Goal: Task Accomplishment & Management: Manage account settings

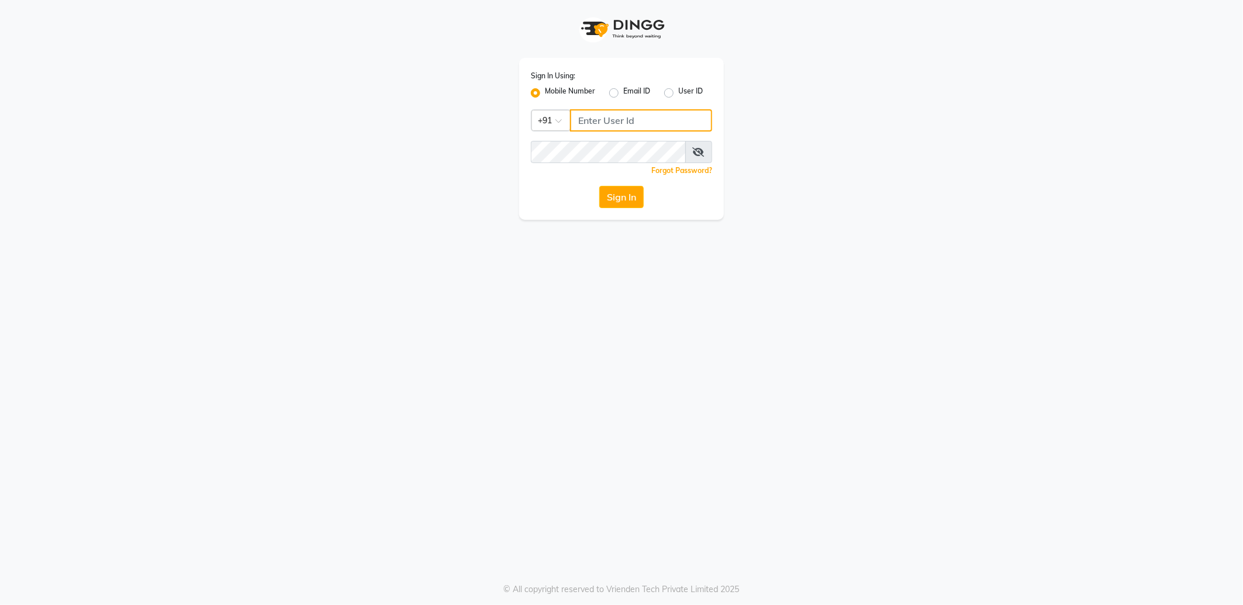
click at [612, 118] on input "Username" at bounding box center [641, 120] width 142 height 22
paste input "918197175750"
click at [594, 122] on input "918197175750" at bounding box center [641, 120] width 142 height 22
type input "8197175750"
click at [599, 186] on button "Sign In" at bounding box center [621, 197] width 44 height 22
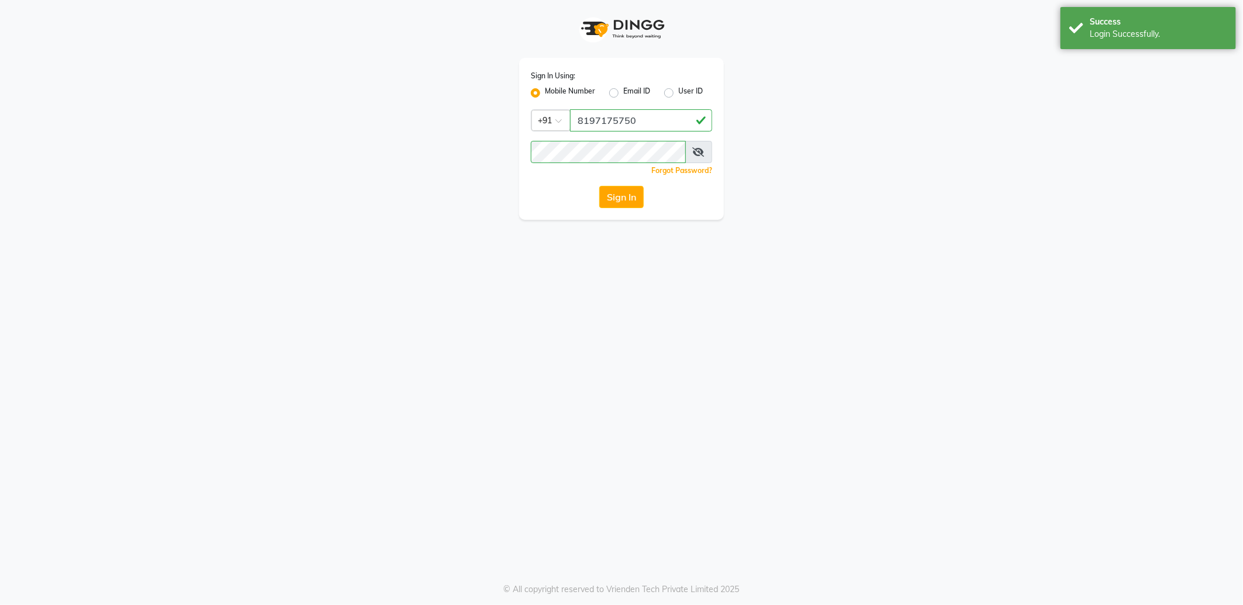
select select "service"
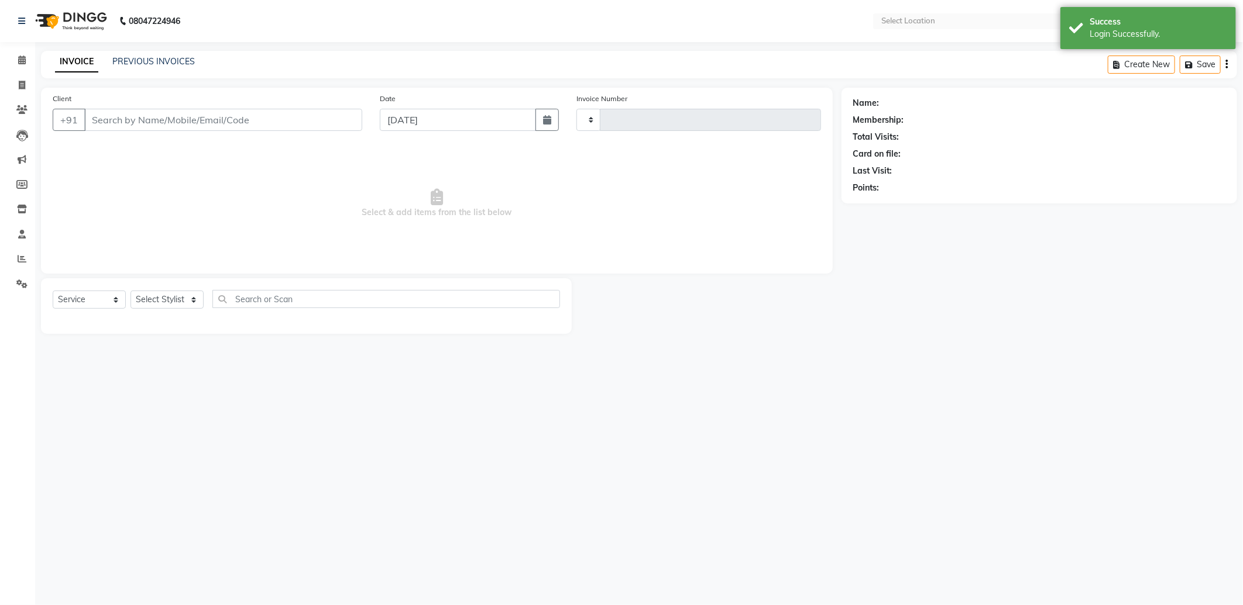
type input "9241"
select select "en"
select select "3625"
click at [21, 59] on icon at bounding box center [22, 60] width 8 height 9
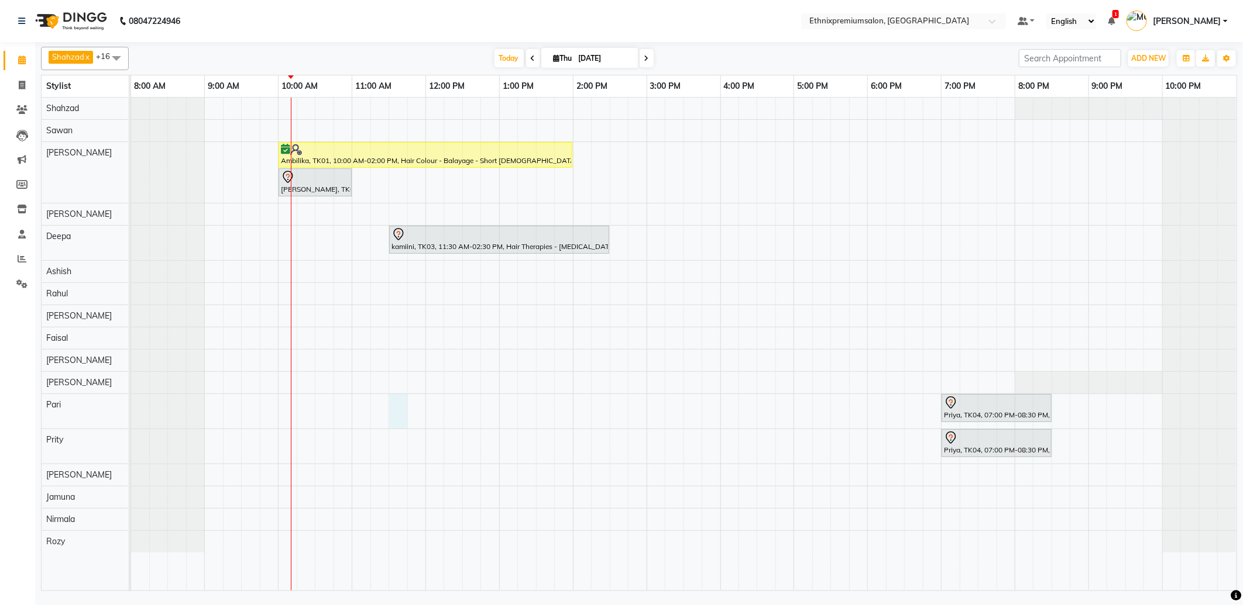
click at [401, 405] on div "Ambilika, TK01, 10:00 AM-02:00 PM, Hair Colour - Balayage - Short Female Shalan…" at bounding box center [683, 344] width 1105 height 493
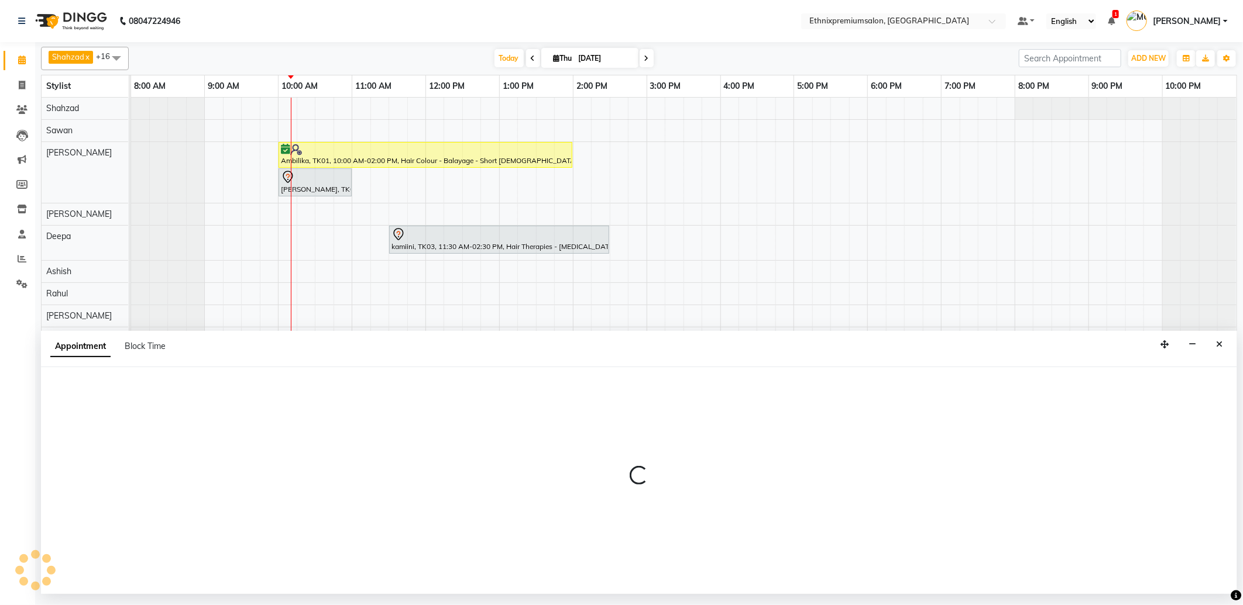
select select "28070"
select select "690"
select select "tentative"
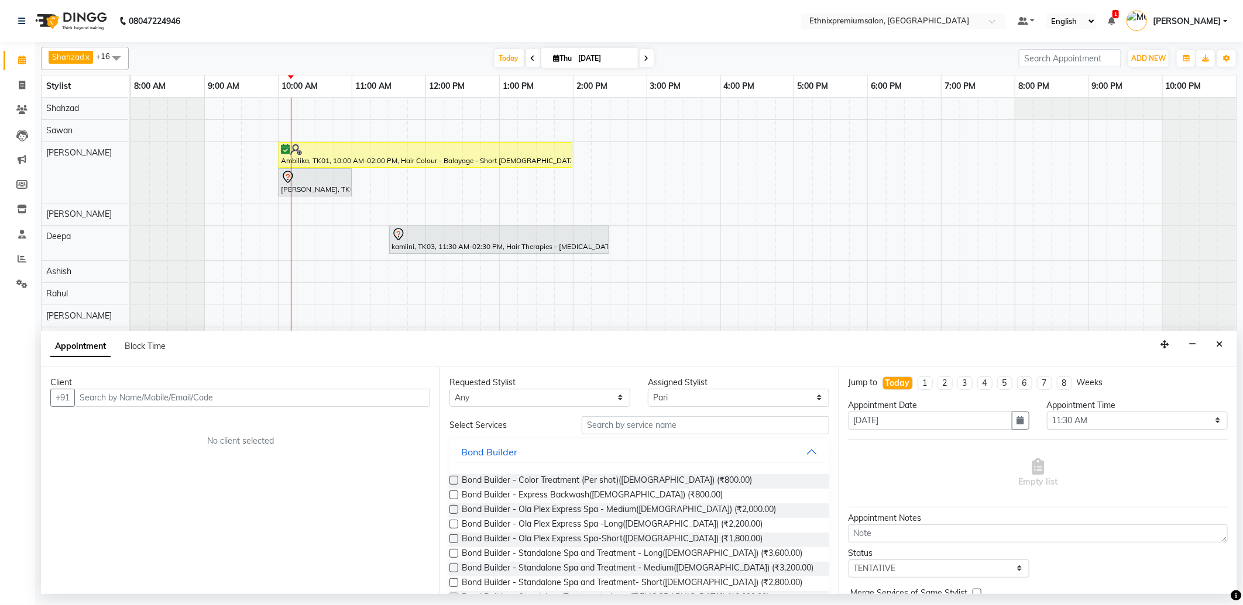
click at [116, 394] on input "text" at bounding box center [252, 398] width 356 height 18
click at [170, 419] on span "98456027" at bounding box center [193, 423] width 47 height 12
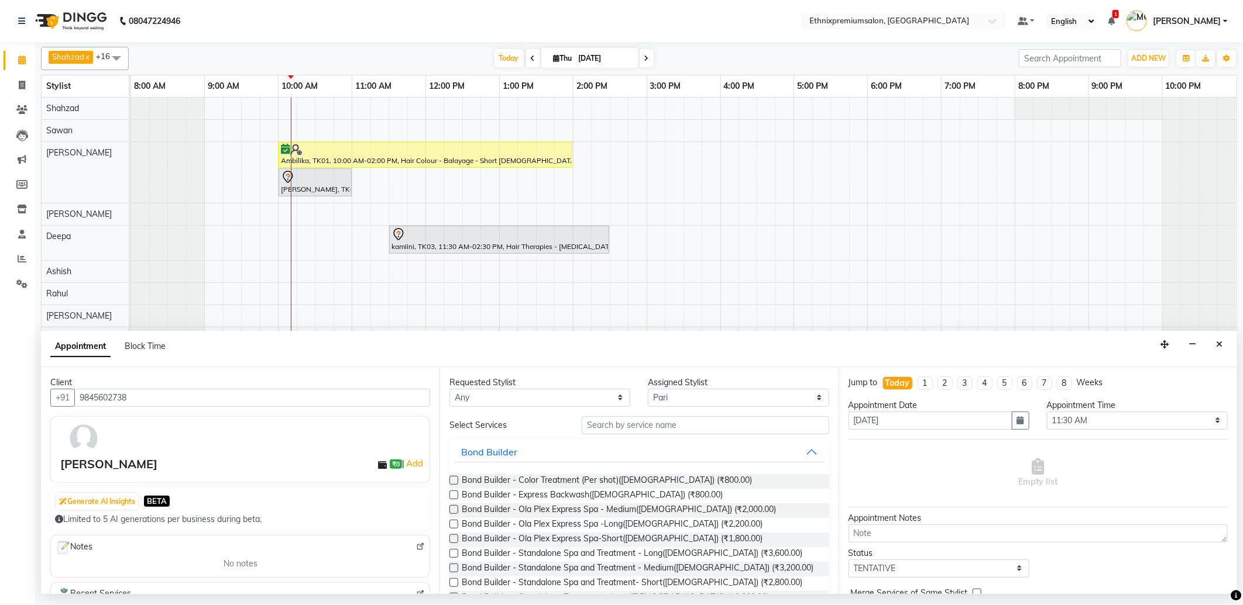
type input "9845602738"
click at [641, 425] on input "text" at bounding box center [704, 426] width 247 height 18
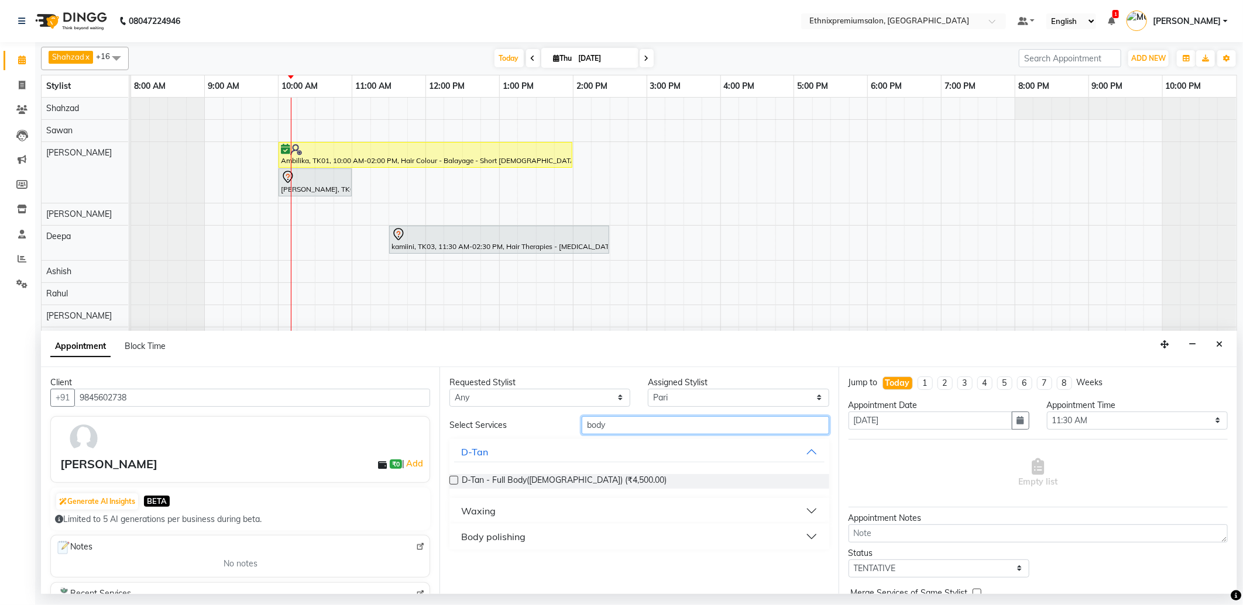
type input "body"
click at [483, 510] on div "Waxing" at bounding box center [478, 511] width 35 height 14
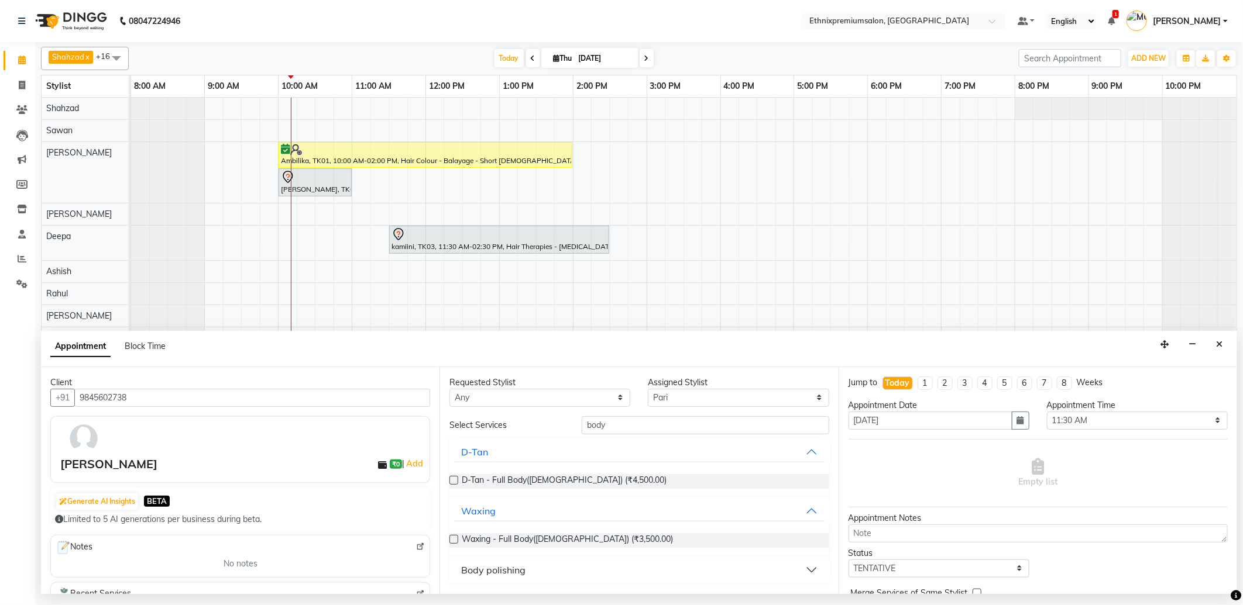
click at [515, 568] on div "Body polishing" at bounding box center [493, 570] width 64 height 14
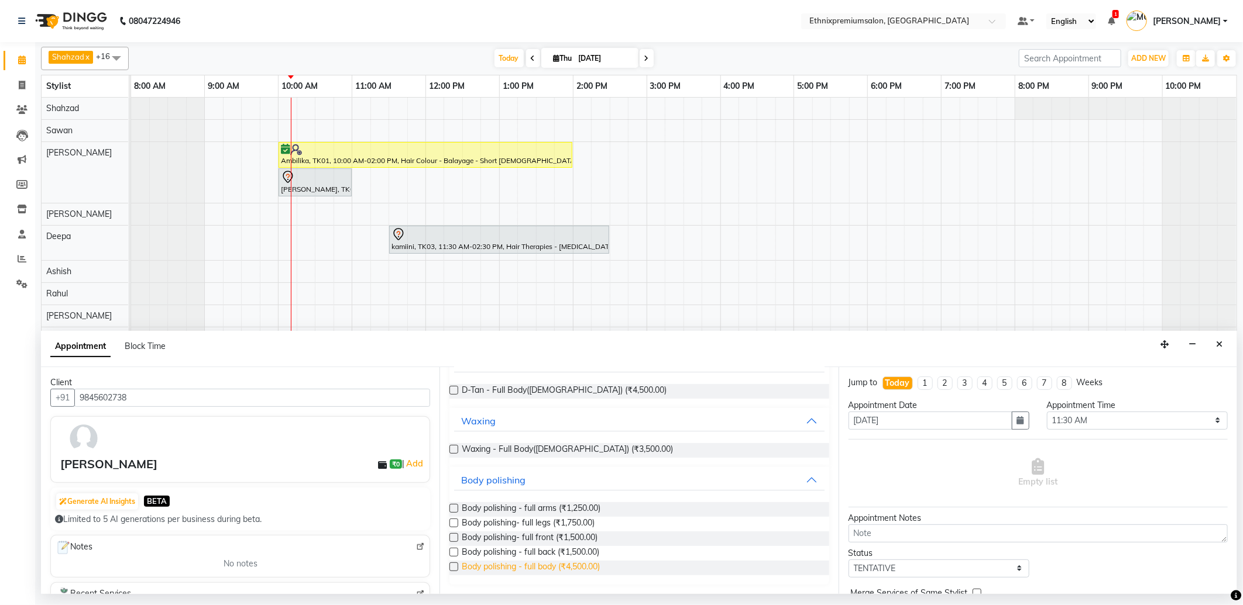
click at [593, 561] on span "Body polishing - full body (₹4,500.00)" at bounding box center [531, 568] width 138 height 15
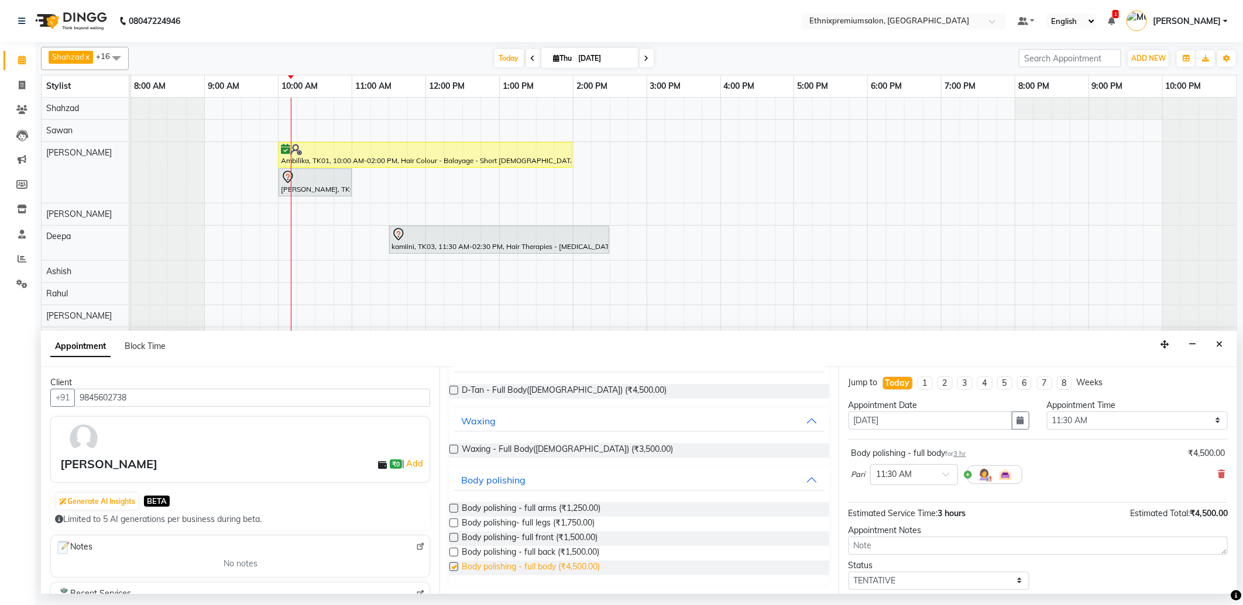
checkbox input "false"
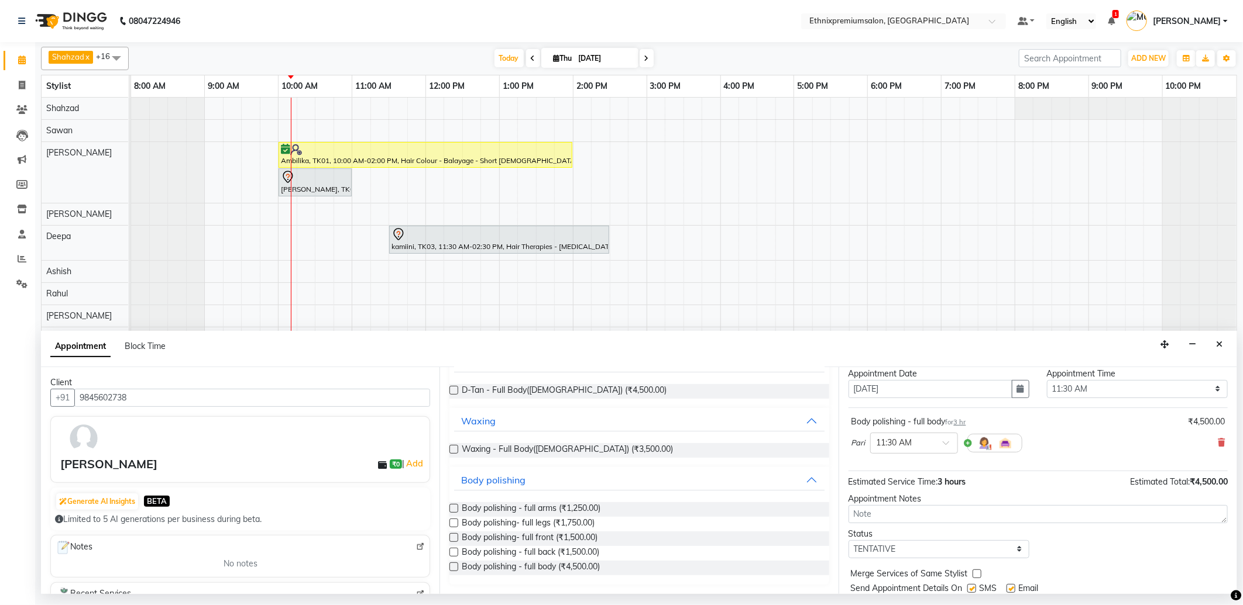
scroll to position [70, 0]
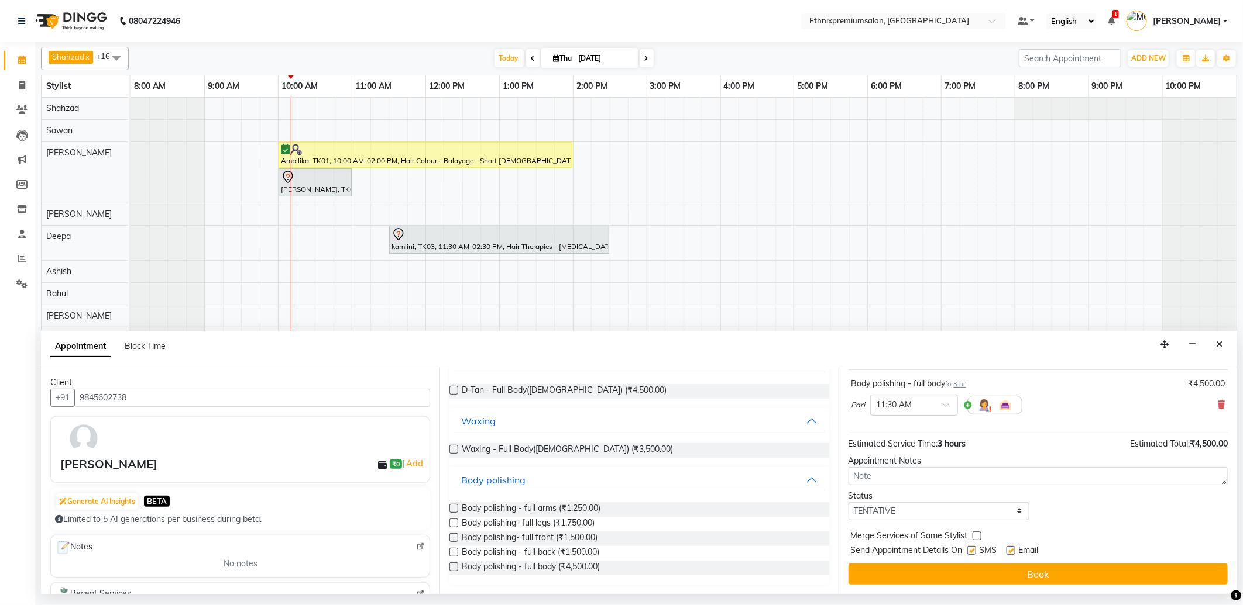
click at [1016, 553] on div "Email" at bounding box center [1027, 552] width 42 height 15
click at [1011, 552] on label at bounding box center [1010, 550] width 9 height 9
click at [1011, 552] on input "checkbox" at bounding box center [1010, 552] width 8 height 8
checkbox input "false"
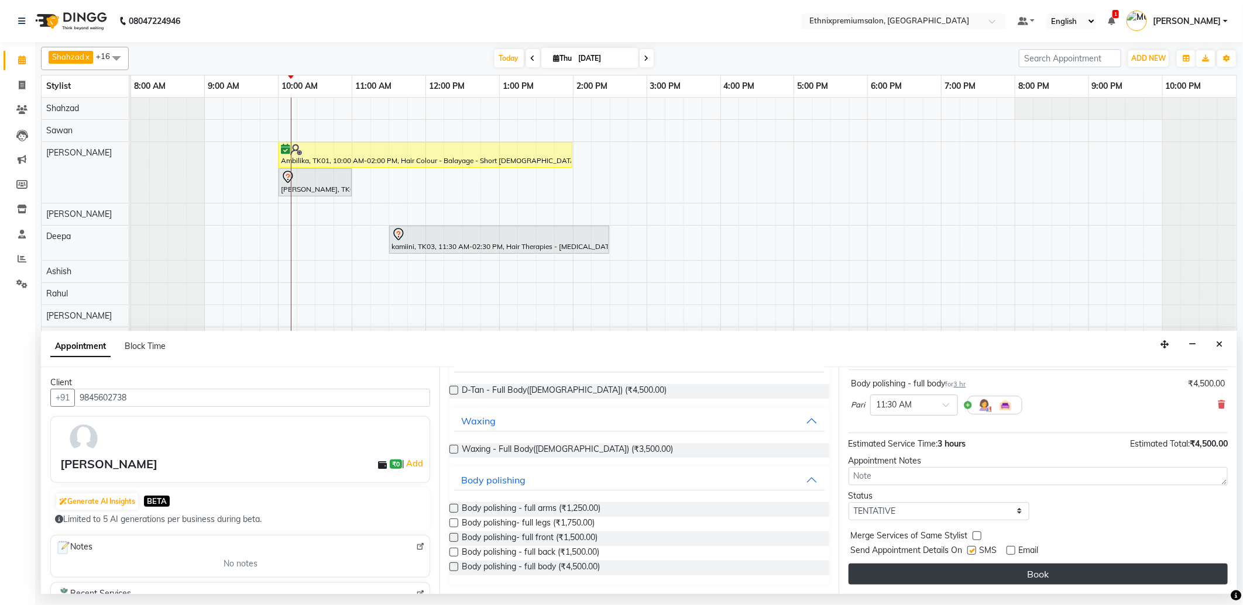
click at [1010, 569] on button "Book" at bounding box center [1037, 574] width 379 height 21
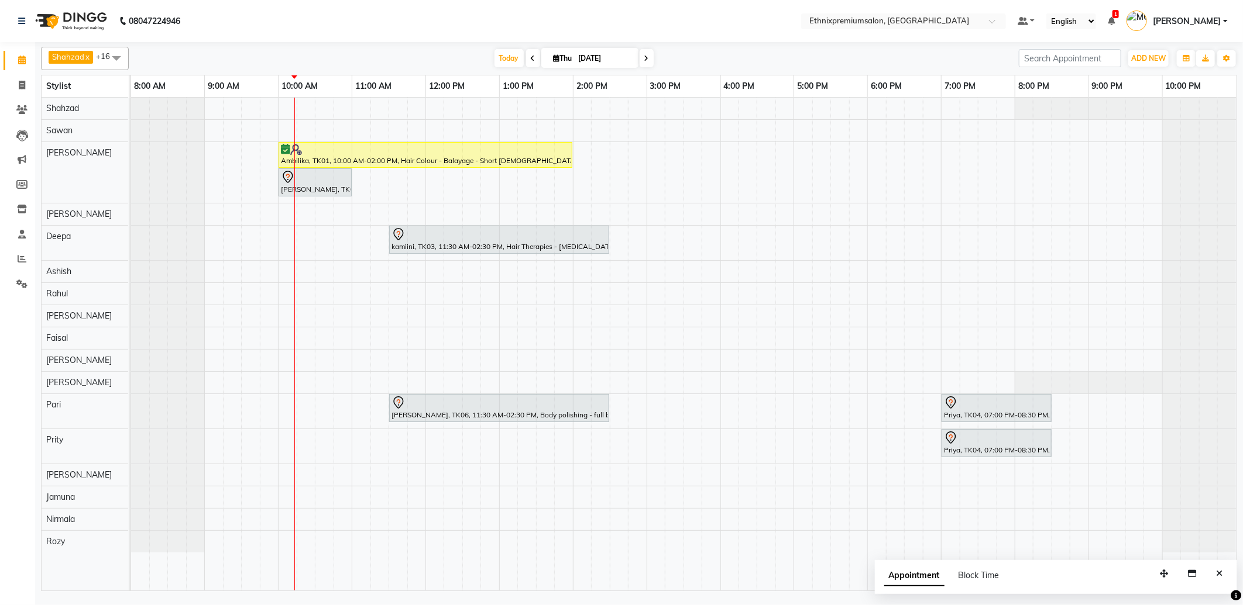
click at [435, 340] on div "Ambilika, TK01, 10:00 AM-02:00 PM, Hair Colour - Balayage - Short Female Shalan…" at bounding box center [683, 344] width 1105 height 493
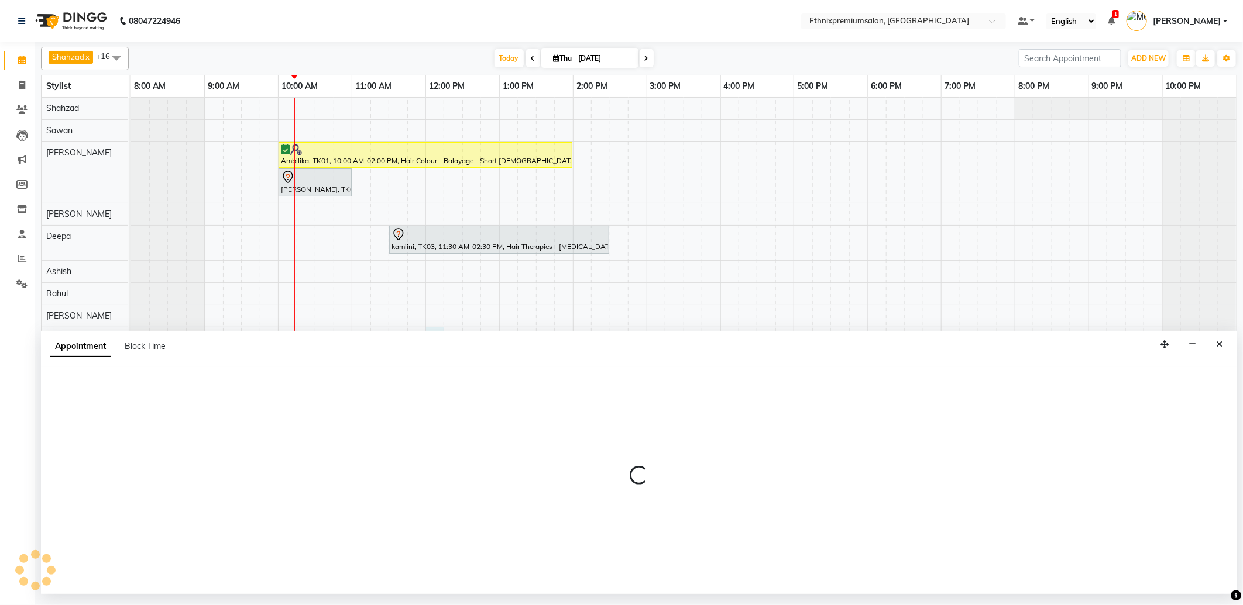
select select "80003"
select select "720"
select select "tentative"
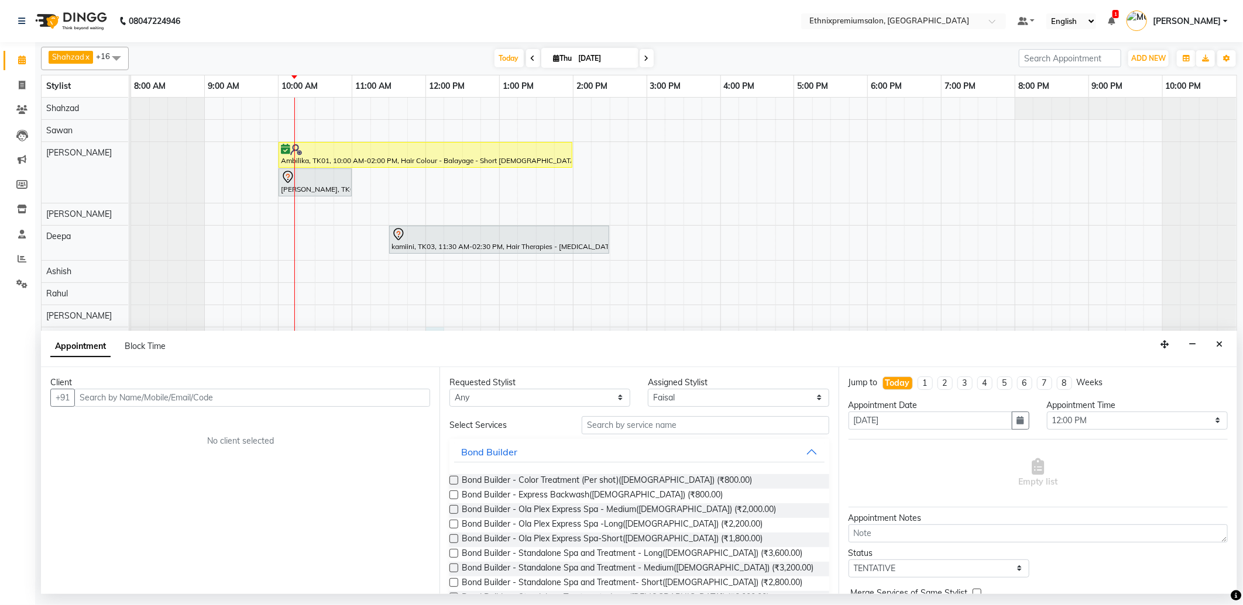
click at [140, 404] on input "text" at bounding box center [252, 398] width 356 height 18
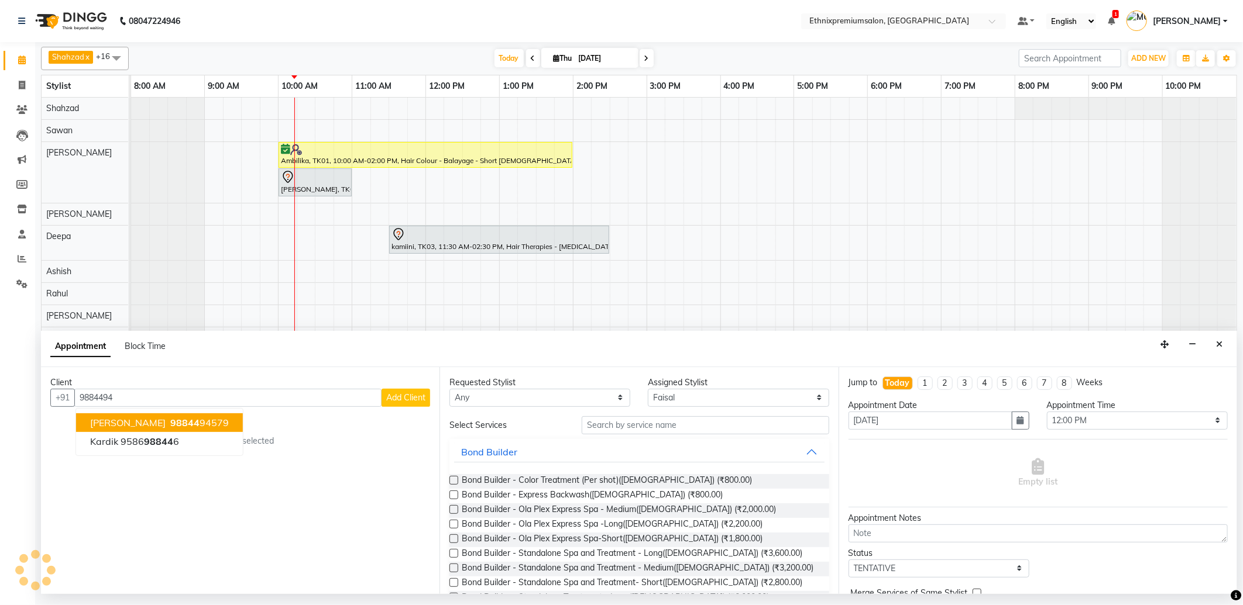
click at [170, 421] on span "98844" at bounding box center [184, 423] width 29 height 12
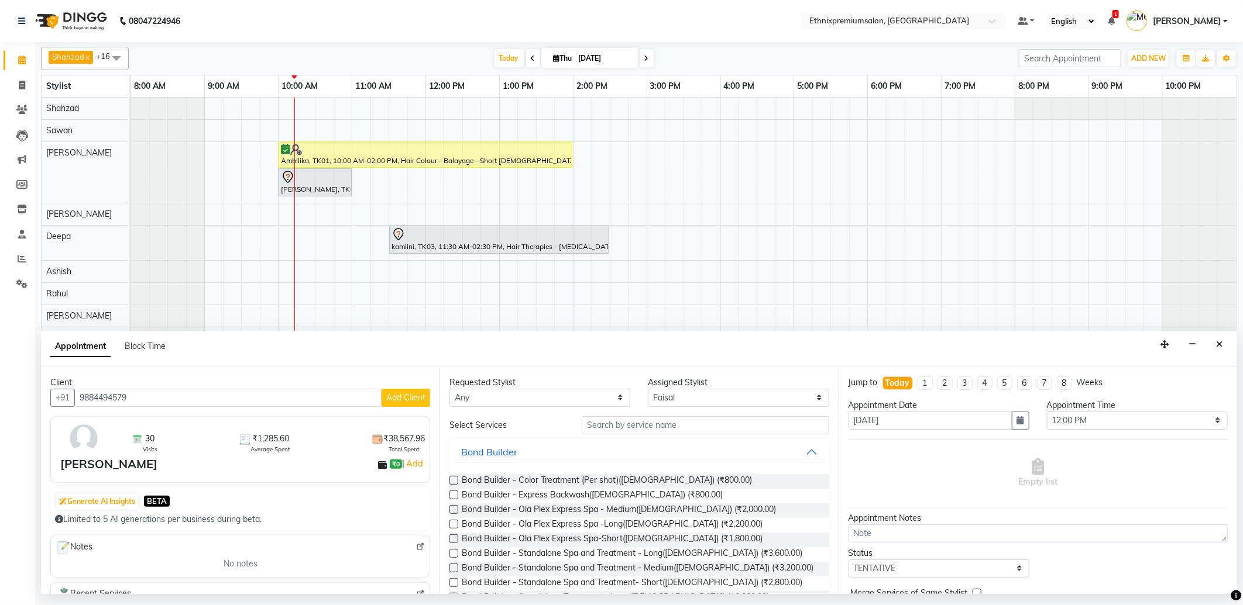
type input "9884494579"
click at [682, 402] on select "Select Amoi Ashish Bishaka Cheten Yolmoo Deepa Dorjey Faisal Jacqueline James J…" at bounding box center [738, 398] width 181 height 18
select select "31070"
click at [648, 389] on select "Select Amoi Ashish Bishaka Cheten Yolmoo Deepa Dorjey Faisal Jacqueline James J…" at bounding box center [738, 398] width 181 height 18
click at [616, 425] on input "text" at bounding box center [704, 426] width 247 height 18
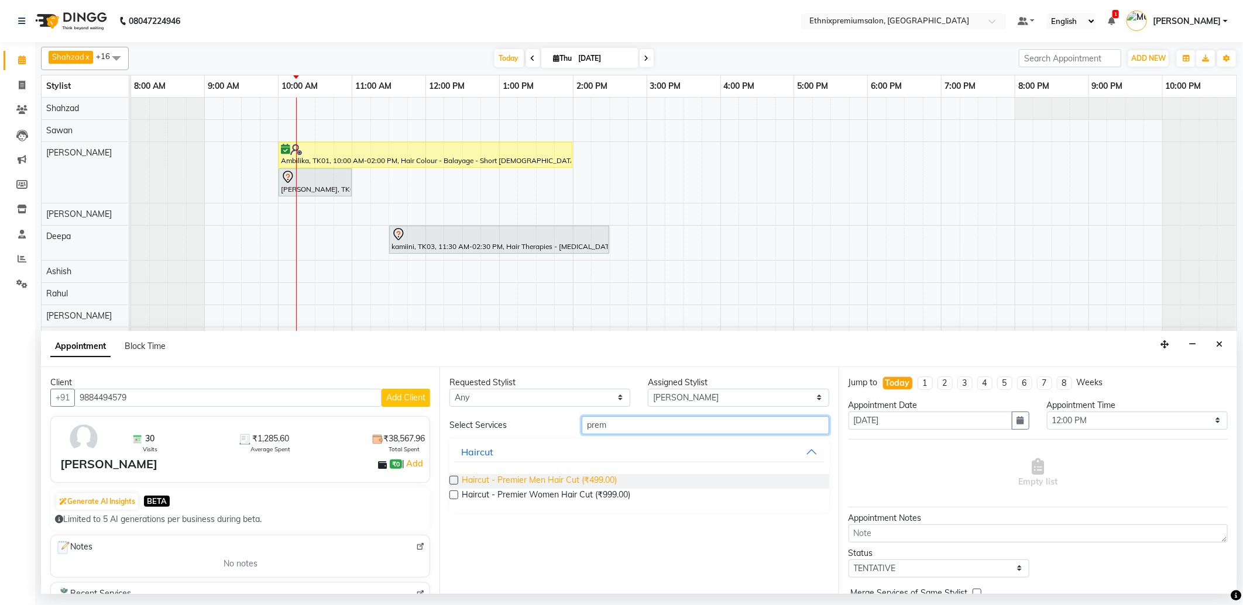
type input "prem"
click at [598, 482] on span "Haircut - Premier Men Hair Cut (₹499.00)" at bounding box center [539, 481] width 155 height 15
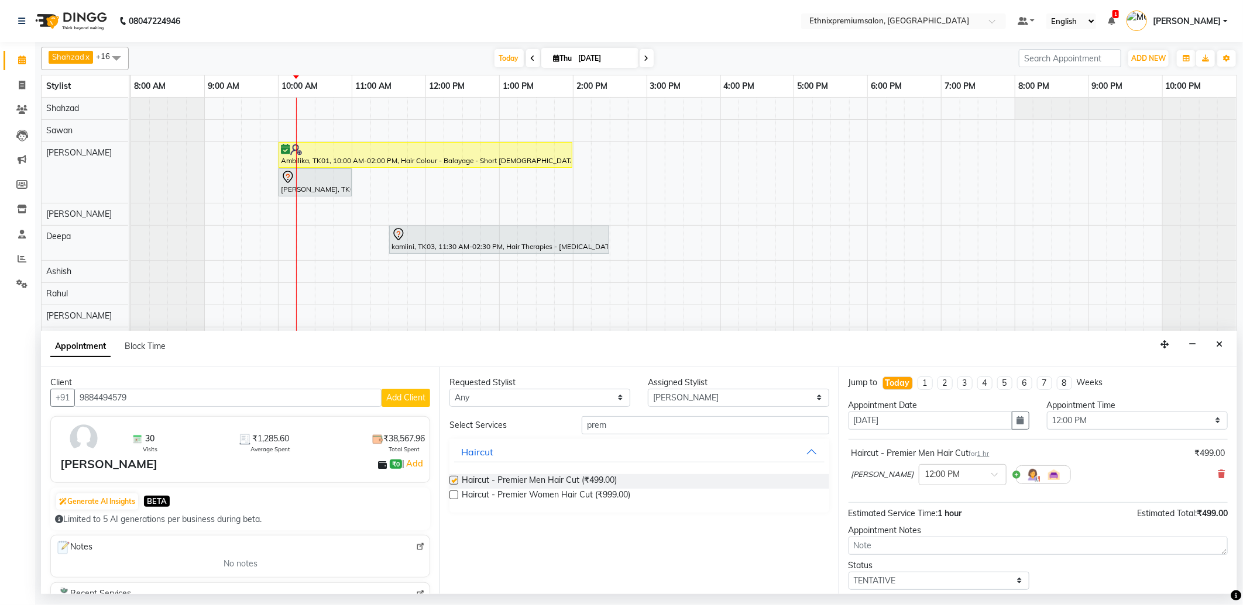
checkbox input "false"
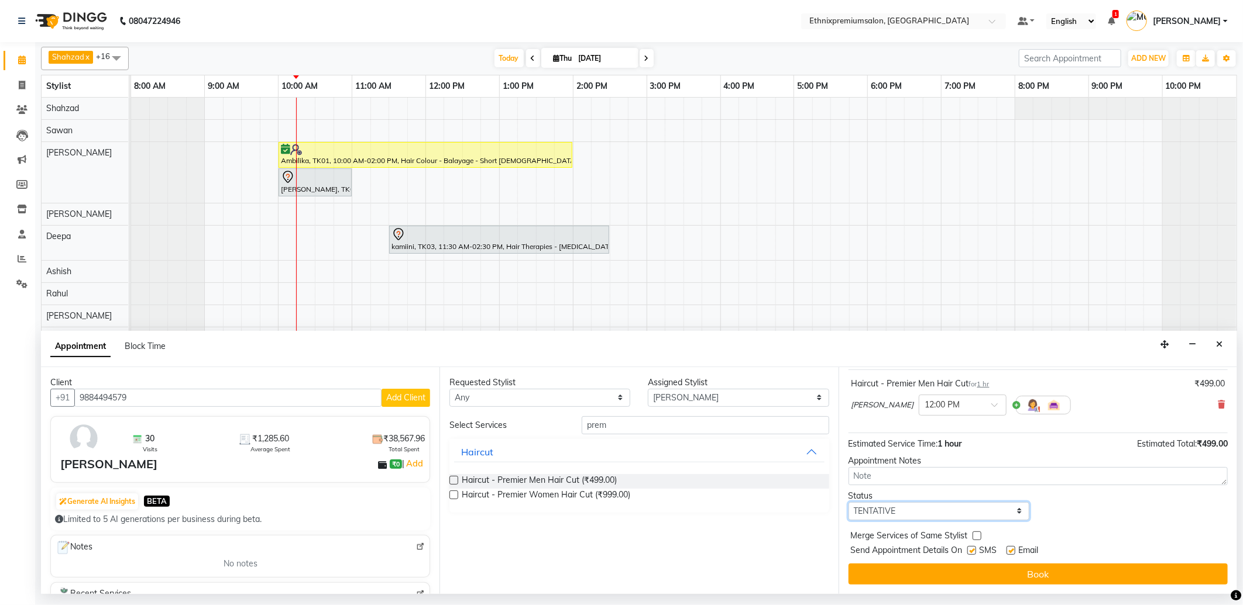
click at [979, 510] on select "Select TENTATIVE CONFIRM CHECK-IN UPCOMING" at bounding box center [938, 512] width 181 height 18
select select "confirm booking"
click at [848, 503] on select "Select TENTATIVE CONFIRM CHECK-IN UPCOMING" at bounding box center [938, 512] width 181 height 18
click at [1010, 552] on label at bounding box center [1010, 550] width 9 height 9
click at [1010, 552] on input "checkbox" at bounding box center [1010, 552] width 8 height 8
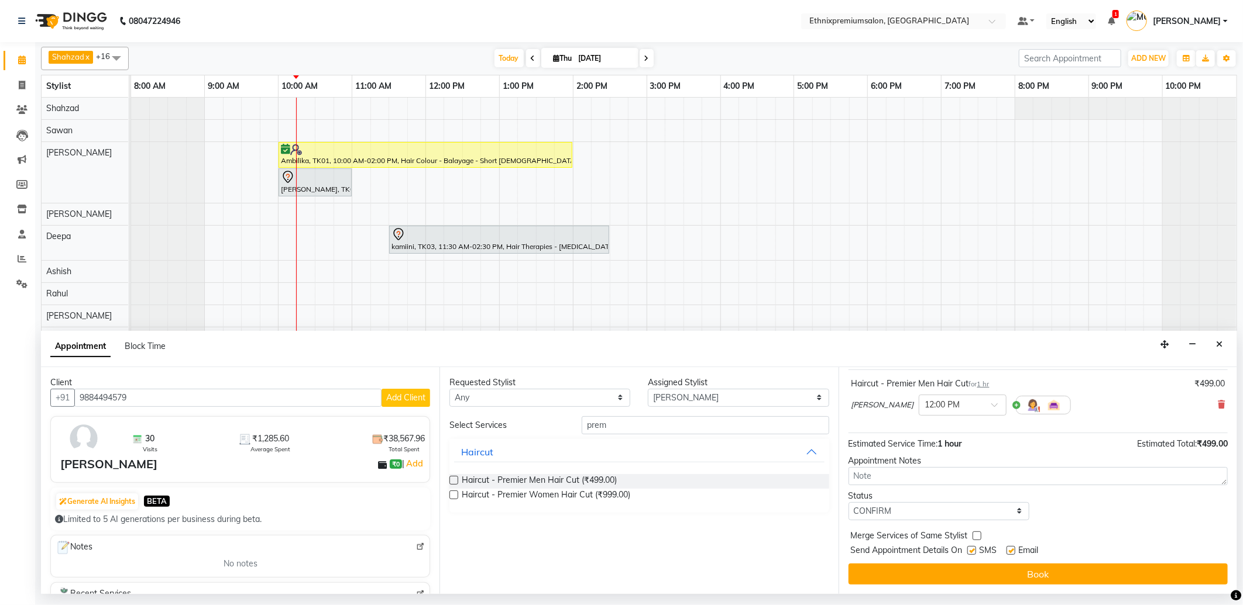
checkbox input "false"
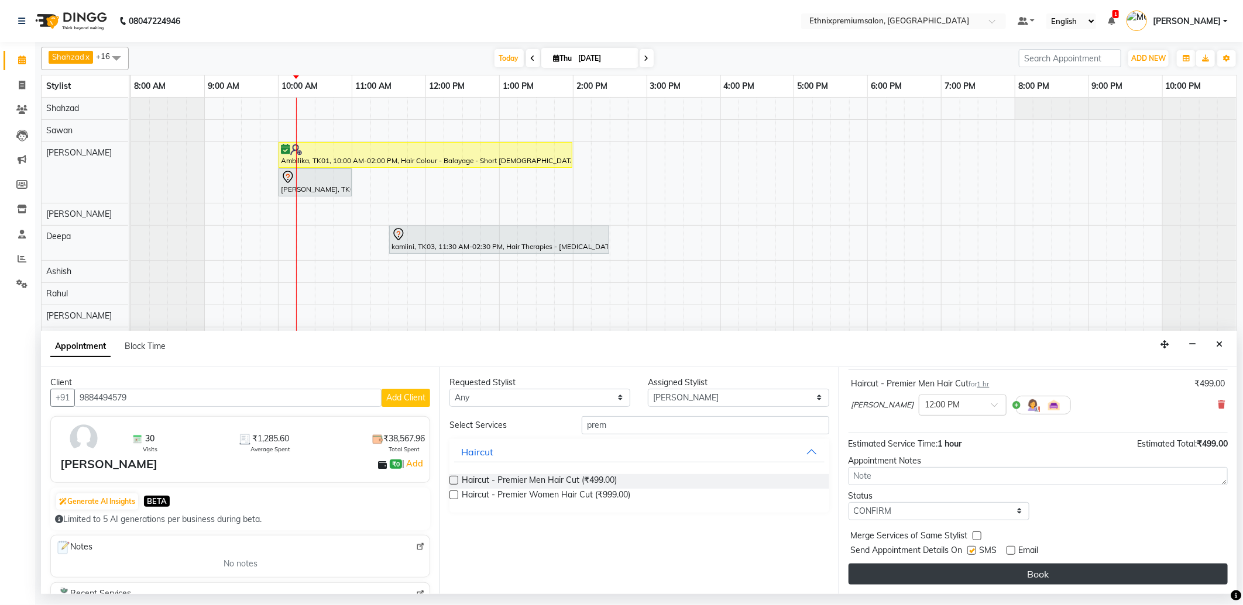
click at [1005, 572] on button "Book" at bounding box center [1037, 574] width 379 height 21
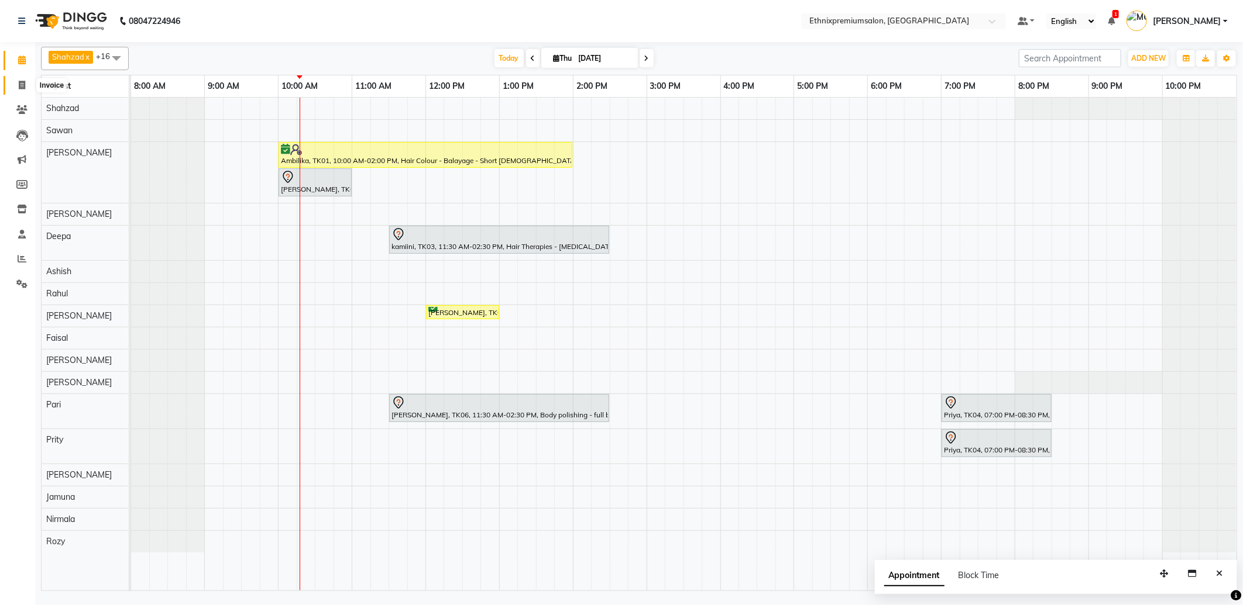
click at [24, 84] on icon at bounding box center [22, 85] width 6 height 9
select select "service"
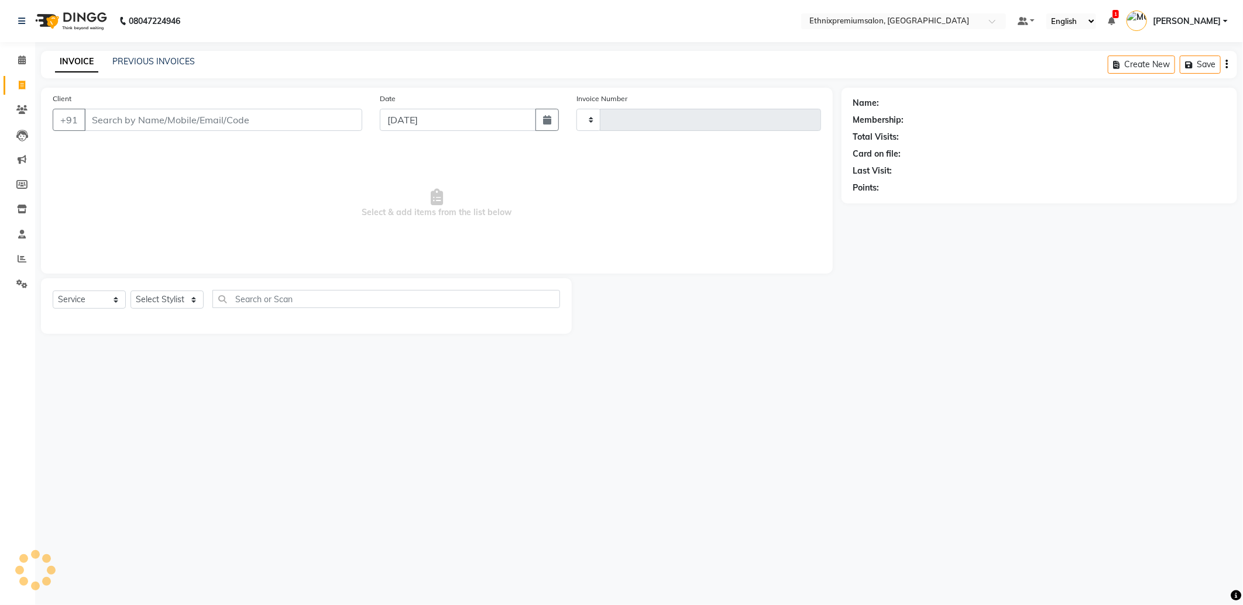
type input "9241"
select select "3625"
click at [123, 56] on link "PREVIOUS INVOICES" at bounding box center [153, 61] width 82 height 11
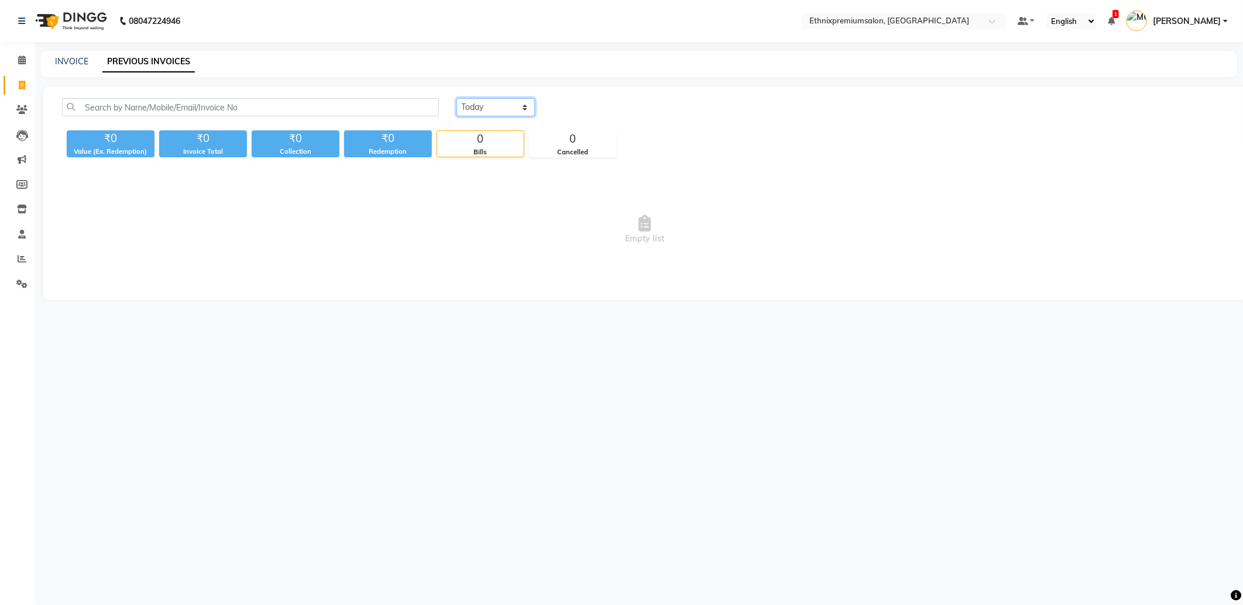
click at [484, 106] on select "Today Yesterday Custom Range" at bounding box center [495, 107] width 78 height 18
click at [456, 98] on select "Today Yesterday Custom Range" at bounding box center [495, 107] width 78 height 18
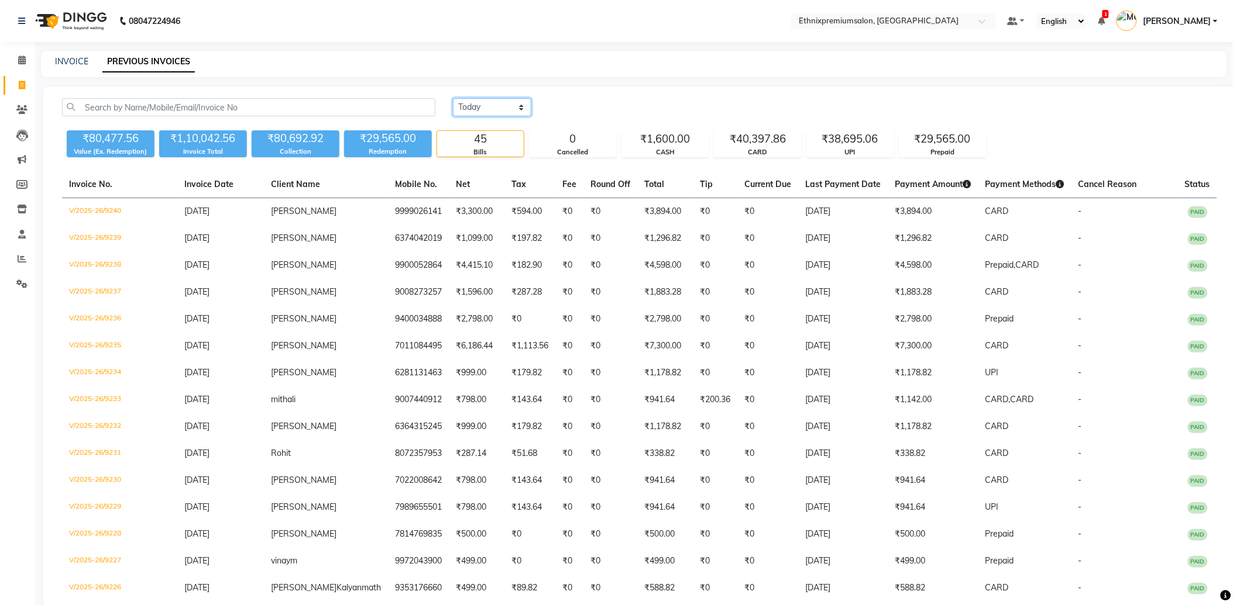
click at [498, 104] on select "Today Yesterday Custom Range" at bounding box center [492, 107] width 78 height 18
select select "range"
click at [453, 98] on select "Today Yesterday Custom Range" at bounding box center [492, 107] width 78 height 18
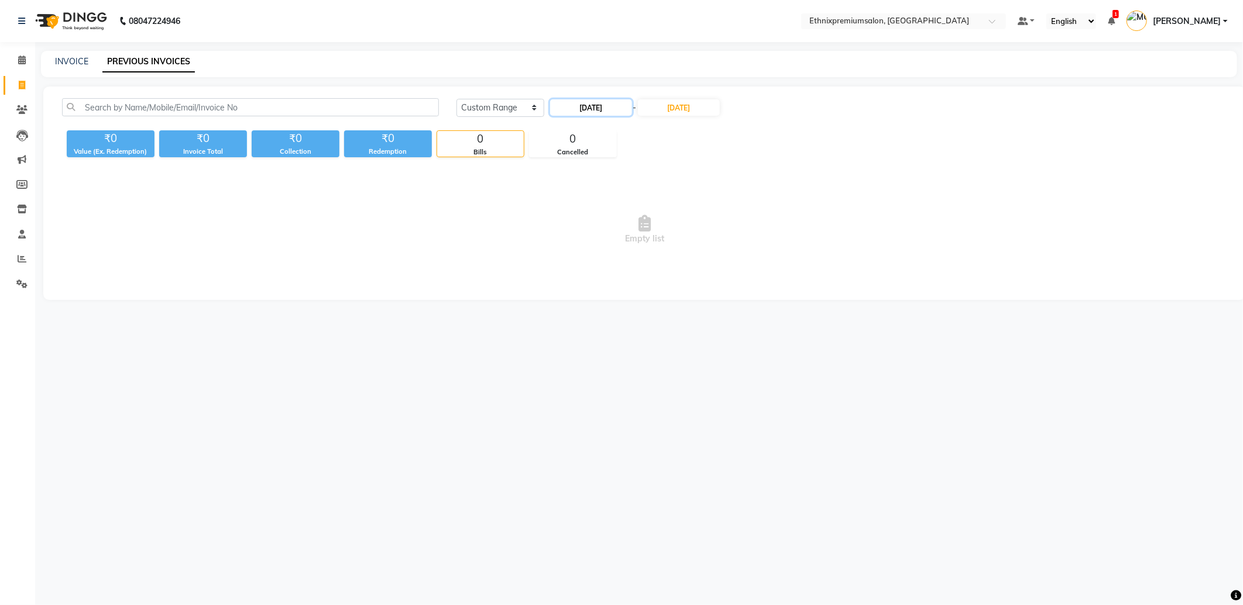
click at [581, 112] on input "[DATE]" at bounding box center [591, 107] width 82 height 16
select select "9"
select select "2025"
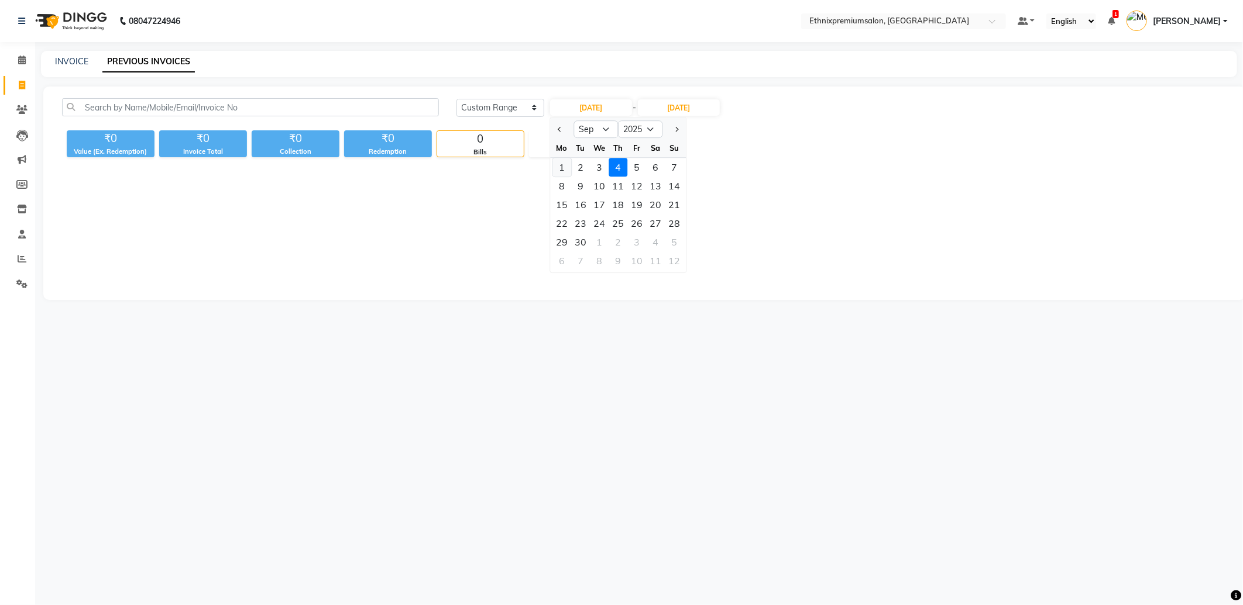
click at [562, 166] on div "1" at bounding box center [561, 167] width 19 height 19
type input "01-09-2025"
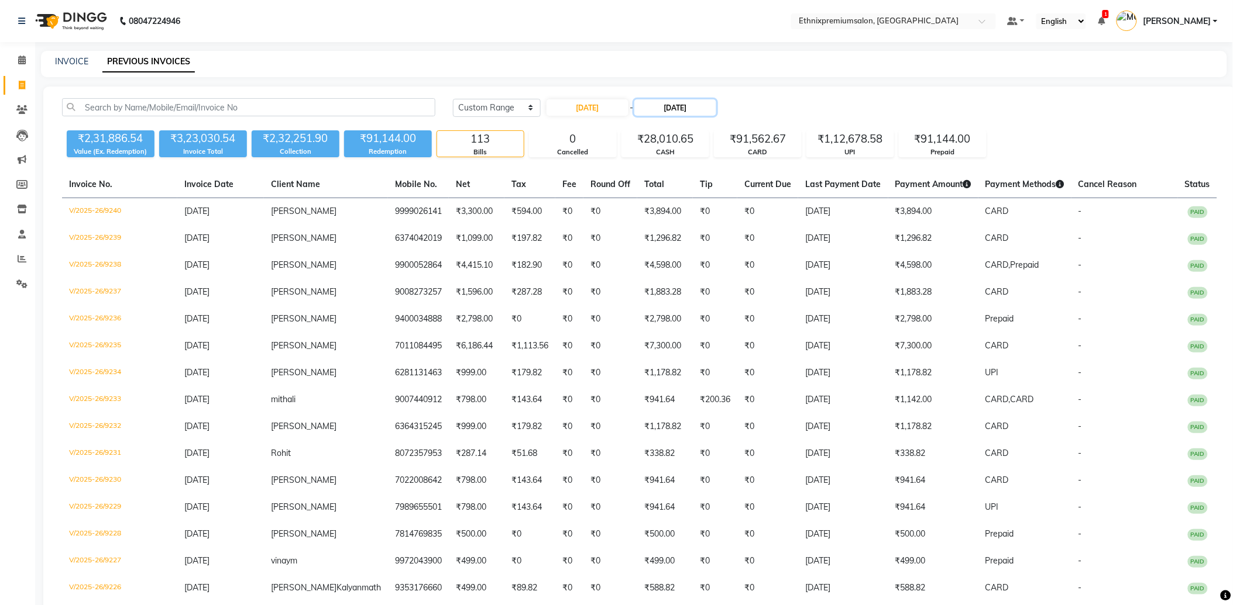
click at [663, 104] on input "[DATE]" at bounding box center [675, 107] width 82 height 16
click at [682, 166] on div "3" at bounding box center [688, 167] width 19 height 19
type input "03-09-2025"
click at [13, 261] on span at bounding box center [22, 259] width 20 height 13
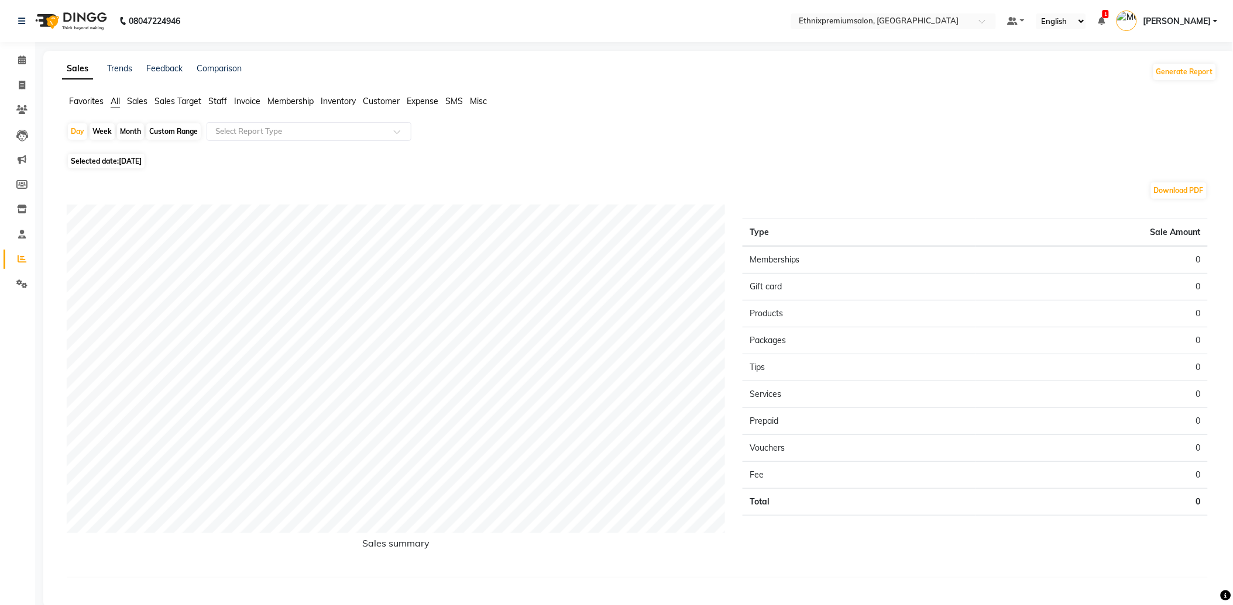
click at [375, 102] on span "Customer" at bounding box center [381, 101] width 37 height 11
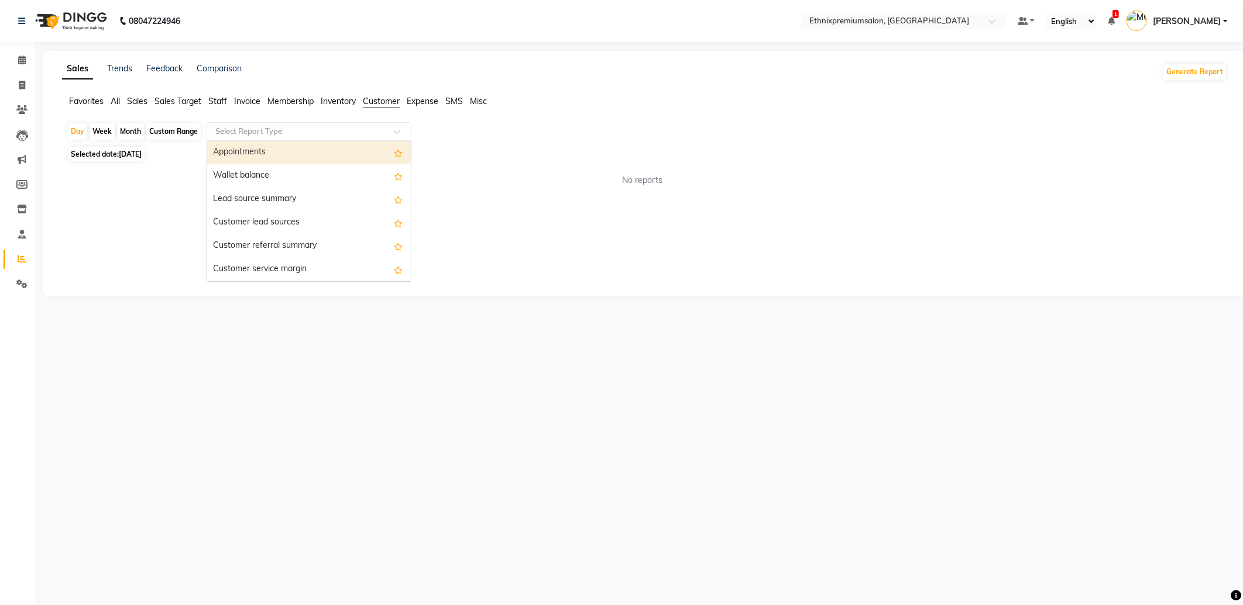
click at [388, 124] on div "Select Report Type" at bounding box center [309, 131] width 205 height 19
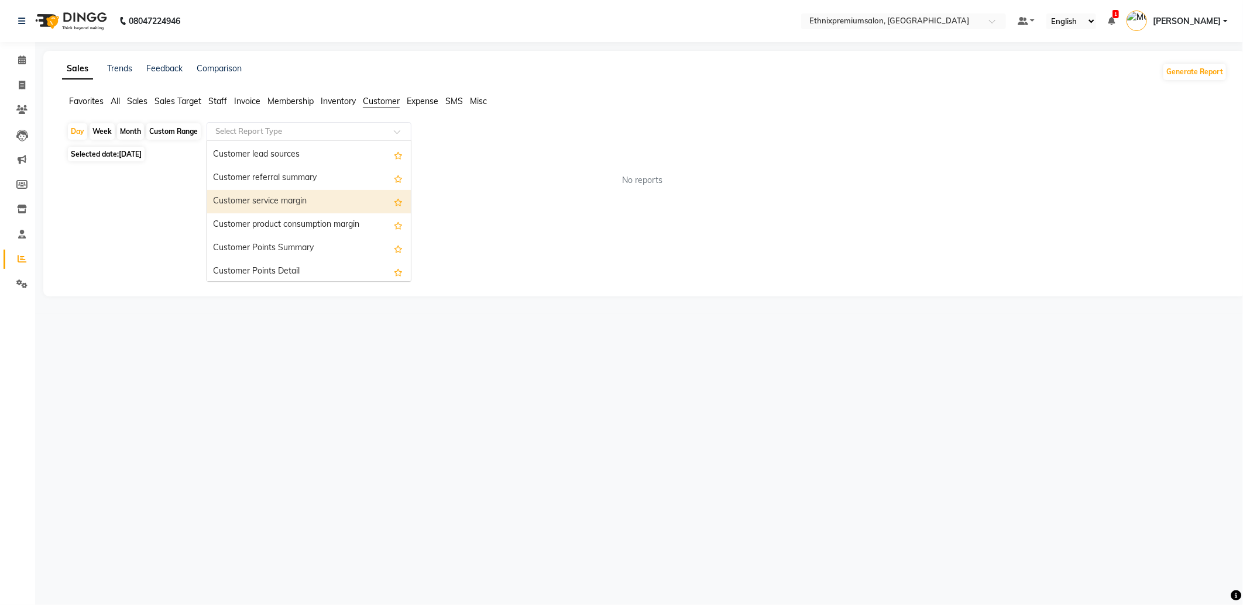
scroll to position [117, 0]
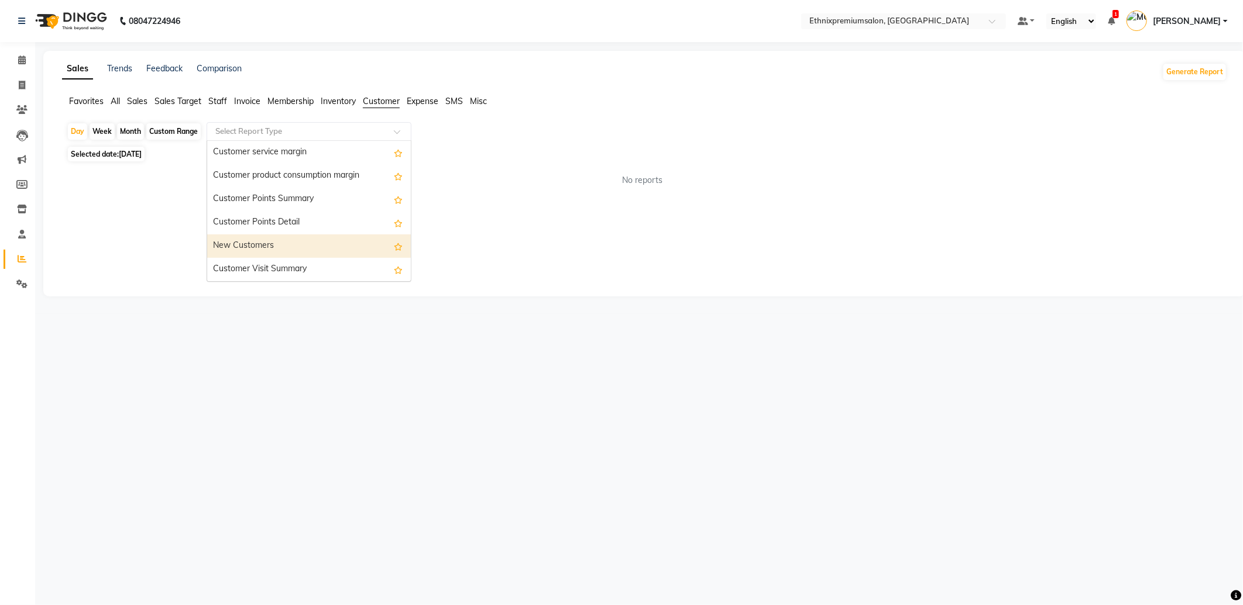
click at [254, 246] on div "New Customers" at bounding box center [309, 246] width 204 height 23
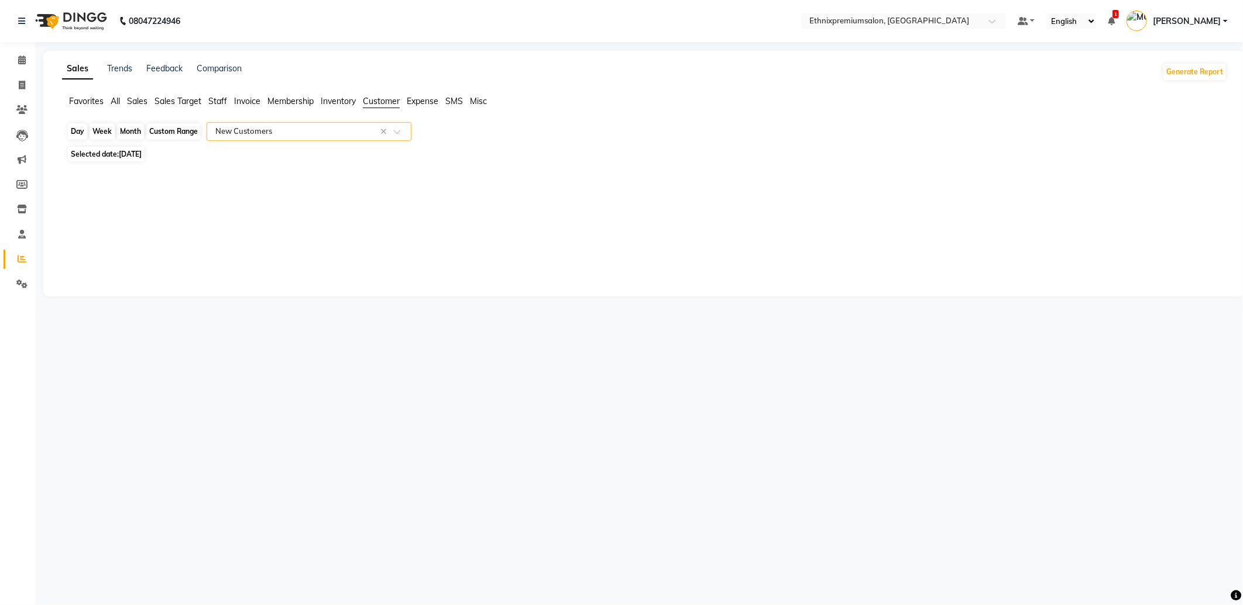
click at [74, 133] on div "Day" at bounding box center [77, 131] width 19 height 16
select select "9"
select select "2025"
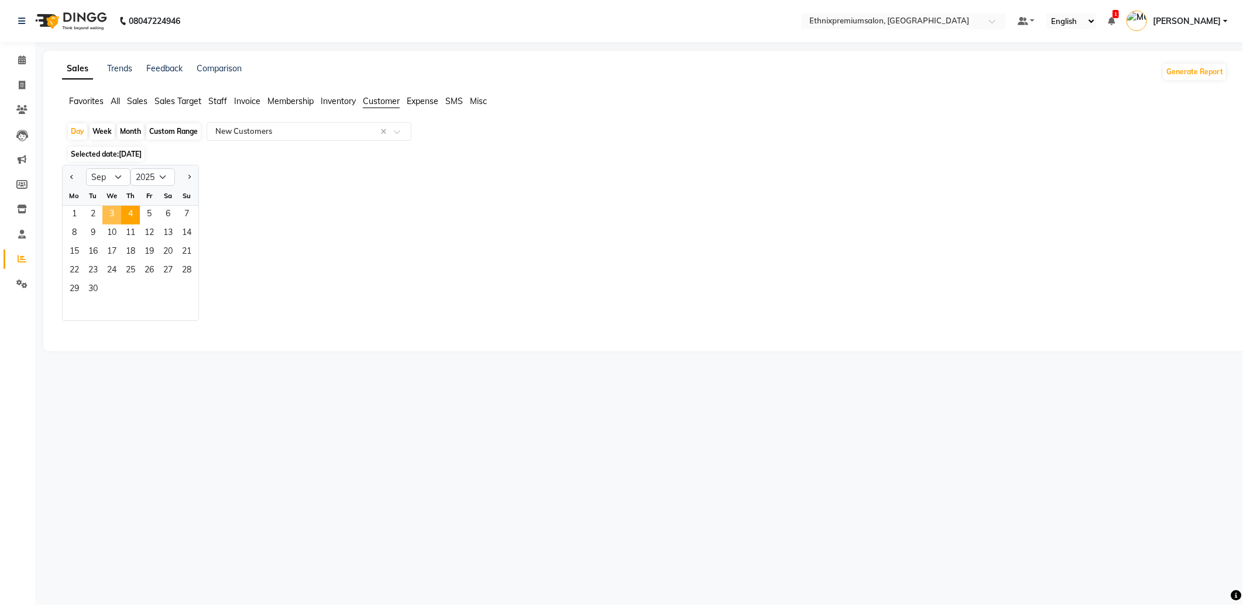
click at [116, 215] on span "3" at bounding box center [111, 215] width 19 height 19
select select "full_report"
select select "csv"
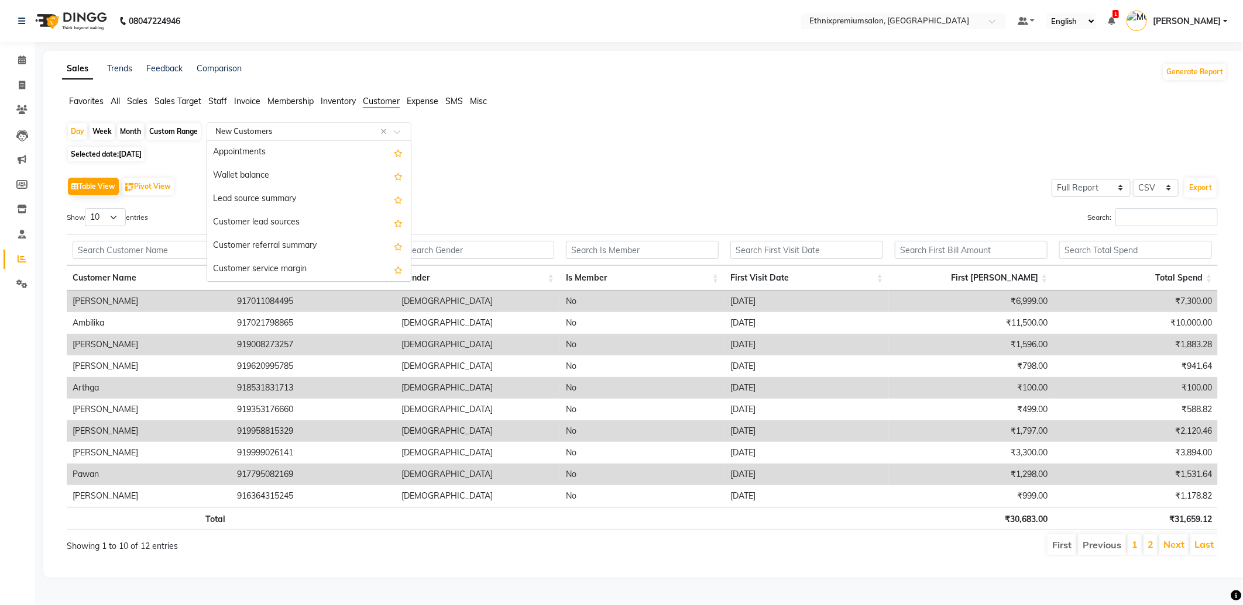
click at [402, 132] on span at bounding box center [401, 135] width 15 height 12
click at [277, 201] on div "Lead source summary" at bounding box center [309, 199] width 204 height 23
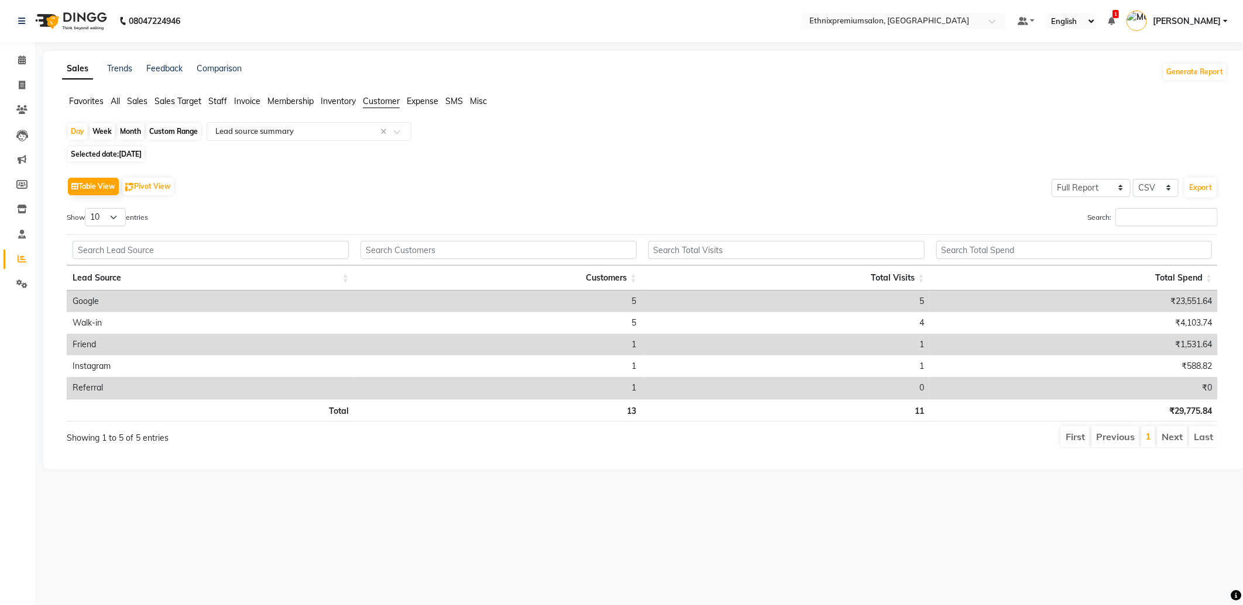
click at [422, 104] on span "Expense" at bounding box center [423, 101] width 32 height 11
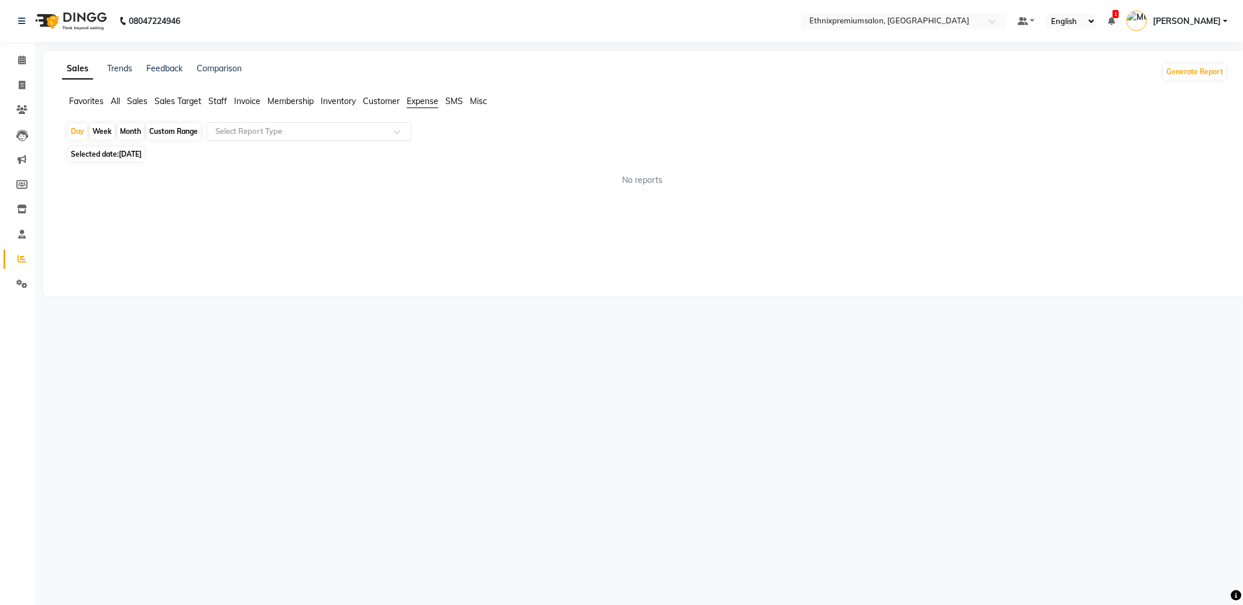
click at [392, 131] on div at bounding box center [309, 132] width 204 height 12
click at [330, 175] on div "Expense" at bounding box center [309, 175] width 204 height 23
select select "full_report"
select select "csv"
click at [374, 102] on span "Customer" at bounding box center [381, 101] width 37 height 11
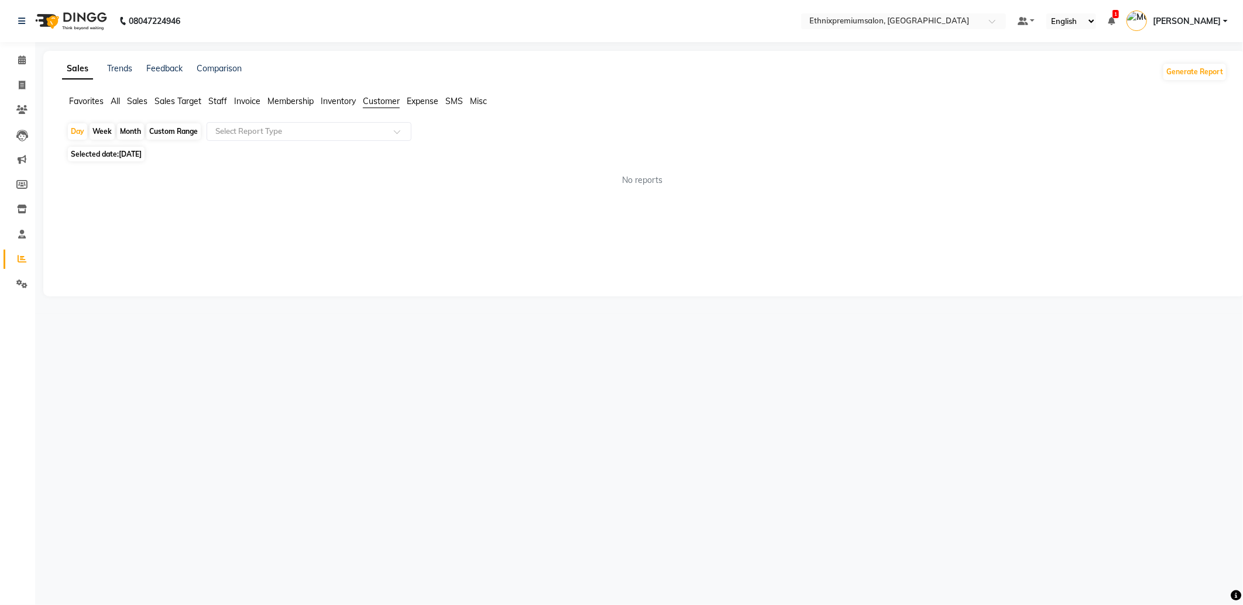
click at [427, 104] on span "Expense" at bounding box center [423, 101] width 32 height 11
click at [404, 128] on div at bounding box center [309, 132] width 204 height 12
click at [365, 172] on div "Expense" at bounding box center [309, 175] width 204 height 23
click at [63, 129] on div "Day Week Month Custom Range Select Report Type × Expense × Selected date: 03-09…" at bounding box center [644, 152] width 1165 height 61
click at [65, 129] on div "Day Week Month Custom Range Select Report Type × Expense × Selected date: 03-09…" at bounding box center [644, 152] width 1165 height 61
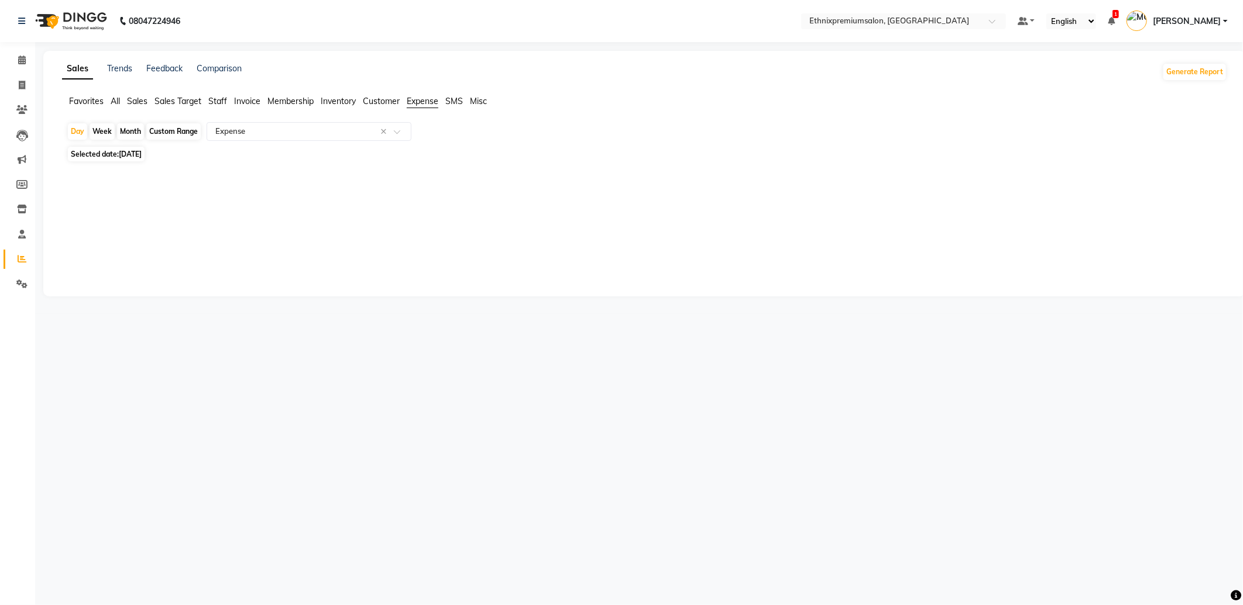
drag, startPoint x: 65, startPoint y: 129, endPoint x: 271, endPoint y: 205, distance: 220.1
click at [271, 205] on div "Sales Trends Feedback Comparison Generate Report Favorites All Sales Sales Targ…" at bounding box center [644, 174] width 1202 height 246
click at [78, 133] on div "Day" at bounding box center [77, 131] width 19 height 16
select select "9"
select select "2025"
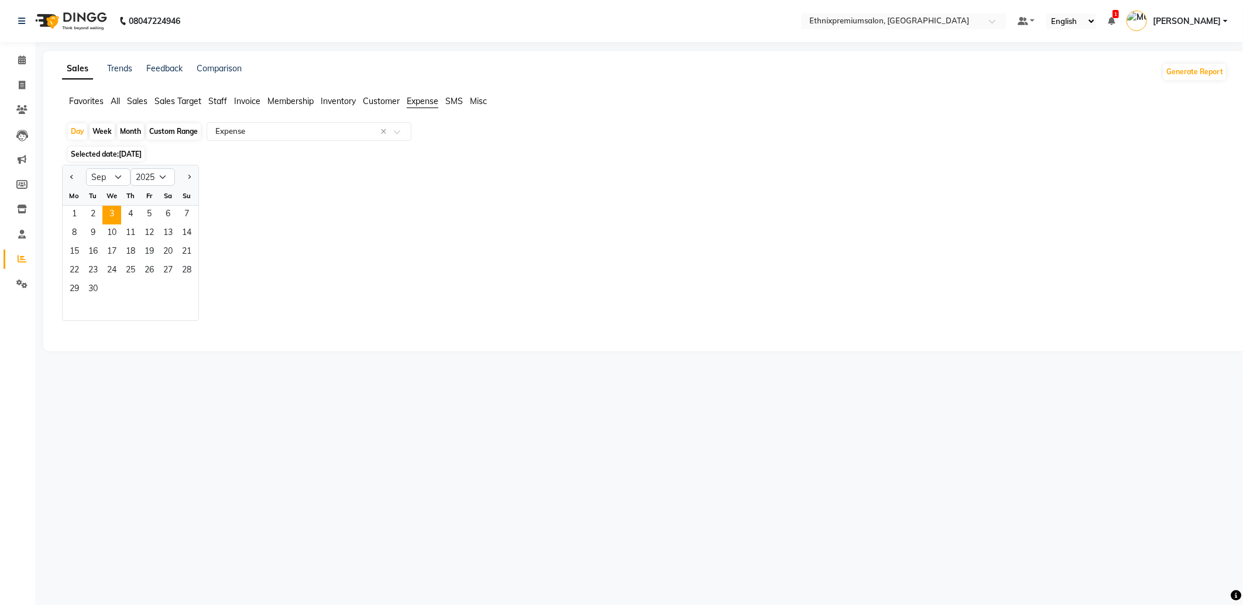
click at [361, 234] on div "Jan Feb Mar Apr May Jun Jul Aug Sep Oct Nov Dec 2015 2016 2017 2018 2019 2020 2…" at bounding box center [644, 243] width 1165 height 156
click at [16, 57] on span at bounding box center [22, 60] width 20 height 13
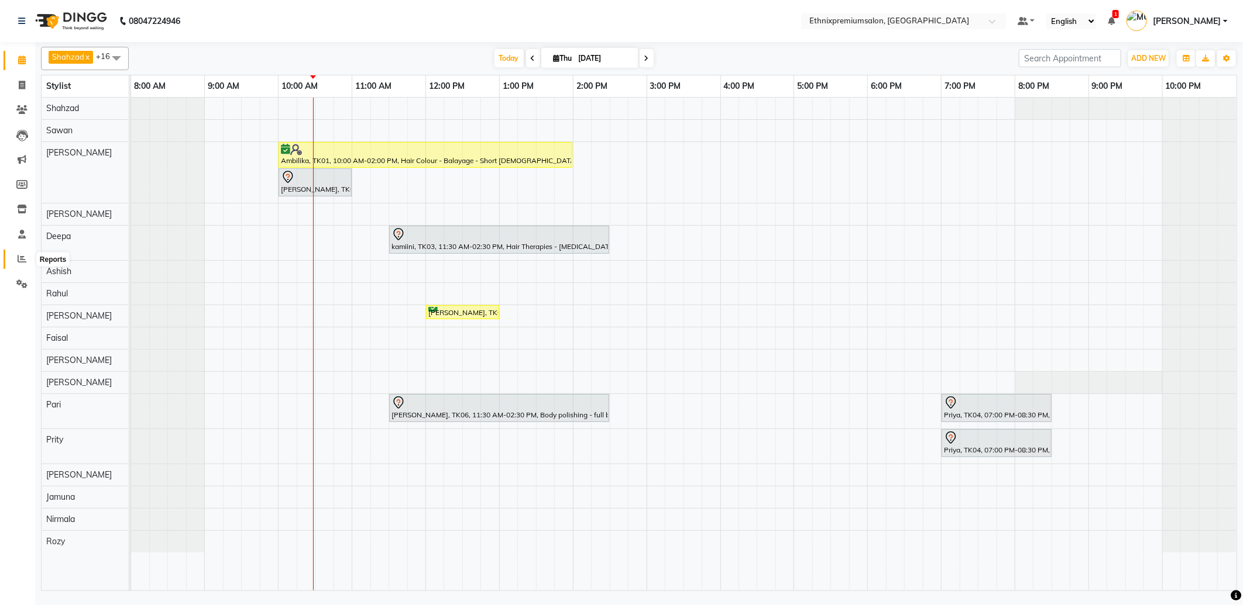
click at [19, 261] on icon at bounding box center [22, 258] width 9 height 9
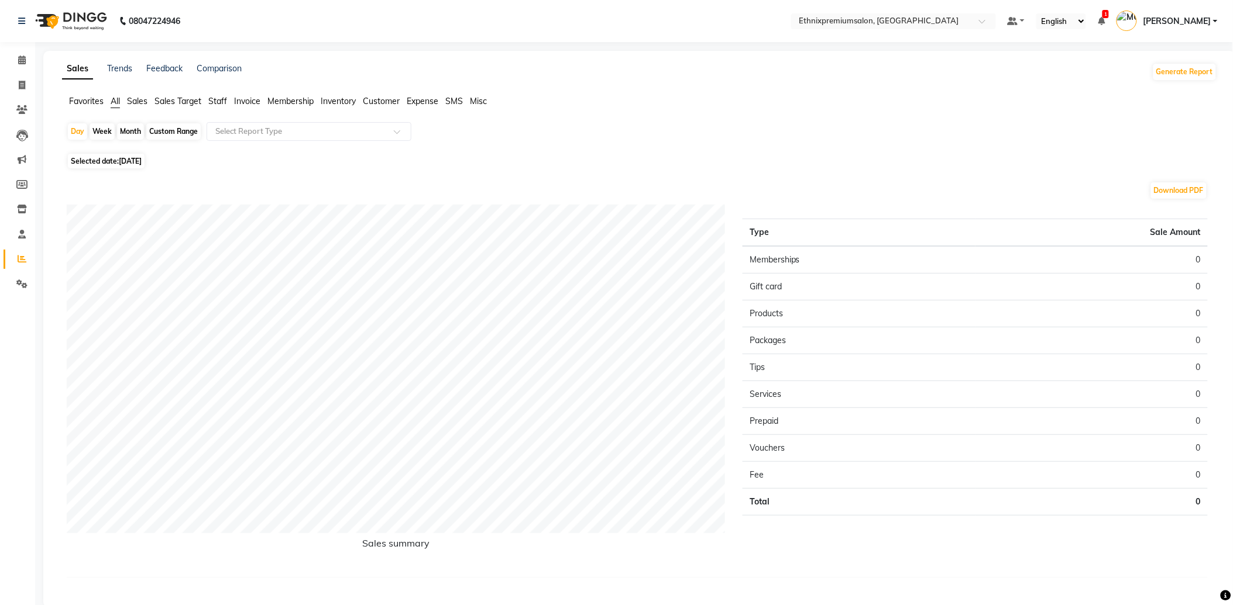
click at [159, 129] on div "Custom Range" at bounding box center [173, 131] width 54 height 16
select select "9"
select select "2025"
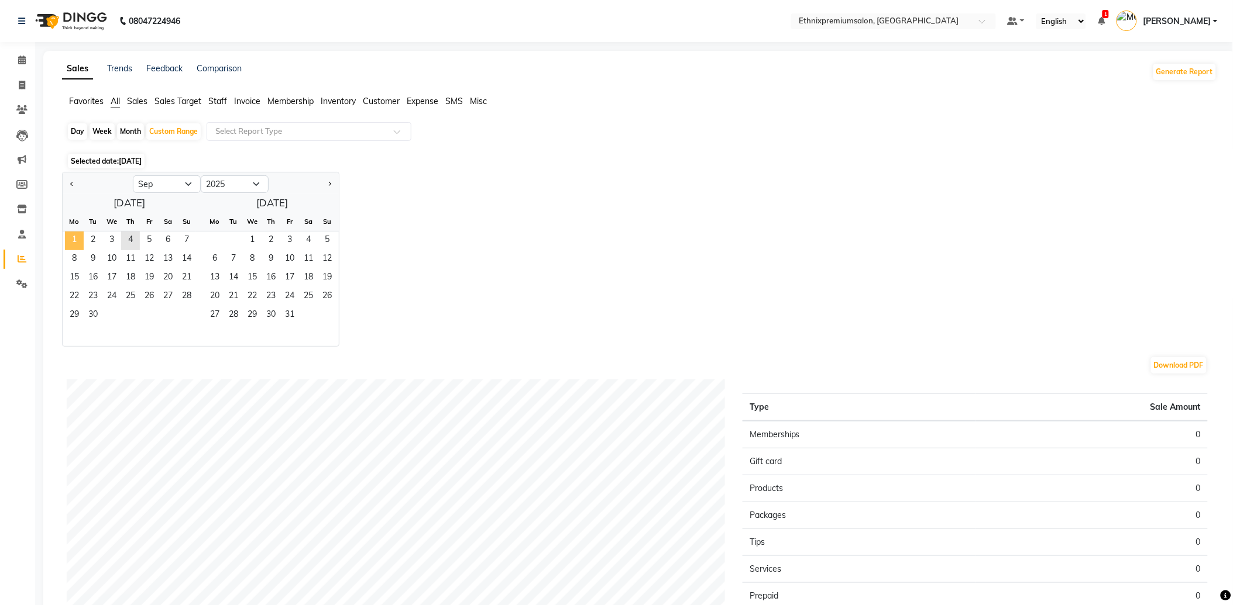
click at [73, 238] on span "1" at bounding box center [74, 241] width 19 height 19
click at [113, 236] on span "3" at bounding box center [111, 241] width 19 height 19
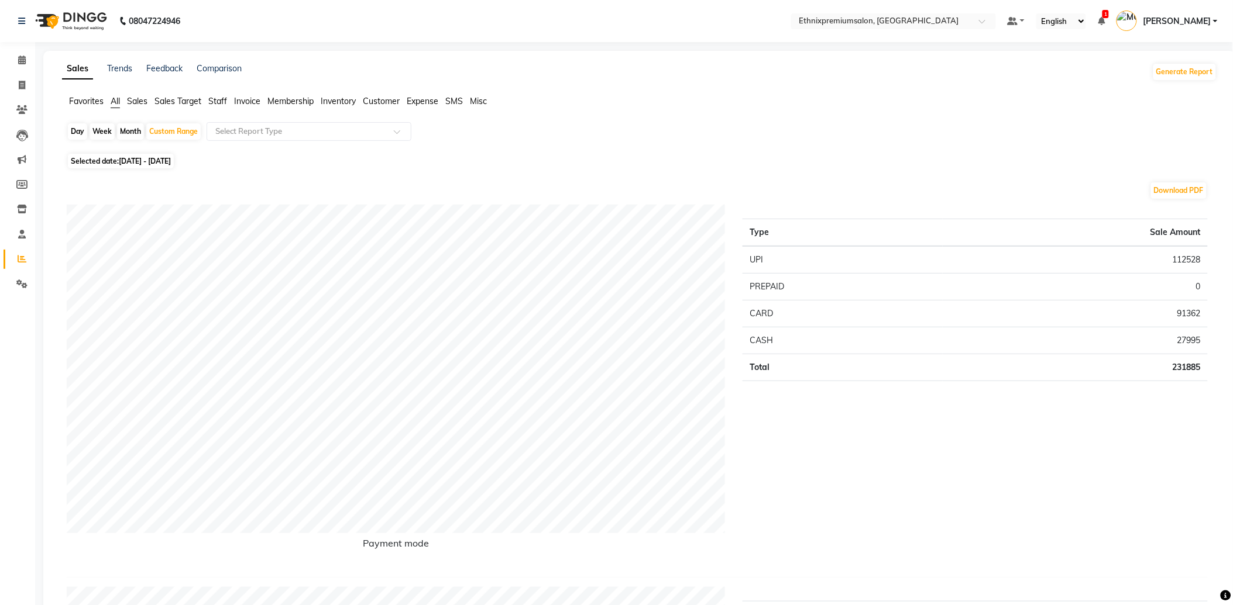
click at [220, 102] on span "Staff" at bounding box center [217, 101] width 19 height 11
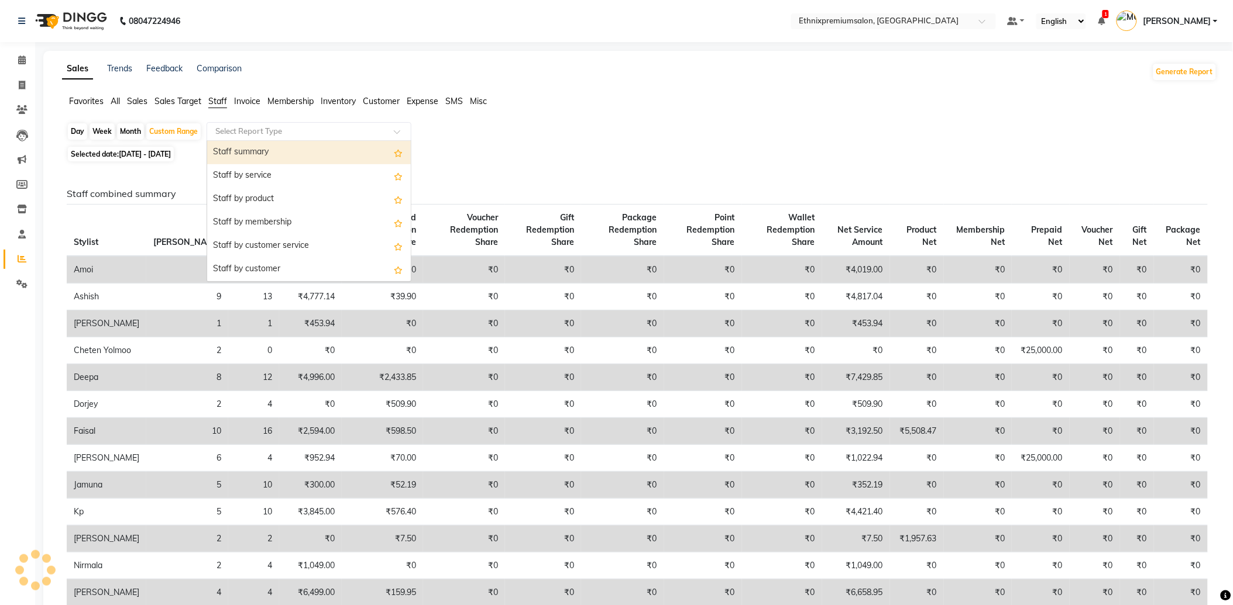
click at [252, 133] on input "text" at bounding box center [297, 132] width 168 height 12
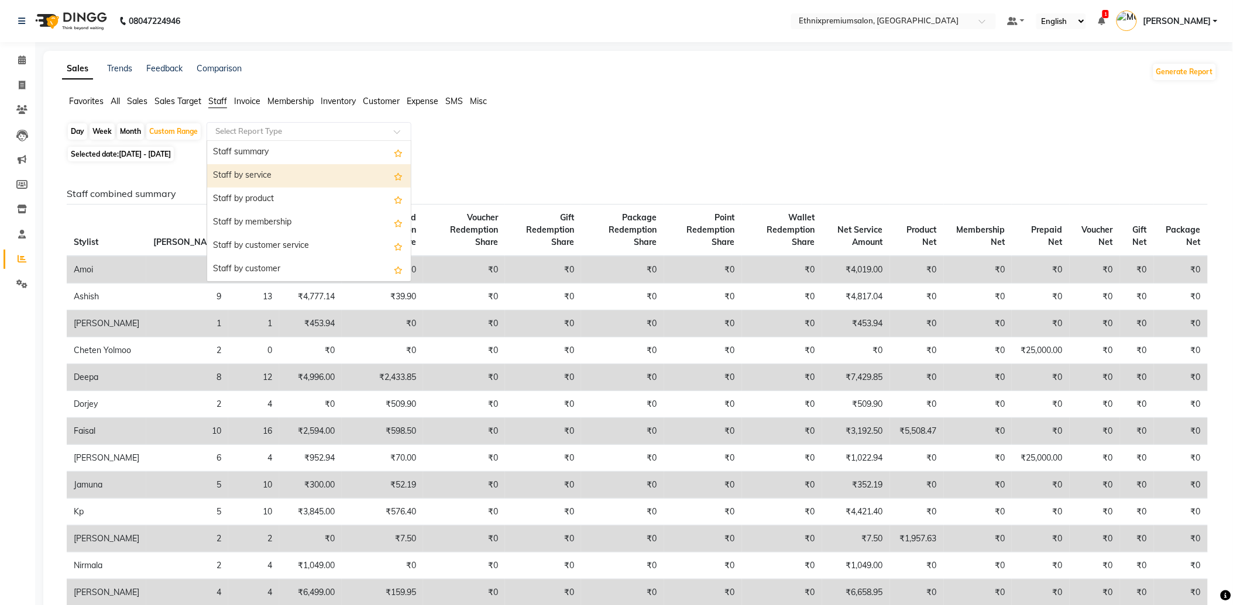
click at [260, 173] on div "Staff by service" at bounding box center [309, 175] width 204 height 23
select select "full_report"
select select "csv"
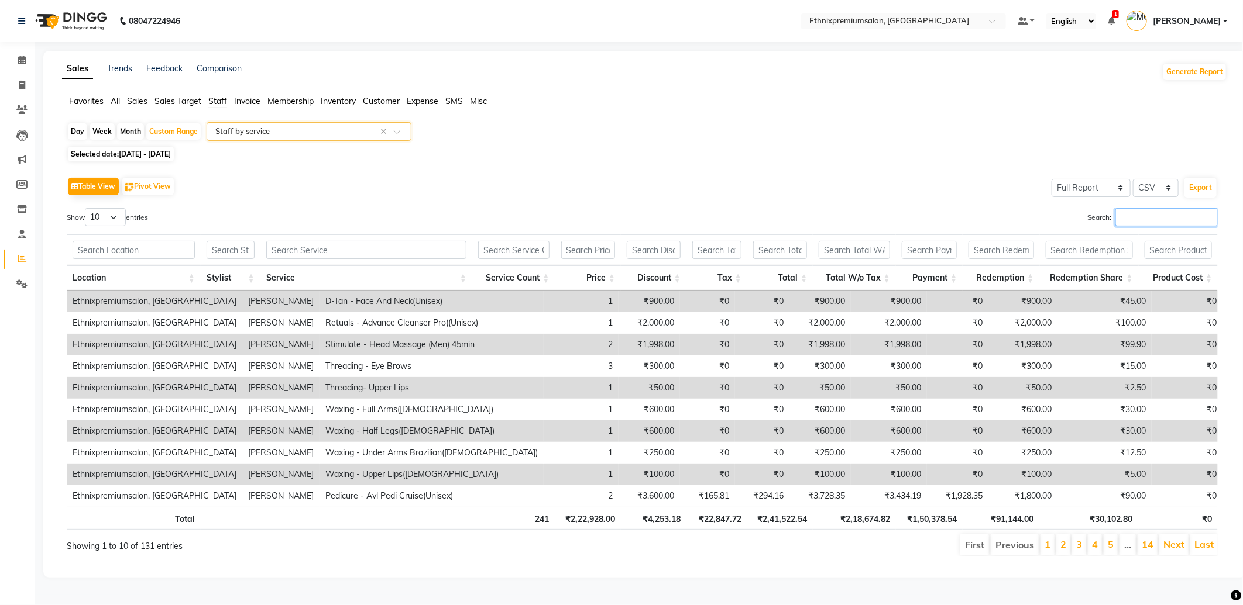
click at [1120, 222] on input "Search:" at bounding box center [1166, 217] width 102 height 18
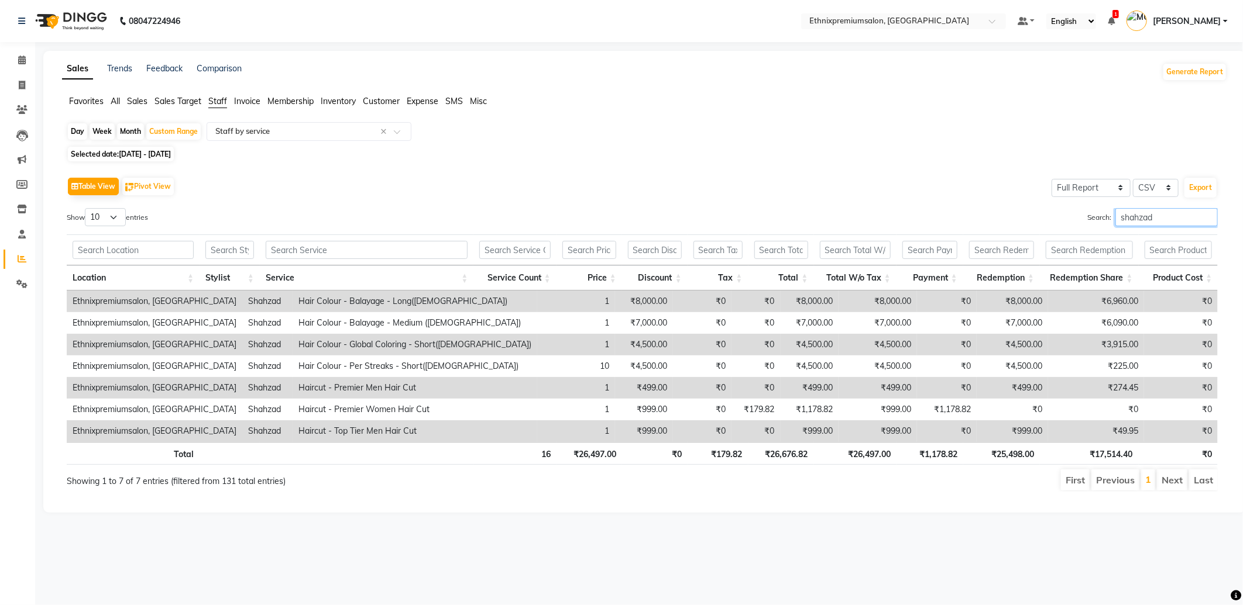
drag, startPoint x: 1183, startPoint y: 212, endPoint x: 1068, endPoint y: 223, distance: 115.8
click at [1072, 222] on div "Search: shahzad" at bounding box center [934, 219] width 567 height 23
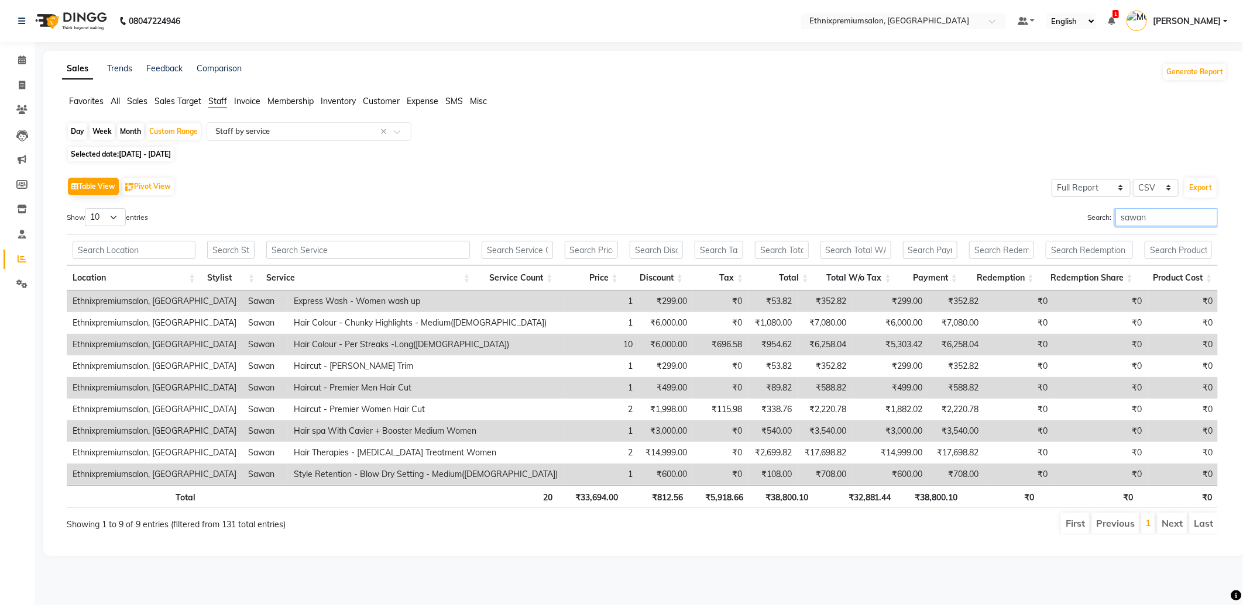
drag, startPoint x: 1162, startPoint y: 221, endPoint x: 1080, endPoint y: 225, distance: 81.4
click at [1087, 225] on label "Search: sawan" at bounding box center [1152, 217] width 130 height 18
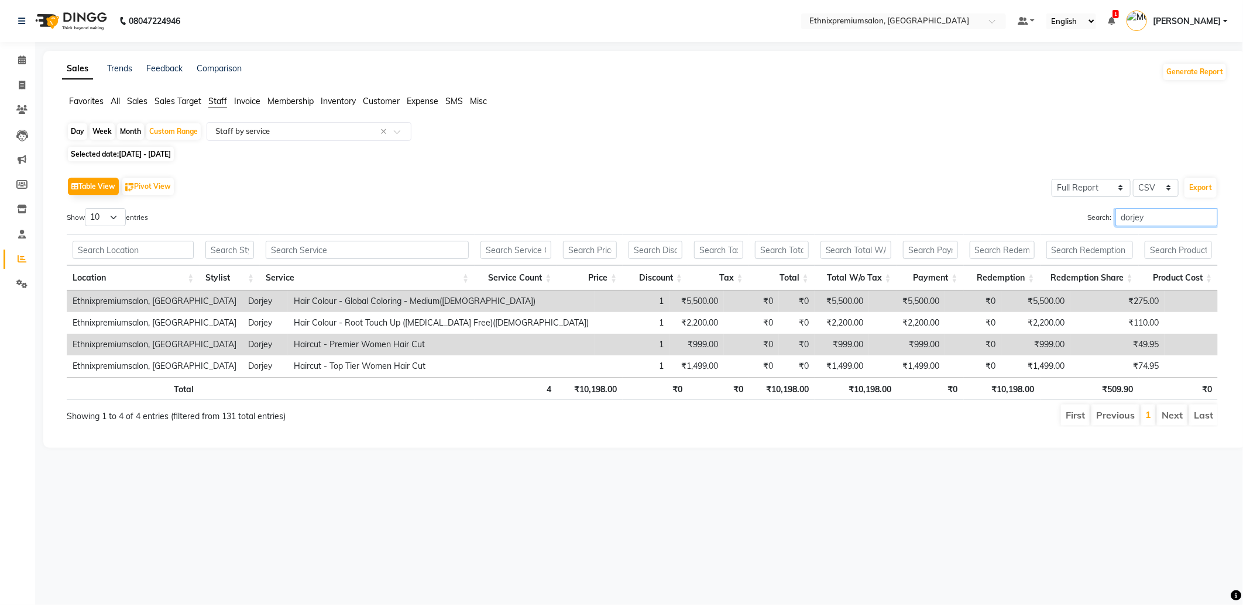
drag, startPoint x: 1127, startPoint y: 219, endPoint x: 1088, endPoint y: 225, distance: 39.6
click at [1090, 223] on label "Search: dorjey" at bounding box center [1152, 217] width 130 height 18
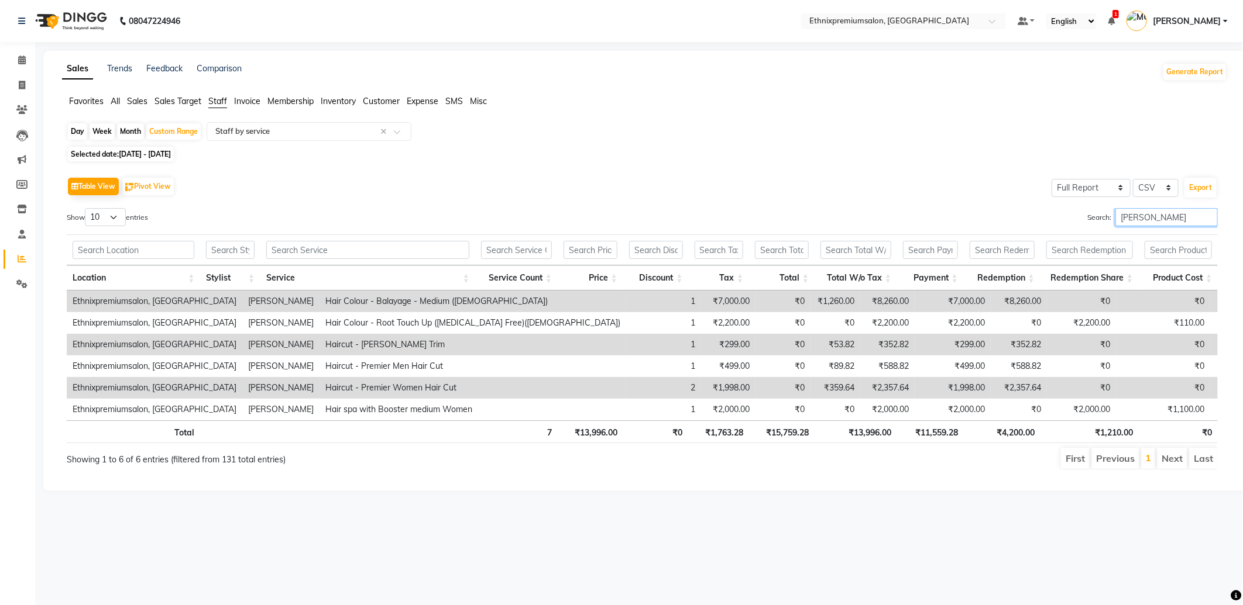
drag, startPoint x: 1173, startPoint y: 212, endPoint x: 1074, endPoint y: 223, distance: 99.5
click at [1074, 223] on div "Search: satyam" at bounding box center [934, 219] width 567 height 23
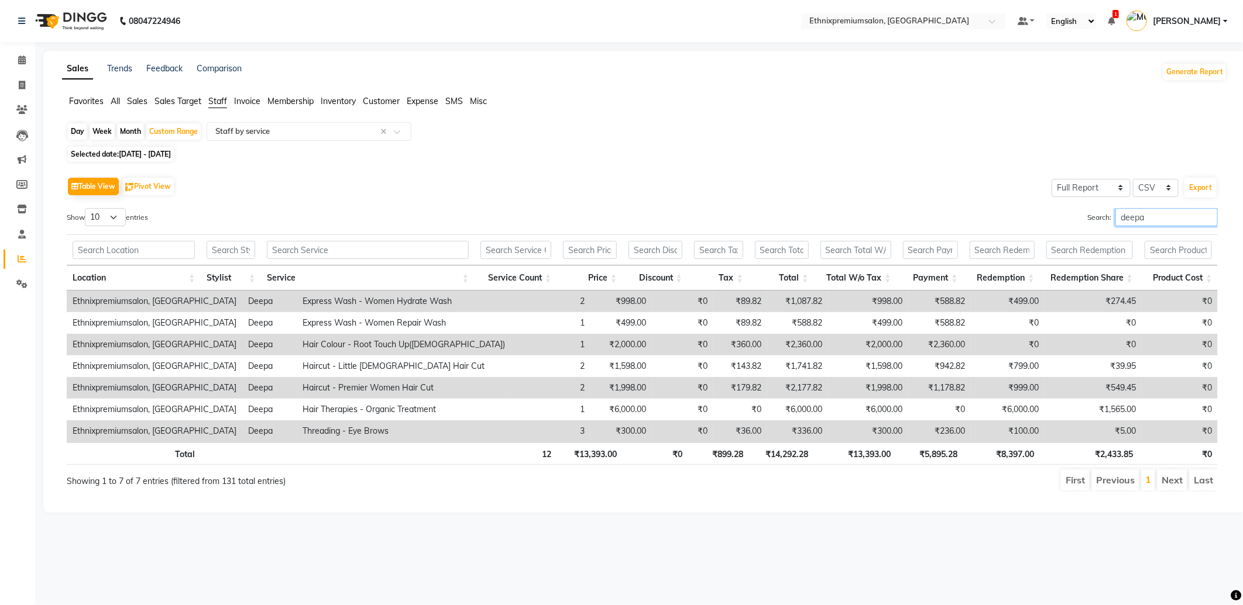
drag, startPoint x: 1093, startPoint y: 218, endPoint x: 1059, endPoint y: 223, distance: 34.4
click at [1063, 219] on div "Search: deepa" at bounding box center [934, 219] width 567 height 23
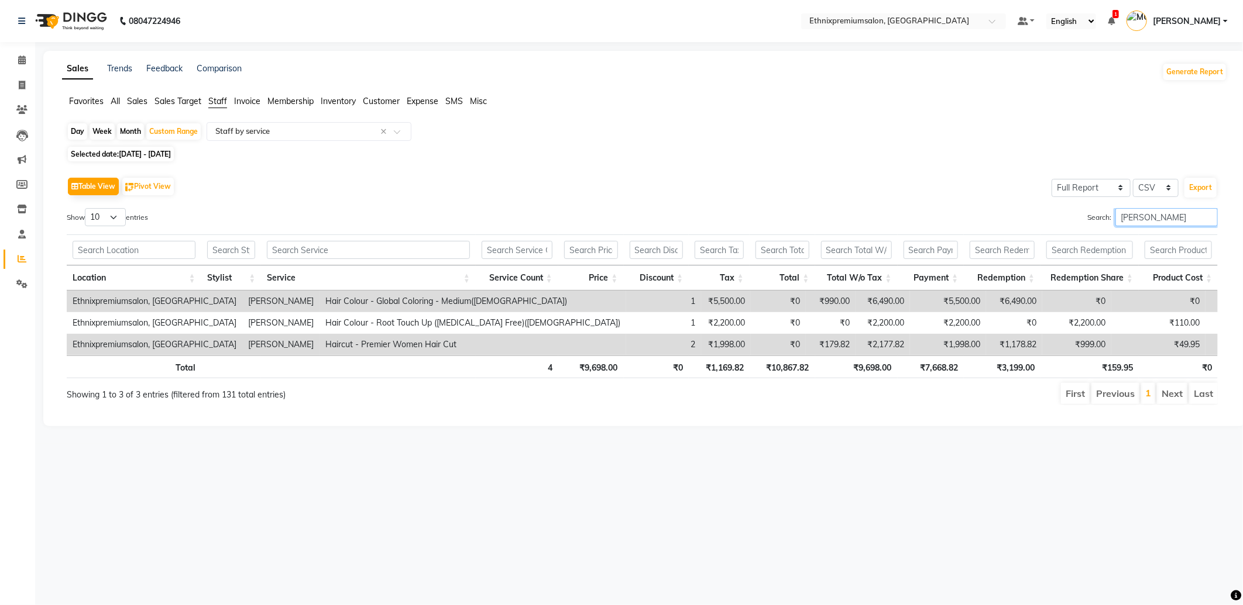
drag, startPoint x: 1073, startPoint y: 219, endPoint x: 1067, endPoint y: 219, distance: 6.4
click at [1067, 219] on div "Search: nitesh" at bounding box center [934, 219] width 567 height 23
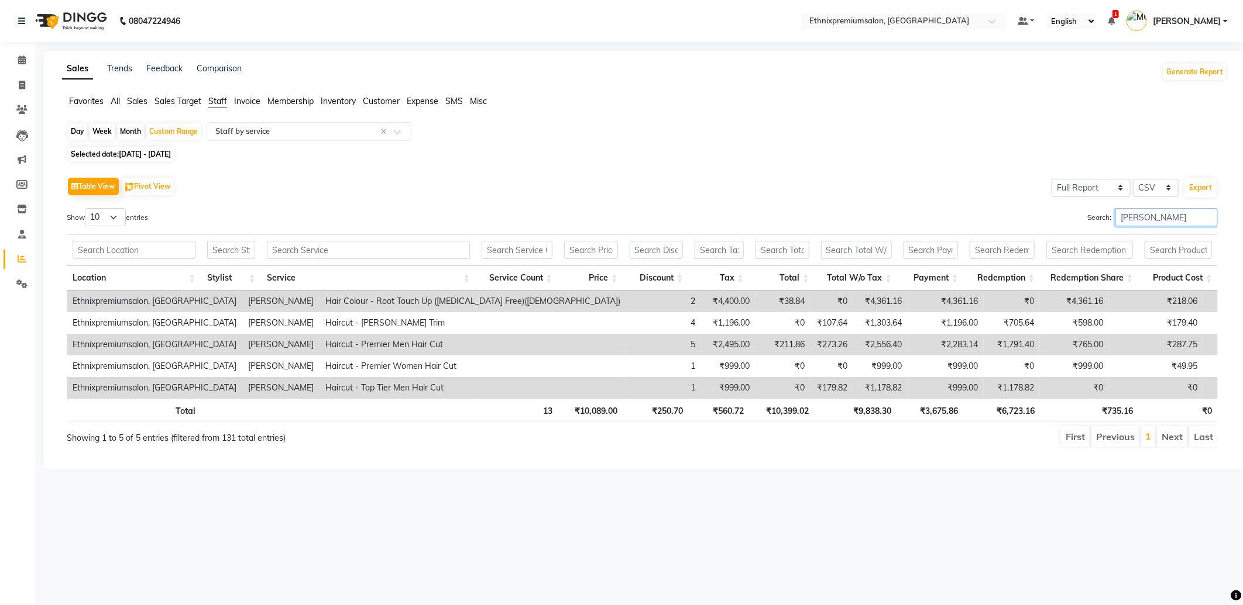
click at [1061, 222] on div "Search: rashid" at bounding box center [934, 219] width 567 height 23
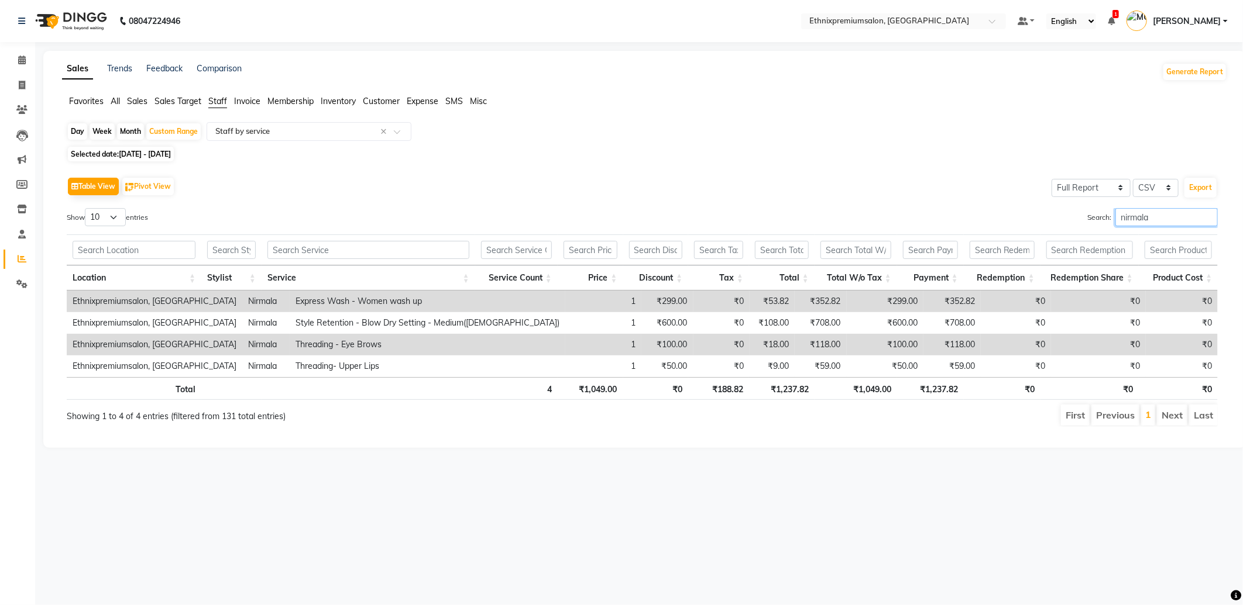
drag, startPoint x: 1157, startPoint y: 217, endPoint x: 1014, endPoint y: 232, distance: 143.5
click at [1016, 230] on div "Search: nirmala" at bounding box center [934, 219] width 567 height 23
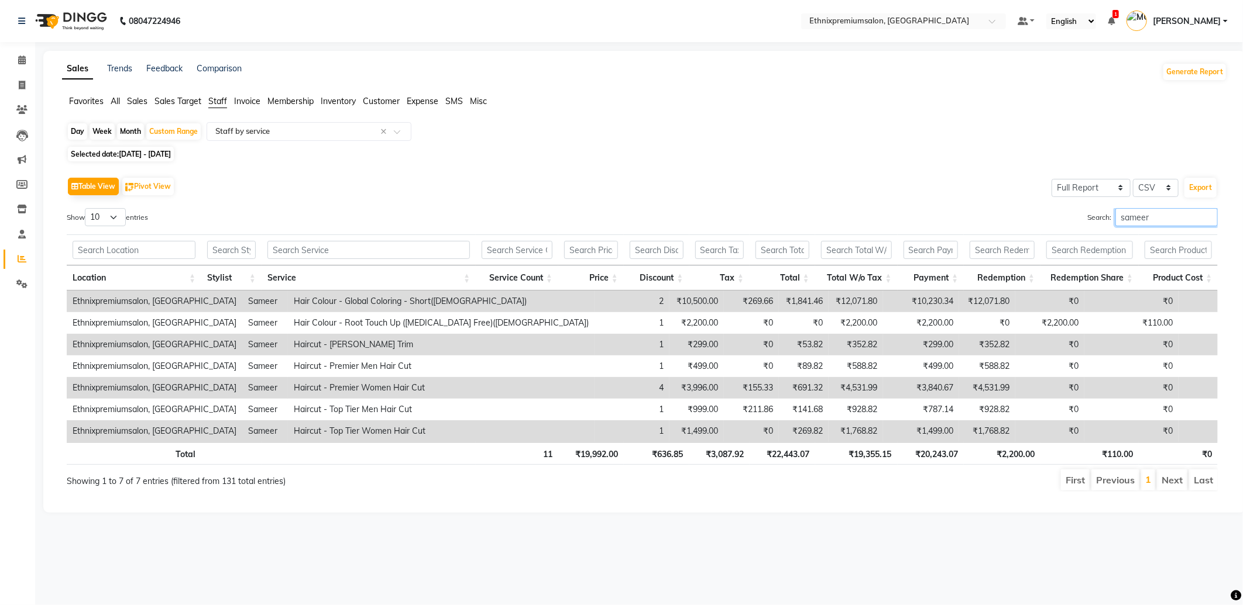
drag, startPoint x: 1158, startPoint y: 219, endPoint x: 1042, endPoint y: 232, distance: 116.5
click at [1066, 225] on div "Search: sameer" at bounding box center [934, 219] width 567 height 23
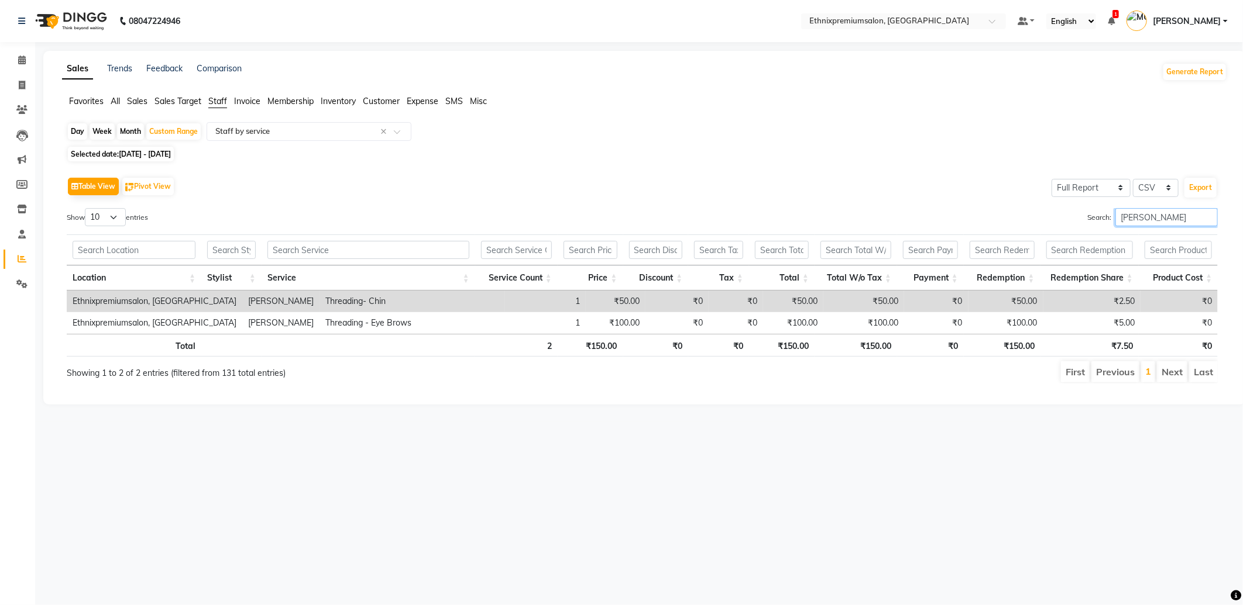
click at [1034, 242] on div "Show 10 25 50 100 entries Search: meghana Location Stylist Service Service Coun…" at bounding box center [642, 295] width 1151 height 175
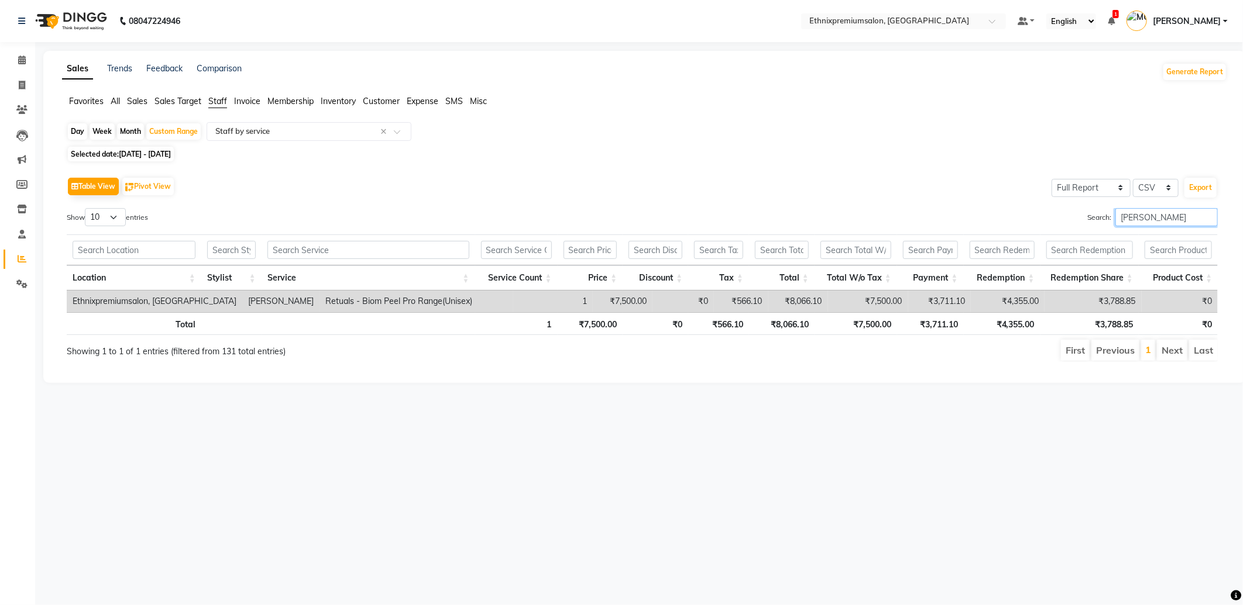
click at [1004, 238] on div "Show 10 25 50 100 entries Search: pritika Location Stylist Service Service Coun…" at bounding box center [642, 285] width 1151 height 154
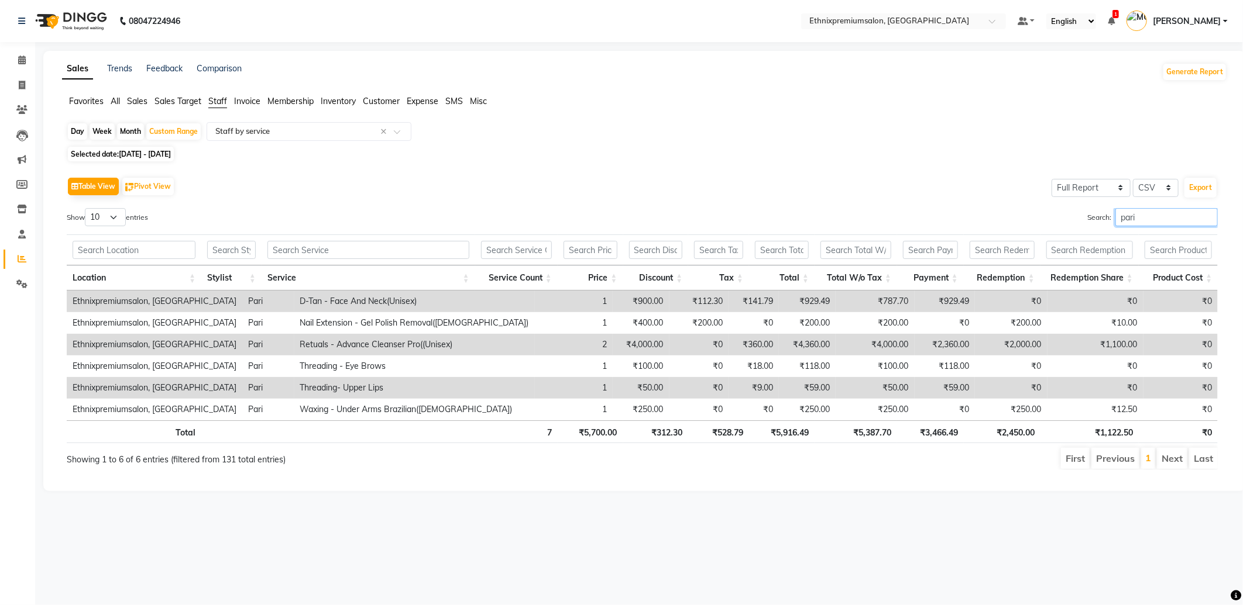
click at [1062, 223] on div "Search: pari" at bounding box center [934, 219] width 567 height 23
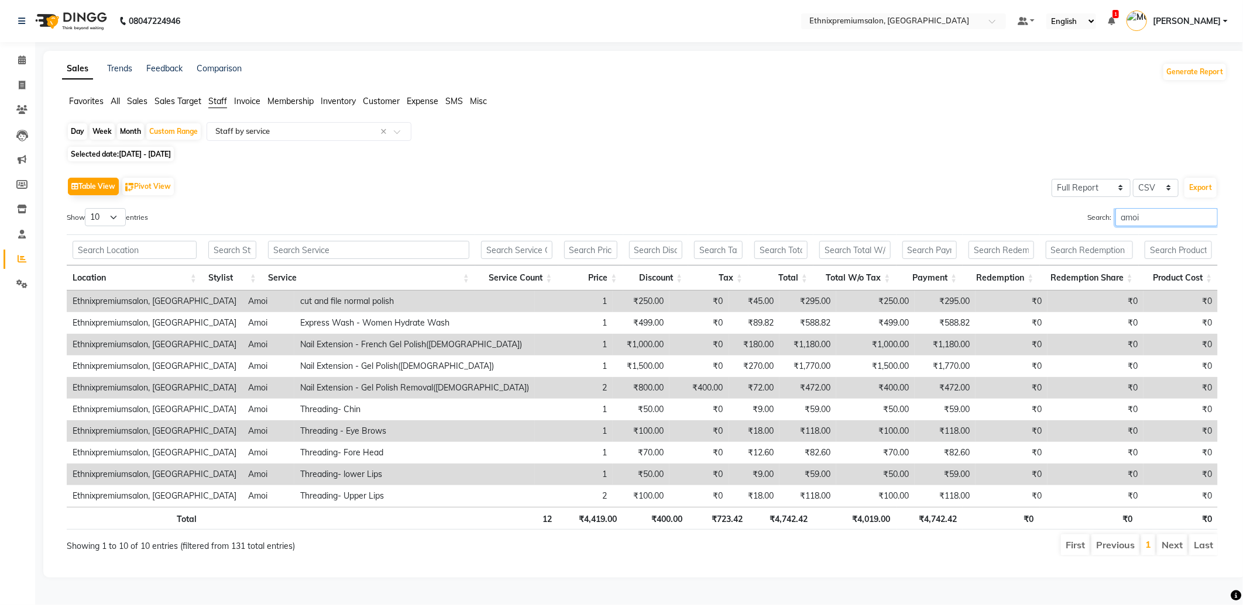
drag, startPoint x: 1041, startPoint y: 227, endPoint x: 1023, endPoint y: 235, distance: 20.2
click at [1026, 230] on div "Search: amoi" at bounding box center [934, 219] width 567 height 23
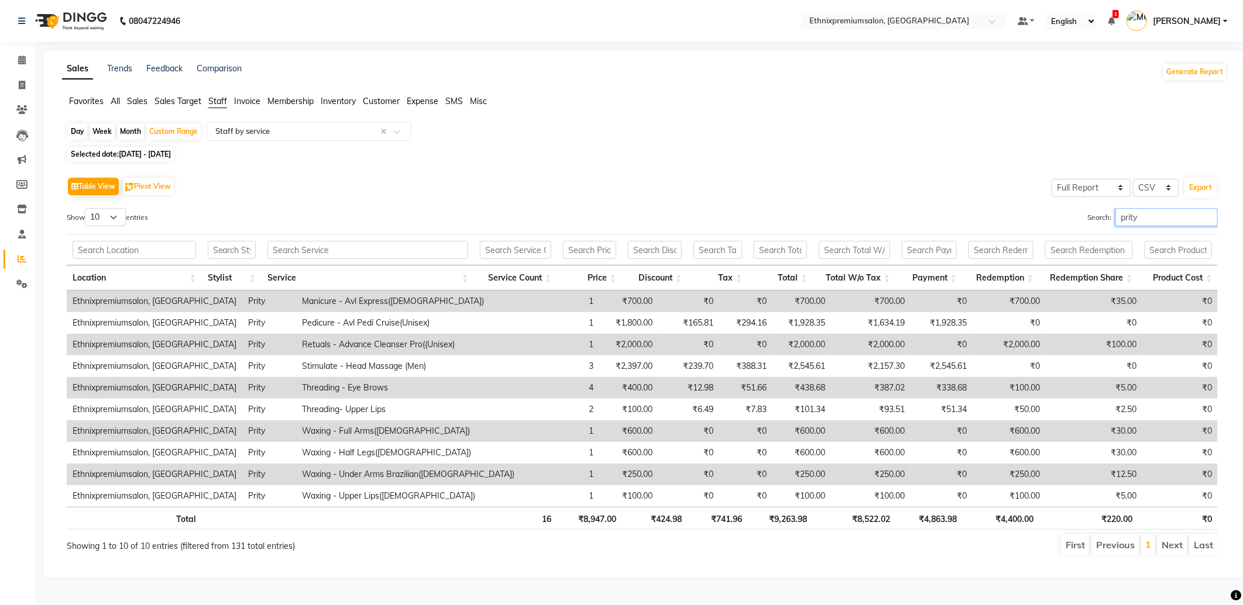
drag, startPoint x: 1160, startPoint y: 219, endPoint x: 1057, endPoint y: 234, distance: 104.1
click at [1065, 229] on div "Search: prity" at bounding box center [934, 219] width 567 height 23
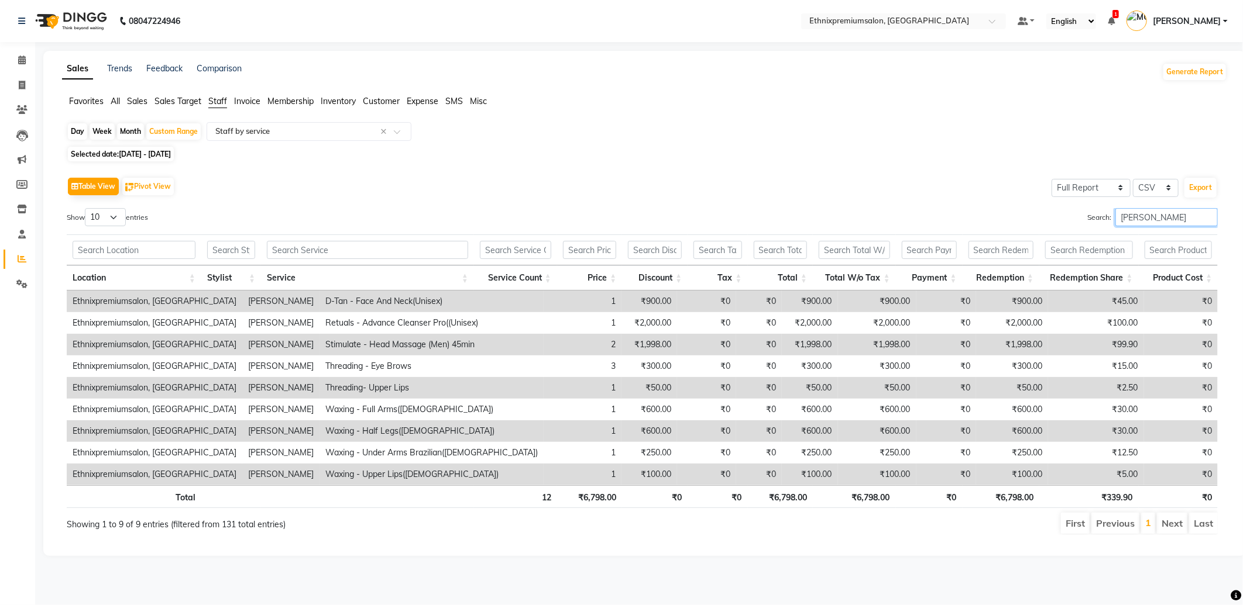
drag, startPoint x: 1154, startPoint y: 220, endPoint x: 1057, endPoint y: 234, distance: 98.7
click at [1066, 223] on div "Search: tina" at bounding box center [934, 219] width 567 height 23
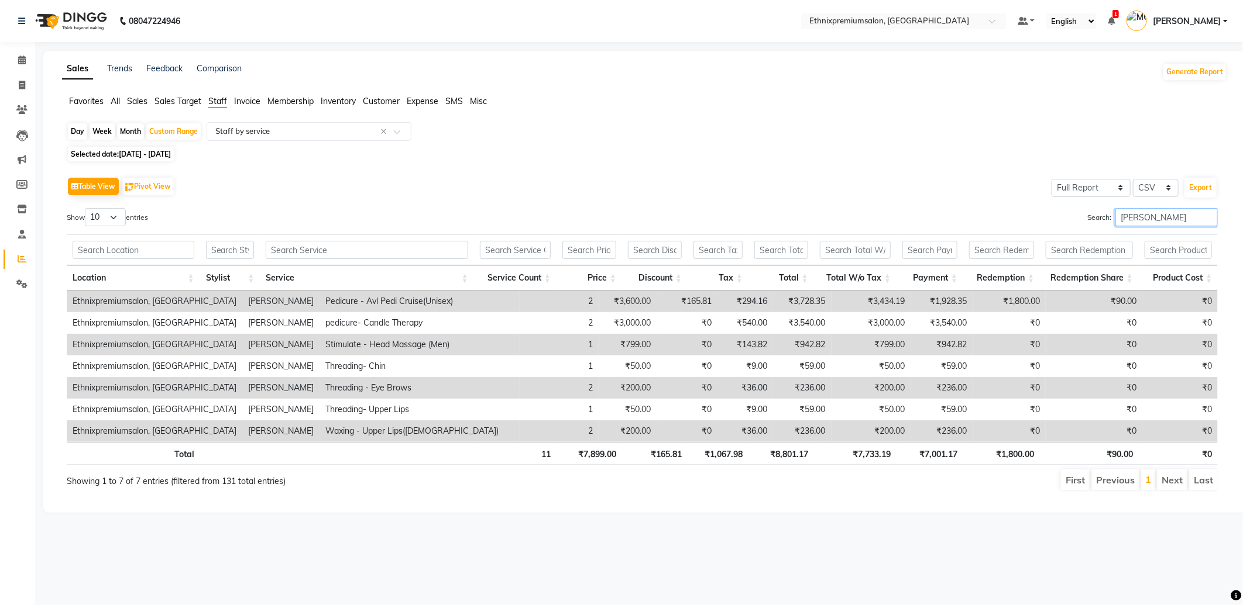
drag, startPoint x: 1147, startPoint y: 218, endPoint x: 1031, endPoint y: 235, distance: 117.6
click at [1037, 230] on div "Search: shoba" at bounding box center [934, 219] width 567 height 23
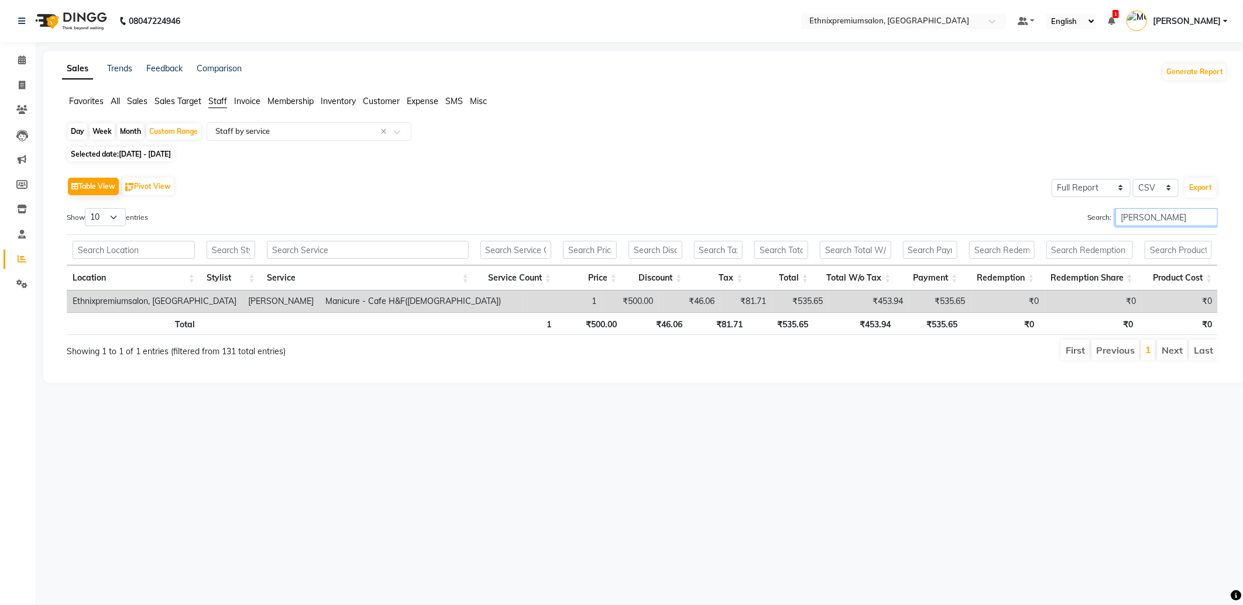
drag, startPoint x: 1145, startPoint y: 224, endPoint x: 1083, endPoint y: 223, distance: 62.0
click at [1087, 222] on label "Search: bish" at bounding box center [1152, 217] width 130 height 18
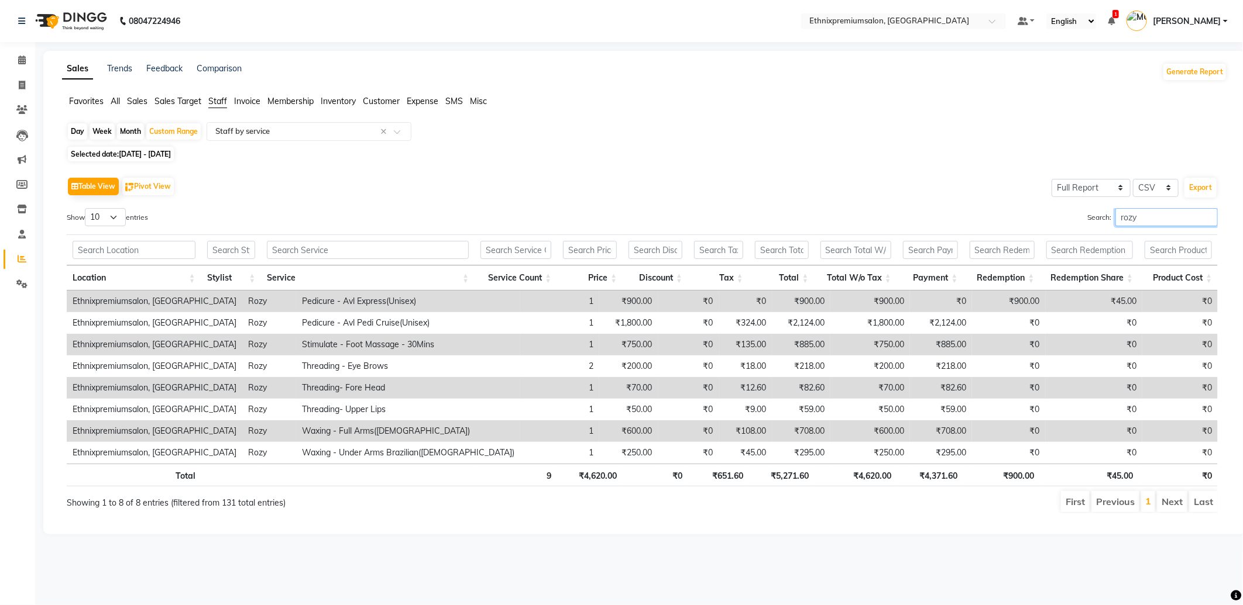
drag, startPoint x: 1139, startPoint y: 218, endPoint x: 1025, endPoint y: 239, distance: 115.9
click at [1028, 228] on div "Search: rozy" at bounding box center [934, 219] width 567 height 23
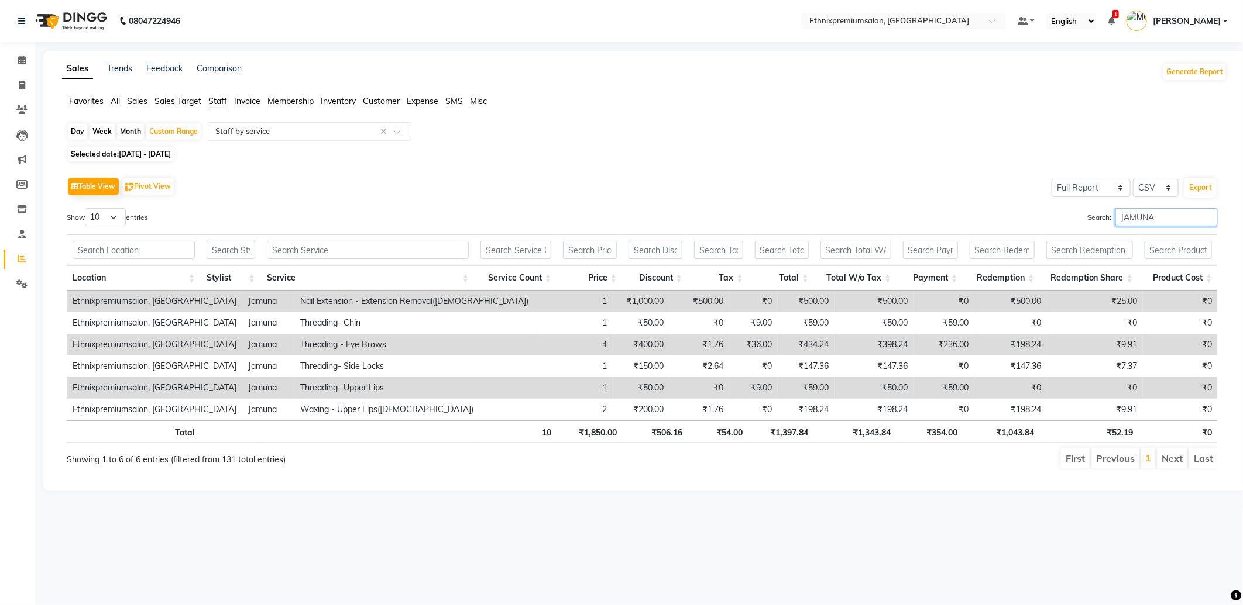
drag, startPoint x: 1083, startPoint y: 218, endPoint x: 1051, endPoint y: 223, distance: 32.0
click at [1059, 219] on div "Search: JAMUNA" at bounding box center [934, 219] width 567 height 23
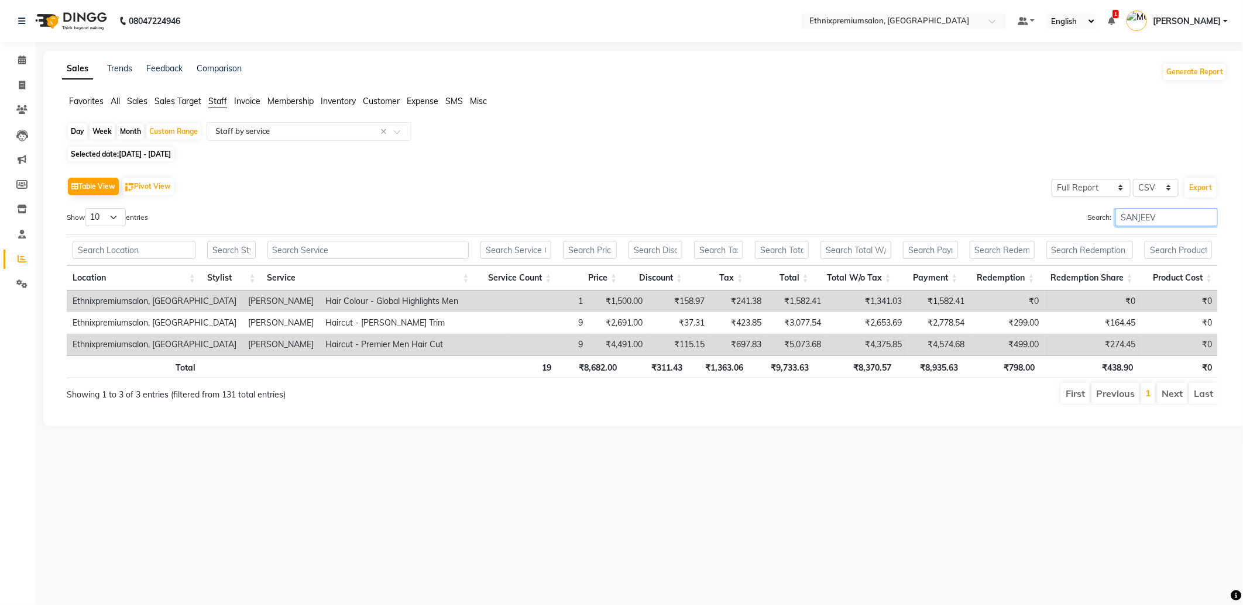
drag, startPoint x: 1185, startPoint y: 221, endPoint x: 1080, endPoint y: 221, distance: 104.7
click at [1087, 221] on label "Search: SANJEEV" at bounding box center [1152, 217] width 130 height 18
drag, startPoint x: 1166, startPoint y: 215, endPoint x: 1065, endPoint y: 229, distance: 102.8
click at [1071, 229] on div "Search: ASHISH" at bounding box center [934, 219] width 567 height 23
drag, startPoint x: 1139, startPoint y: 219, endPoint x: 1061, endPoint y: 223, distance: 78.5
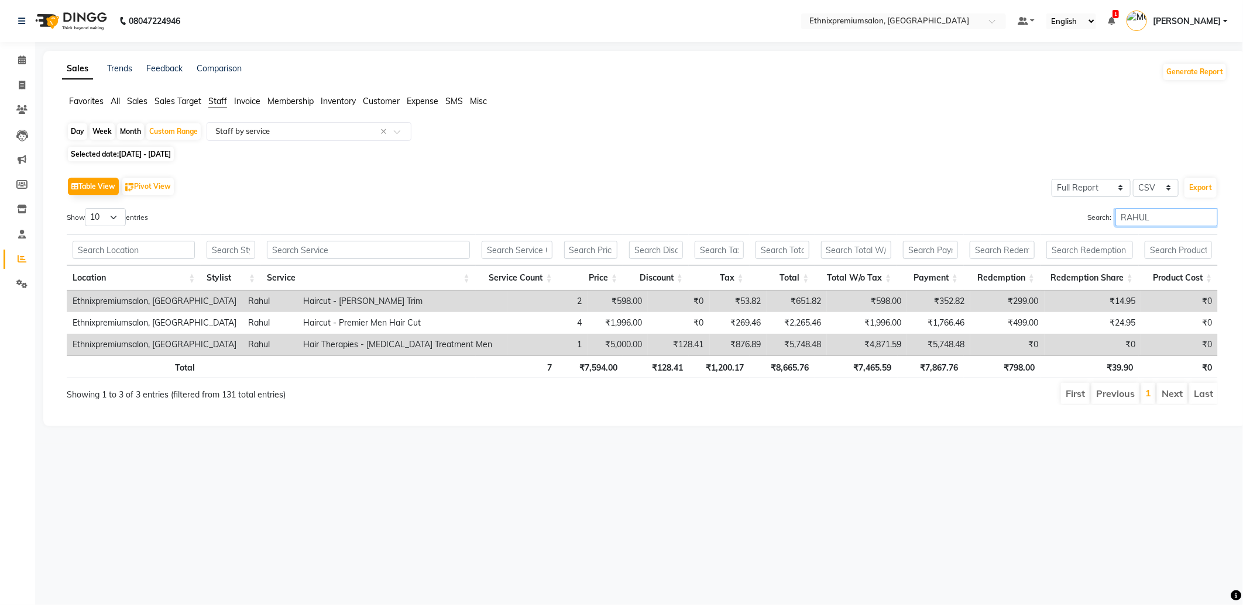
click at [1068, 219] on div "Search: RAHUL" at bounding box center [934, 219] width 567 height 23
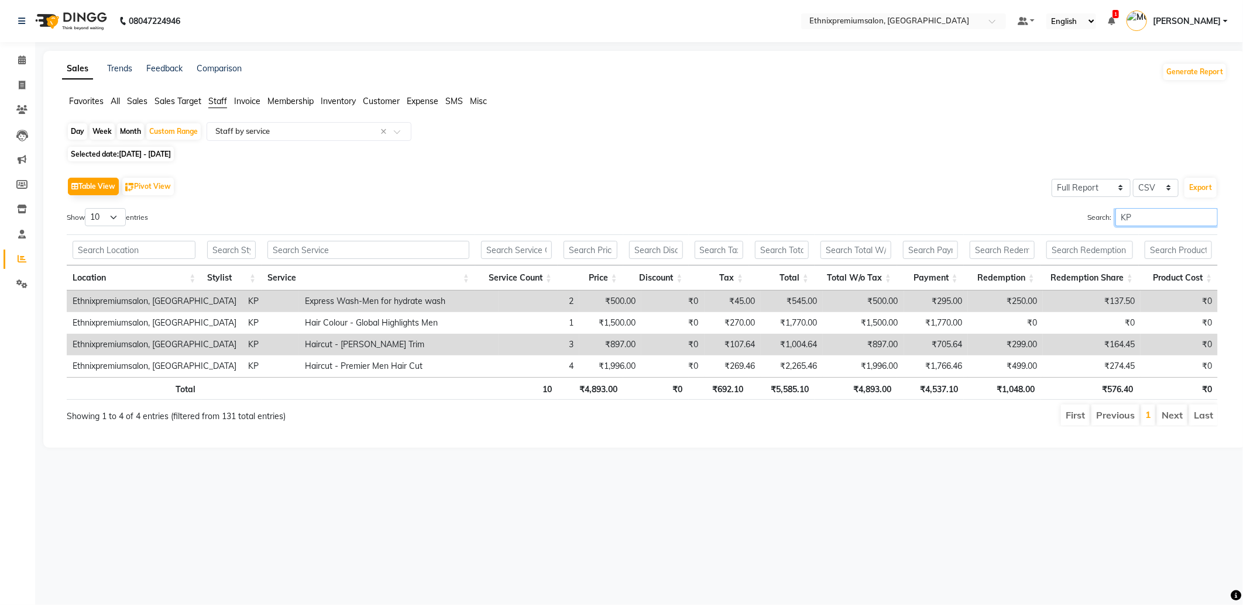
drag, startPoint x: 1147, startPoint y: 212, endPoint x: 1057, endPoint y: 219, distance: 90.4
click at [1059, 215] on div "Search: KP" at bounding box center [934, 219] width 567 height 23
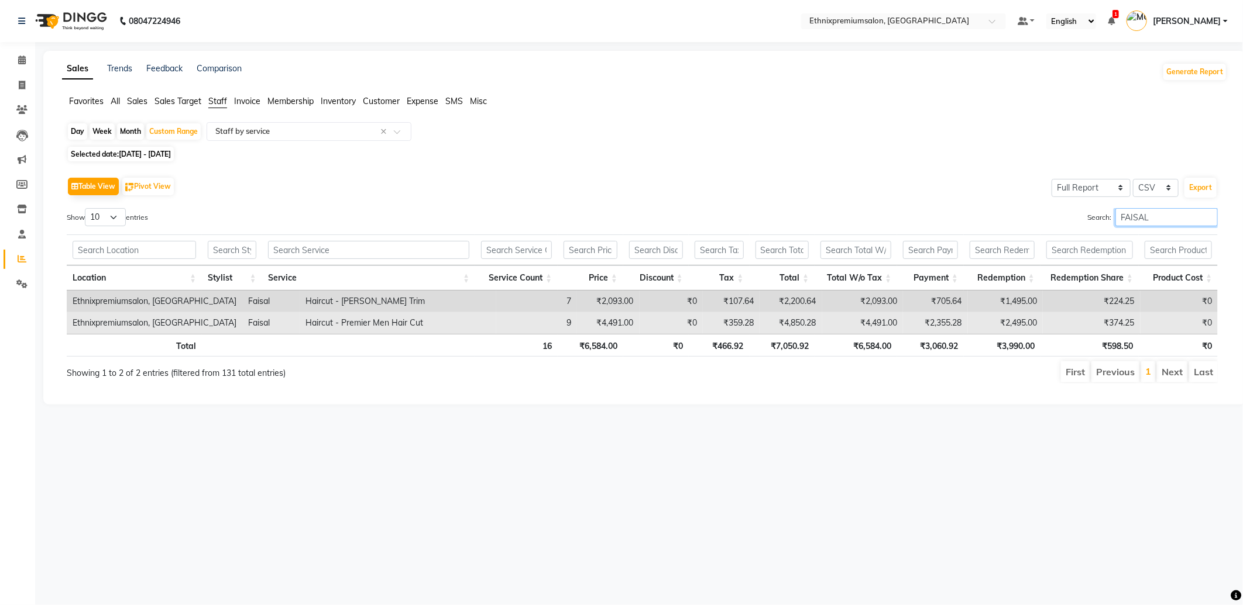
type input "FAISAL"
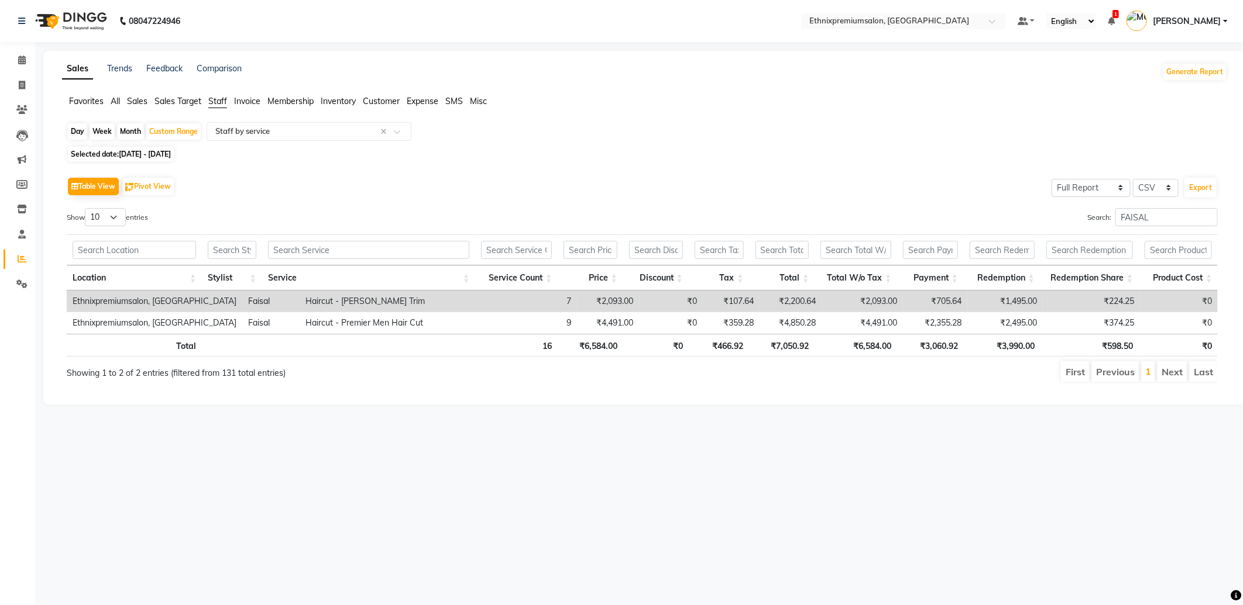
click at [80, 129] on div "Day" at bounding box center [77, 131] width 19 height 16
select select "9"
select select "2025"
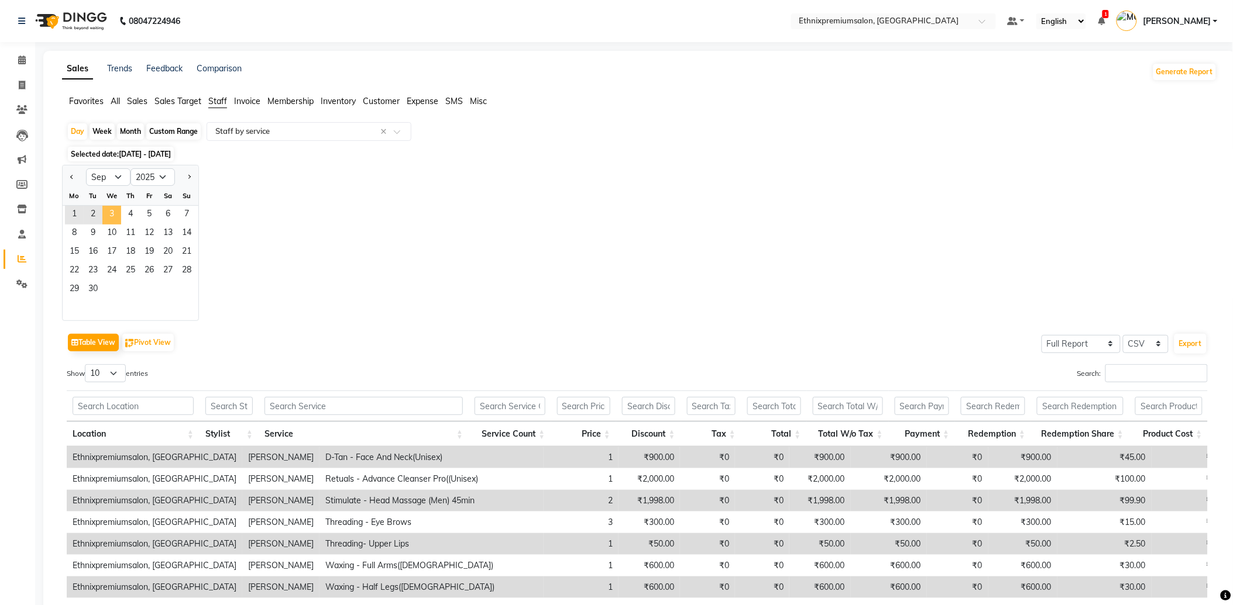
click at [109, 216] on span "3" at bounding box center [111, 215] width 19 height 19
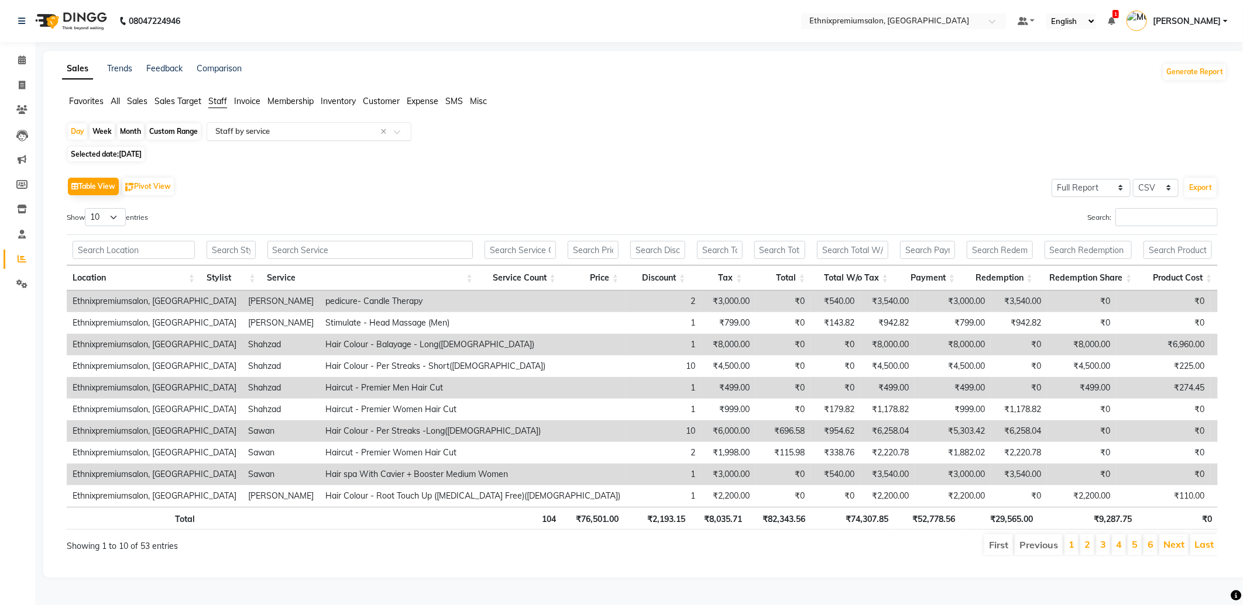
click at [254, 133] on input "text" at bounding box center [297, 132] width 168 height 12
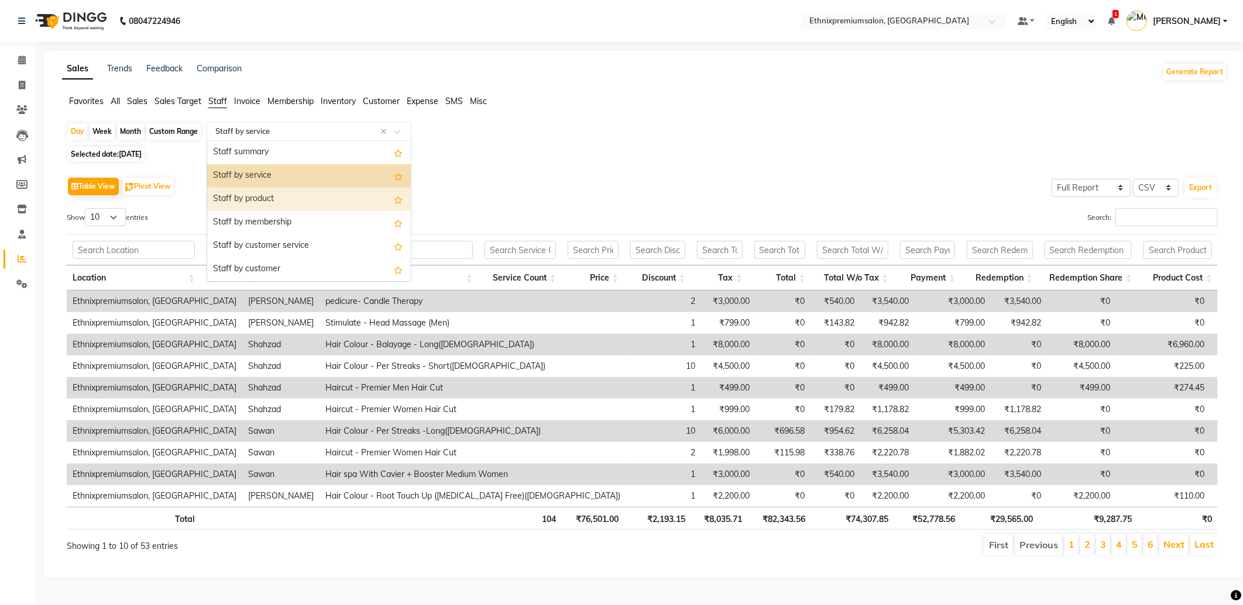
click at [257, 195] on div "Staff by product" at bounding box center [309, 199] width 204 height 23
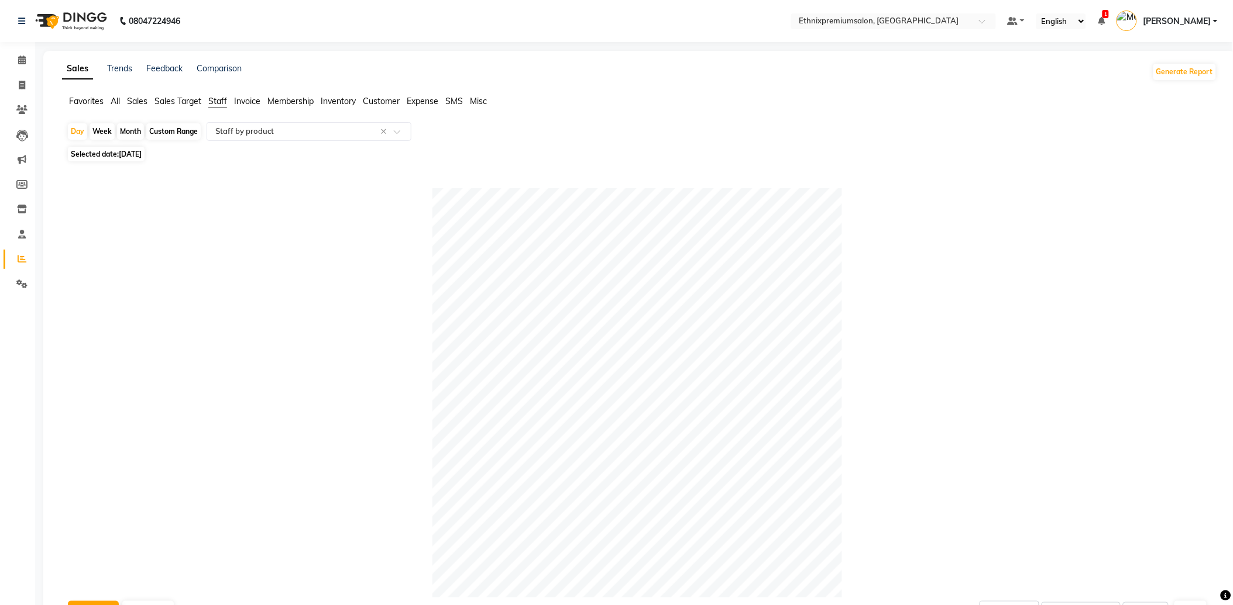
click at [161, 135] on div "Custom Range" at bounding box center [173, 131] width 54 height 16
select select "9"
select select "2025"
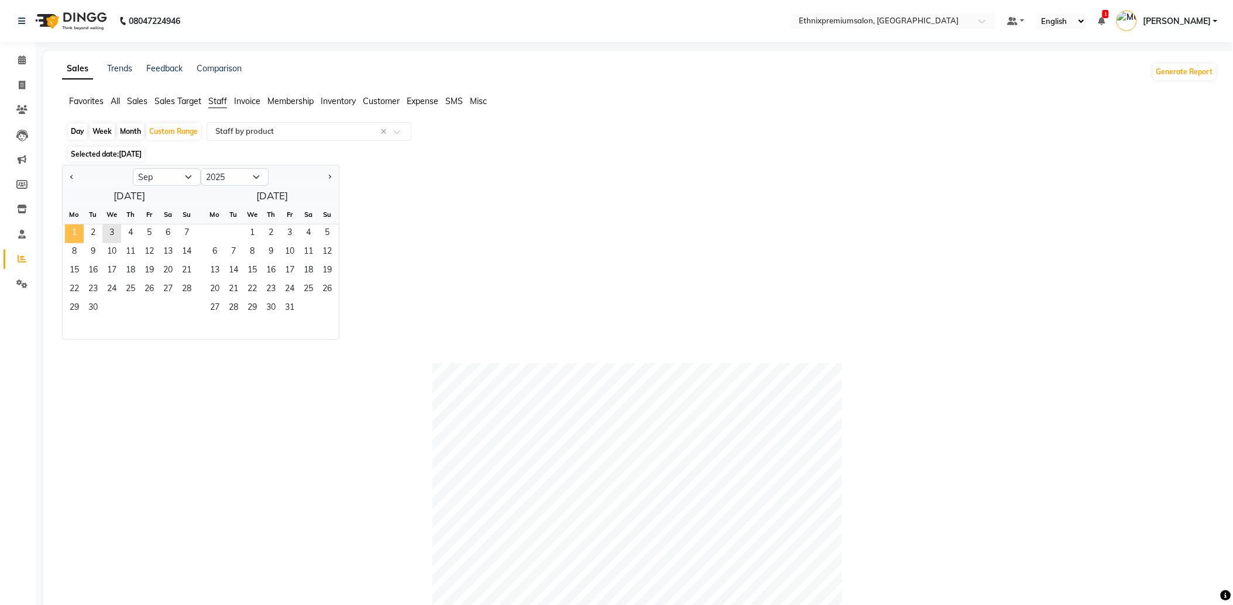
click at [73, 230] on span "1" at bounding box center [74, 234] width 19 height 19
click at [112, 230] on span "3" at bounding box center [111, 234] width 19 height 19
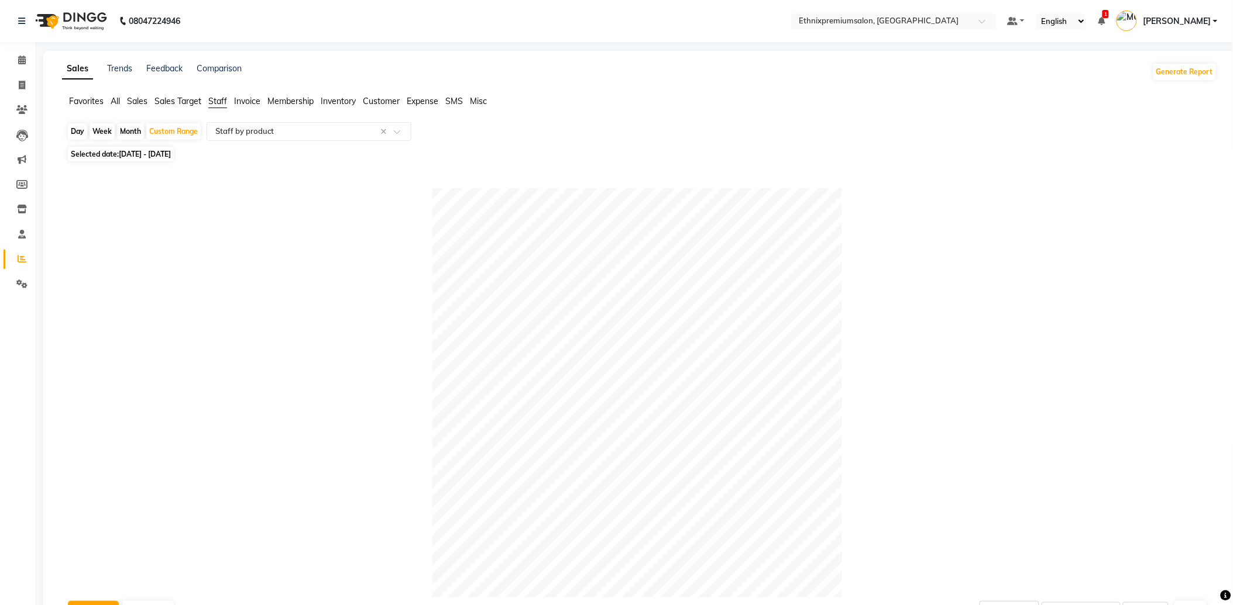
click at [216, 103] on span "Staff" at bounding box center [217, 101] width 19 height 11
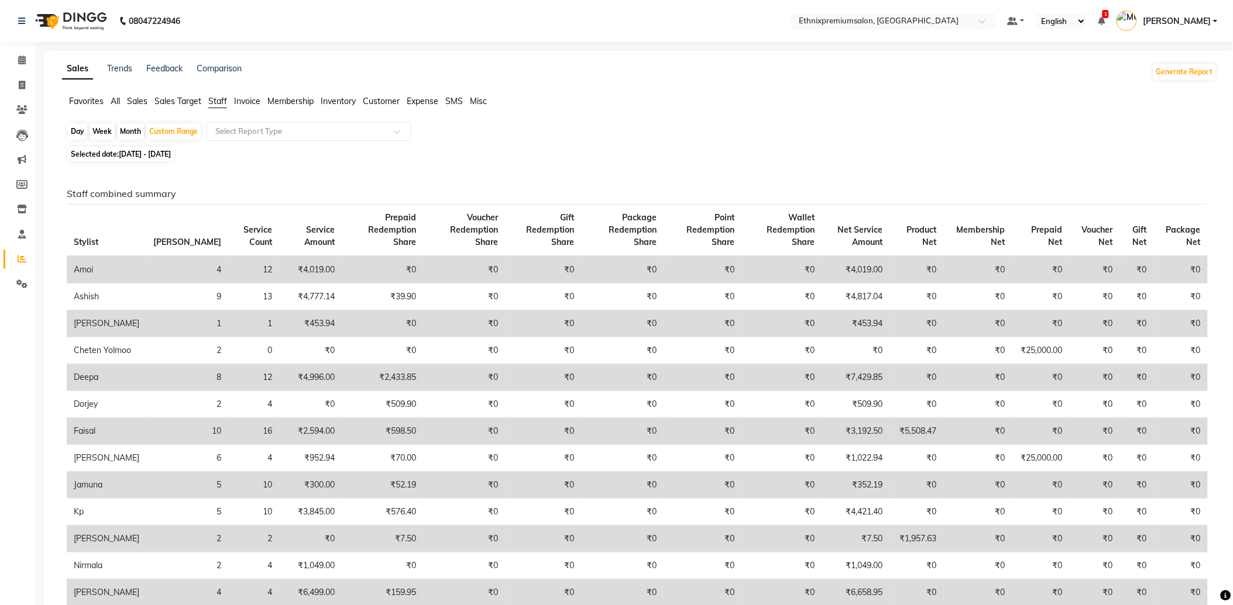
click at [73, 127] on div "Day" at bounding box center [77, 131] width 19 height 16
select select "9"
select select "2025"
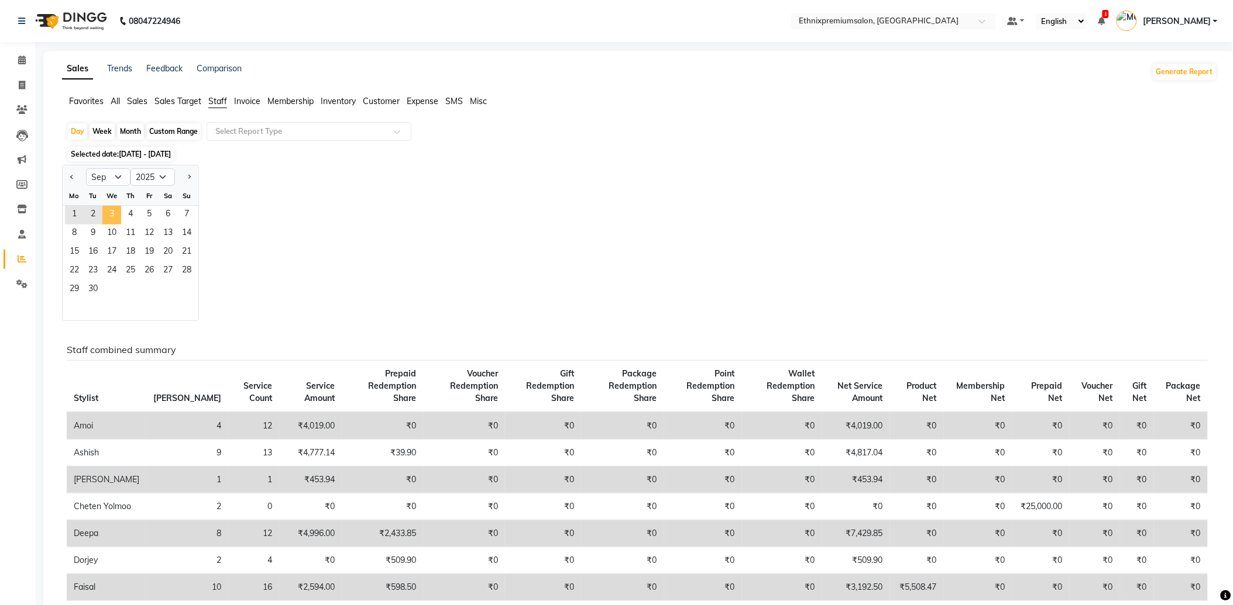
click at [113, 213] on span "3" at bounding box center [111, 215] width 19 height 19
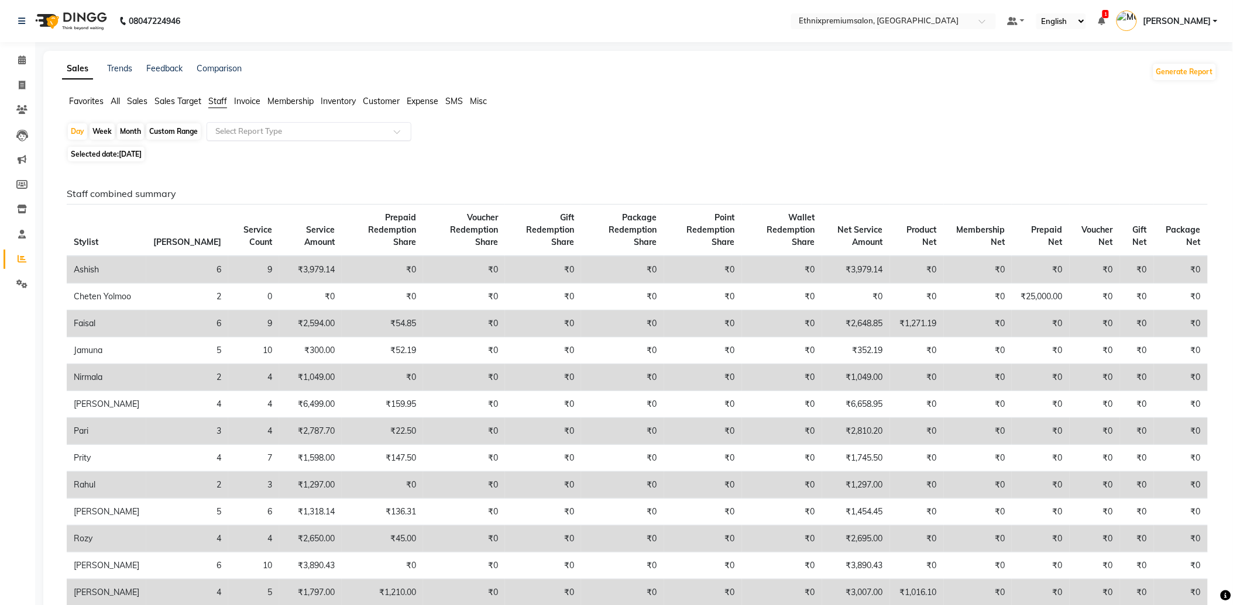
click at [225, 126] on input "text" at bounding box center [297, 132] width 168 height 12
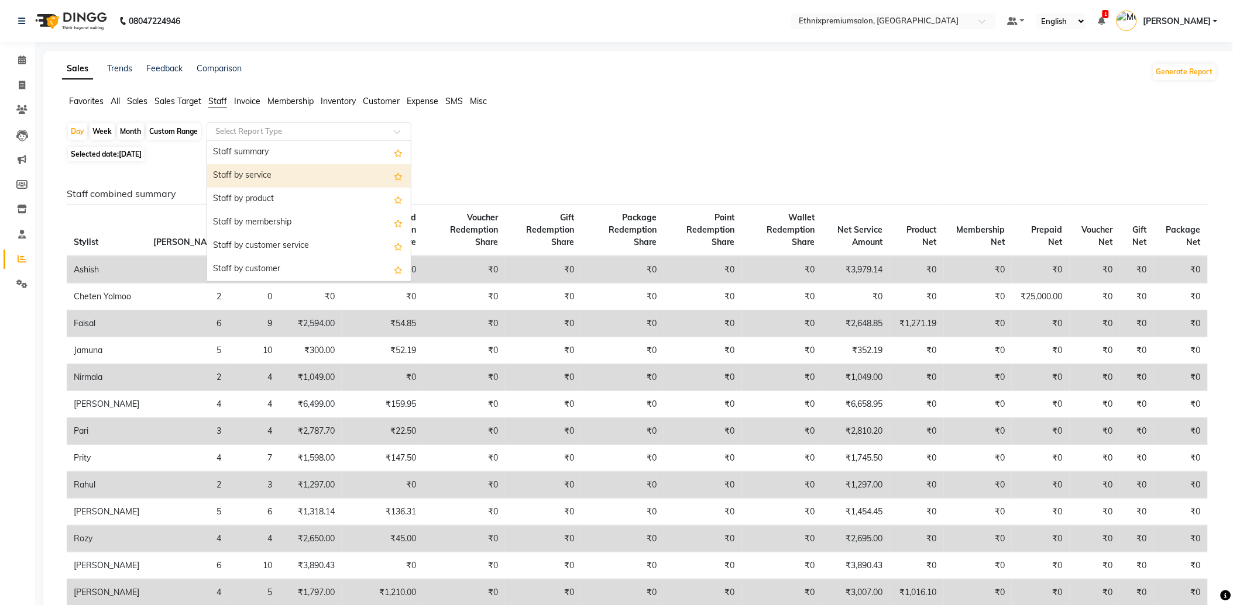
click at [246, 176] on div "Staff by service" at bounding box center [309, 175] width 204 height 23
select select "full_report"
select select "csv"
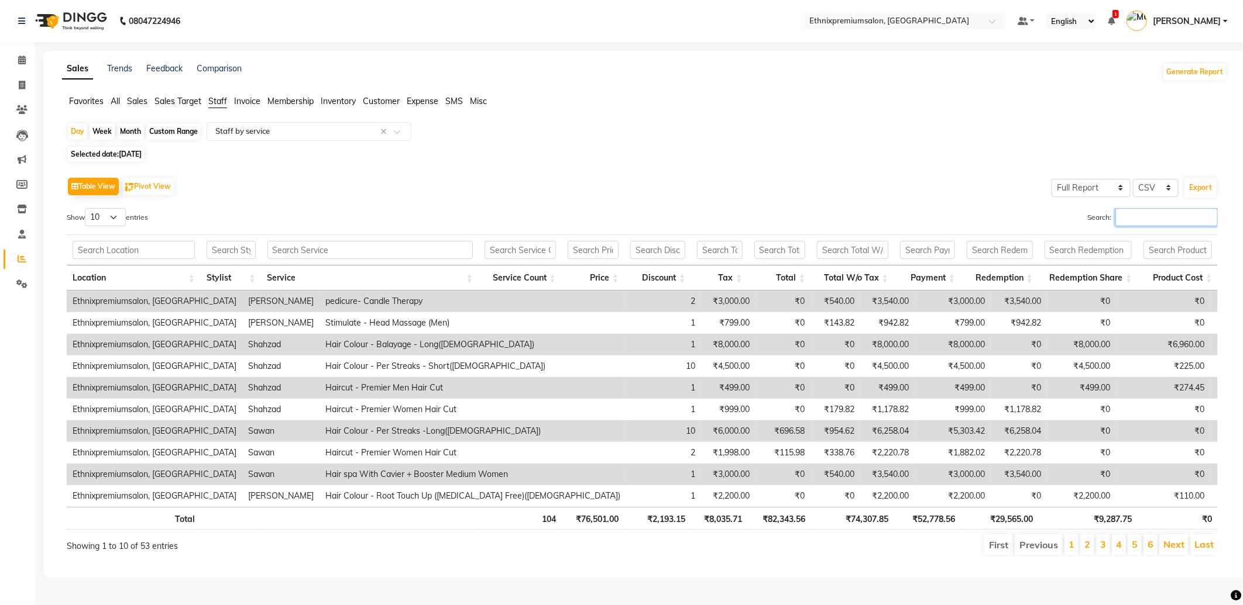
click at [1136, 216] on input "Search:" at bounding box center [1166, 217] width 102 height 18
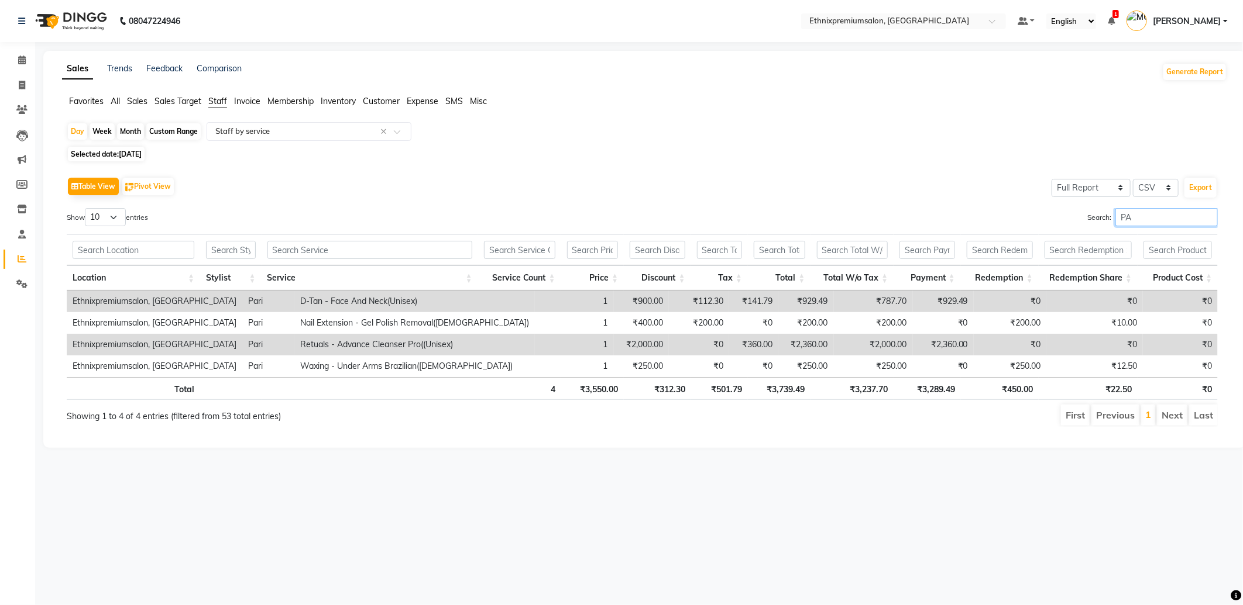
type input "P"
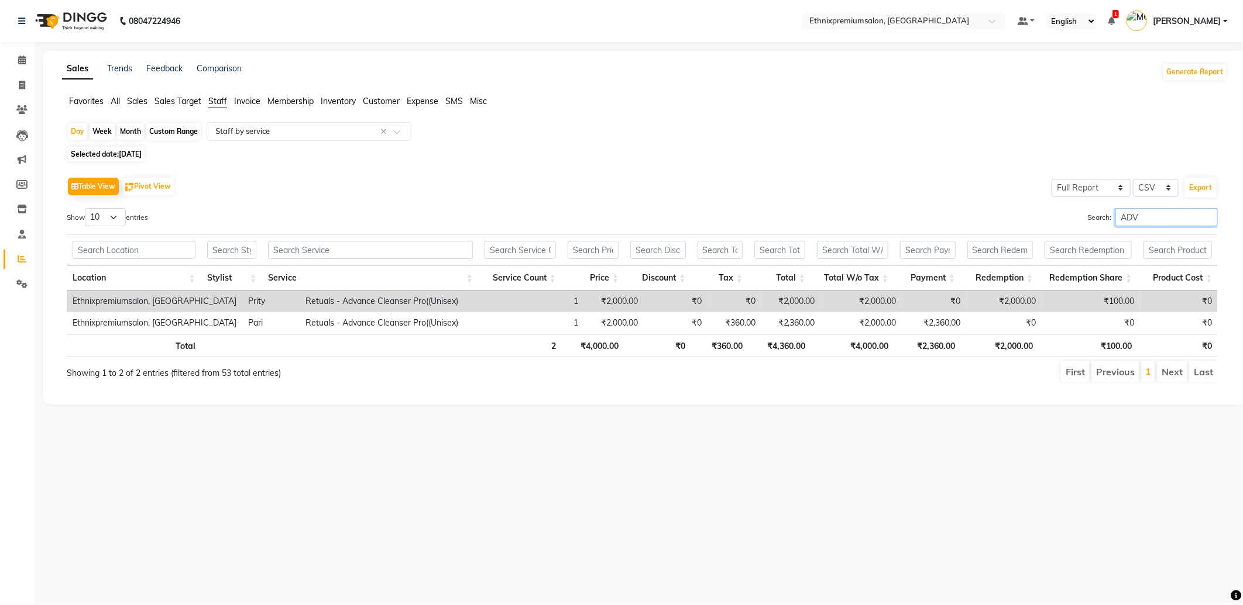
drag, startPoint x: 1136, startPoint y: 216, endPoint x: 1102, endPoint y: 225, distance: 35.6
click at [1102, 225] on label "Search: ADV" at bounding box center [1152, 217] width 130 height 18
type input "ADV"
click at [25, 58] on span at bounding box center [22, 60] width 20 height 13
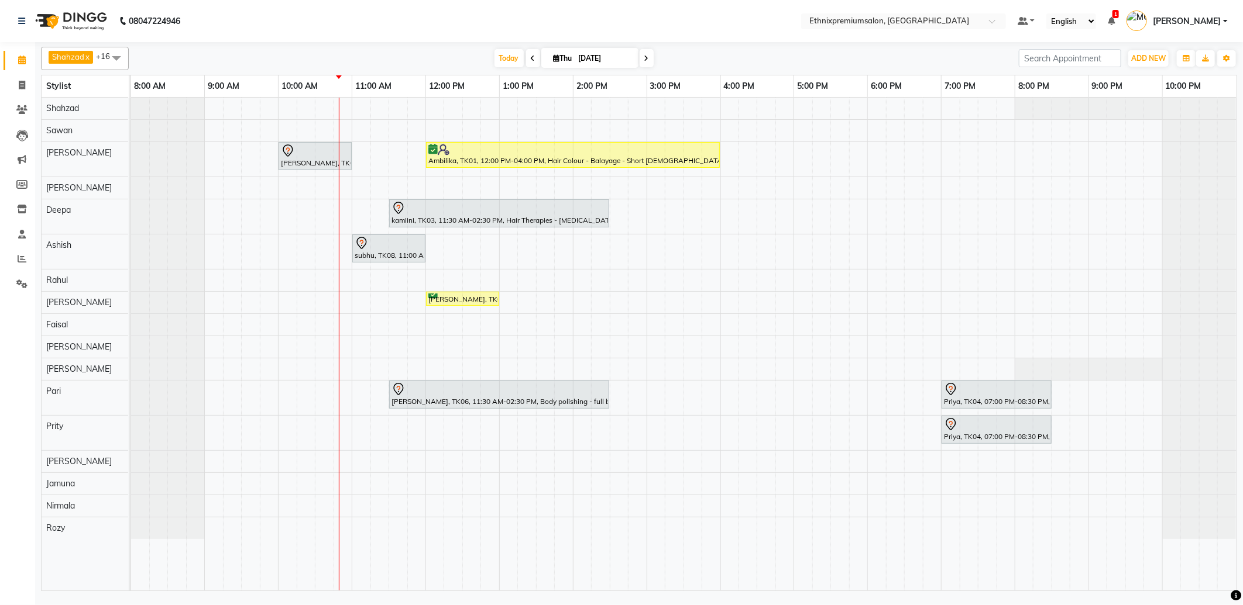
click at [119, 56] on span at bounding box center [116, 58] width 23 height 22
click at [87, 91] on div "Select All" at bounding box center [84, 92] width 75 height 12
checkbox input "true"
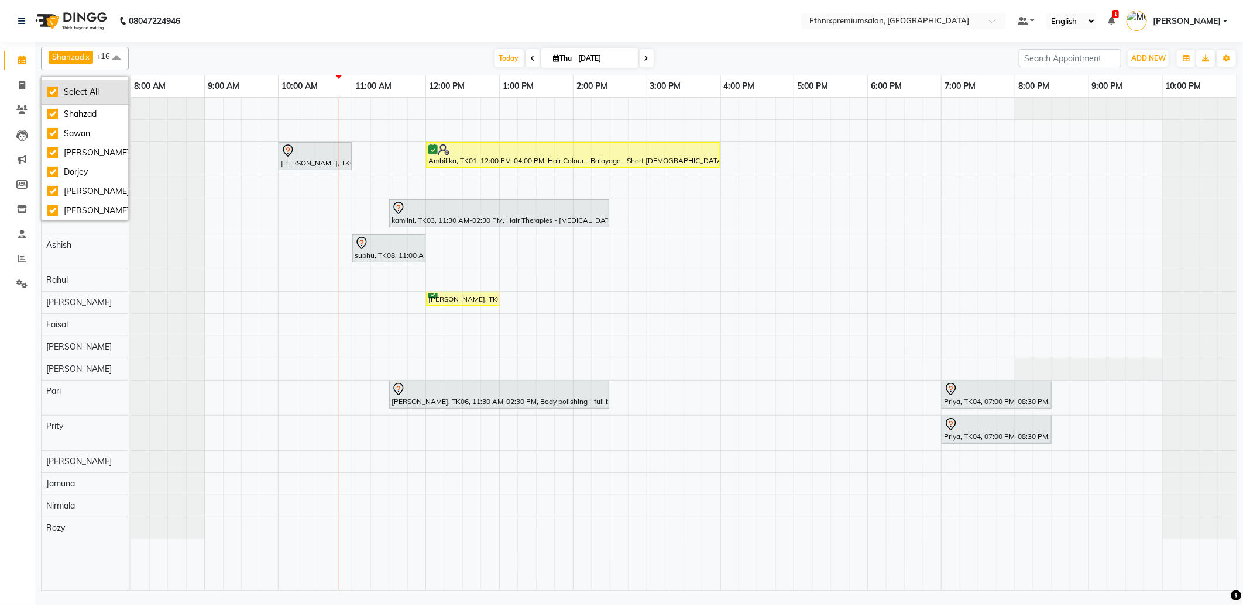
checkbox input "true"
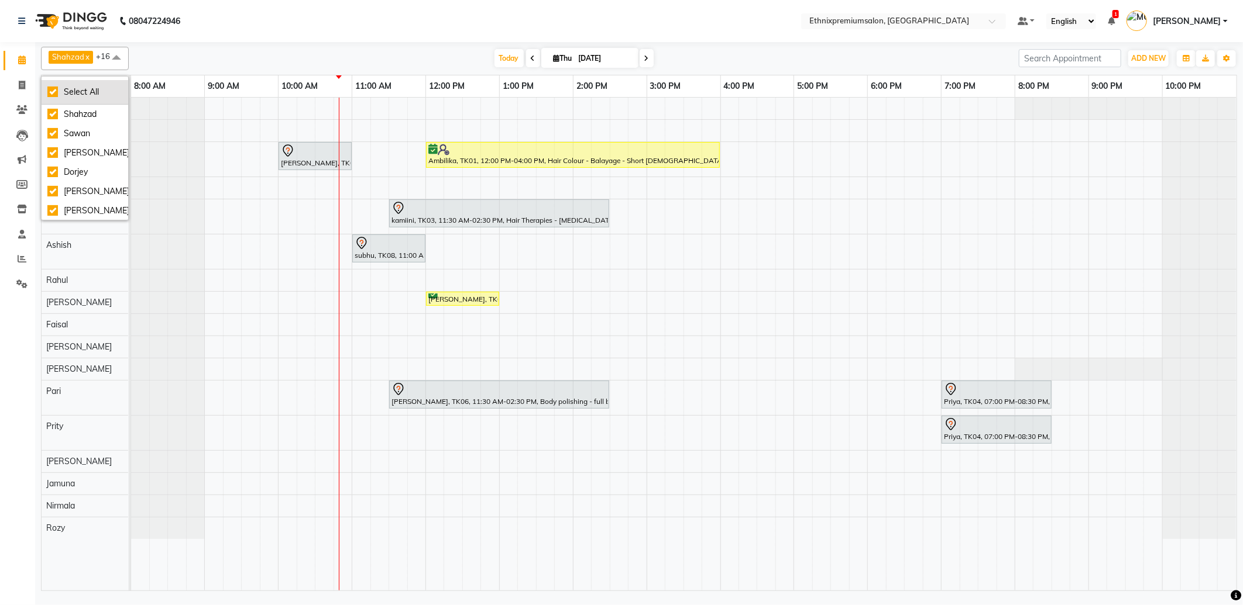
checkbox input "true"
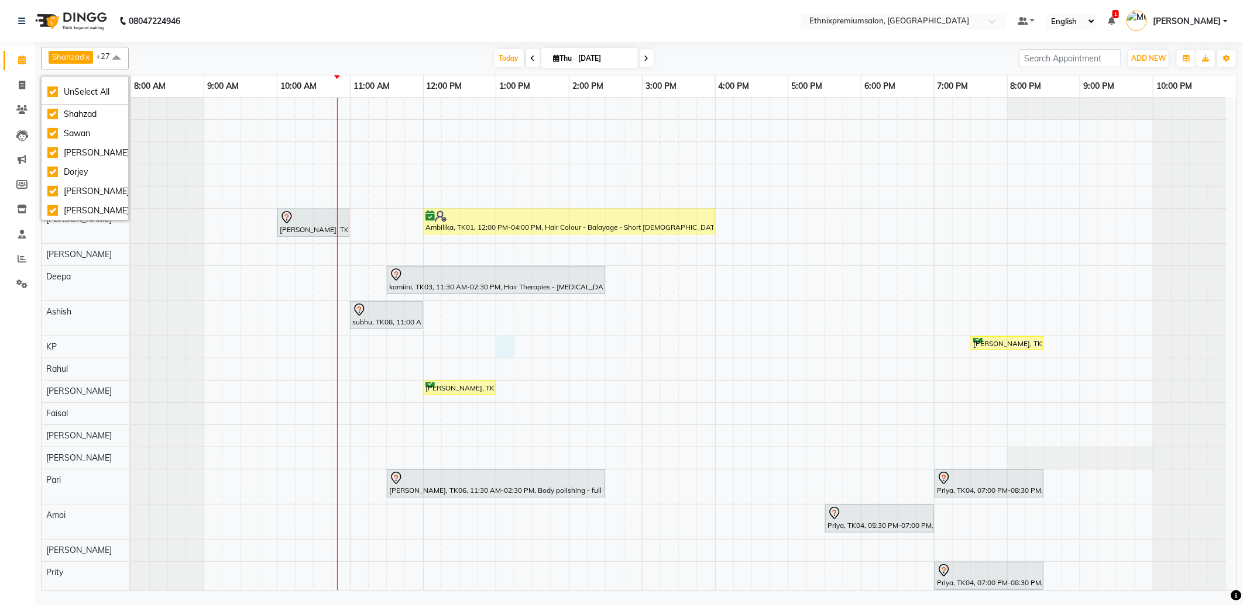
click at [503, 350] on div "Shalani, TK05, 10:00 AM-11:00 AM, Hair spa With Cavier + Booster Medium Women A…" at bounding box center [683, 447] width 1105 height 699
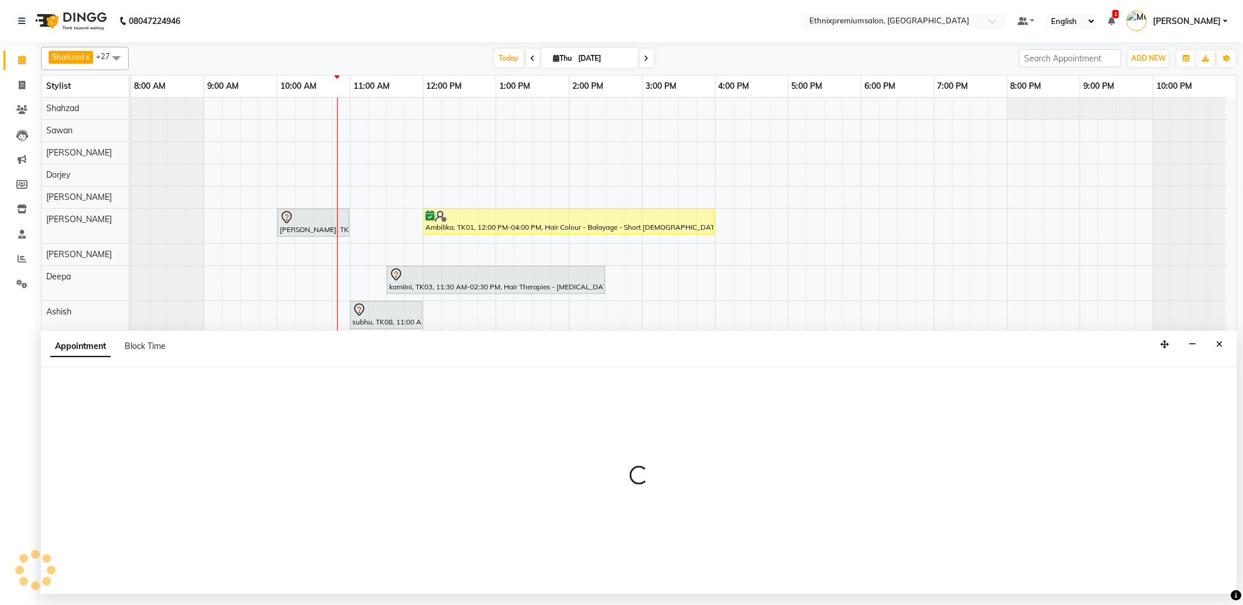
select select "75682"
select select "tentative"
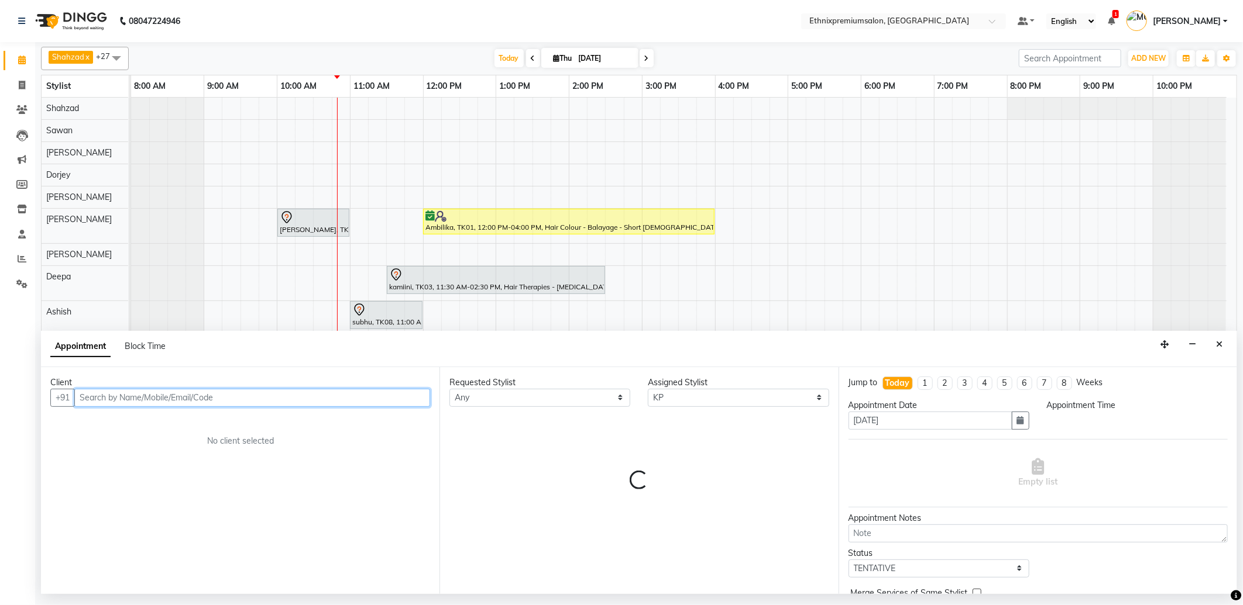
select select "780"
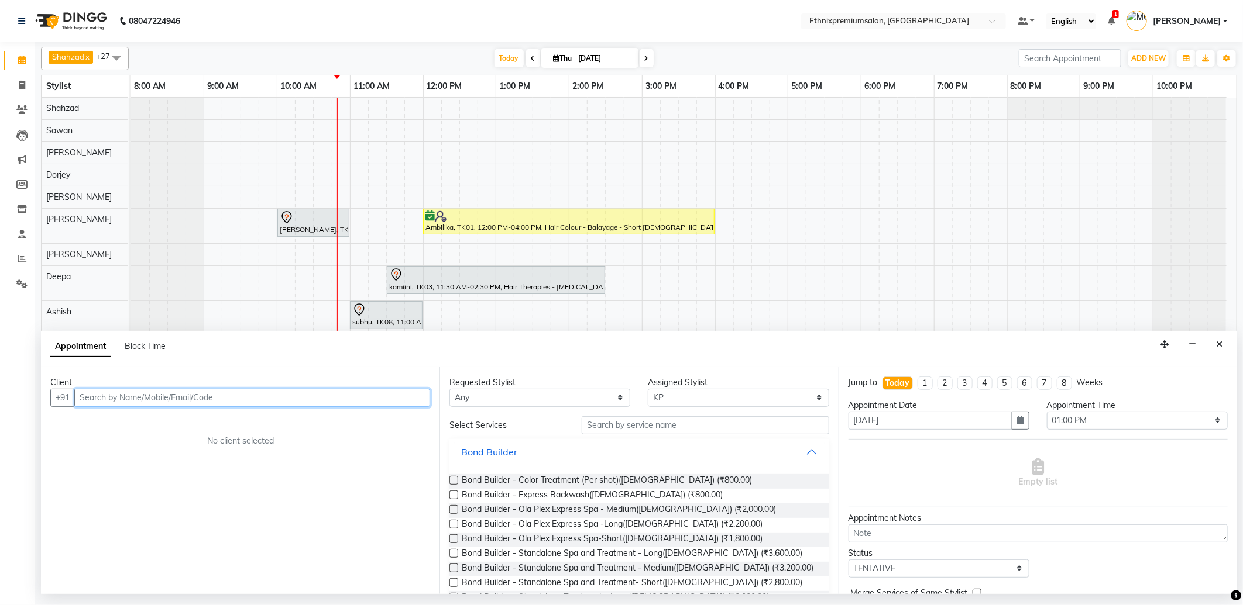
click at [107, 401] on input "text" at bounding box center [252, 398] width 356 height 18
click at [139, 419] on span "8320544" at bounding box center [142, 423] width 41 height 12
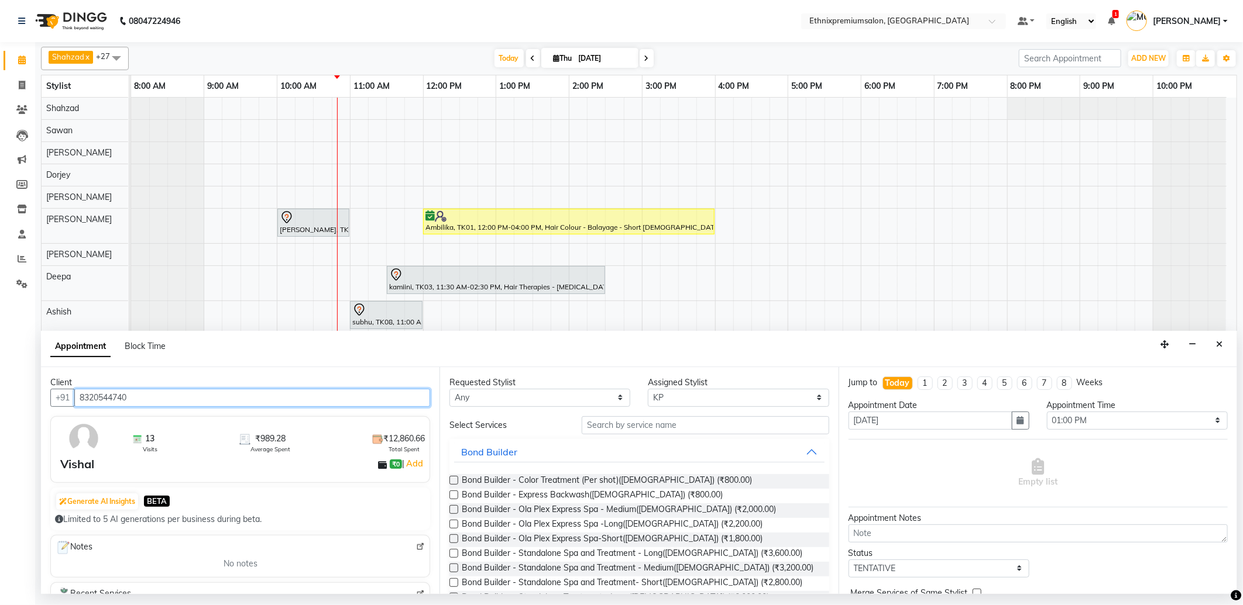
type input "8320544740"
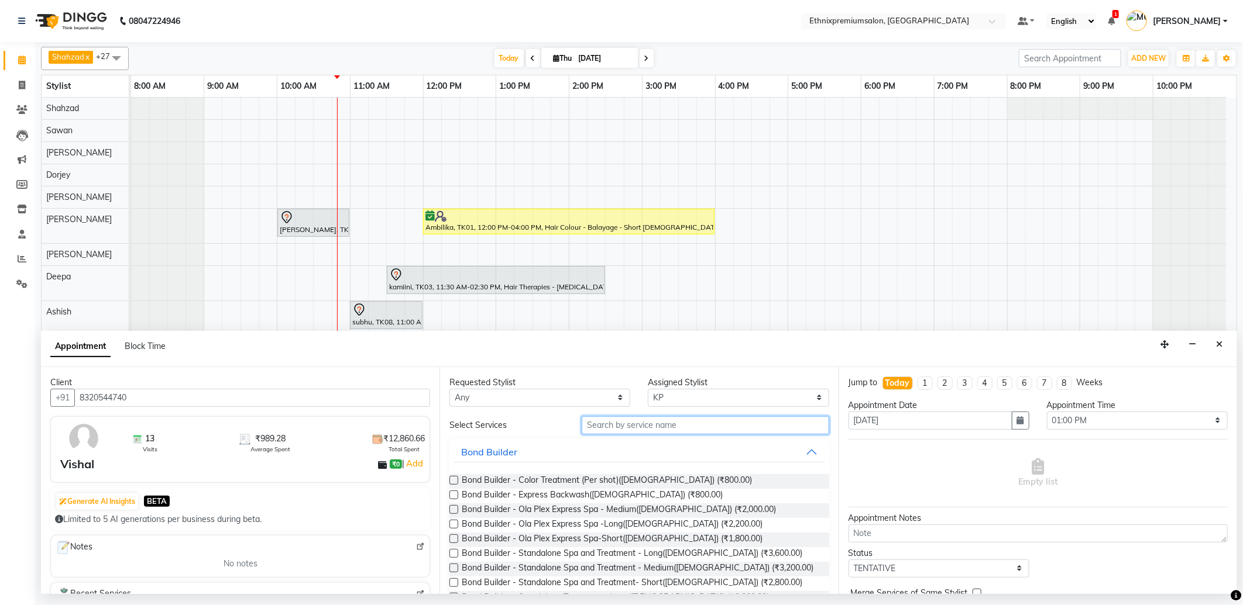
click at [624, 427] on input "text" at bounding box center [704, 426] width 247 height 18
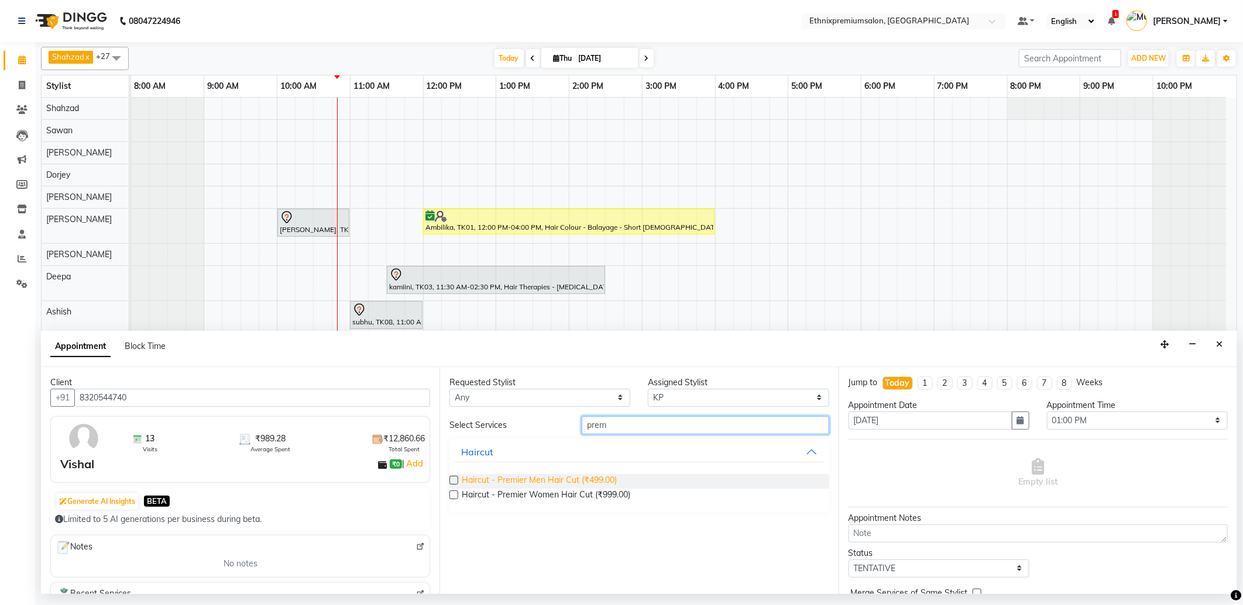
type input "prem"
click at [581, 479] on span "Haircut - Premier Men Hair Cut (₹499.00)" at bounding box center [539, 481] width 155 height 15
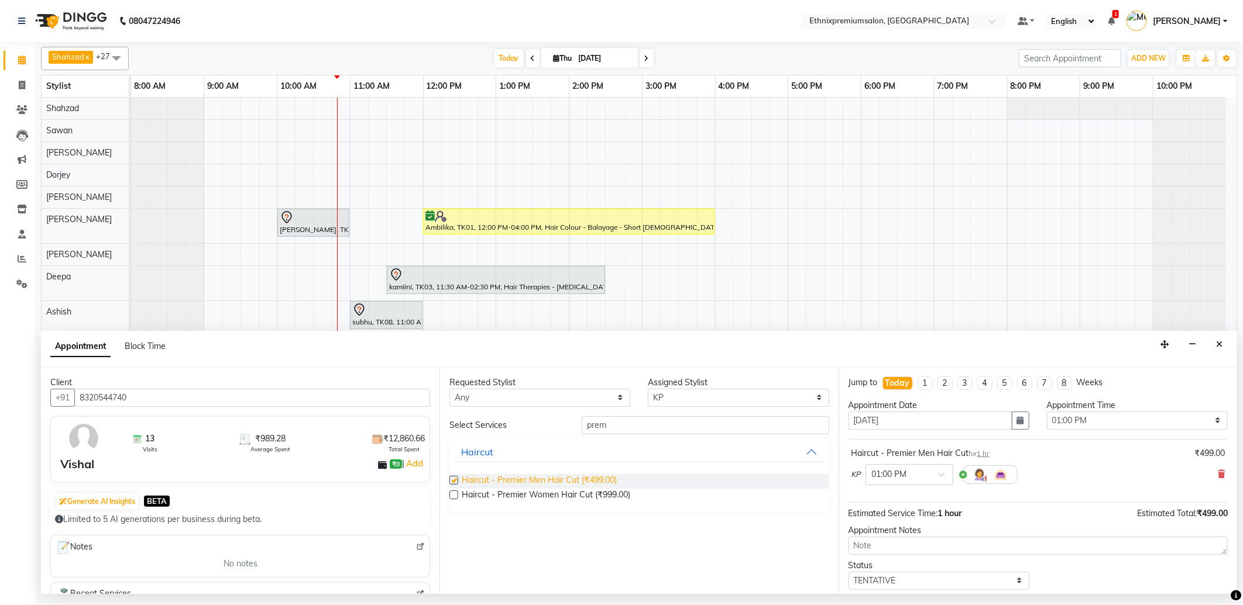
checkbox input "false"
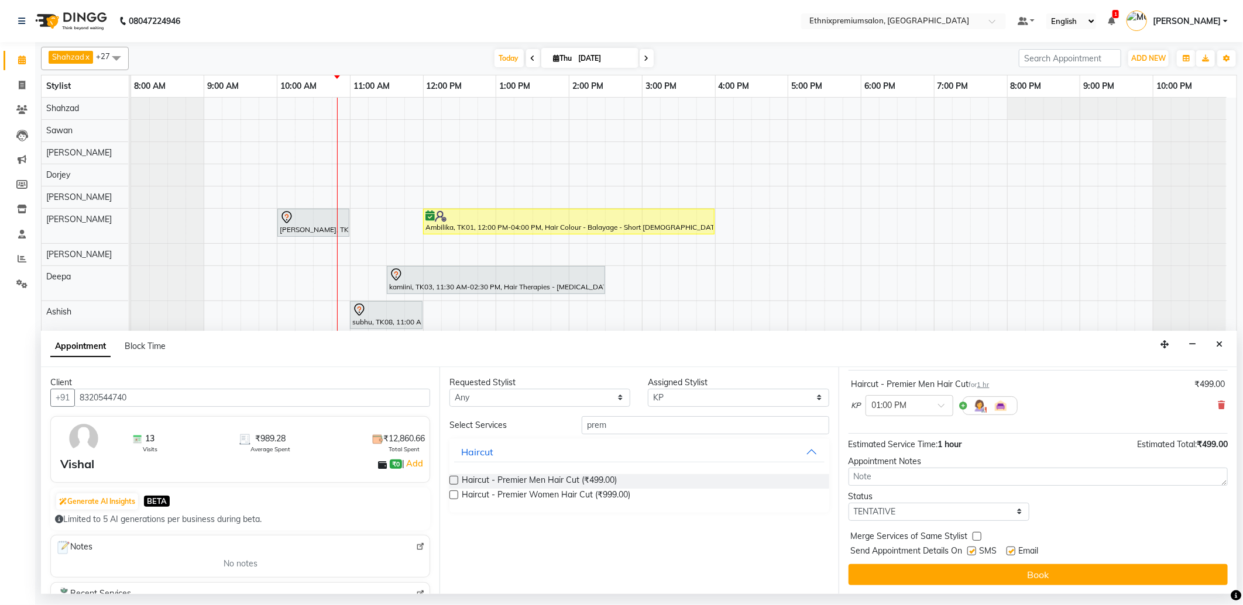
scroll to position [70, 0]
drag, startPoint x: 547, startPoint y: 430, endPoint x: 528, endPoint y: 430, distance: 19.3
click at [528, 430] on div "Select Services prem" at bounding box center [639, 426] width 397 height 18
drag, startPoint x: 980, startPoint y: 515, endPoint x: 971, endPoint y: 521, distance: 10.5
click at [980, 515] on select "Select TENTATIVE CONFIRM CHECK-IN UPCOMING" at bounding box center [938, 512] width 181 height 18
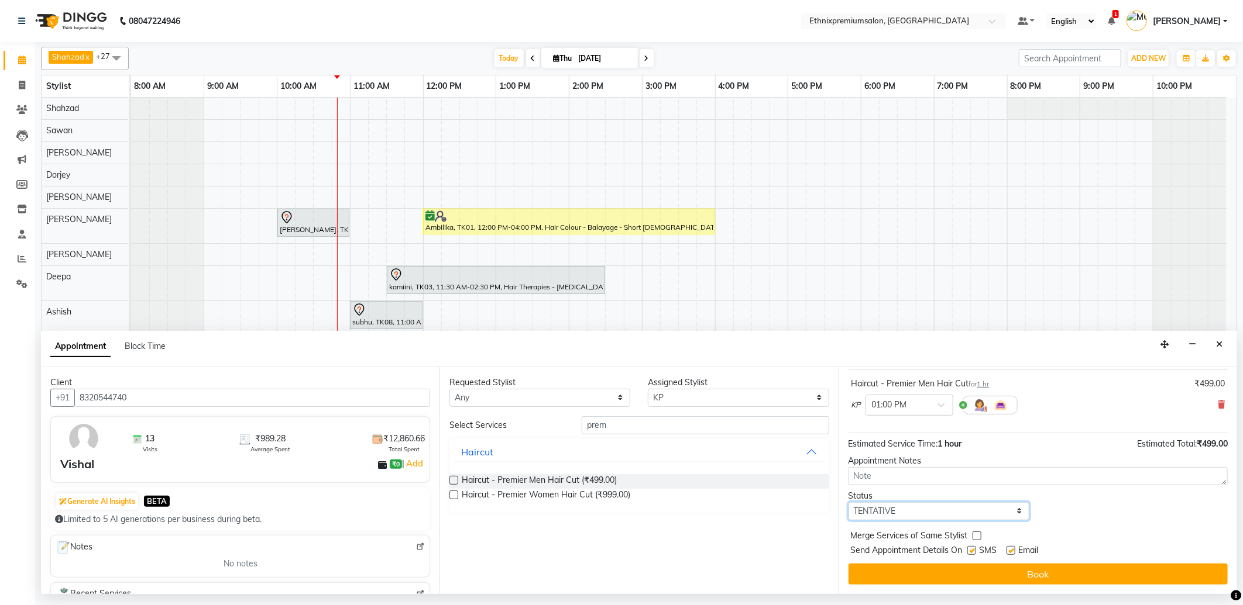
select select "confirm booking"
click at [848, 503] on select "Select TENTATIVE CONFIRM CHECK-IN UPCOMING" at bounding box center [938, 512] width 181 height 18
click at [1007, 548] on label at bounding box center [1010, 550] width 9 height 9
click at [1007, 548] on input "checkbox" at bounding box center [1010, 552] width 8 height 8
checkbox input "false"
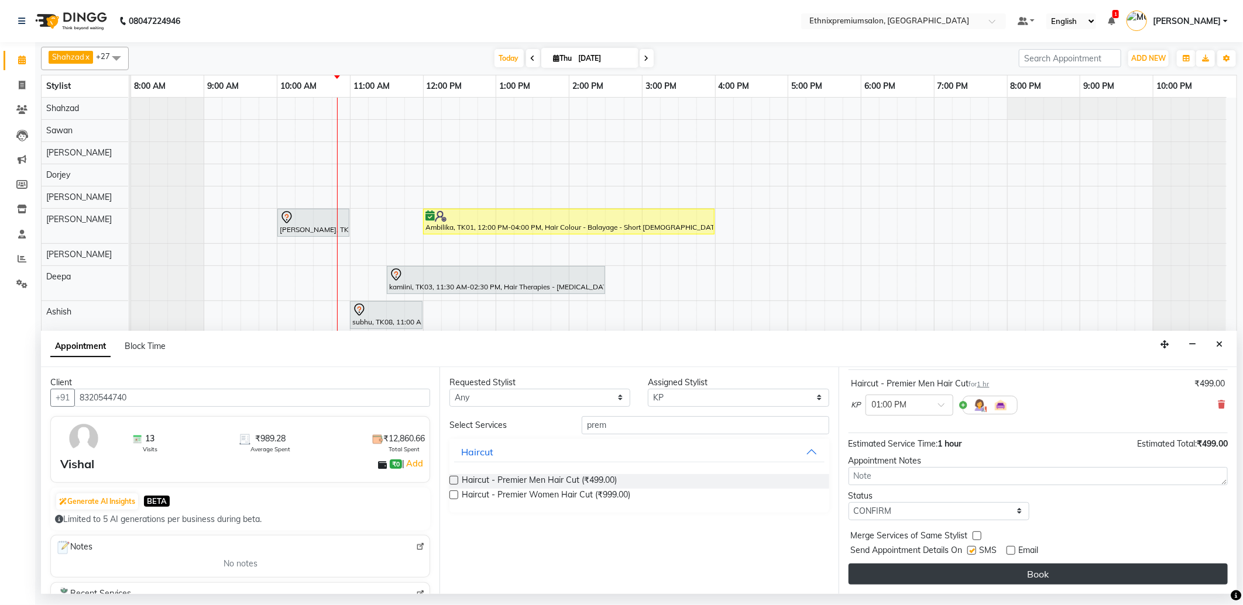
click at [996, 564] on button "Book" at bounding box center [1037, 574] width 379 height 21
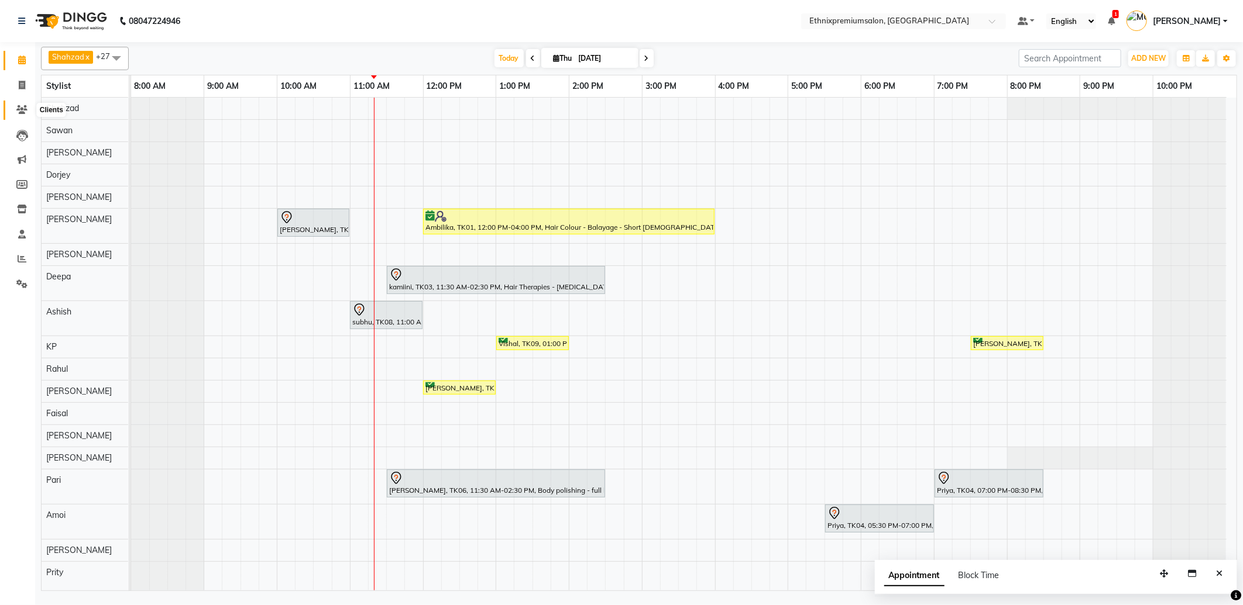
click at [16, 112] on icon at bounding box center [21, 109] width 11 height 9
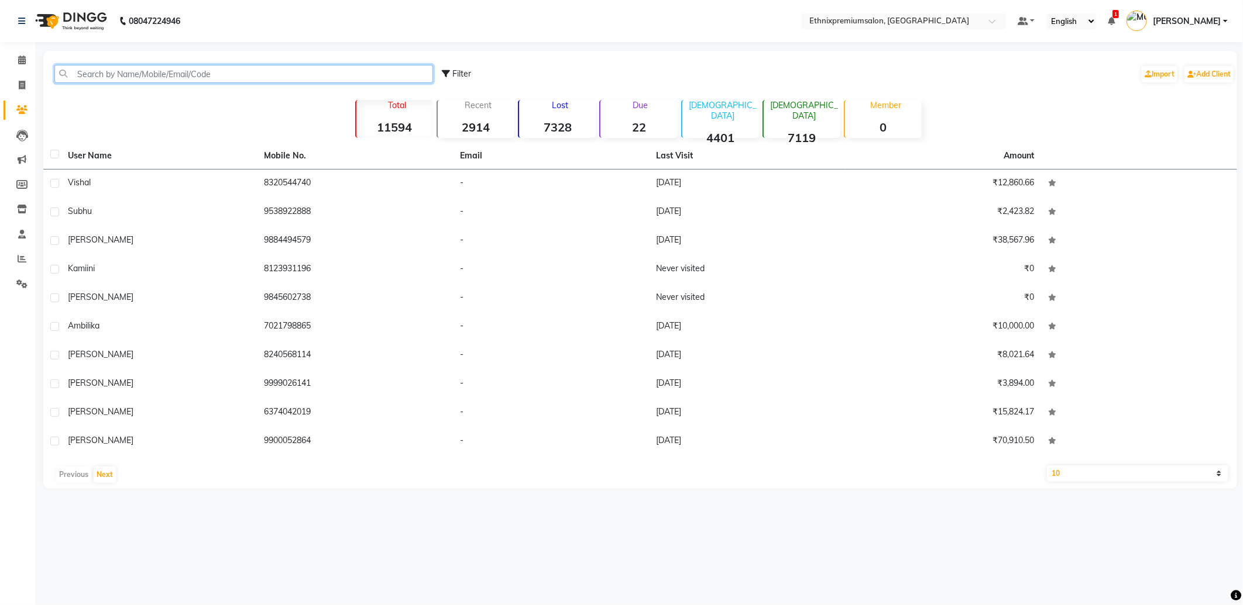
click at [107, 66] on input "text" at bounding box center [243, 74] width 378 height 18
click at [104, 71] on input "text" at bounding box center [243, 74] width 378 height 18
paste input "919845602738"
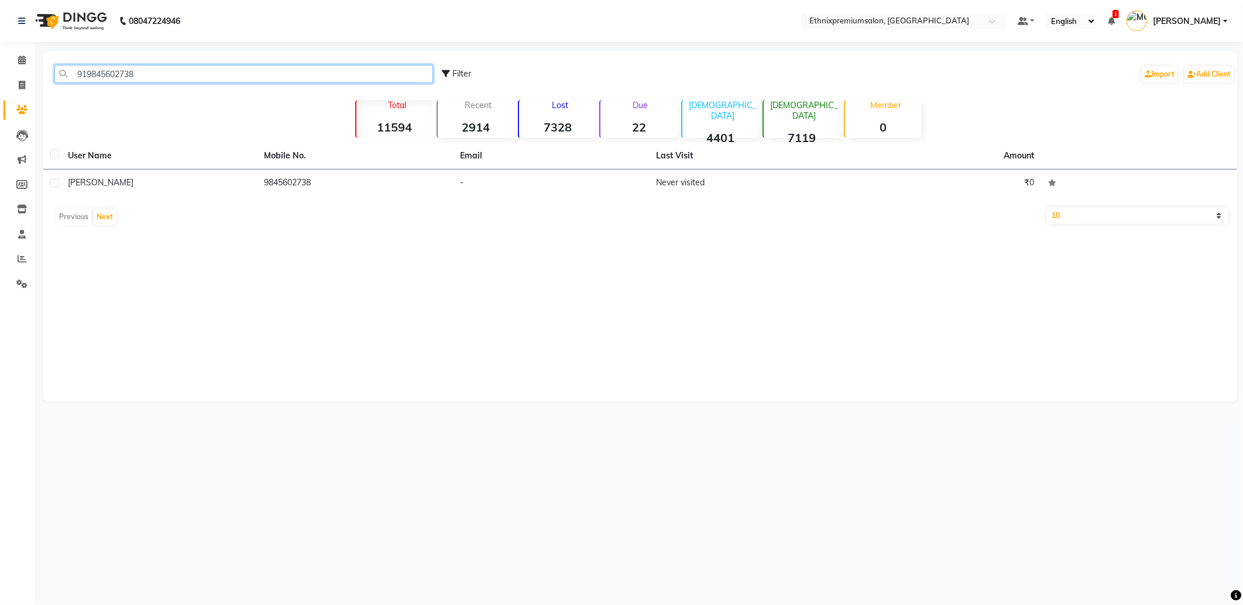
type input "919845602738"
click at [19, 61] on icon at bounding box center [22, 60] width 8 height 9
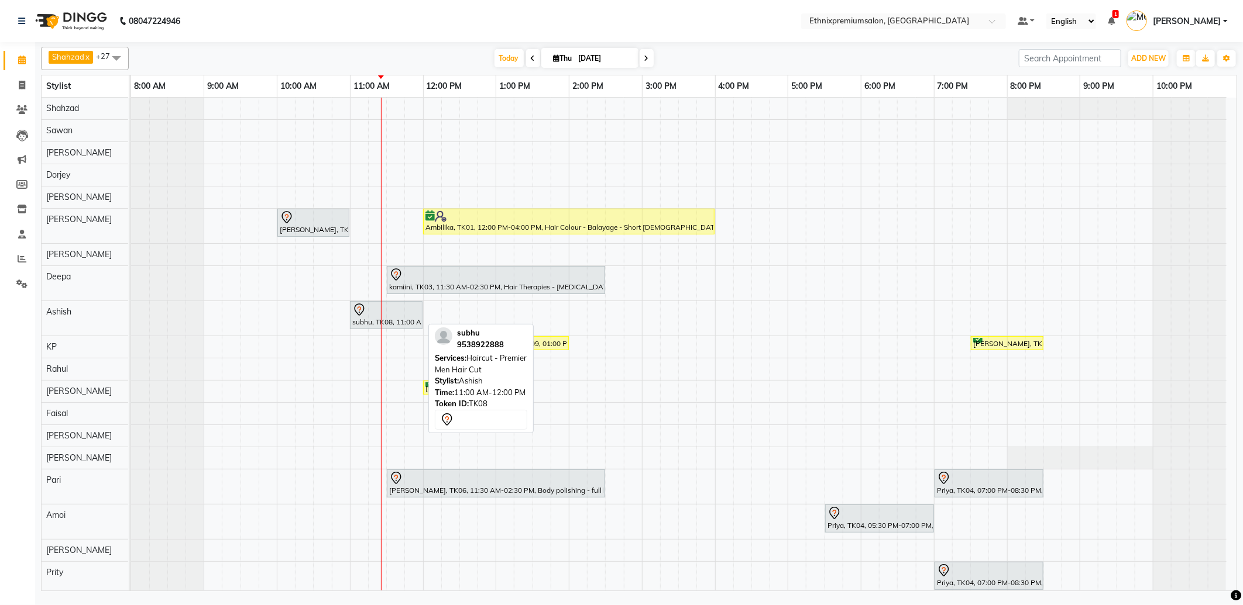
click at [387, 321] on div "subhu, TK08, 11:00 AM-12:00 PM, Haircut - Premier Men Hair Cut" at bounding box center [386, 315] width 70 height 25
select select "7"
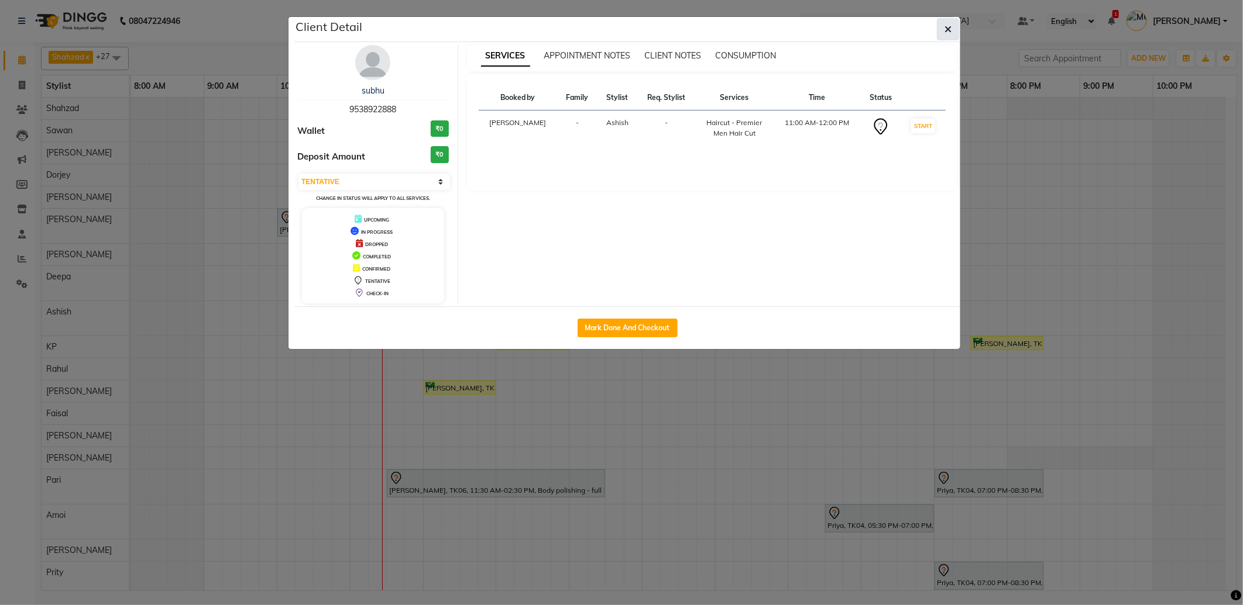
click at [954, 24] on button "button" at bounding box center [948, 29] width 22 height 22
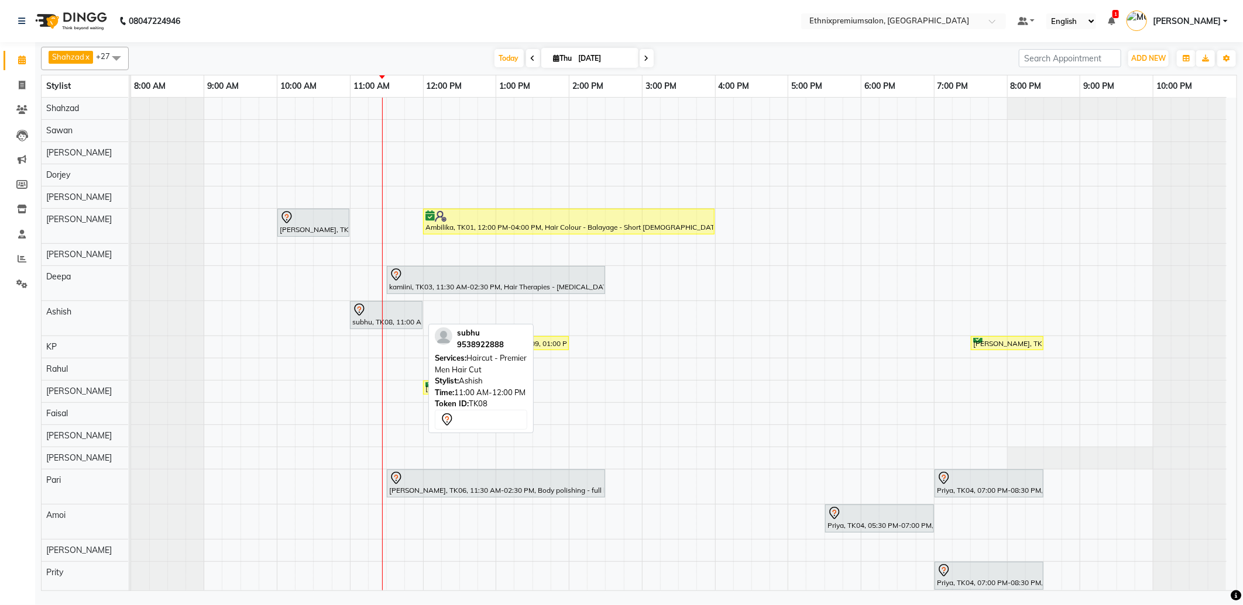
click at [411, 318] on div "subhu, TK08, 11:00 AM-12:00 PM, Haircut - Premier Men Hair Cut" at bounding box center [386, 315] width 70 height 25
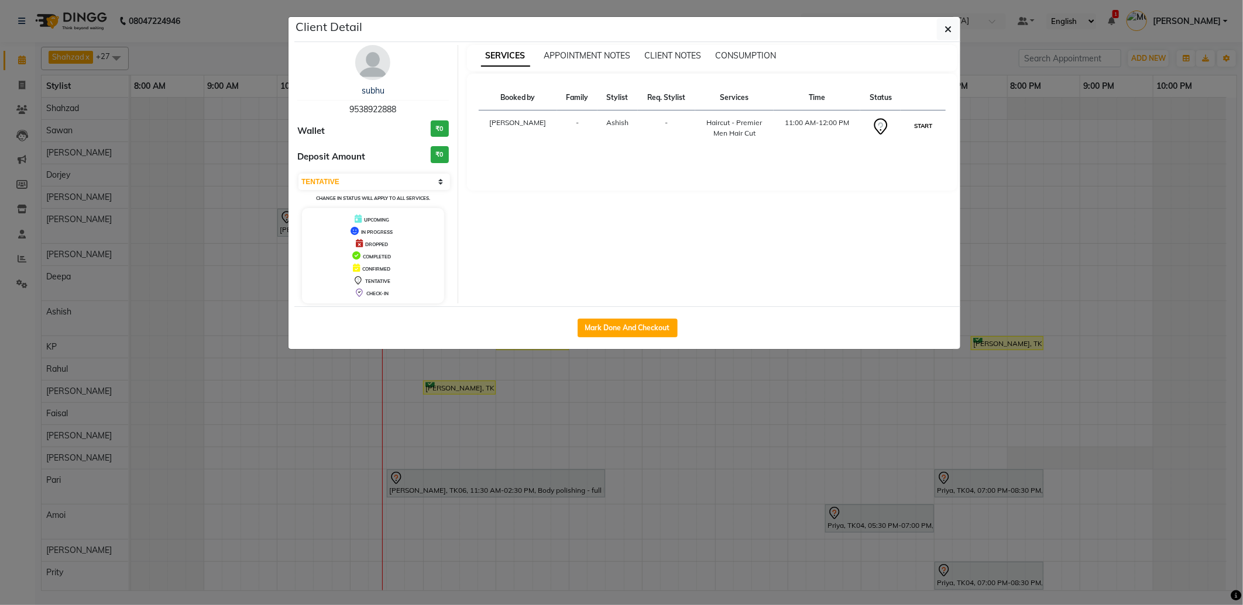
click at [916, 122] on button "START" at bounding box center [923, 126] width 24 height 15
select select "1"
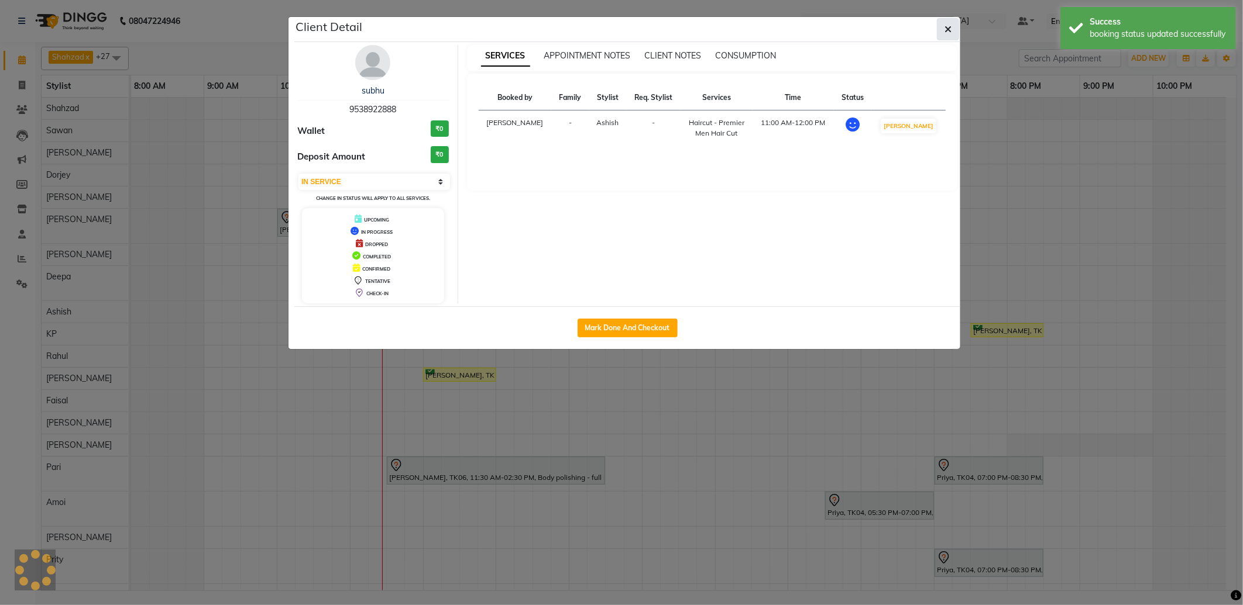
click at [940, 23] on button "button" at bounding box center [948, 29] width 22 height 22
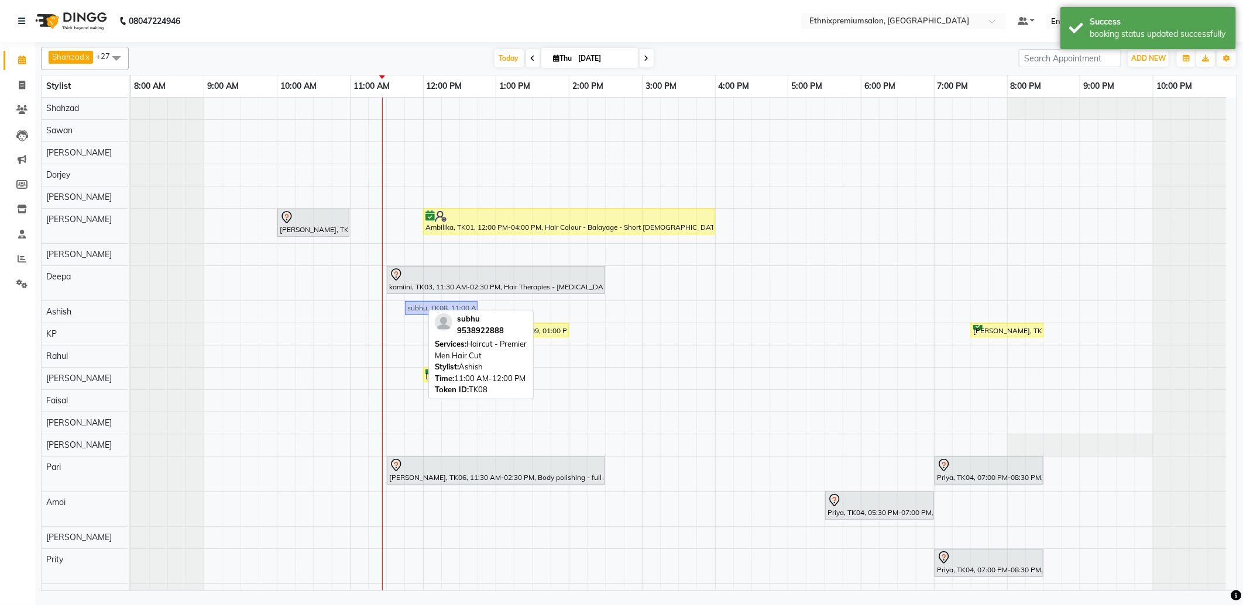
drag, startPoint x: 405, startPoint y: 308, endPoint x: 460, endPoint y: 316, distance: 56.2
click at [460, 316] on div "Shahzad x Sawan x James x Dorjey x Kusum x Satyam x Nitesh x Deepa x Ashish x K…" at bounding box center [639, 316] width 1196 height 549
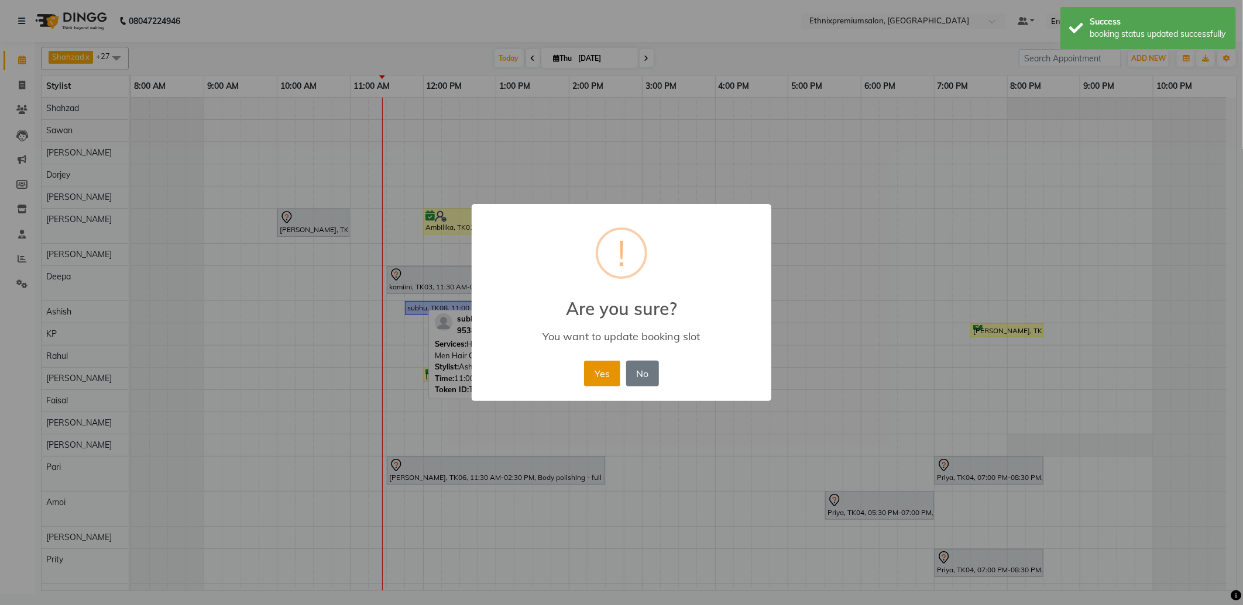
click at [604, 369] on button "Yes" at bounding box center [602, 374] width 36 height 26
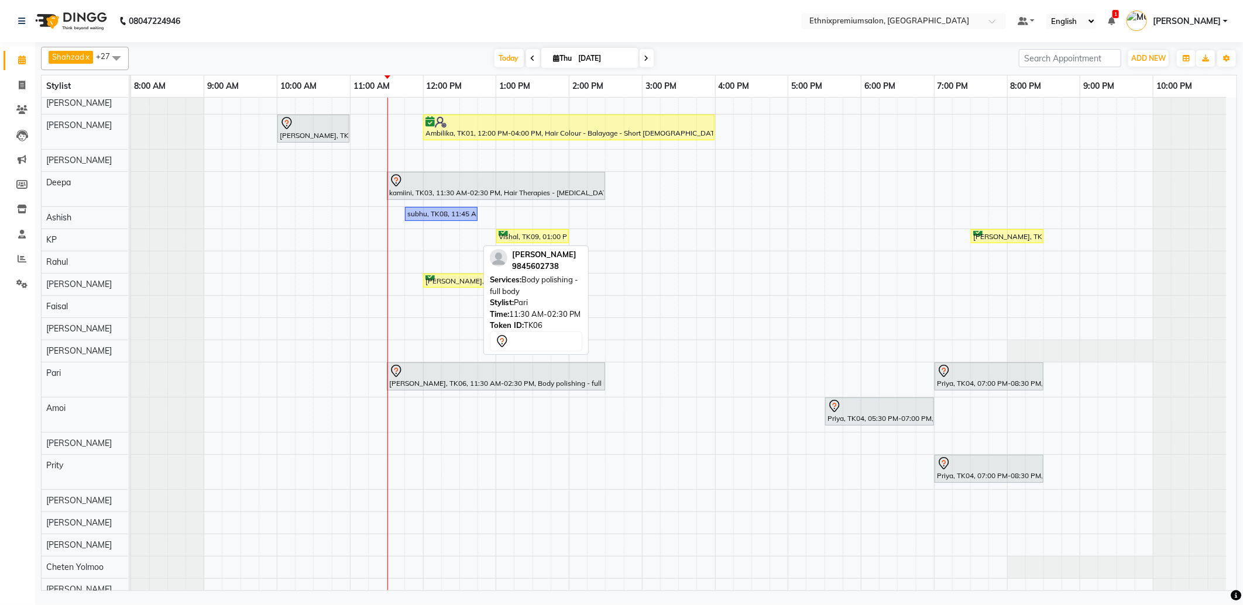
scroll to position [195, 0]
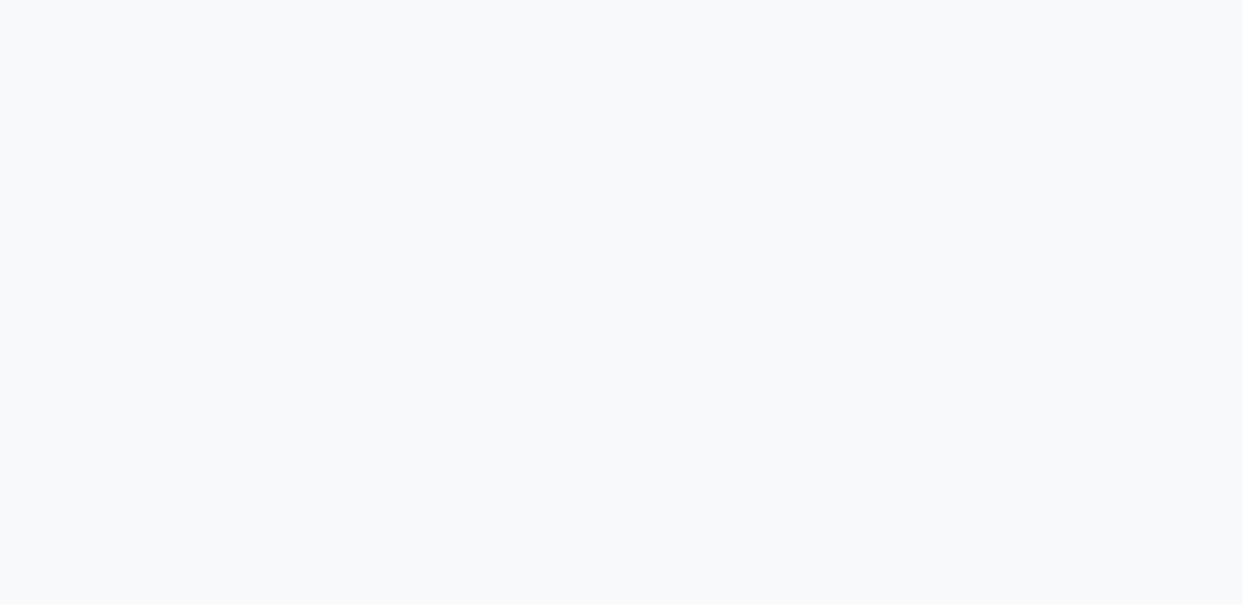
select select "service"
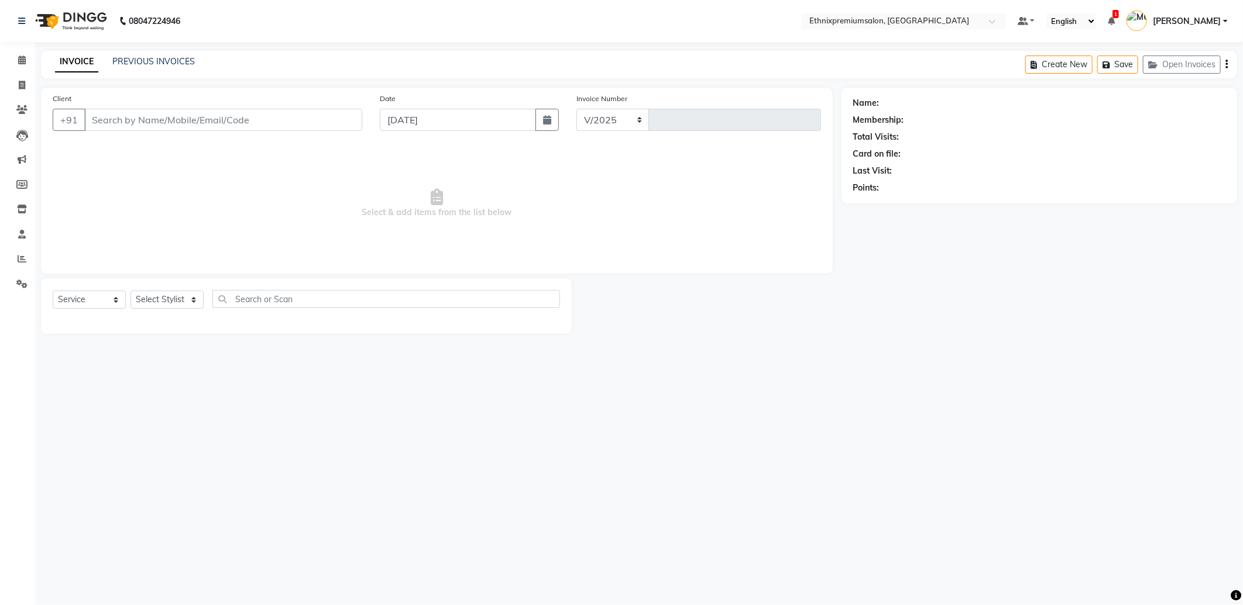
select select "en"
select select "3625"
type input "9241"
type input "9133391230"
type input "[DATE]"
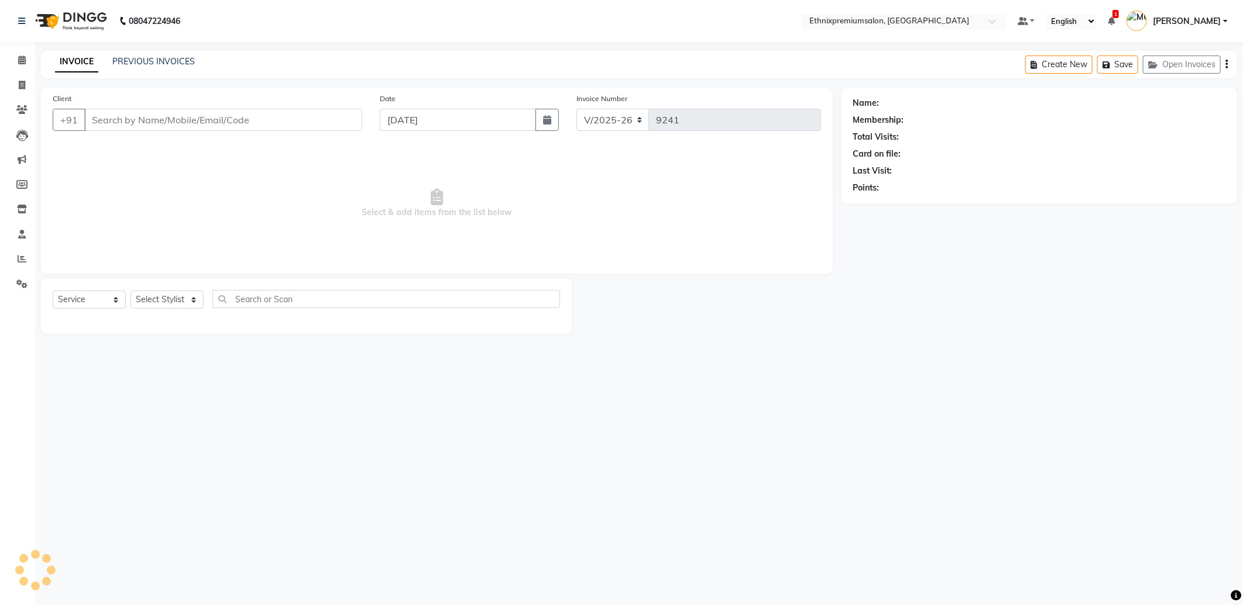
select select
click at [15, 62] on span at bounding box center [22, 60] width 20 height 13
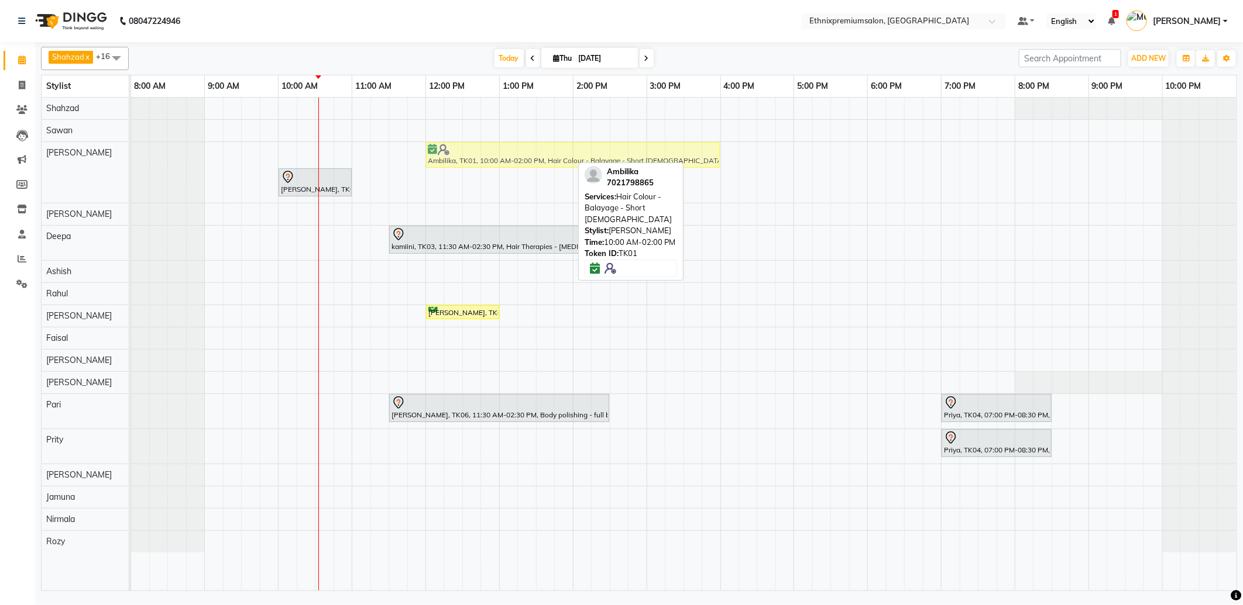
drag, startPoint x: 324, startPoint y: 158, endPoint x: 473, endPoint y: 164, distance: 148.7
click at [131, 164] on div "Ambilika, TK01, 10:00 AM-02:00 PM, Hair Colour - Balayage - Short Female Shalan…" at bounding box center [131, 172] width 0 height 61
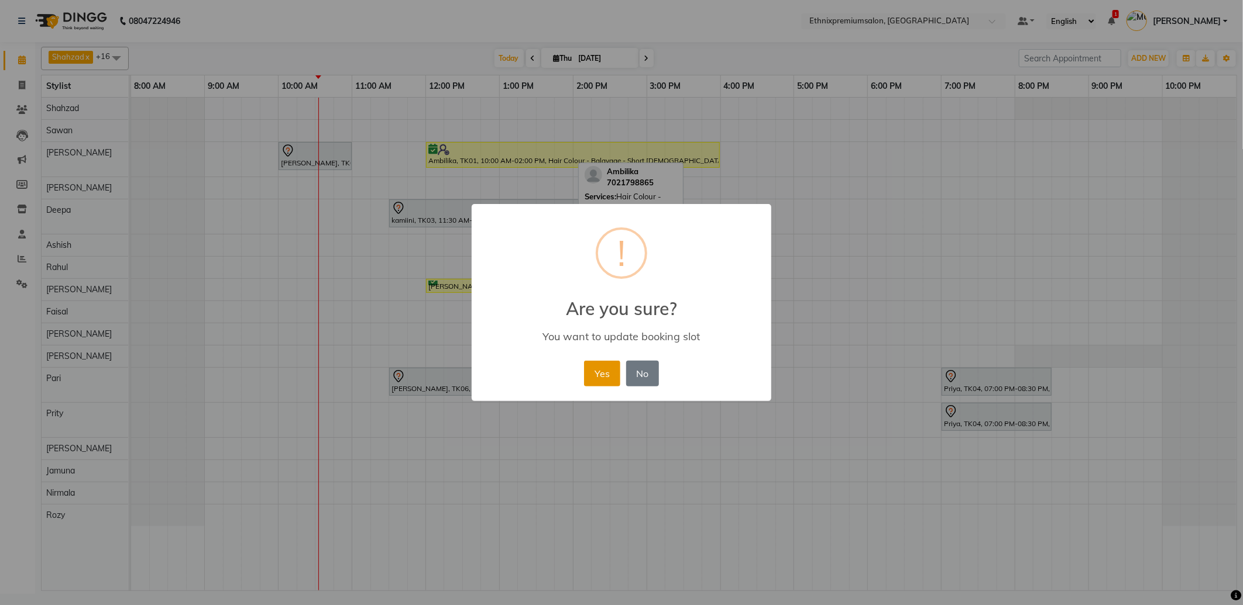
click at [599, 382] on button "Yes" at bounding box center [602, 374] width 36 height 26
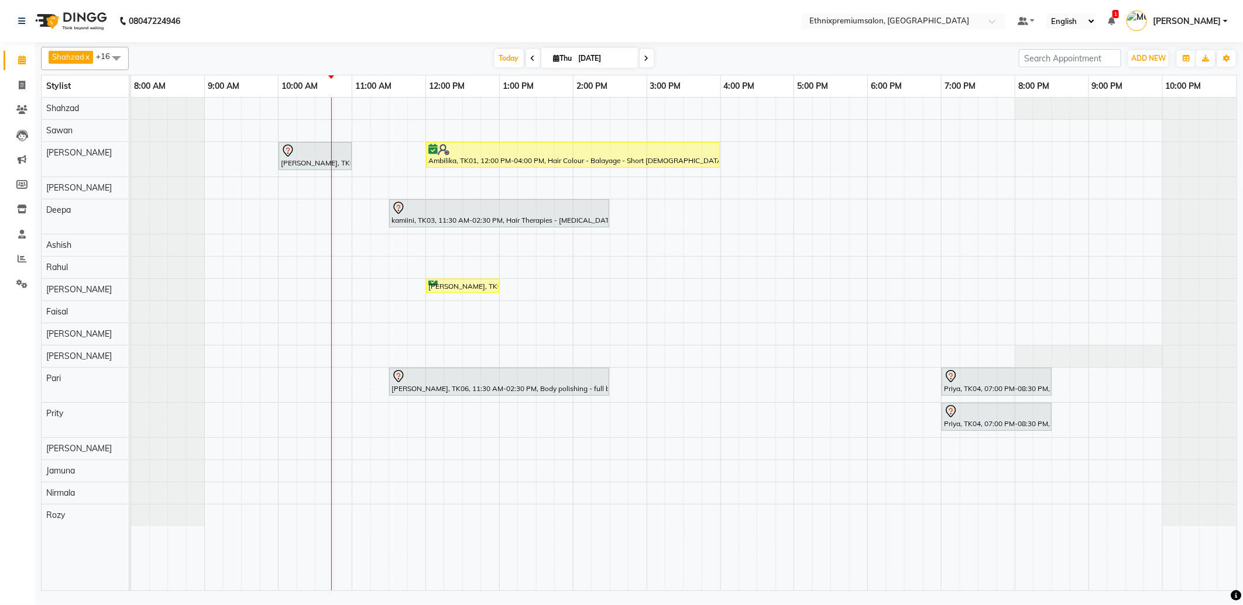
click at [360, 244] on div "Shalani, TK05, 10:00 AM-11:00 AM, Hair spa With Cavier + Booster Medium Women A…" at bounding box center [683, 344] width 1105 height 493
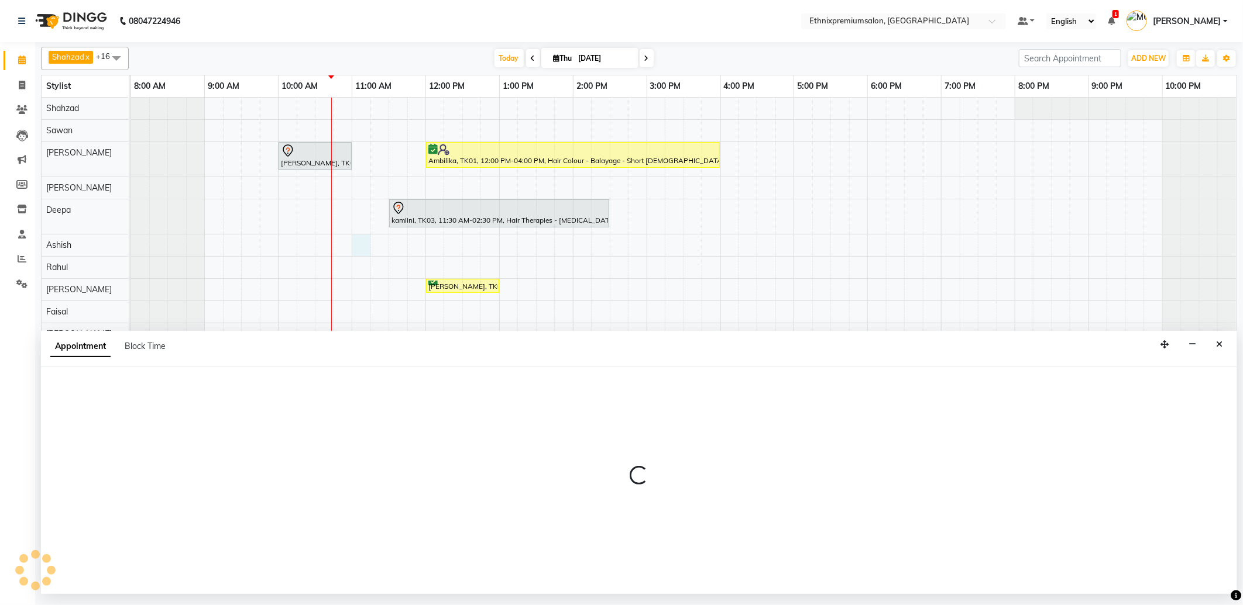
select select "62328"
select select "660"
select select "tentative"
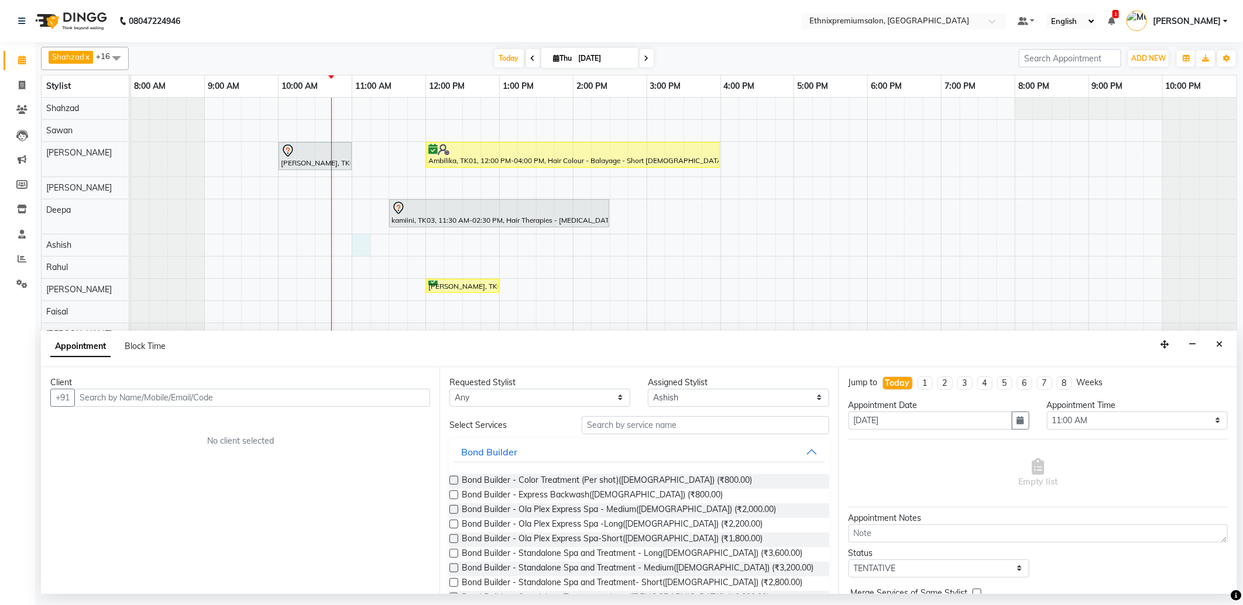
click at [131, 401] on input "text" at bounding box center [252, 398] width 356 height 18
click at [137, 422] on span "953892288" at bounding box center [148, 423] width 53 height 12
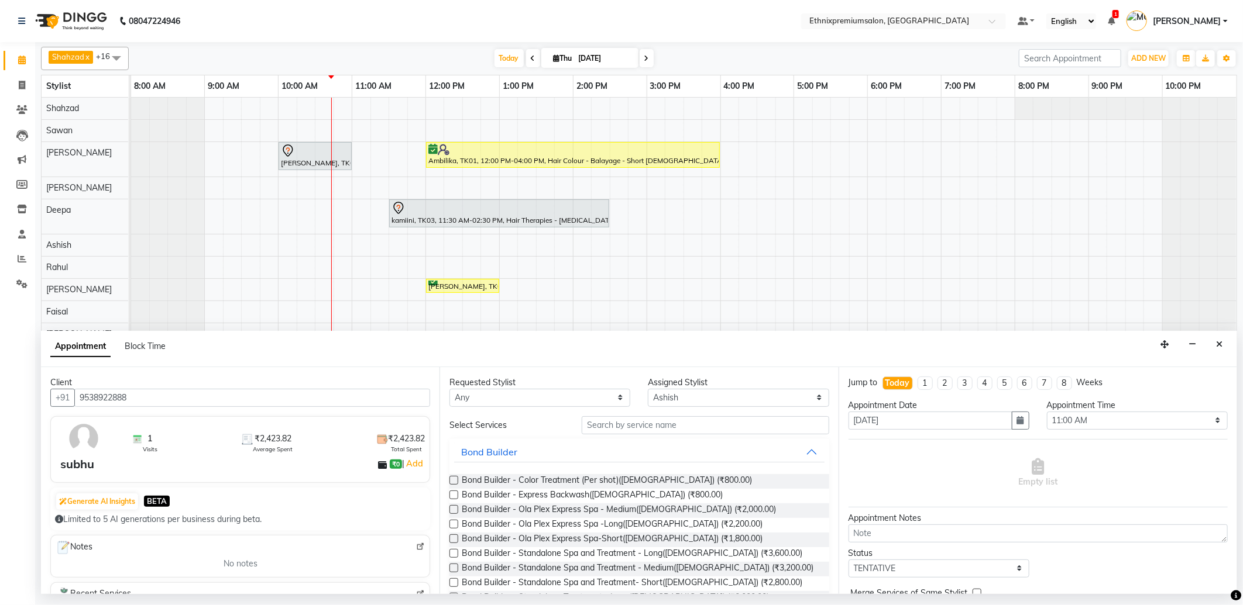
type input "9538922888"
click at [594, 433] on input "text" at bounding box center [704, 426] width 247 height 18
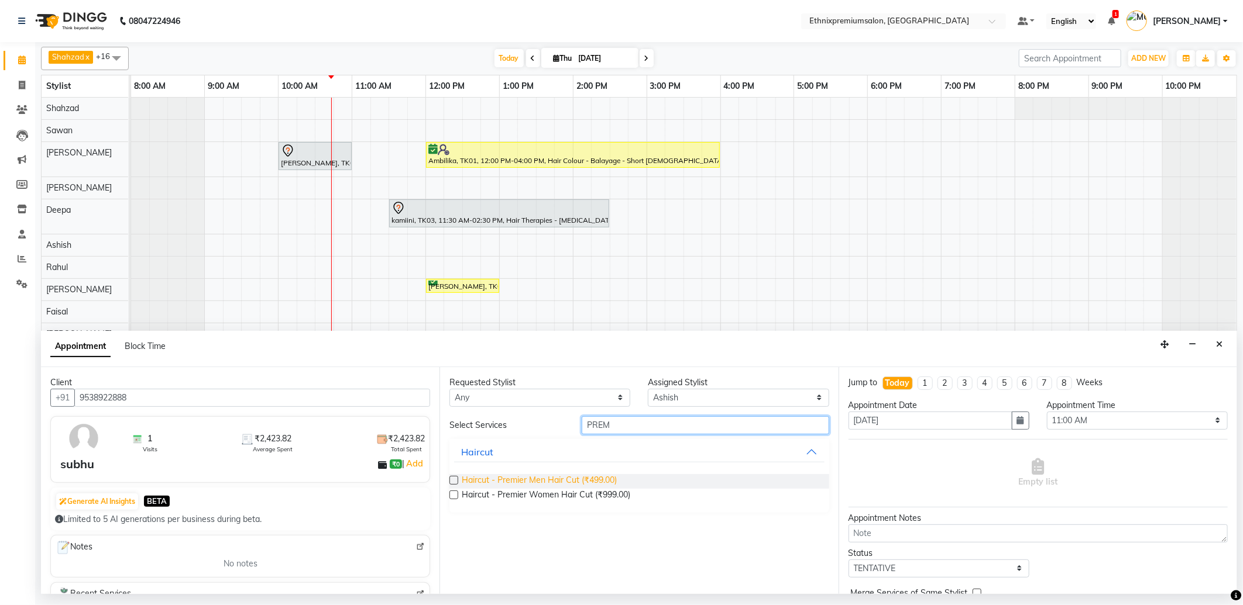
type input "PREM"
click at [590, 481] on span "Haircut - Premier Men Hair Cut (₹499.00)" at bounding box center [539, 481] width 155 height 15
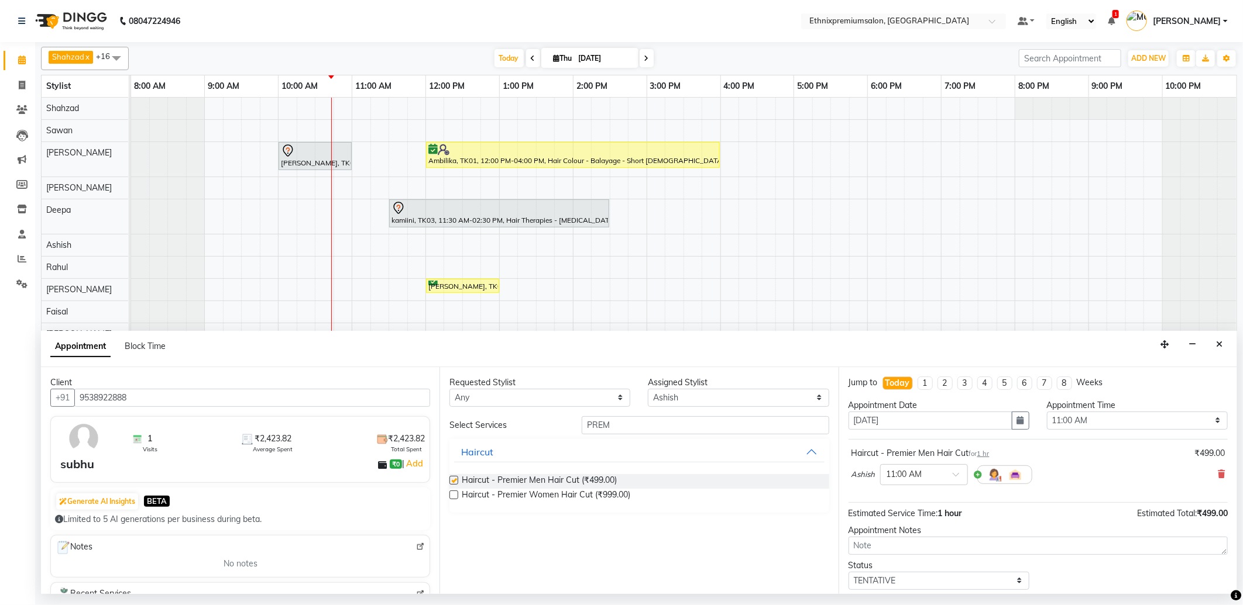
checkbox input "false"
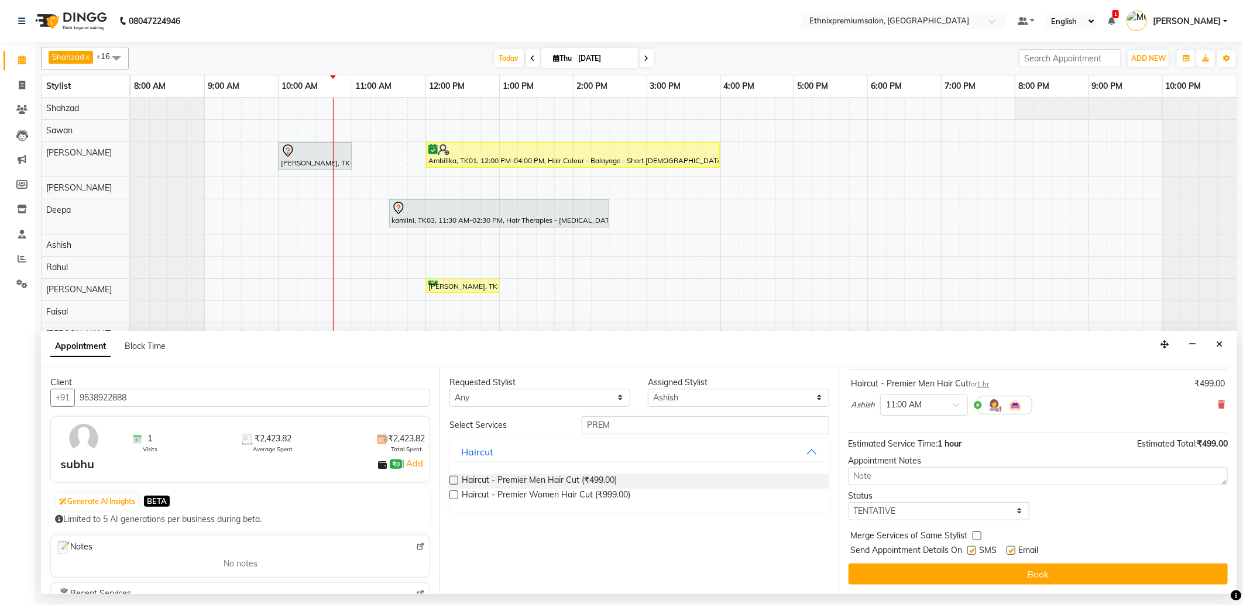
click at [1007, 549] on label at bounding box center [1010, 550] width 9 height 9
click at [1007, 549] on input "checkbox" at bounding box center [1010, 552] width 8 height 8
checkbox input "false"
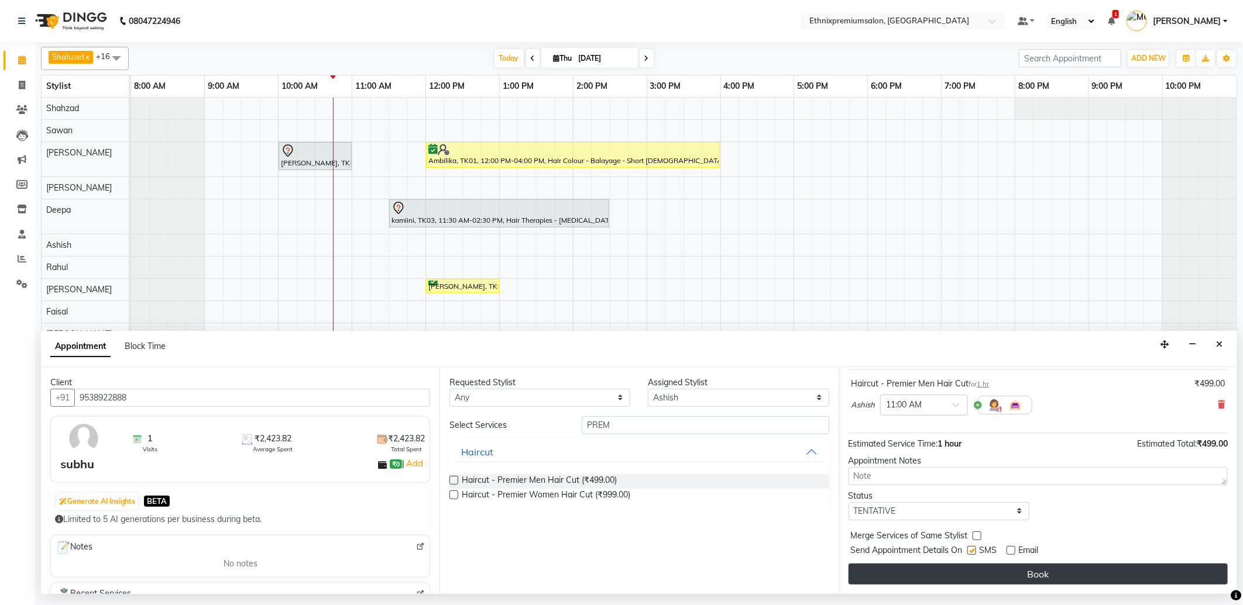
click at [993, 570] on button "Book" at bounding box center [1037, 574] width 379 height 21
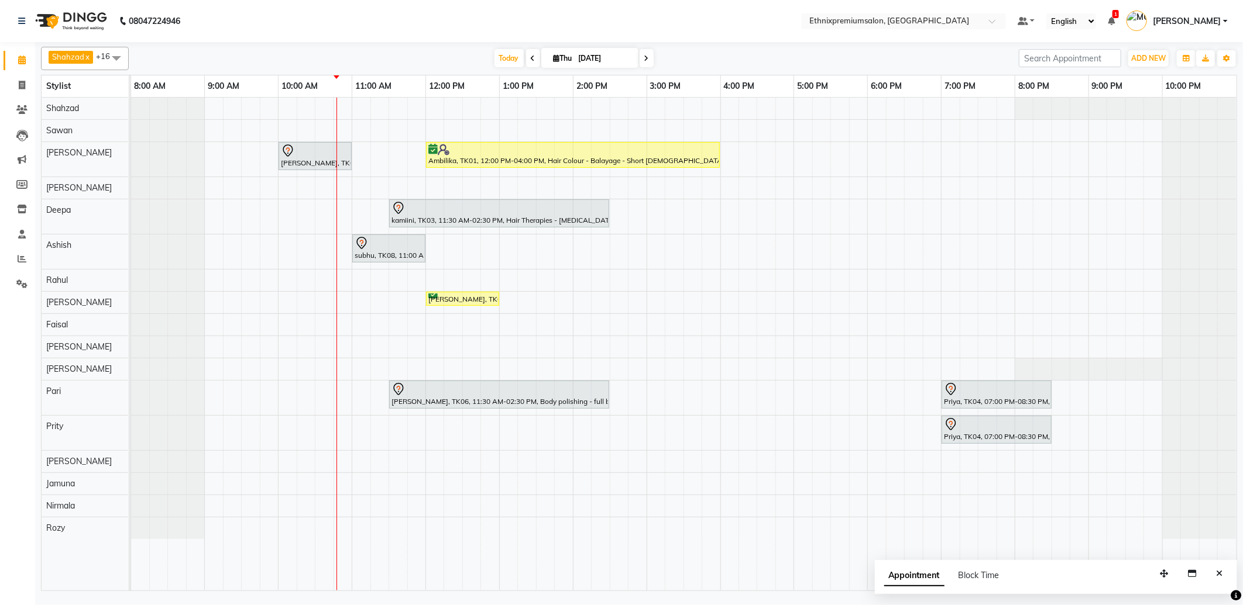
click at [531, 61] on span at bounding box center [533, 58] width 14 height 18
type input "03-09-2025"
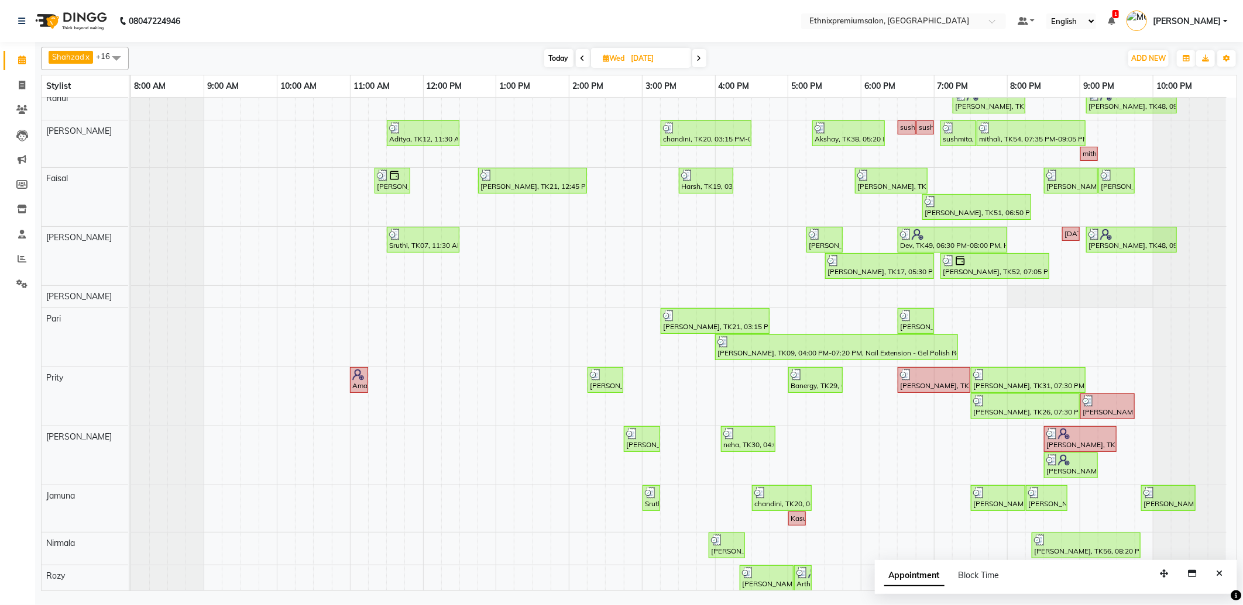
scroll to position [324, 0]
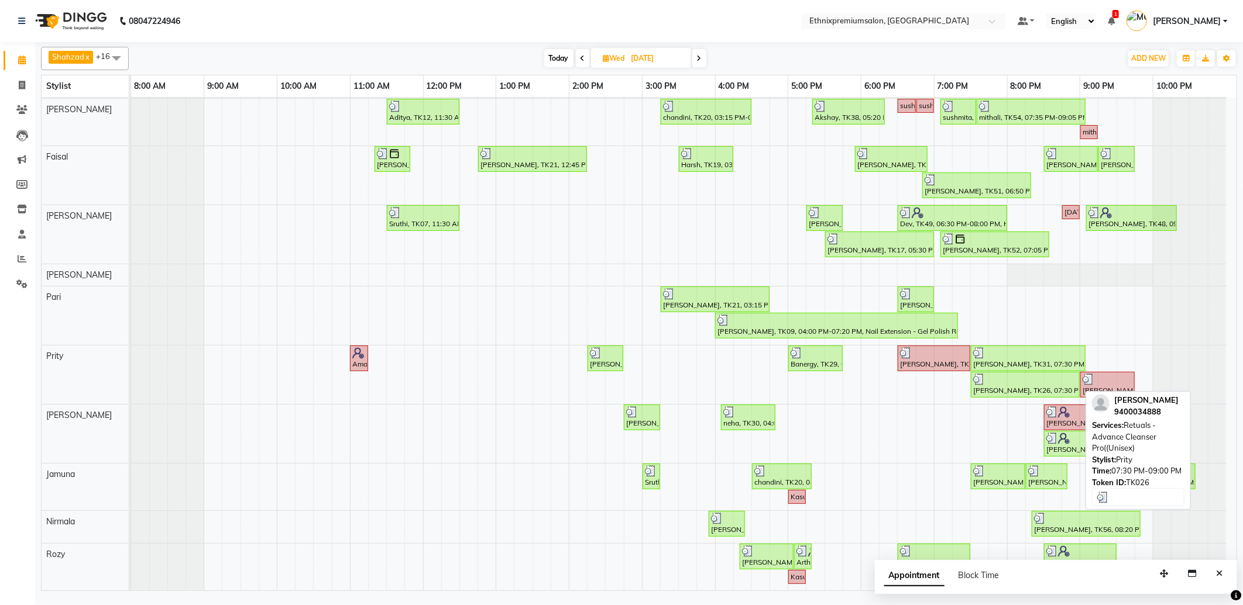
click at [1014, 386] on div "Saranya, TK26, 07:30 PM-09:00 PM, Retuals - Advance Cleanser Pro((Unisex)" at bounding box center [1025, 385] width 106 height 22
click at [997, 386] on div "Saranya, TK26, 07:30 PM-09:00 PM, Retuals - Advance Cleanser Pro((Unisex)" at bounding box center [1025, 385] width 106 height 22
select select "3"
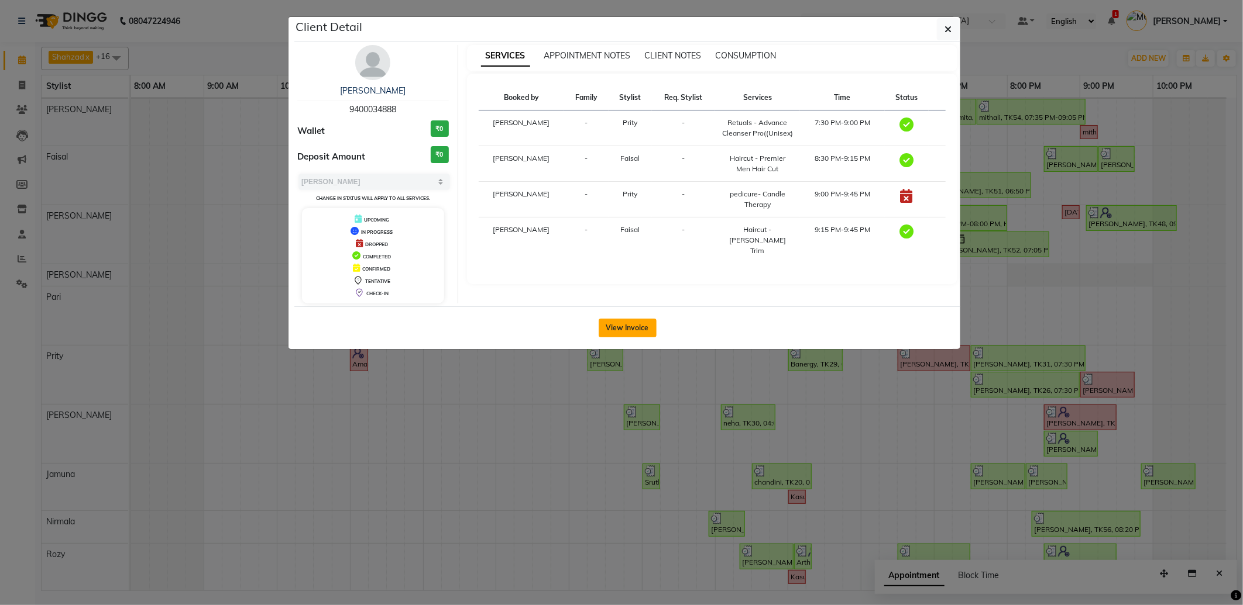
click at [621, 331] on button "View Invoice" at bounding box center [627, 328] width 58 height 19
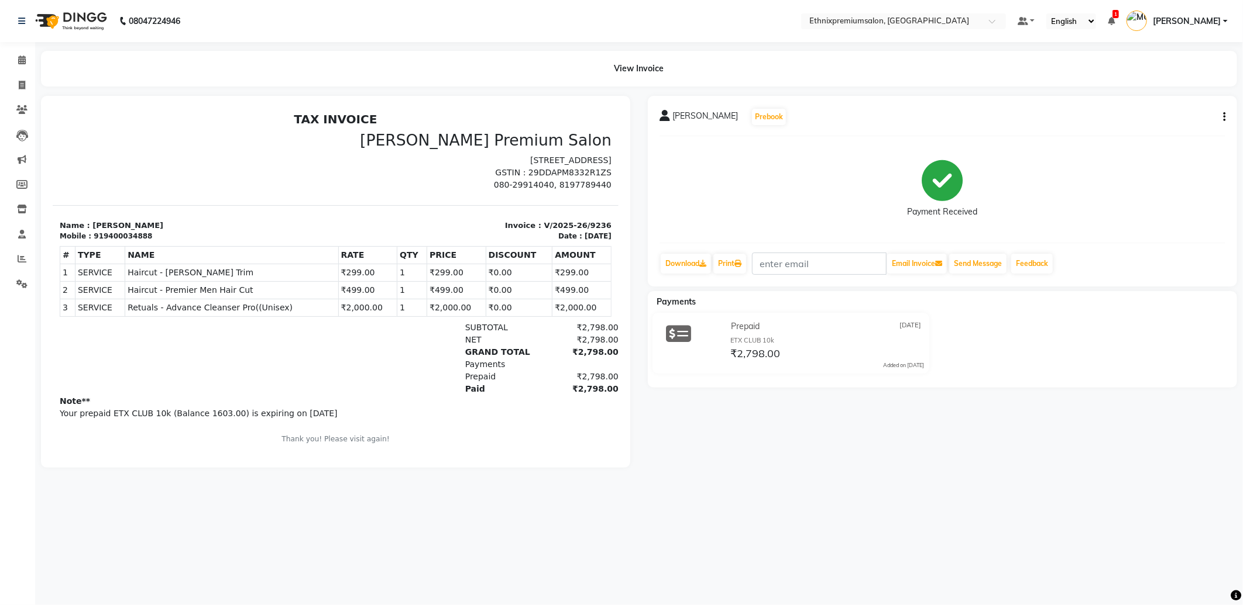
click at [1221, 118] on button "button" at bounding box center [1221, 117] width 7 height 12
click at [1140, 130] on div "Edit Invoice" at bounding box center [1166, 124] width 80 height 15
select select "service"
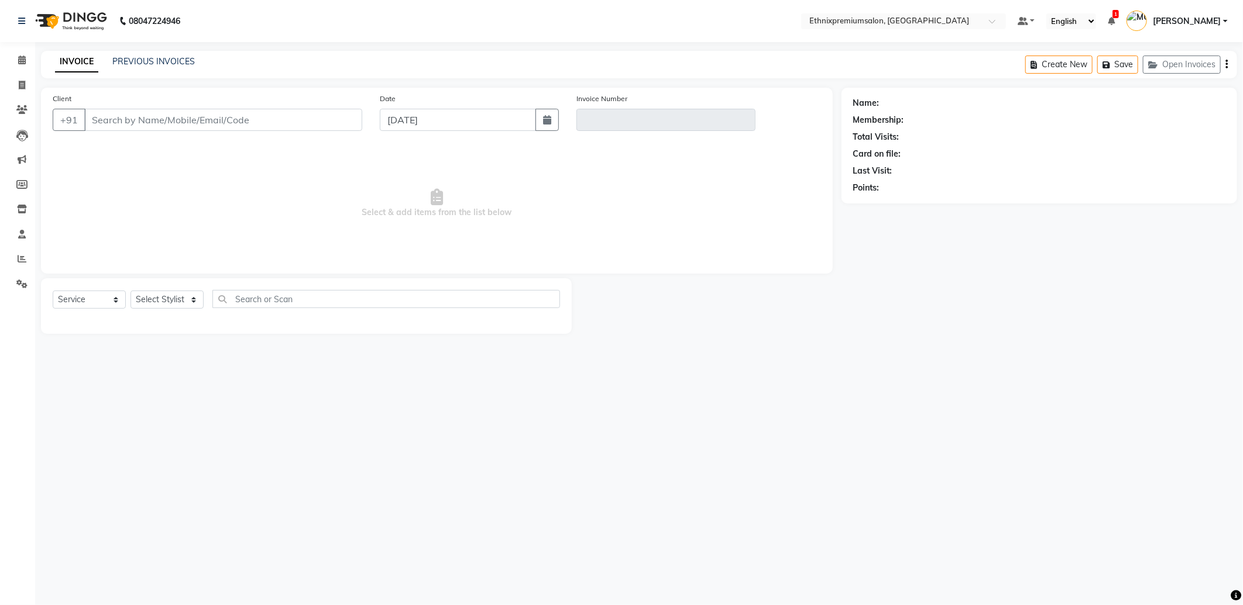
type input "9400034888"
type input "V/2025-26/9236"
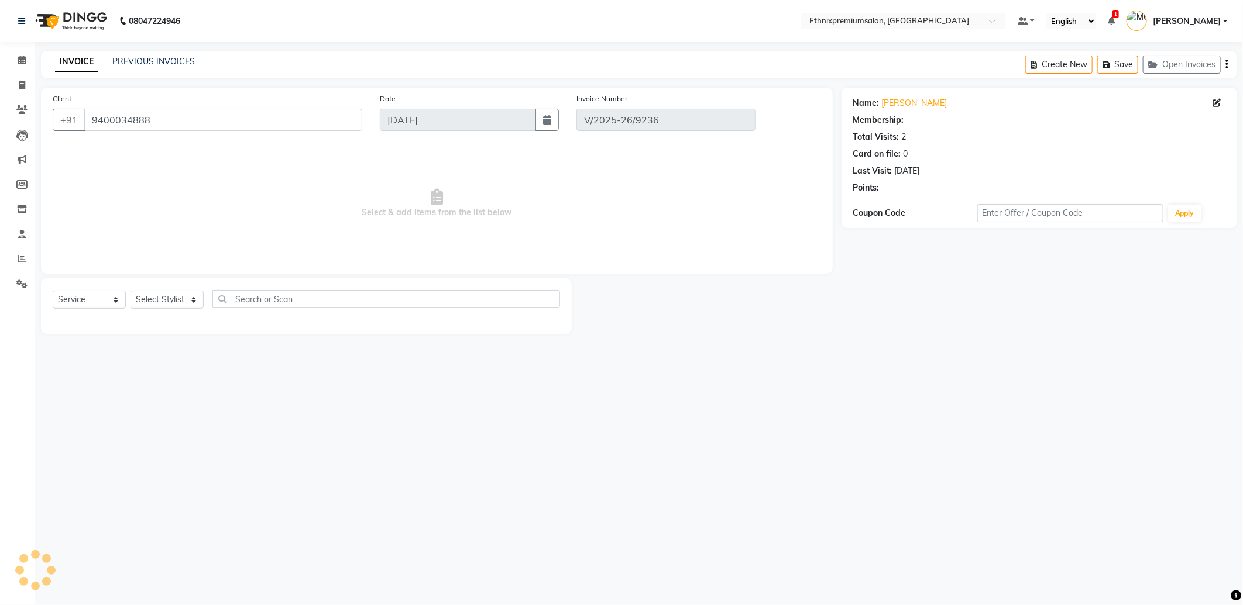
type input "03-09-2025"
select select "select"
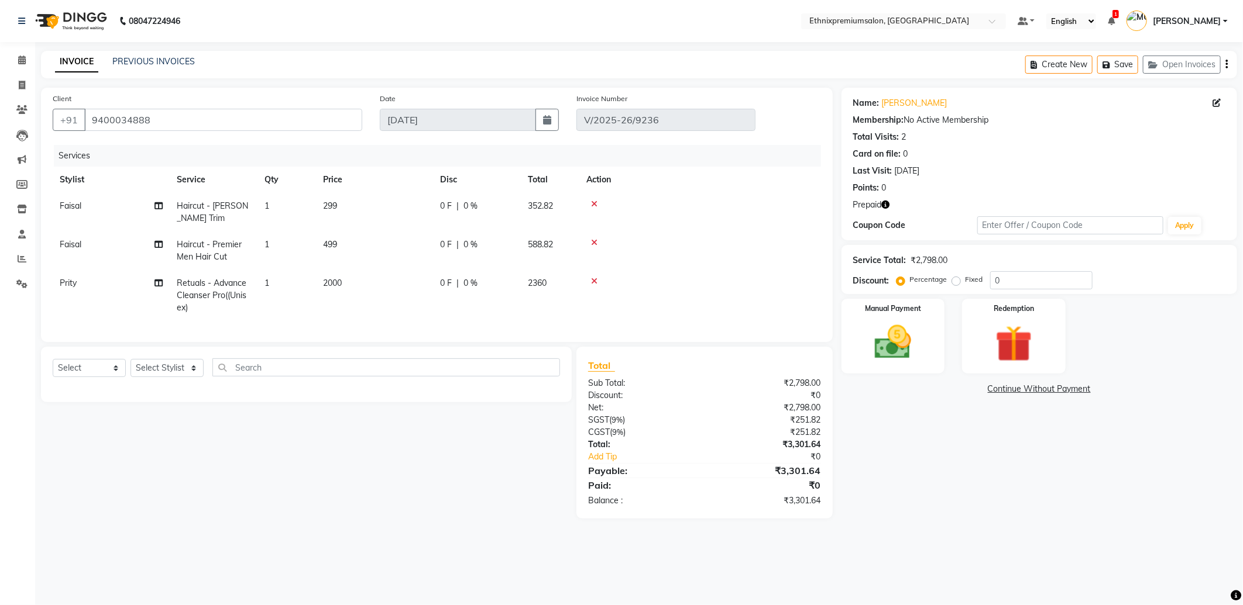
click at [73, 284] on span "Prity" at bounding box center [68, 283] width 17 height 11
select select "75721"
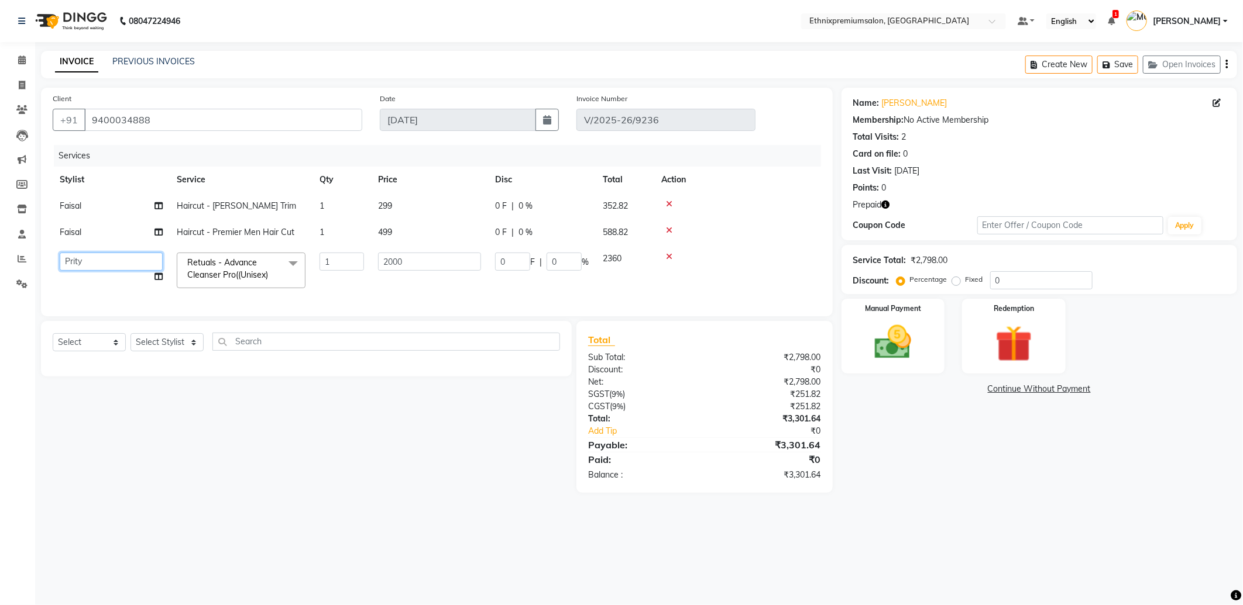
click at [74, 269] on select "Amoi Ashish Bishaka Cheten Yolmoo Deepa Dorjey Faisal Jacqueline James Jamuna K…" at bounding box center [111, 262] width 103 height 18
select select "28070"
click at [1006, 343] on img at bounding box center [1013, 344] width 63 height 47
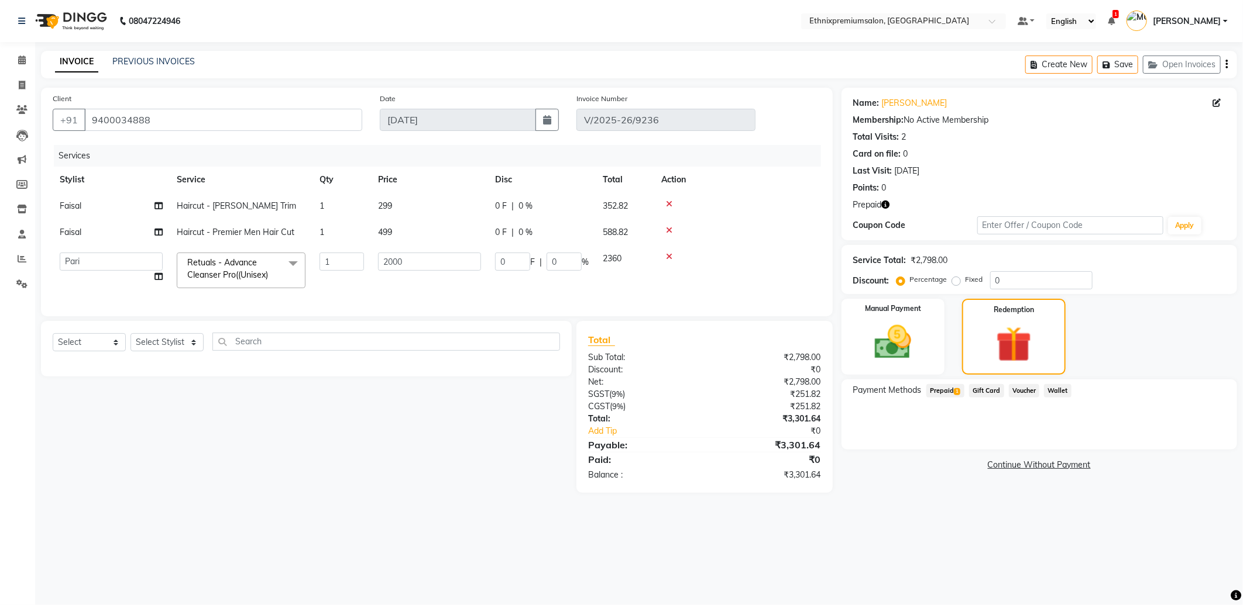
click at [949, 388] on span "Prepaid 1" at bounding box center [945, 390] width 38 height 13
click at [1186, 438] on button "Add" at bounding box center [1197, 438] width 43 height 20
click at [901, 433] on button "Send OTP" at bounding box center [884, 428] width 61 height 20
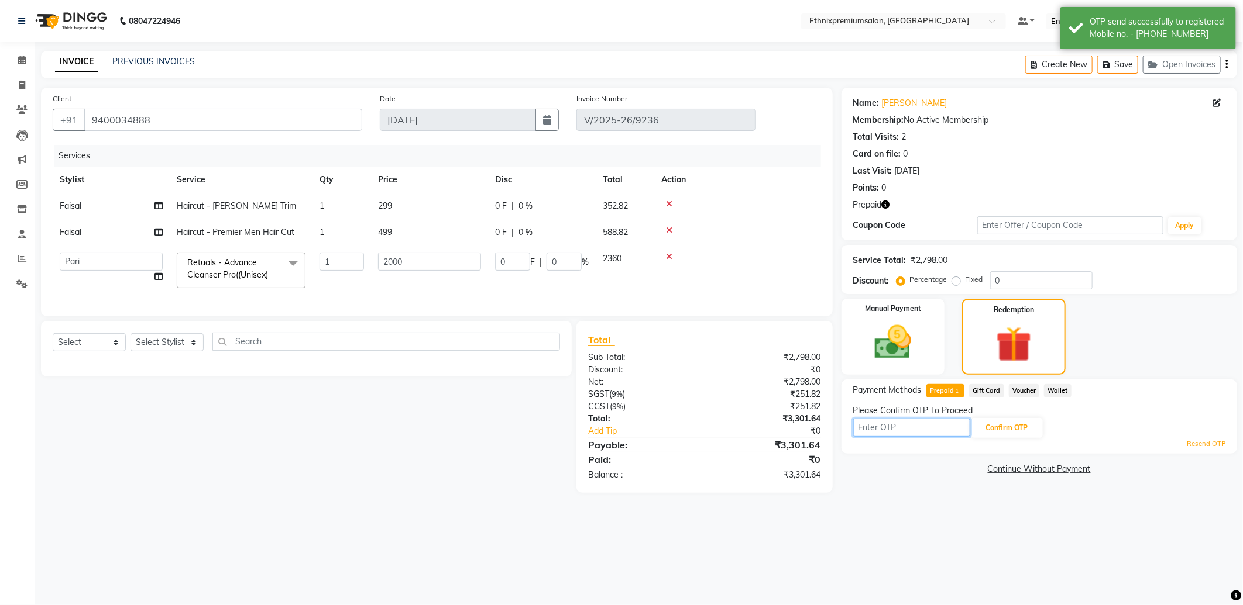
click at [875, 429] on input "text" at bounding box center [911, 428] width 117 height 18
type input "3888"
click at [987, 419] on button "Confirm OTP" at bounding box center [1006, 428] width 71 height 20
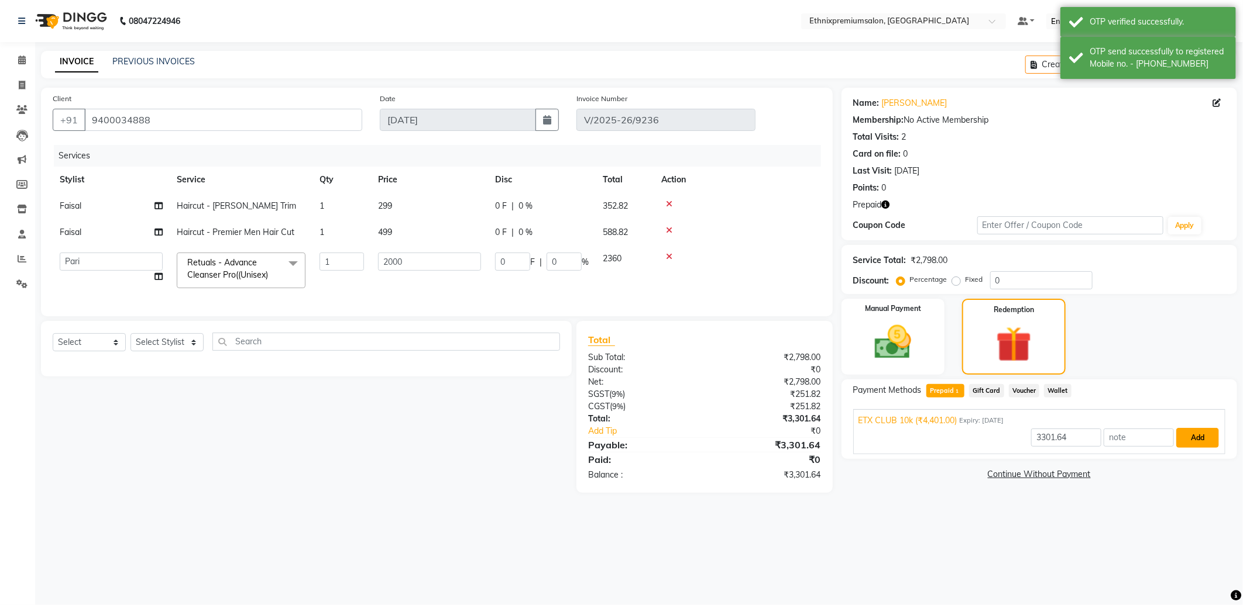
click at [1183, 436] on button "Add" at bounding box center [1197, 438] width 43 height 20
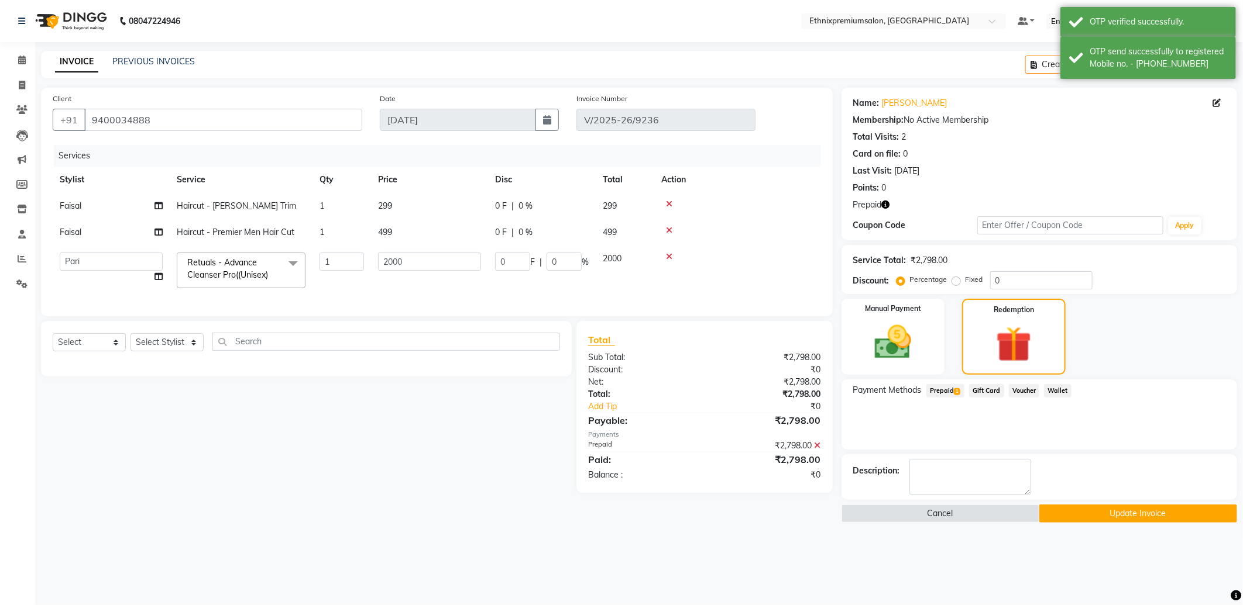
click at [1077, 510] on button "Update Invoice" at bounding box center [1138, 514] width 198 height 18
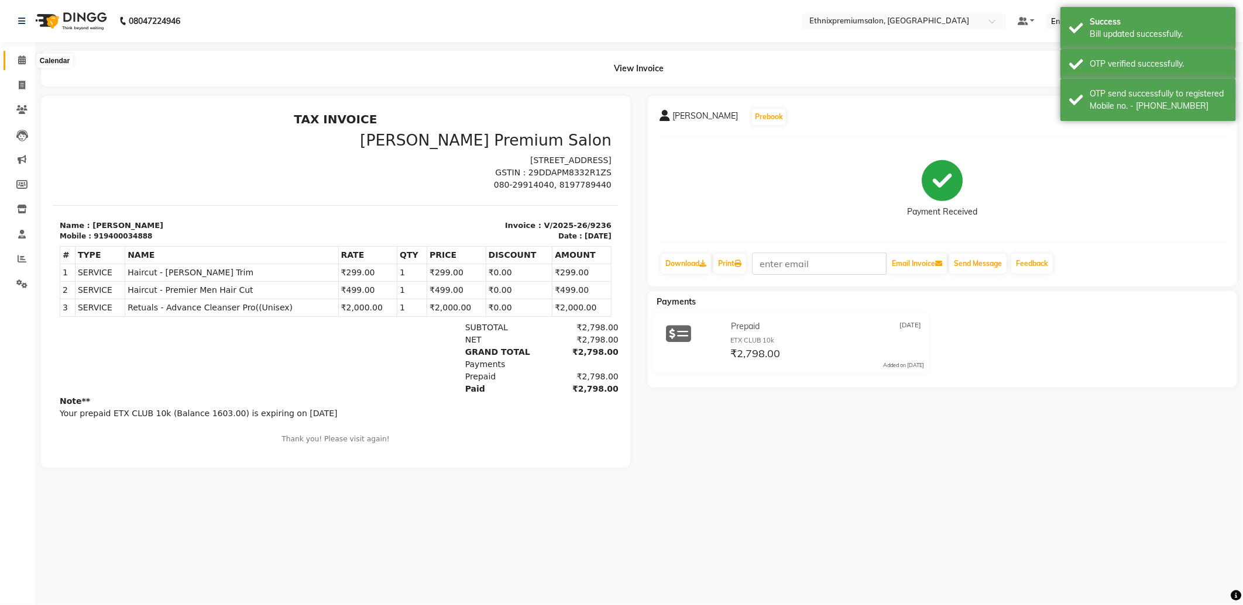
click at [12, 59] on span at bounding box center [22, 60] width 20 height 13
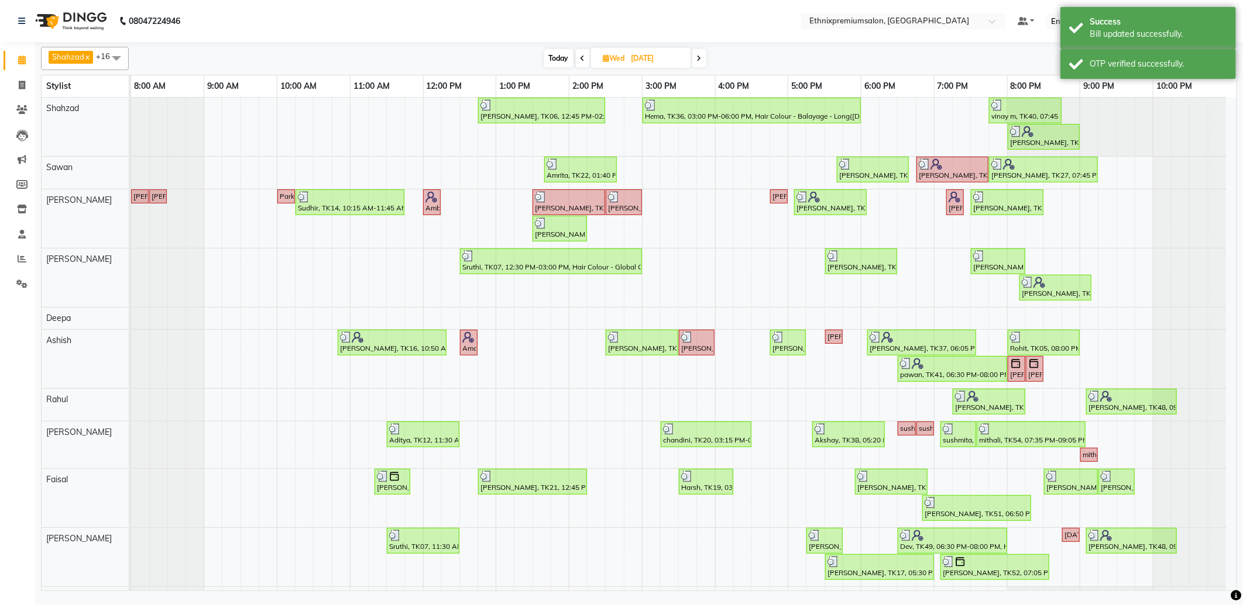
click at [548, 57] on span "Today" at bounding box center [558, 58] width 29 height 18
type input "[DATE]"
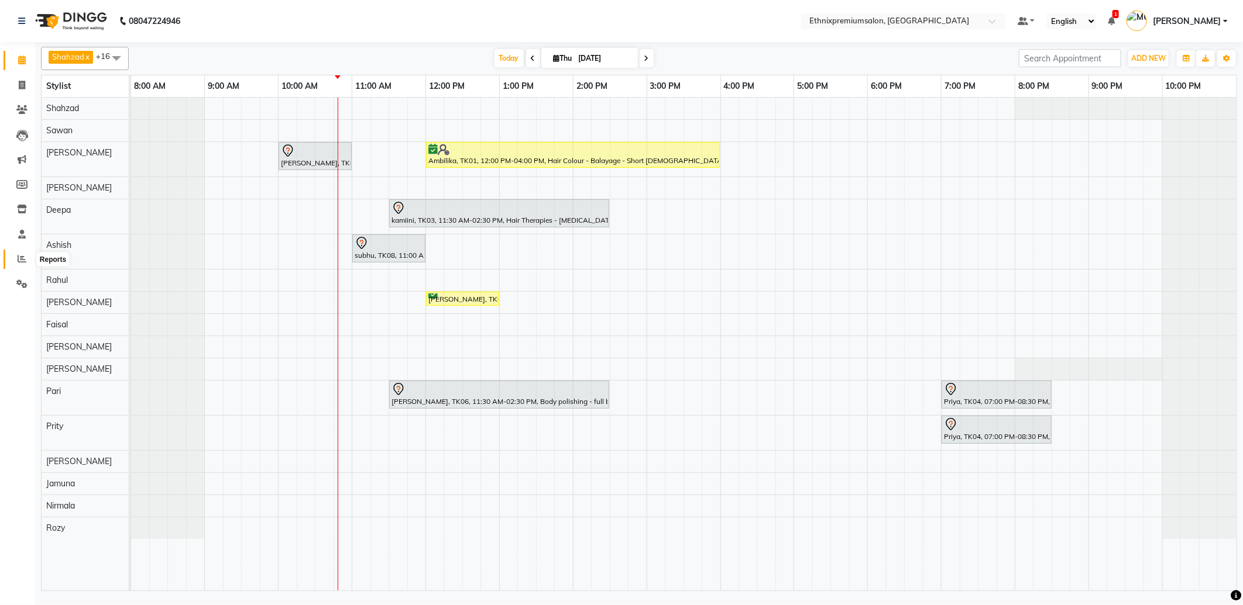
click at [21, 259] on icon at bounding box center [22, 258] width 9 height 9
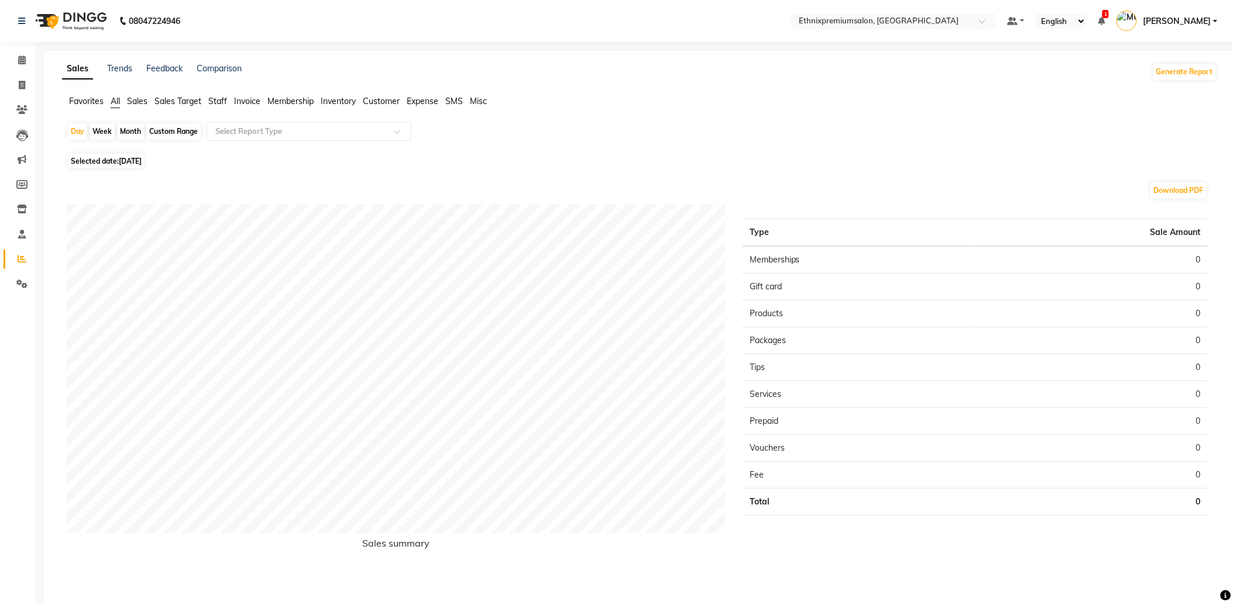
click at [173, 136] on div "Custom Range" at bounding box center [173, 131] width 54 height 16
select select "9"
select select "2025"
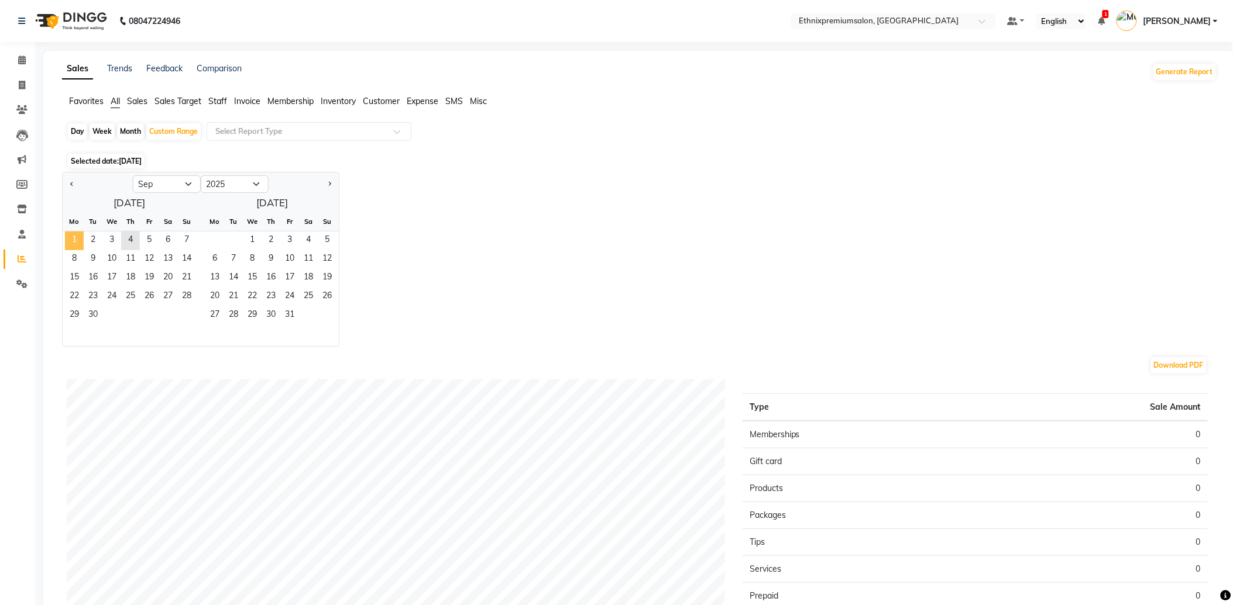
click at [74, 240] on span "1" at bounding box center [74, 241] width 19 height 19
click at [115, 236] on span "3" at bounding box center [111, 241] width 19 height 19
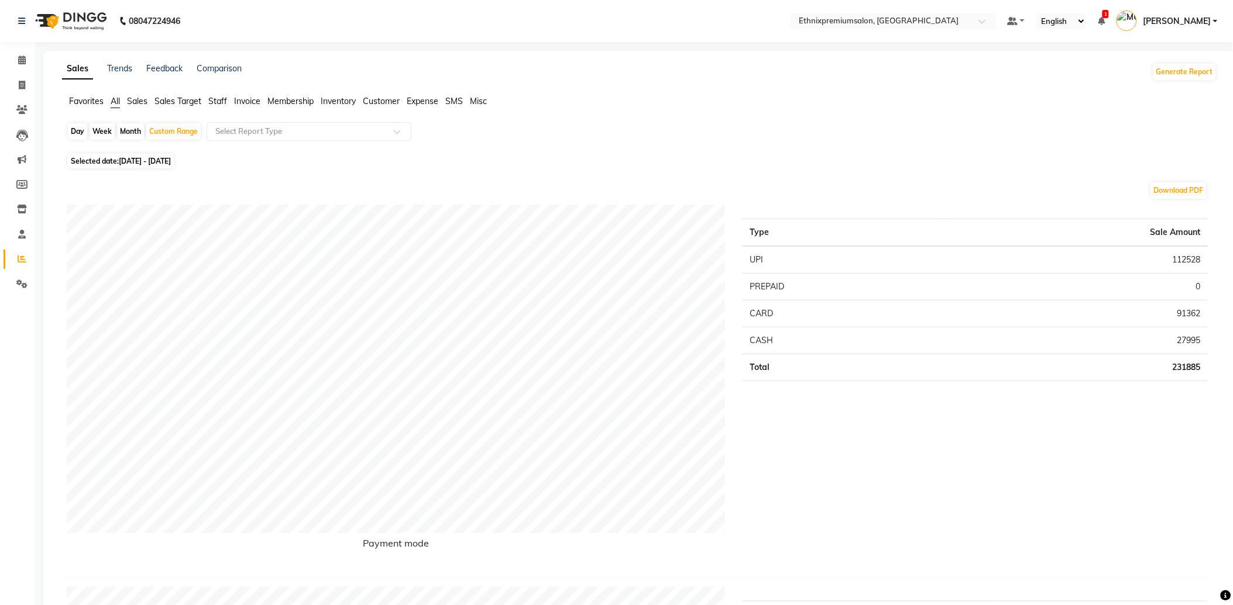
click at [219, 96] on span "Staff" at bounding box center [217, 101] width 19 height 11
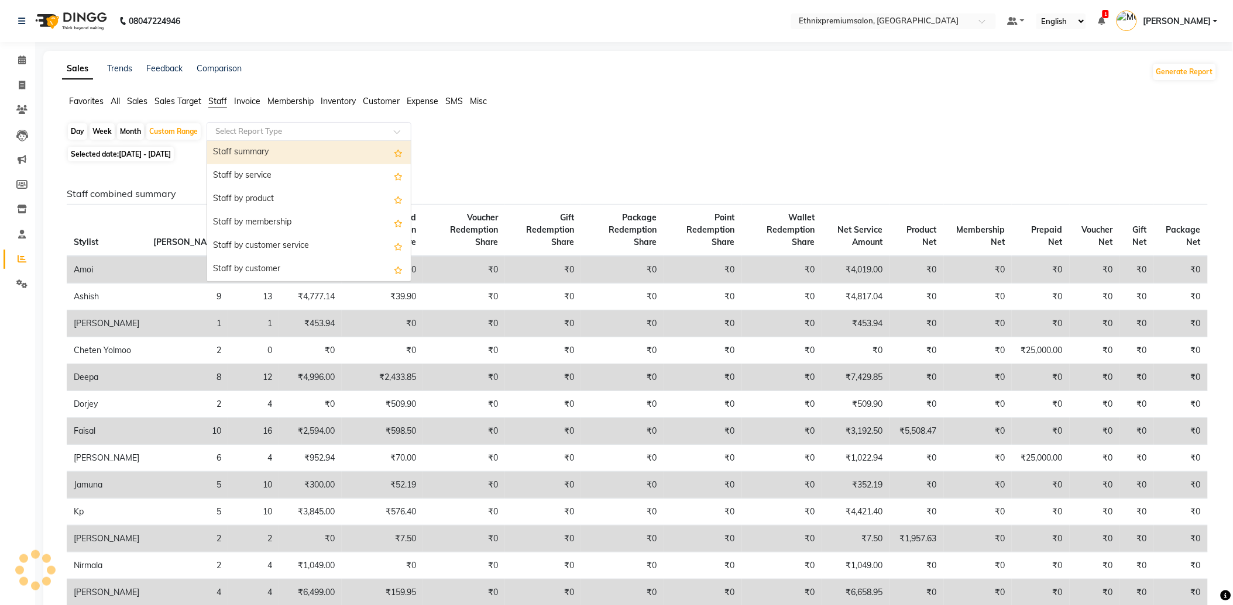
click at [238, 130] on input "text" at bounding box center [297, 132] width 168 height 12
click at [250, 174] on div "Staff by service" at bounding box center [309, 175] width 204 height 23
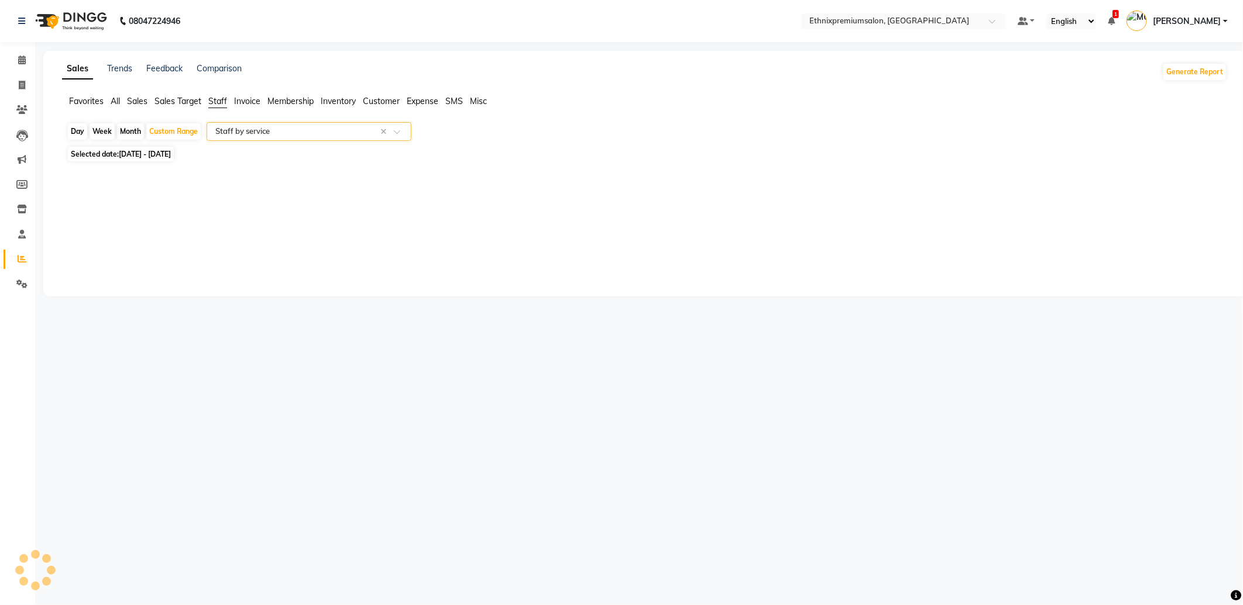
select select "full_report"
select select "csv"
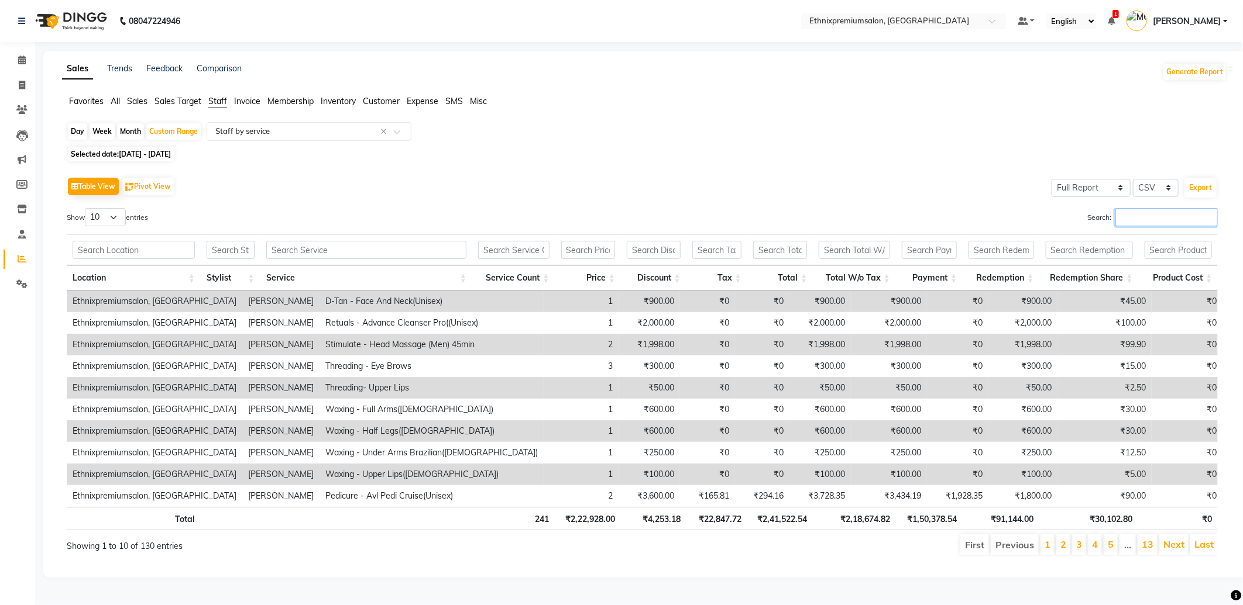
click at [1141, 222] on input "Search:" at bounding box center [1166, 217] width 102 height 18
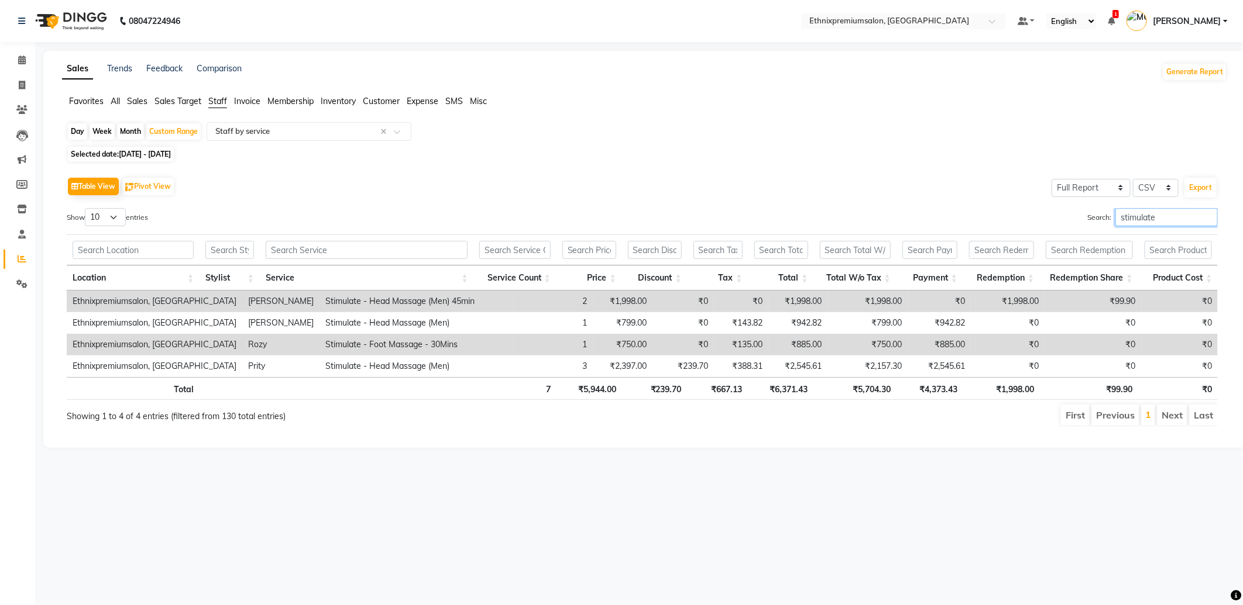
drag, startPoint x: 1160, startPoint y: 217, endPoint x: 1057, endPoint y: 224, distance: 103.8
click at [1067, 218] on div "Search: stimulate" at bounding box center [934, 219] width 567 height 23
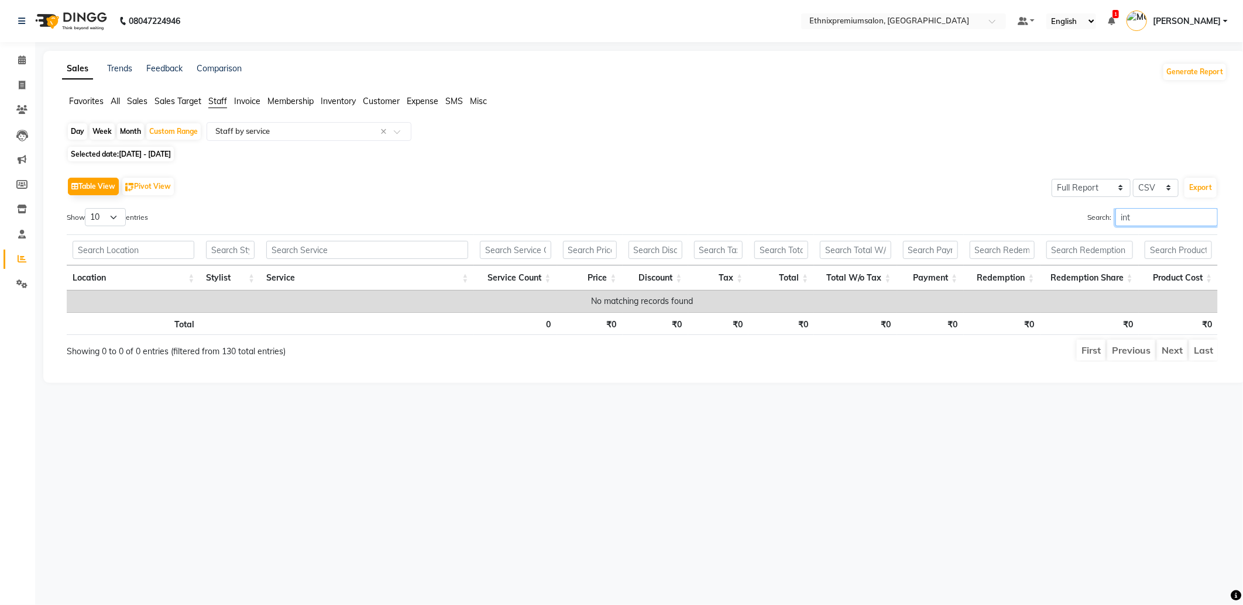
drag, startPoint x: 1139, startPoint y: 213, endPoint x: 1065, endPoint y: 215, distance: 73.7
click at [1066, 214] on div "Search: int" at bounding box center [934, 219] width 567 height 23
drag, startPoint x: 1109, startPoint y: 222, endPoint x: 1099, endPoint y: 223, distance: 10.0
click at [1099, 223] on label "Search: biki" at bounding box center [1152, 217] width 130 height 18
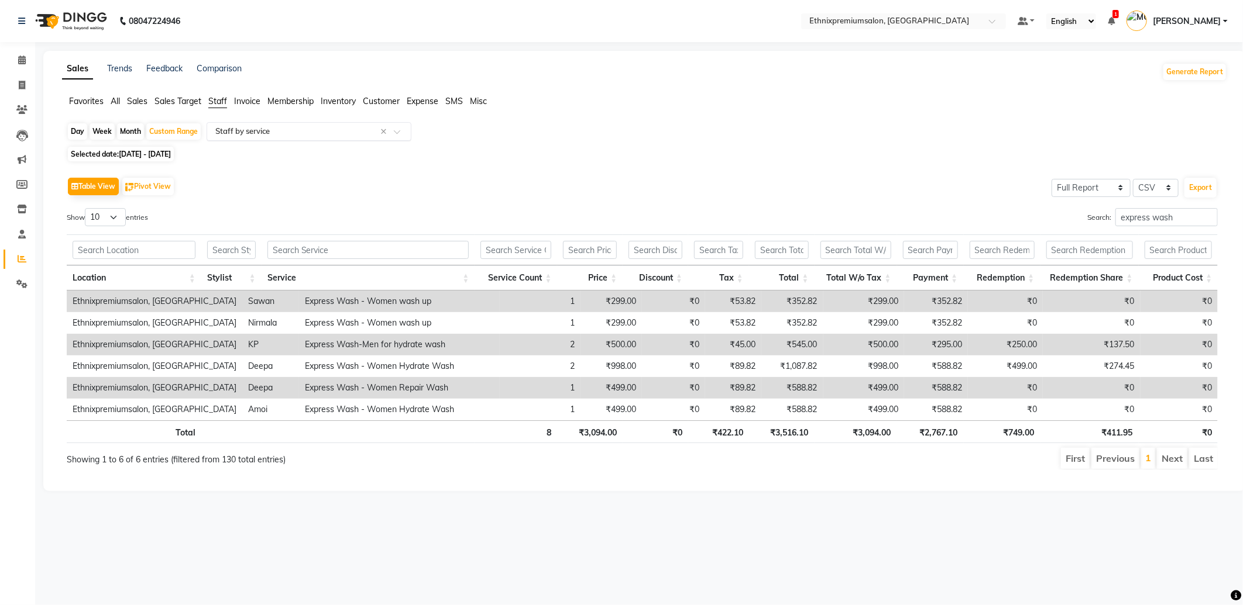
click at [400, 132] on span at bounding box center [401, 135] width 15 height 12
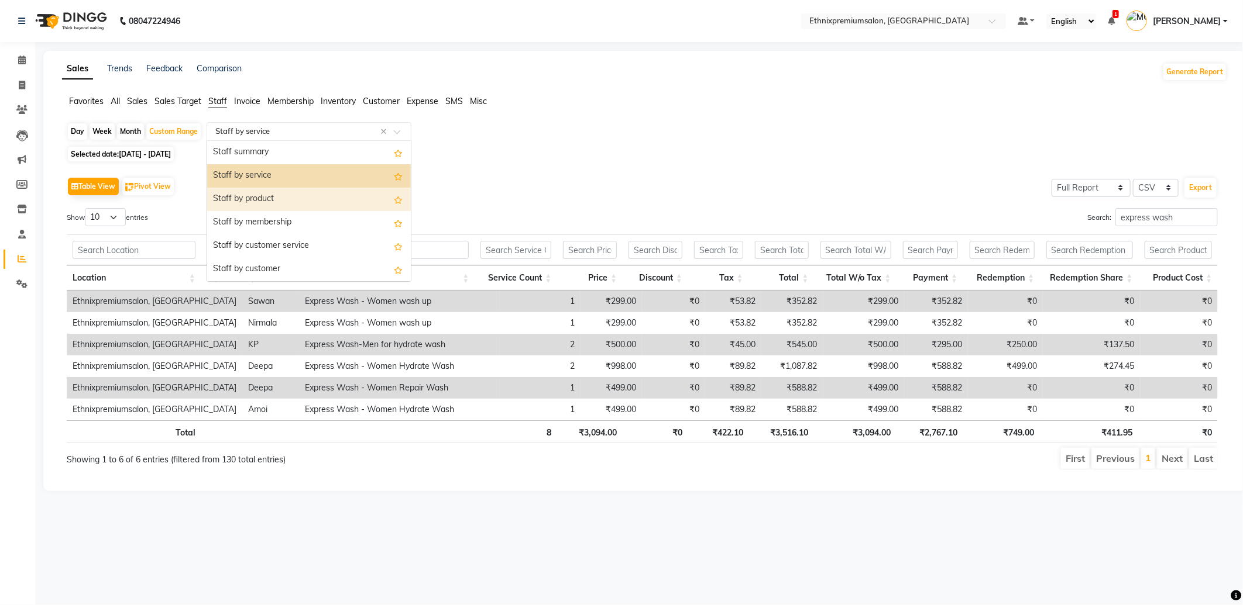
click at [503, 173] on div "Table View Pivot View Select Full Report Filtered Report Select CSV PDF Export …" at bounding box center [641, 322] width 1169 height 315
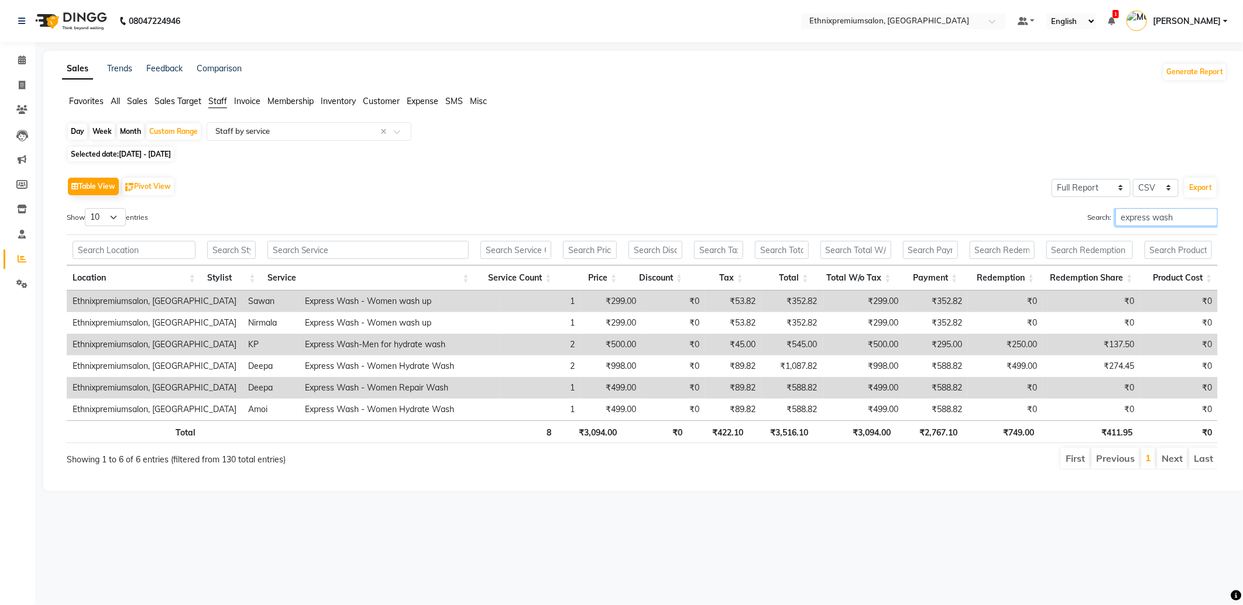
drag, startPoint x: 1178, startPoint y: 214, endPoint x: 1063, endPoint y: 214, distance: 115.2
click at [1063, 214] on div "Search: express wash" at bounding box center [934, 219] width 567 height 23
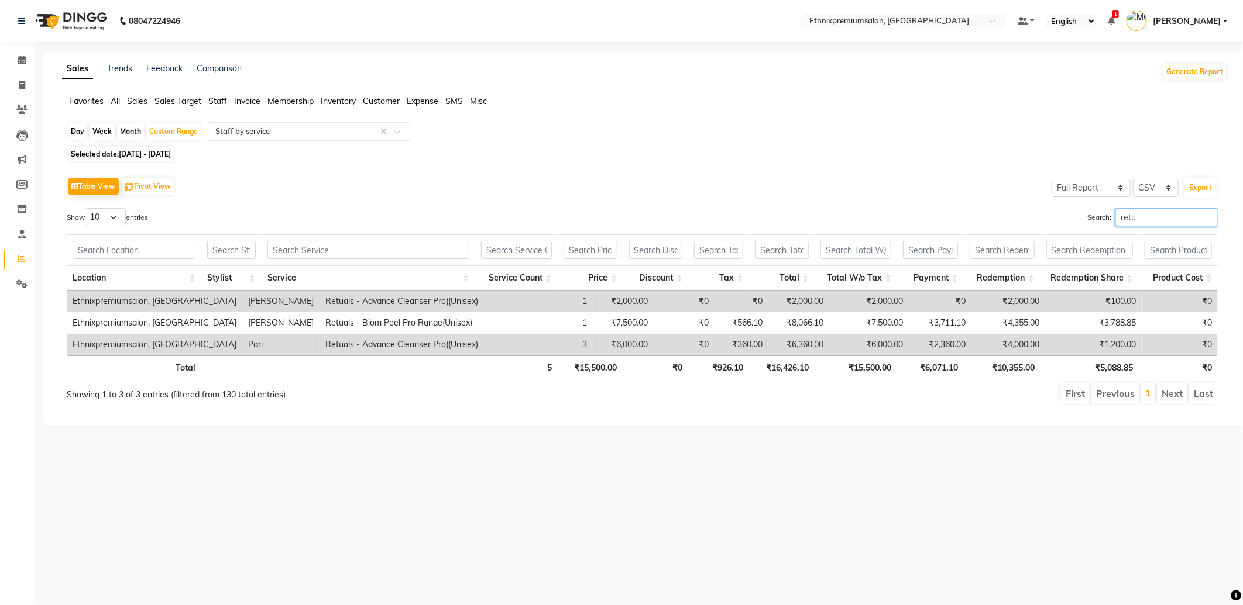
drag, startPoint x: 1137, startPoint y: 217, endPoint x: 1077, endPoint y: 224, distance: 60.1
click at [1077, 224] on div "Search: retu" at bounding box center [934, 219] width 567 height 23
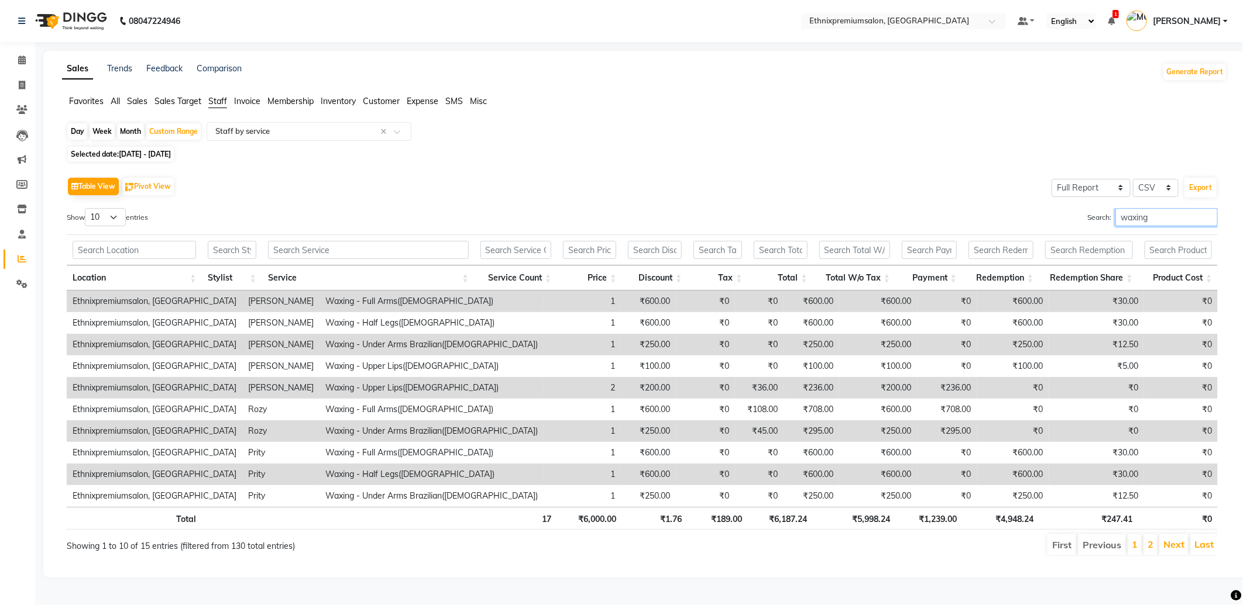
click at [1059, 218] on div "Search: waxing" at bounding box center [934, 219] width 567 height 23
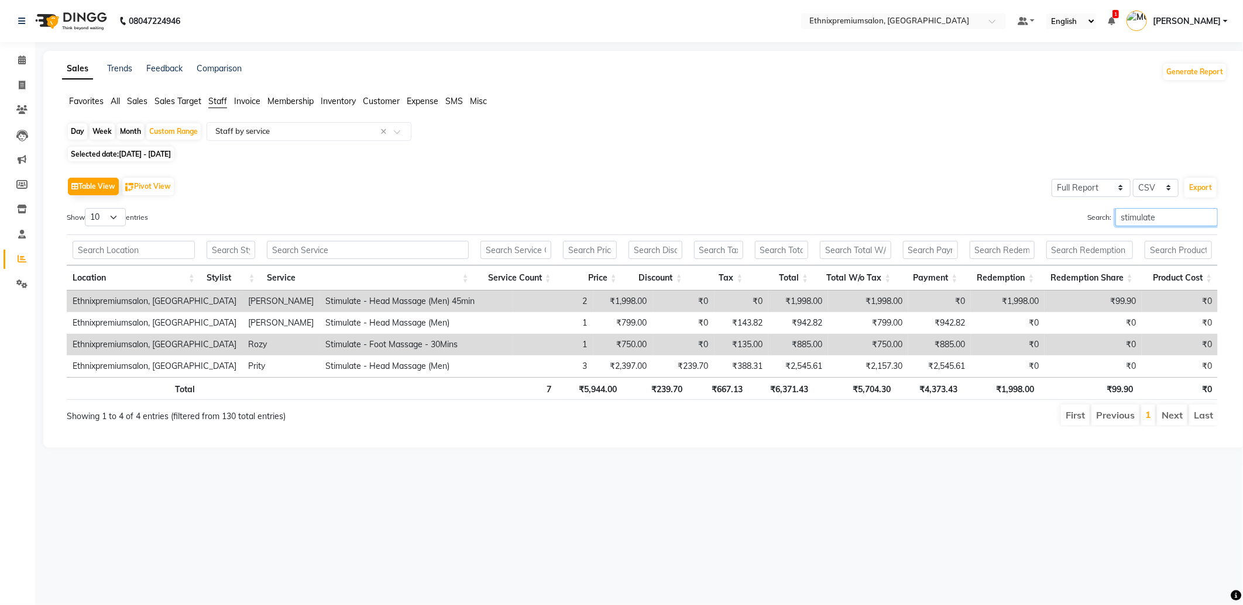
drag, startPoint x: 1170, startPoint y: 215, endPoint x: 1051, endPoint y: 229, distance: 119.5
click at [1051, 229] on div "Search: stimulate" at bounding box center [934, 219] width 567 height 23
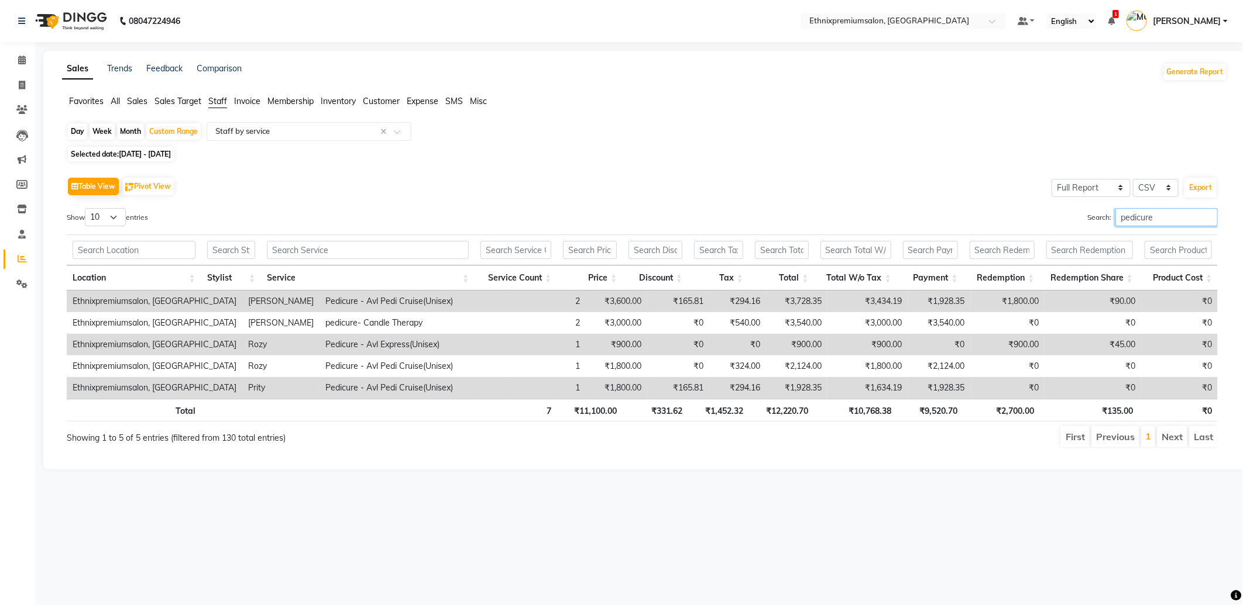
type input "pedicure"
click at [22, 67] on span at bounding box center [22, 60] width 20 height 13
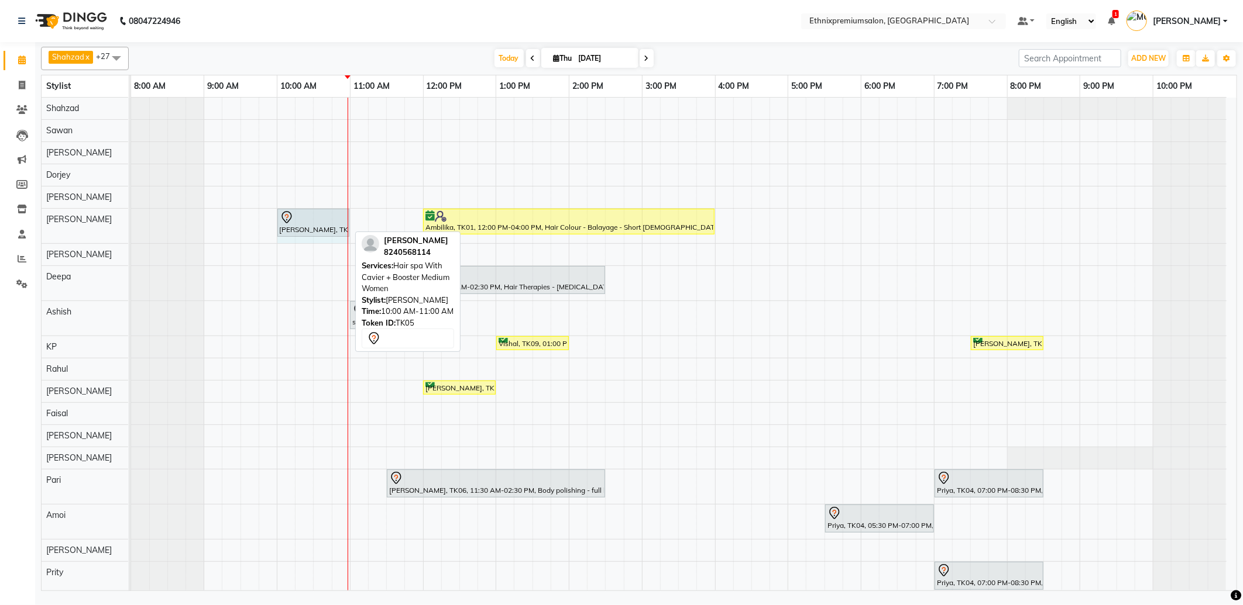
drag, startPoint x: 346, startPoint y: 214, endPoint x: 337, endPoint y: 221, distance: 10.9
click at [131, 221] on div "Shalani, TK05, 10:00 AM-11:00 AM, Hair spa With Cavier + Booster Medium Women A…" at bounding box center [131, 226] width 0 height 35
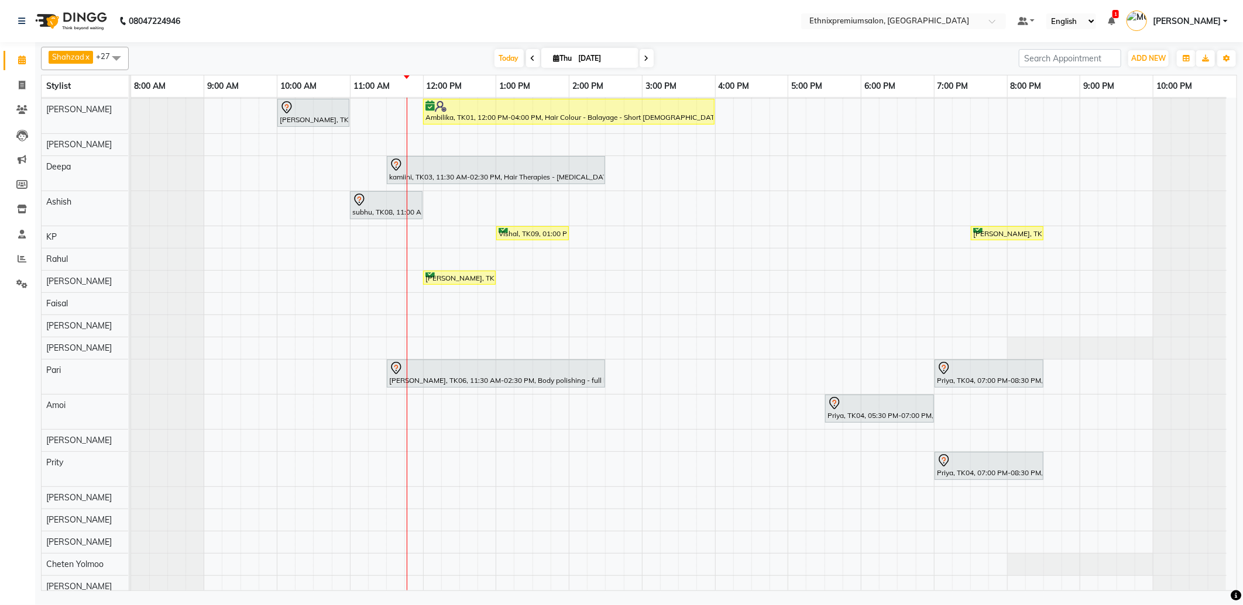
scroll to position [13, 0]
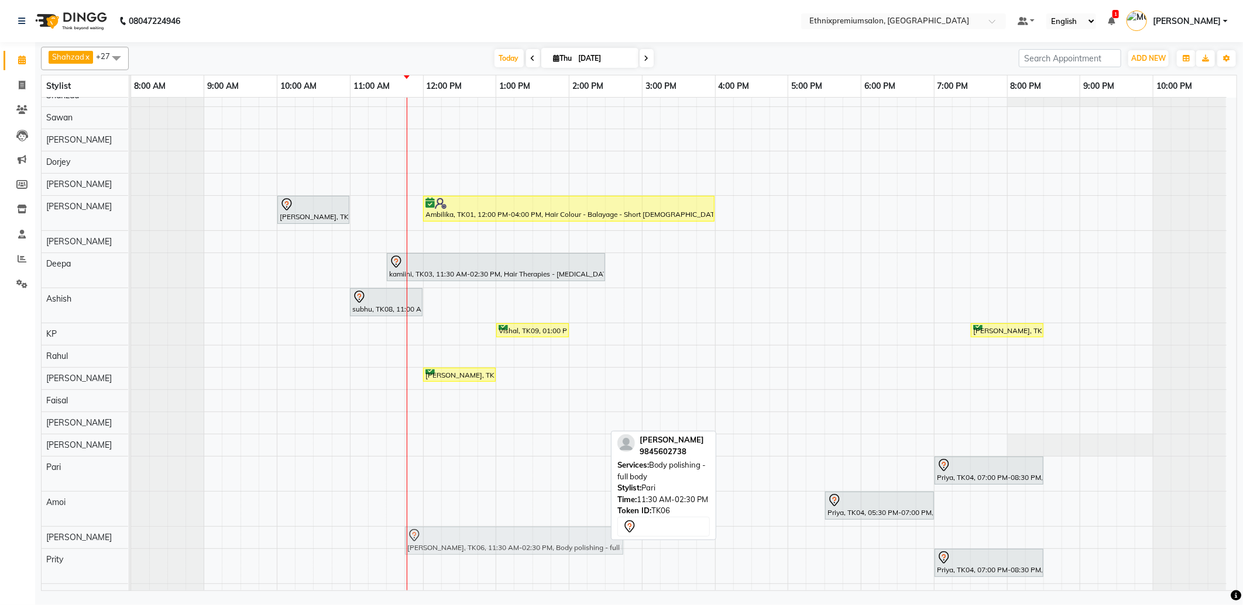
drag, startPoint x: 452, startPoint y: 465, endPoint x: 476, endPoint y: 531, distance: 70.5
click at [476, 531] on tbody "Shalani, TK05, 10:00 AM-11:00 AM, Hair spa With Cavier + Booster Medium Women A…" at bounding box center [678, 434] width 1095 height 699
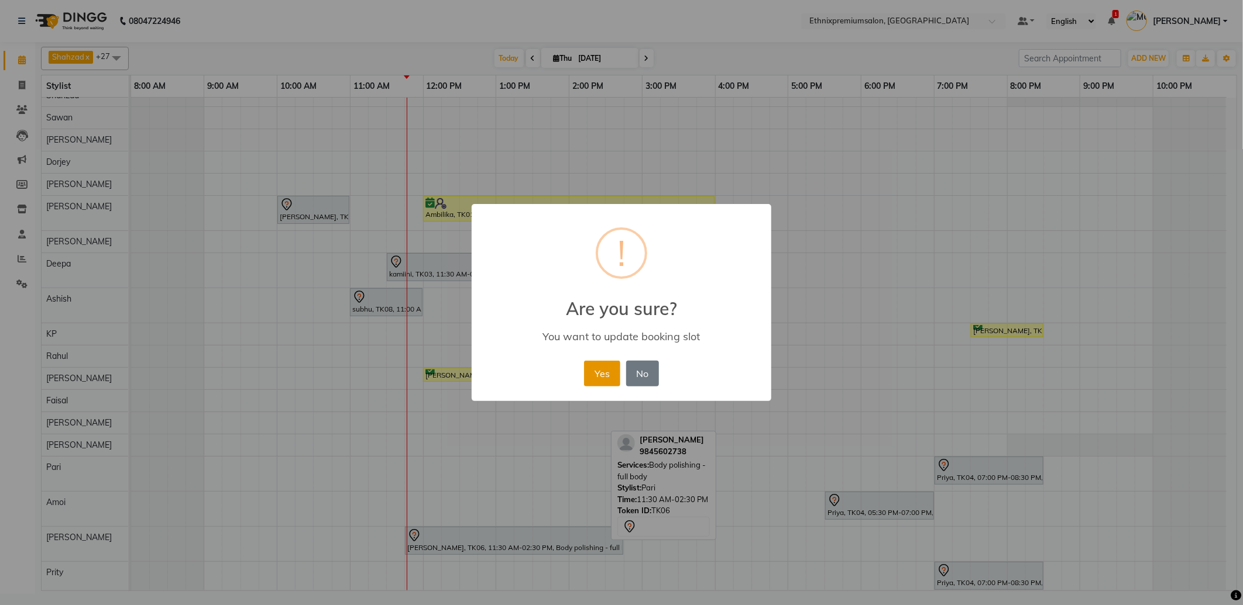
click at [606, 374] on button "Yes" at bounding box center [602, 374] width 36 height 26
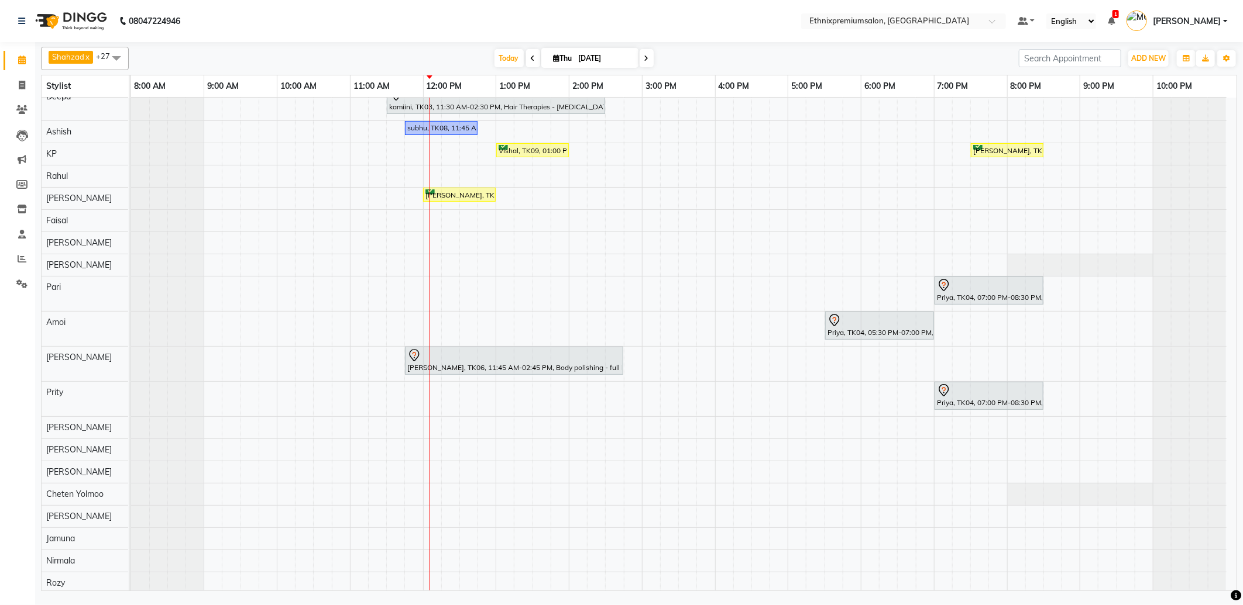
scroll to position [208, 0]
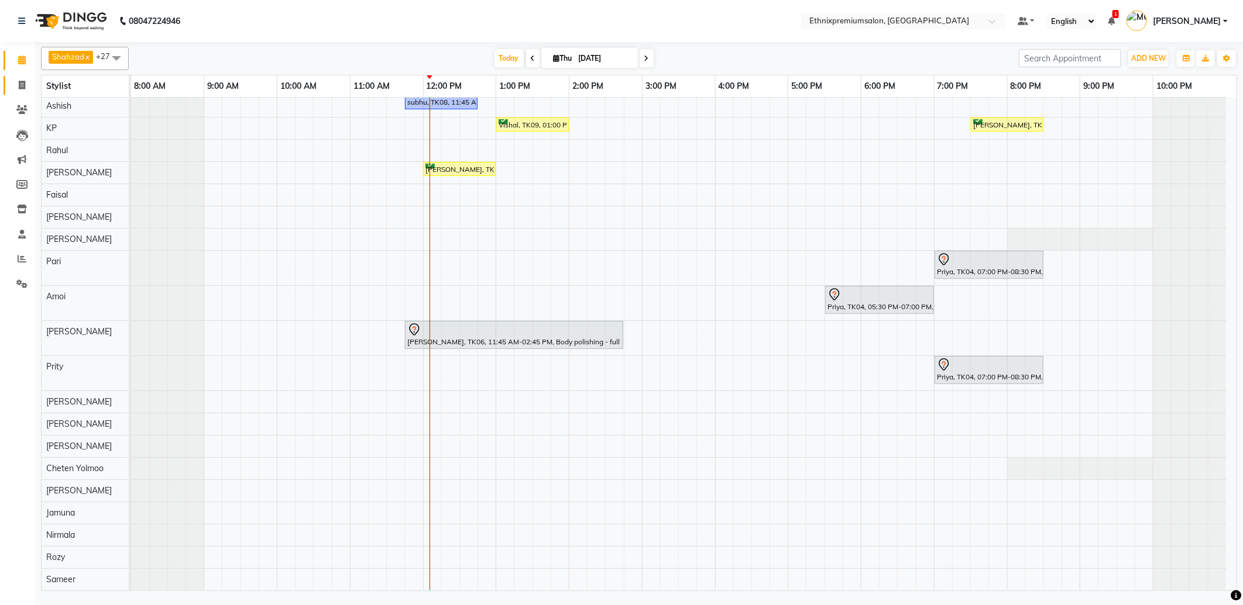
click at [8, 82] on link "Invoice" at bounding box center [18, 85] width 28 height 19
select select "3625"
select select "service"
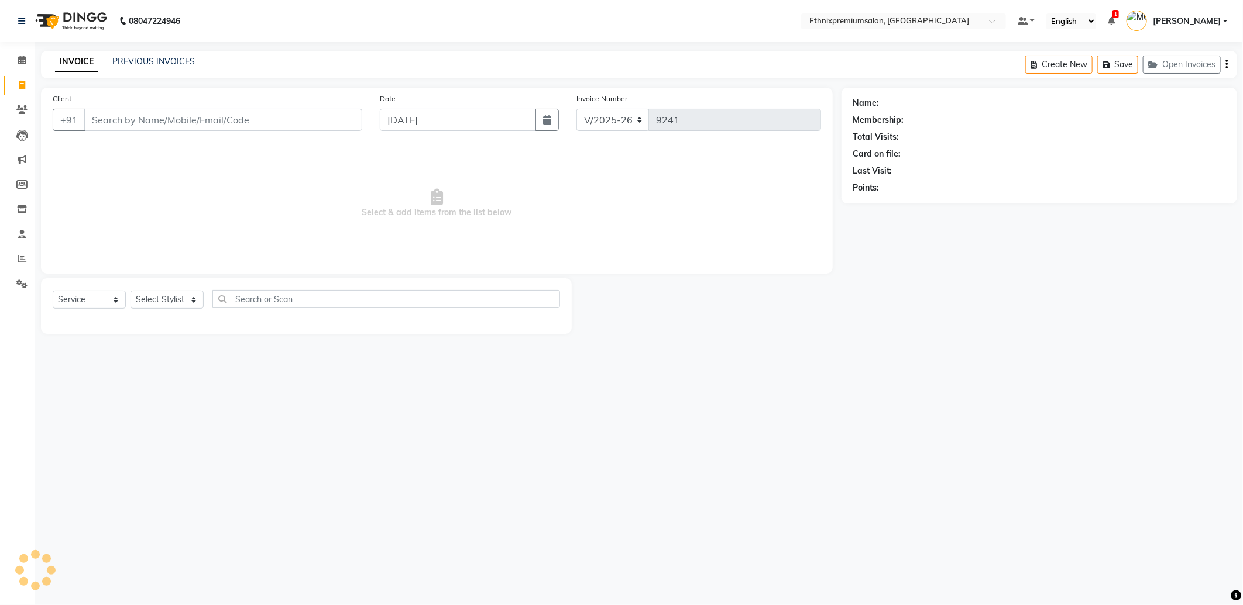
click at [111, 121] on input "Client" at bounding box center [223, 120] width 278 height 22
type input "6231120094"
click at [325, 124] on span "Add Client" at bounding box center [332, 120] width 46 height 12
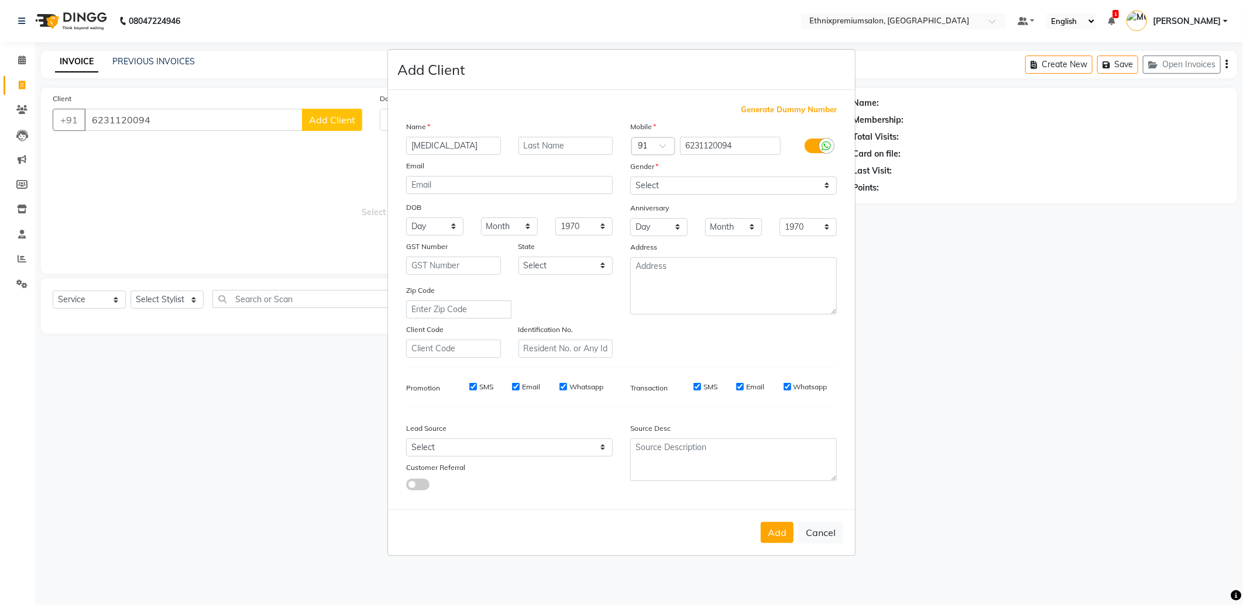
type input "Nikita"
drag, startPoint x: 689, startPoint y: 184, endPoint x: 683, endPoint y: 188, distance: 7.6
click at [688, 185] on select "Select Male Female Other Prefer Not To Say" at bounding box center [733, 186] width 207 height 18
select select "female"
click at [630, 177] on select "Select Male Female Other Prefer Not To Say" at bounding box center [733, 186] width 207 height 18
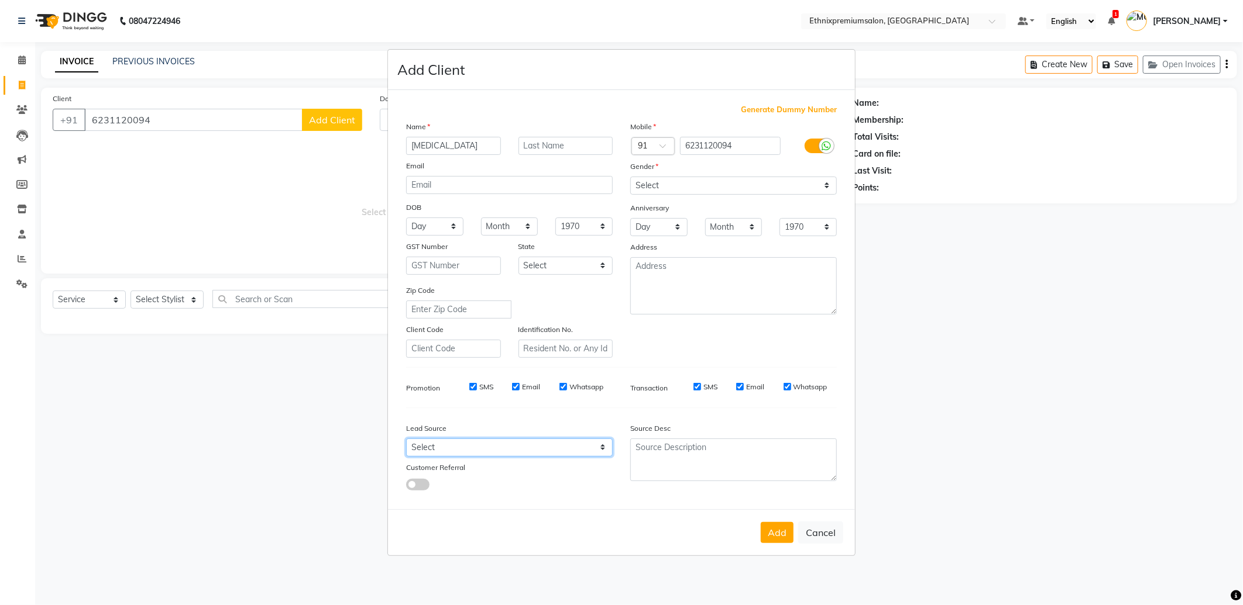
click at [451, 446] on select "Select Walk-in Referral Internet Friend Word of Mouth Advertisement Facebook Ju…" at bounding box center [509, 448] width 207 height 18
click at [831, 534] on button "Cancel" at bounding box center [820, 533] width 45 height 22
select select
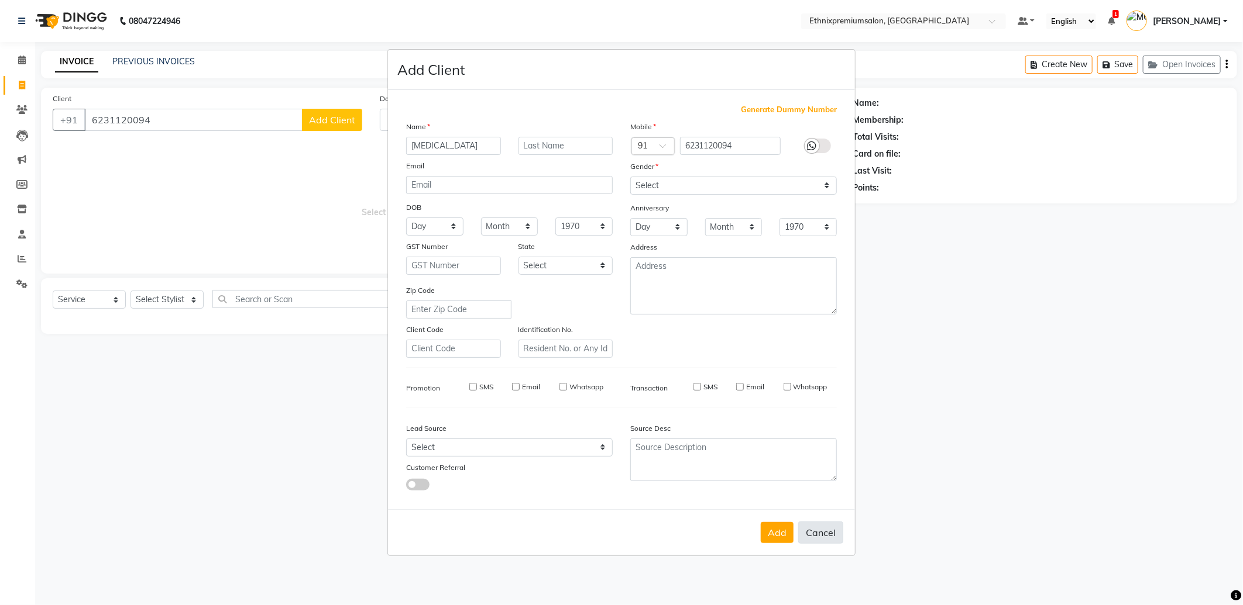
select select
checkbox input "false"
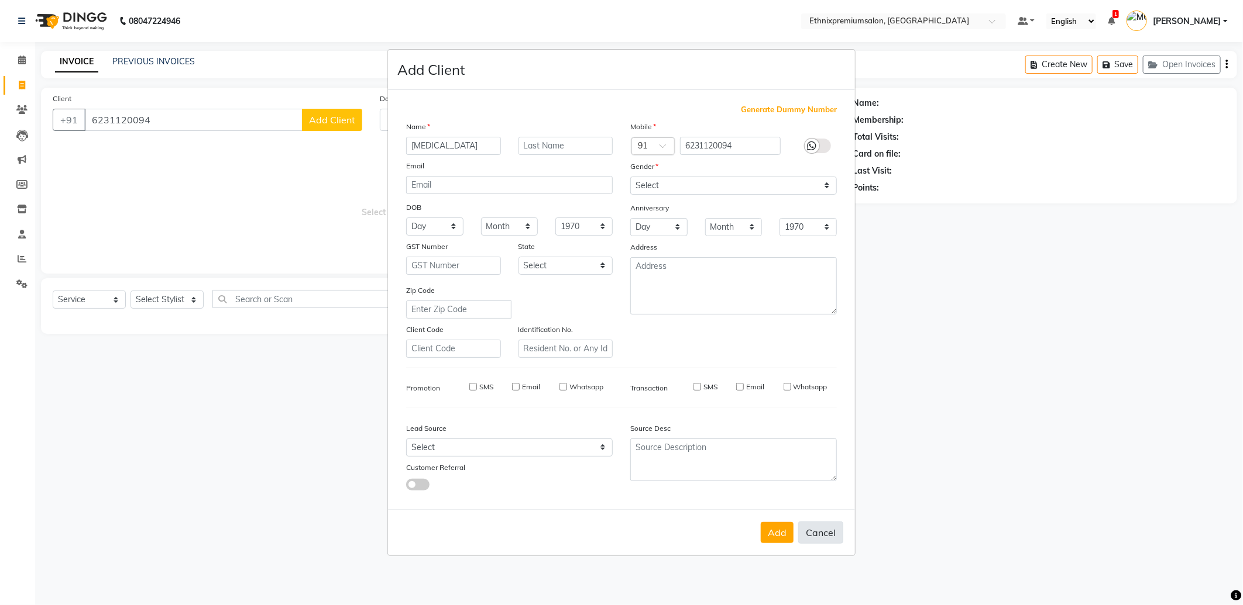
checkbox input "false"
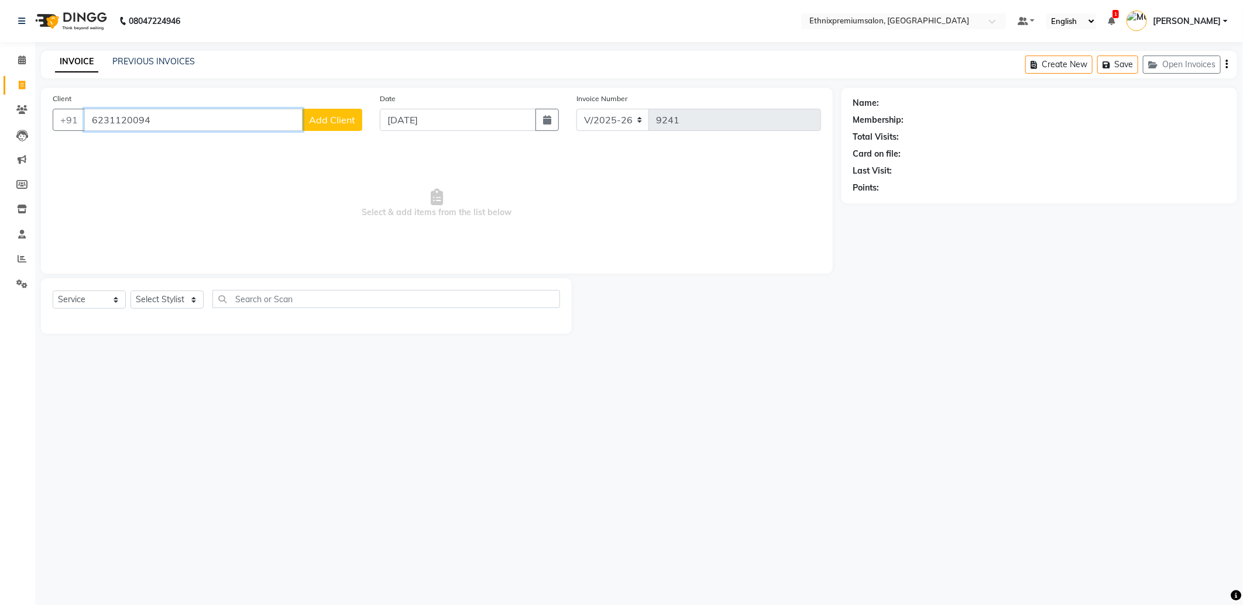
click at [108, 121] on input "6231120094" at bounding box center [193, 120] width 218 height 22
type input "6281120094"
click at [164, 302] on select "Select Stylist Amoi Ashish Bishaka Cheten Yolmoo Deepa Dorjey Faisal Jacqueline…" at bounding box center [166, 300] width 73 height 18
click at [130, 291] on select "Select Stylist Amoi Ashish Bishaka Cheten Yolmoo Deepa Dorjey Faisal Jacqueline…" at bounding box center [166, 300] width 73 height 18
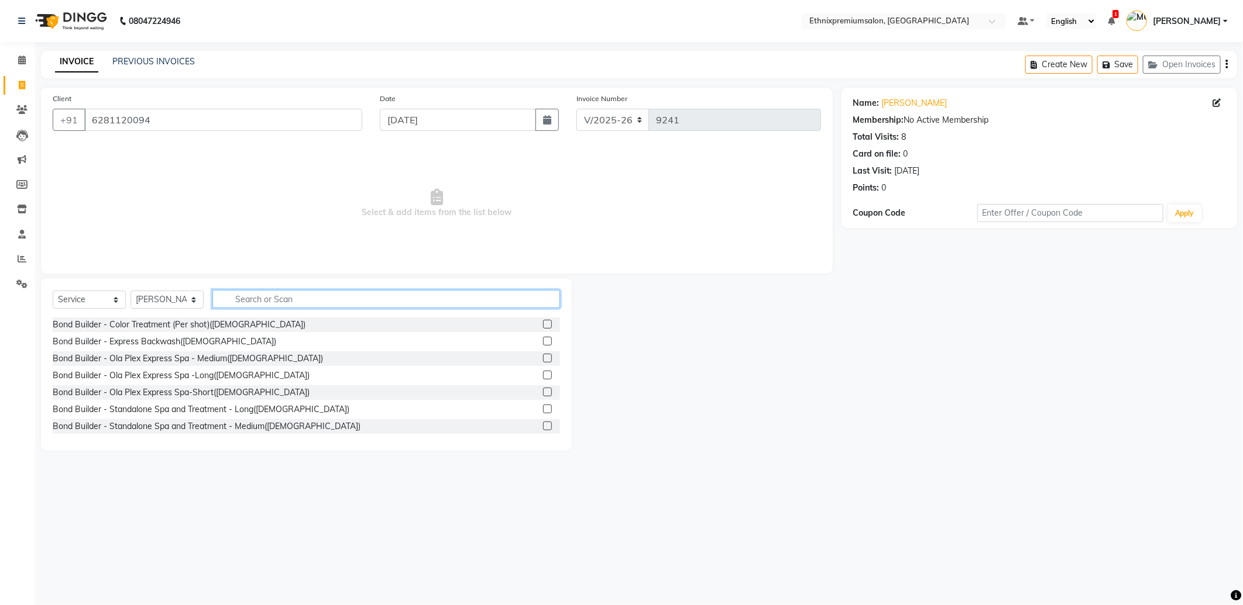
click at [273, 305] on input "text" at bounding box center [385, 299] width 347 height 18
click at [202, 300] on select "Select Stylist Amoi Ashish Bishaka Cheten Yolmoo Deepa Dorjey Faisal Jacqueline…" at bounding box center [166, 300] width 73 height 18
select select "90710"
click at [130, 291] on select "Select Stylist Amoi Ashish Bishaka Cheten Yolmoo Deepa Dorjey Faisal Jacqueline…" at bounding box center [166, 300] width 73 height 18
click at [260, 295] on input "text" at bounding box center [385, 299] width 347 height 18
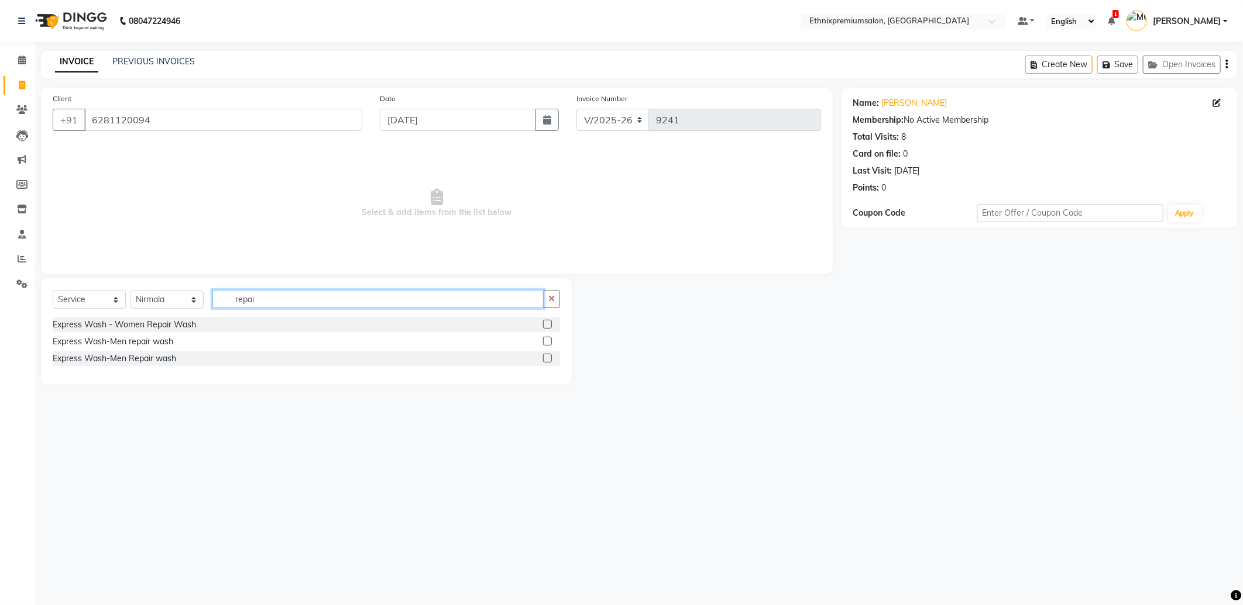
type input "repai"
click at [546, 326] on label at bounding box center [547, 324] width 9 height 9
click at [546, 326] on input "checkbox" at bounding box center [547, 325] width 8 height 8
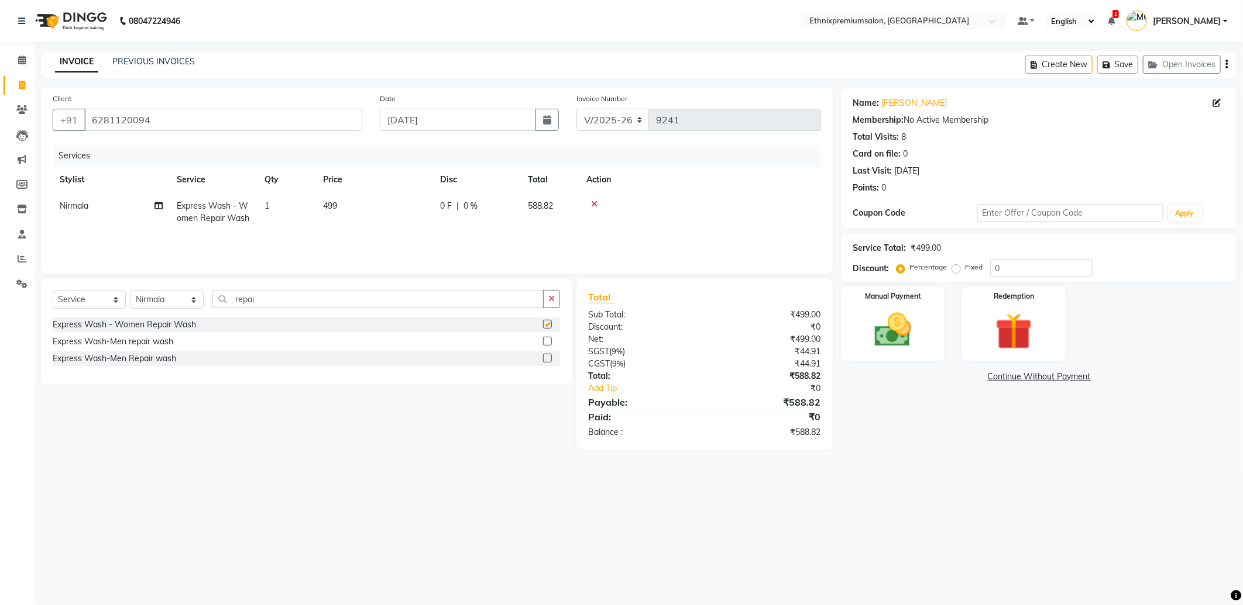
checkbox input "false"
drag, startPoint x: 326, startPoint y: 305, endPoint x: 8, endPoint y: 305, distance: 318.2
click at [10, 305] on app-home "08047224946 Select Location × Ethnixpremiumsalon, Brookfield Default Panel My P…" at bounding box center [621, 234] width 1243 height 468
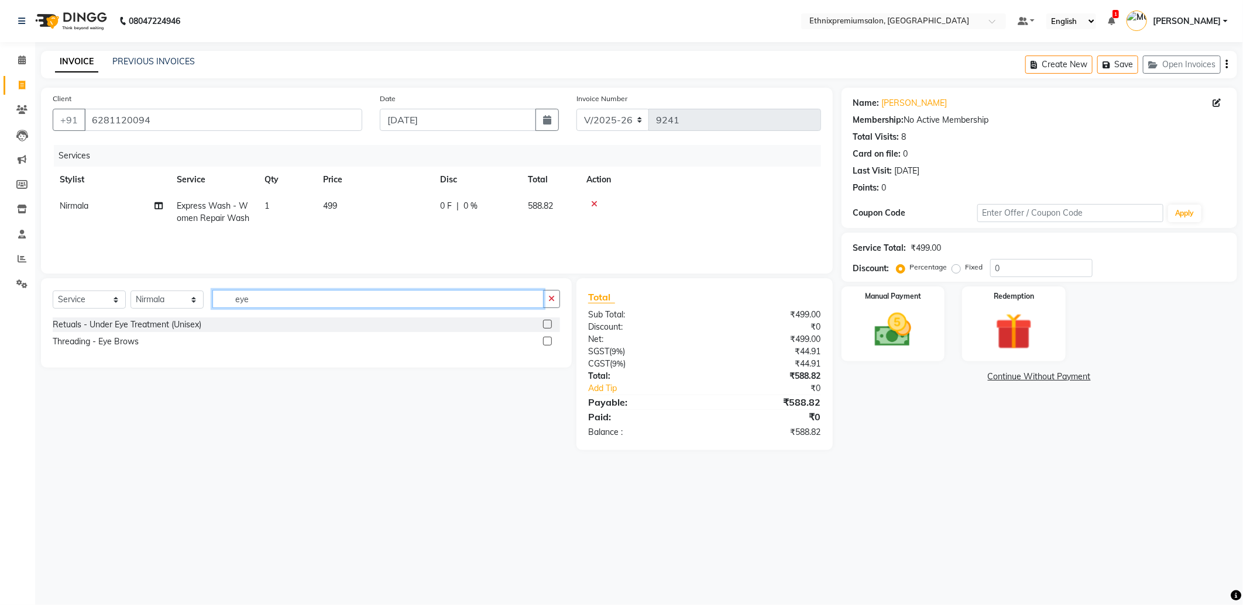
type input "eye"
click at [545, 339] on label at bounding box center [547, 341] width 9 height 9
click at [545, 339] on input "checkbox" at bounding box center [547, 342] width 8 height 8
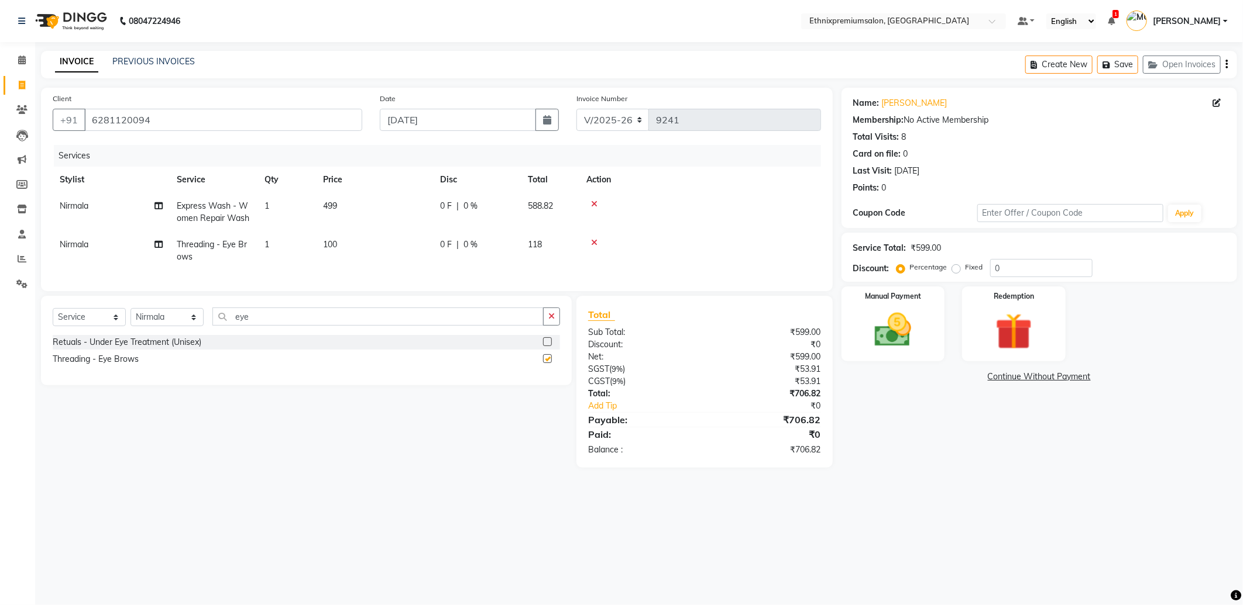
checkbox input "false"
click at [901, 106] on link "Nikitha" at bounding box center [915, 103] width 66 height 12
click at [916, 335] on img at bounding box center [893, 330] width 63 height 44
click at [931, 383] on span "UPI" at bounding box center [935, 377] width 18 height 13
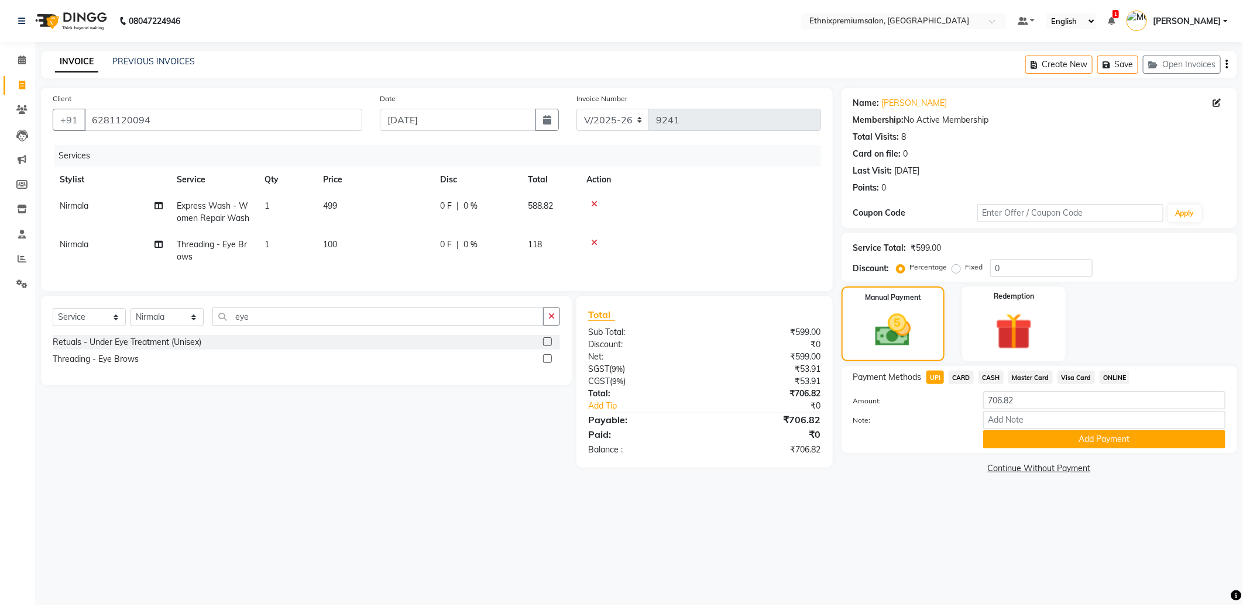
click at [1055, 458] on div "Name: Nikitha Membership: No Active Membership Total Visits: 8 Card on file: 0 …" at bounding box center [1043, 283] width 404 height 390
click at [1065, 443] on button "Add Payment" at bounding box center [1104, 440] width 242 height 18
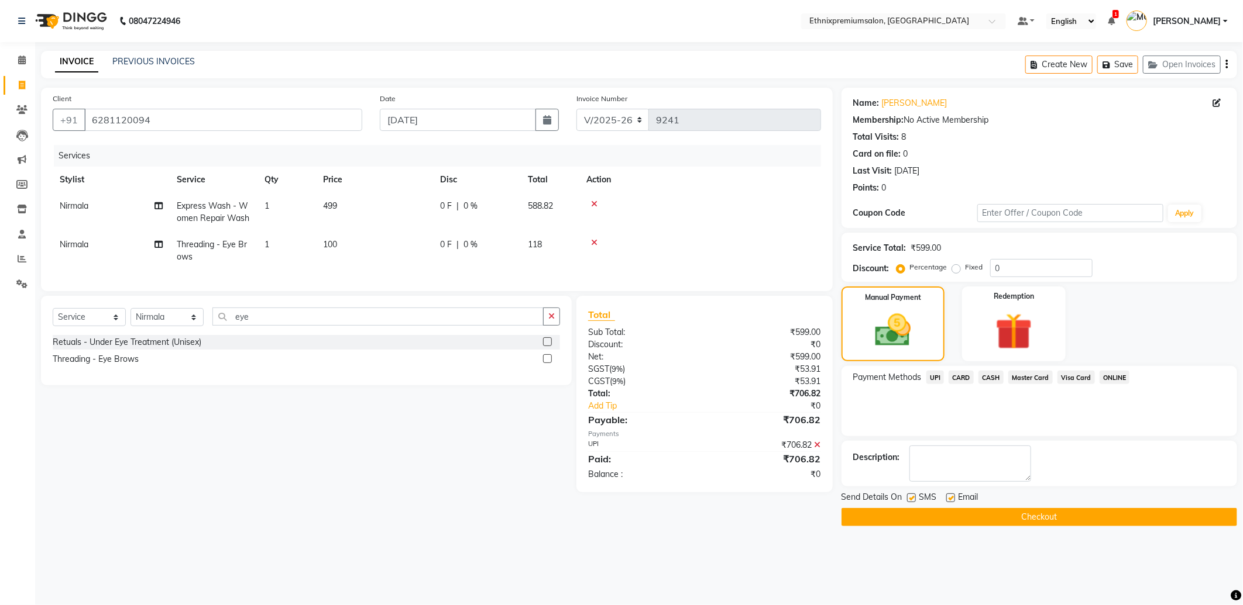
click at [1055, 515] on button "Checkout" at bounding box center [1038, 517] width 395 height 18
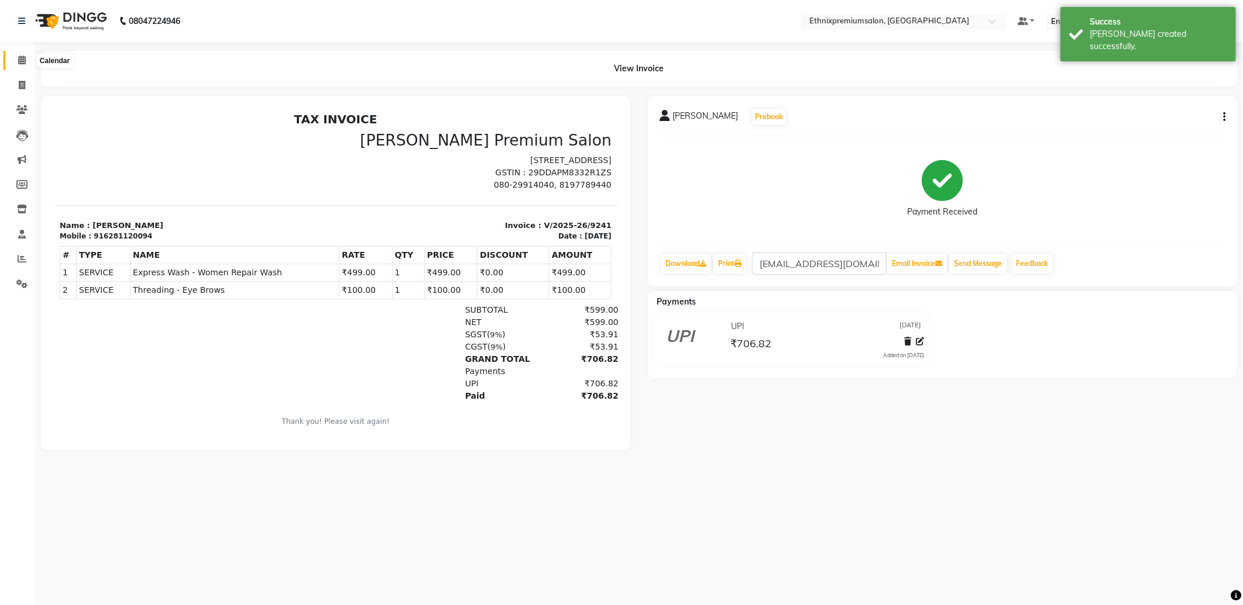
click at [20, 64] on icon at bounding box center [22, 60] width 8 height 9
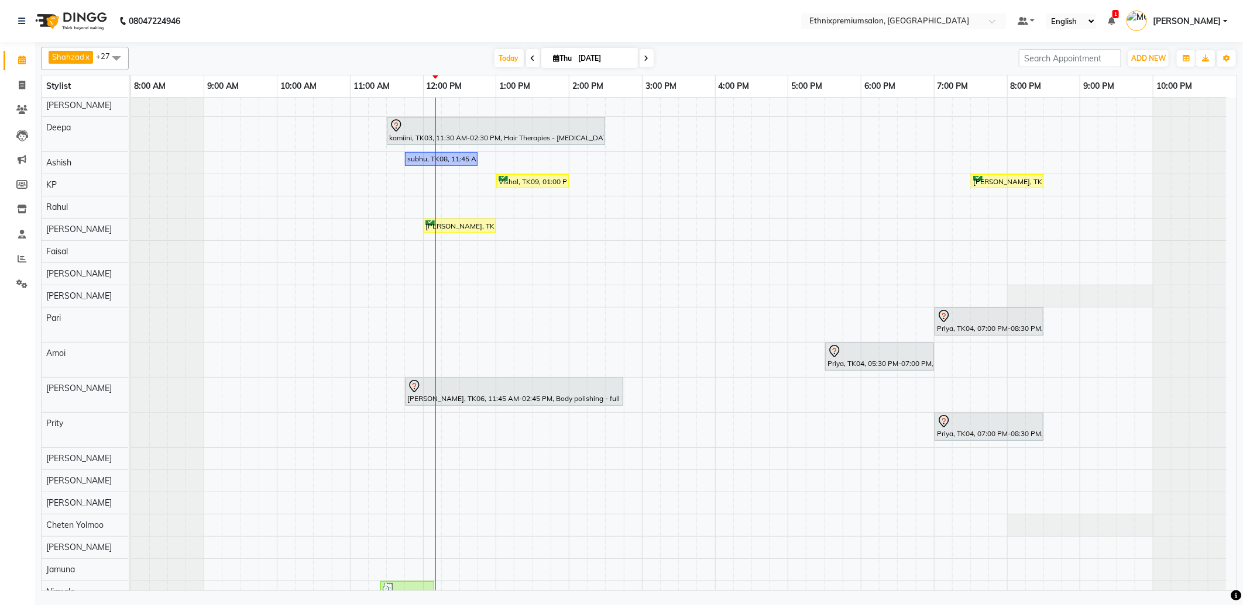
scroll to position [195, 0]
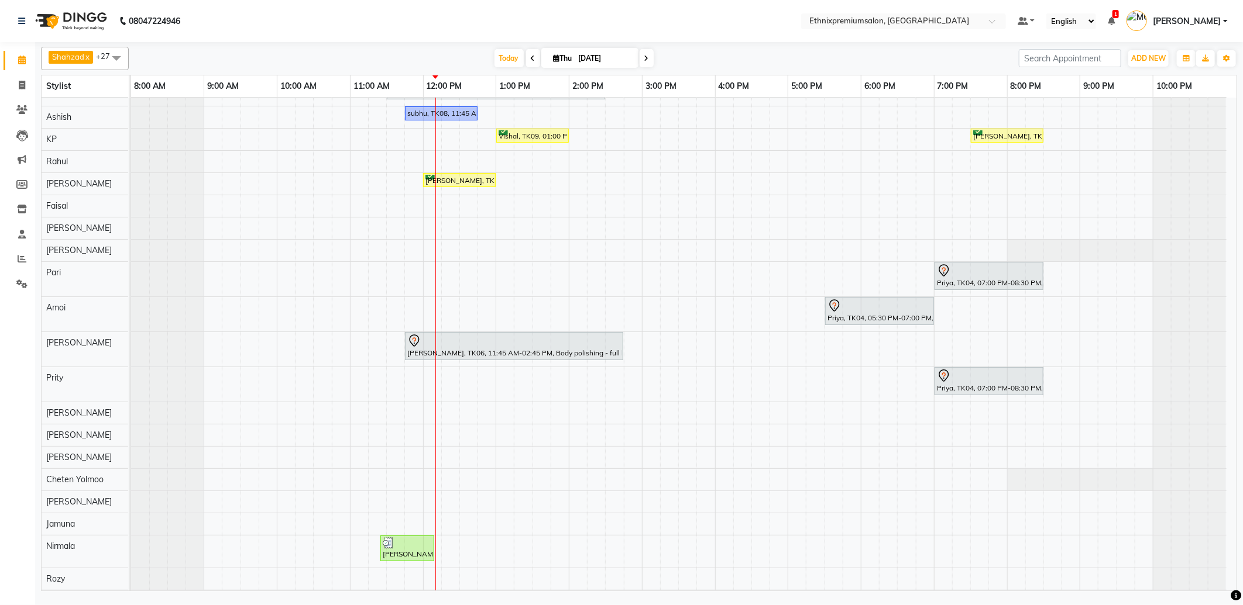
click at [721, 312] on div "Shalani, TK05, 10:00 AM-11:00 AM, Hair spa With Cavier + Booster Medium Women A…" at bounding box center [683, 258] width 1105 height 710
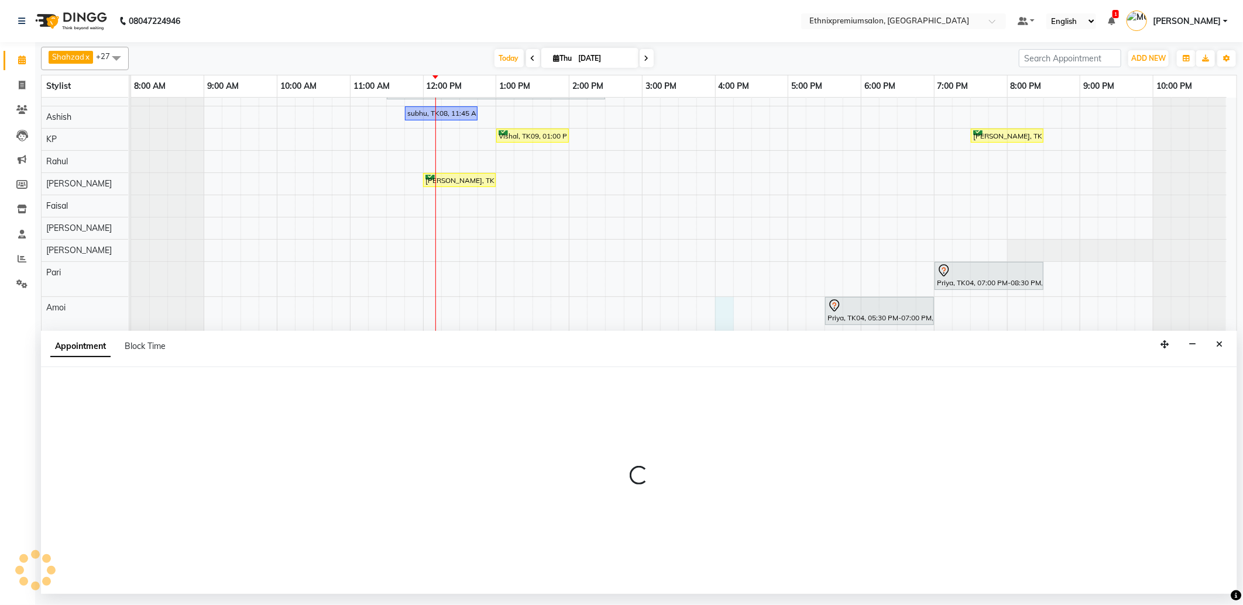
select select "63617"
select select "tentative"
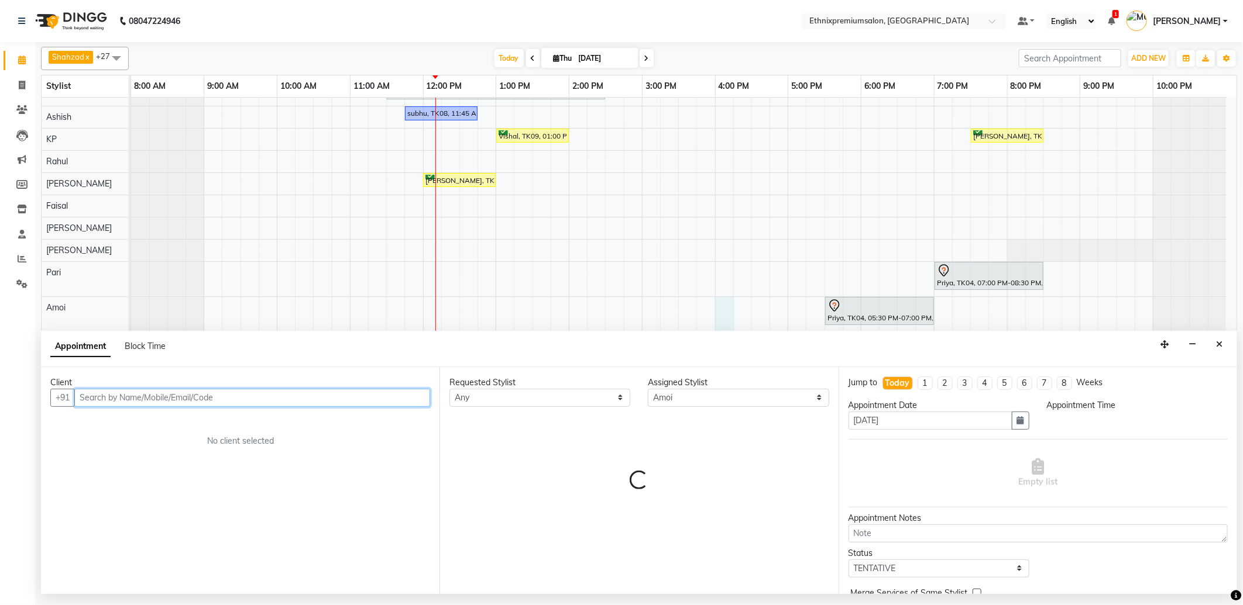
select select "960"
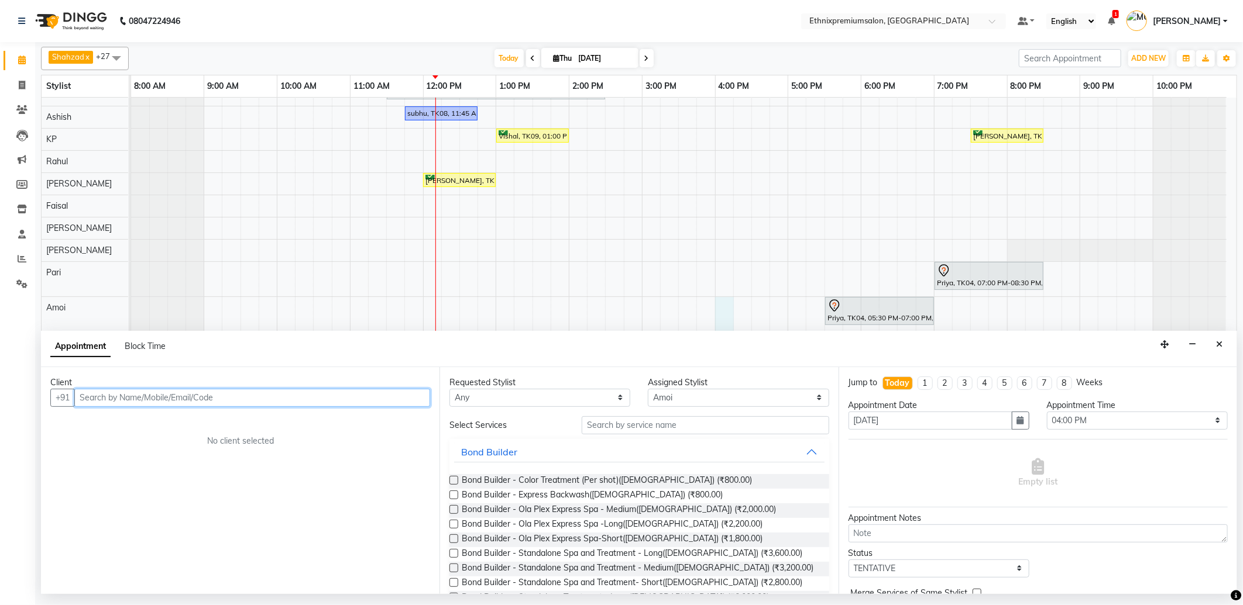
click at [132, 405] on input "text" at bounding box center [252, 398] width 356 height 18
click at [144, 415] on button "Sneha 984949655 4" at bounding box center [135, 423] width 119 height 19
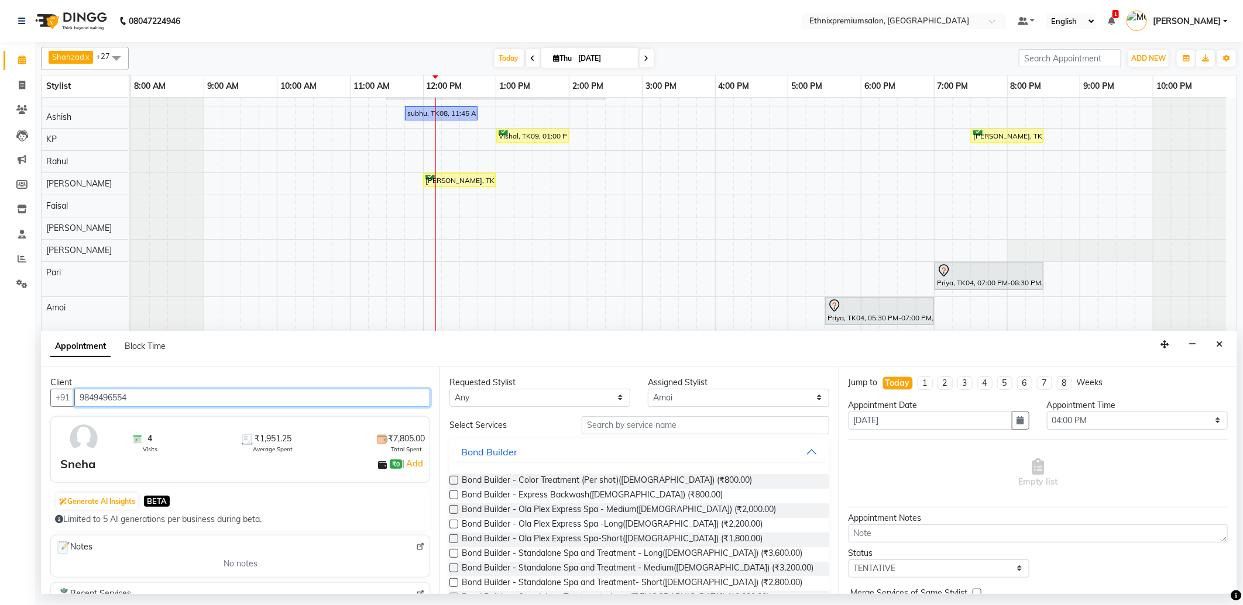
type input "9849496554"
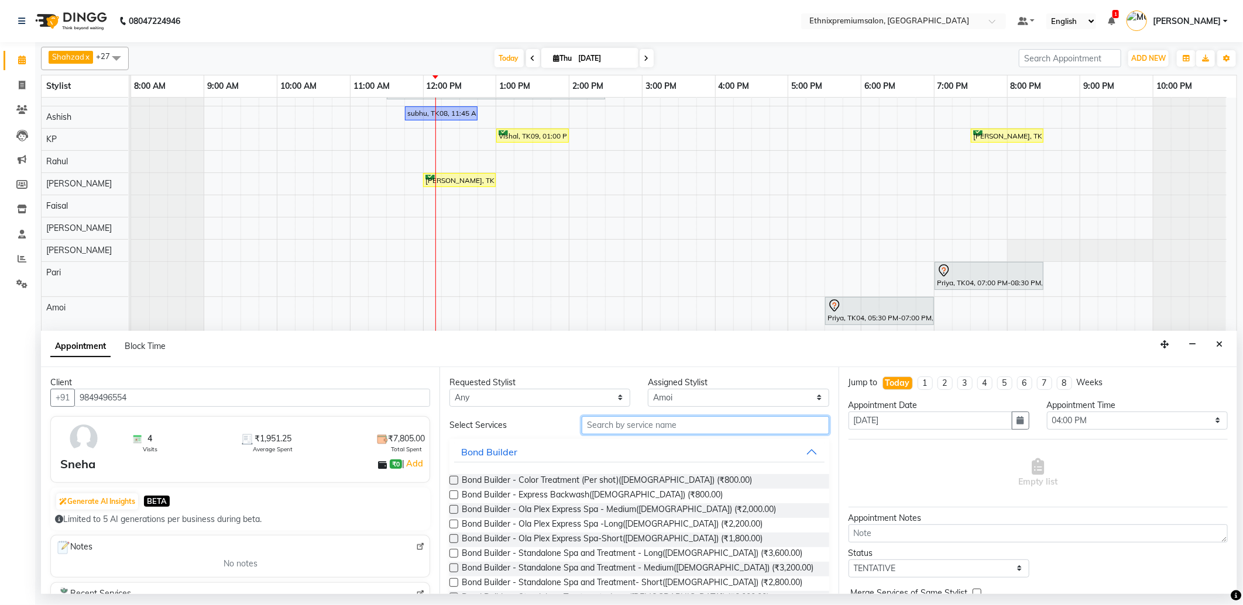
click at [611, 430] on input "text" at bounding box center [704, 426] width 247 height 18
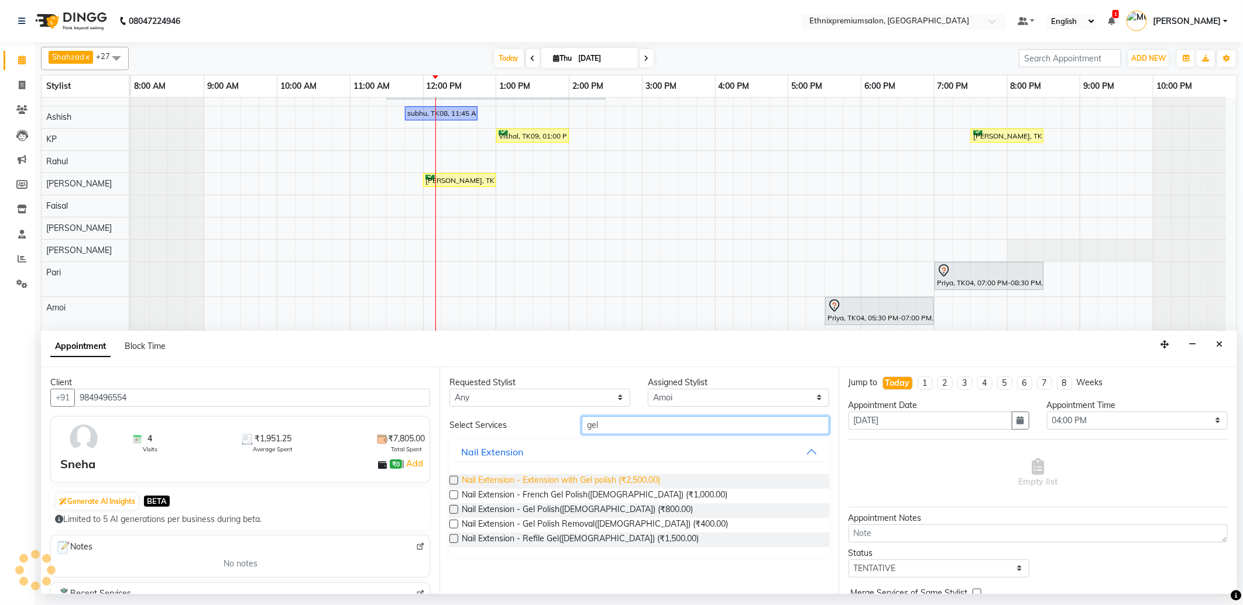
type input "gel"
click at [616, 476] on span "Nail Extension - Extension with Gel polish (₹2,500.00)" at bounding box center [561, 481] width 198 height 15
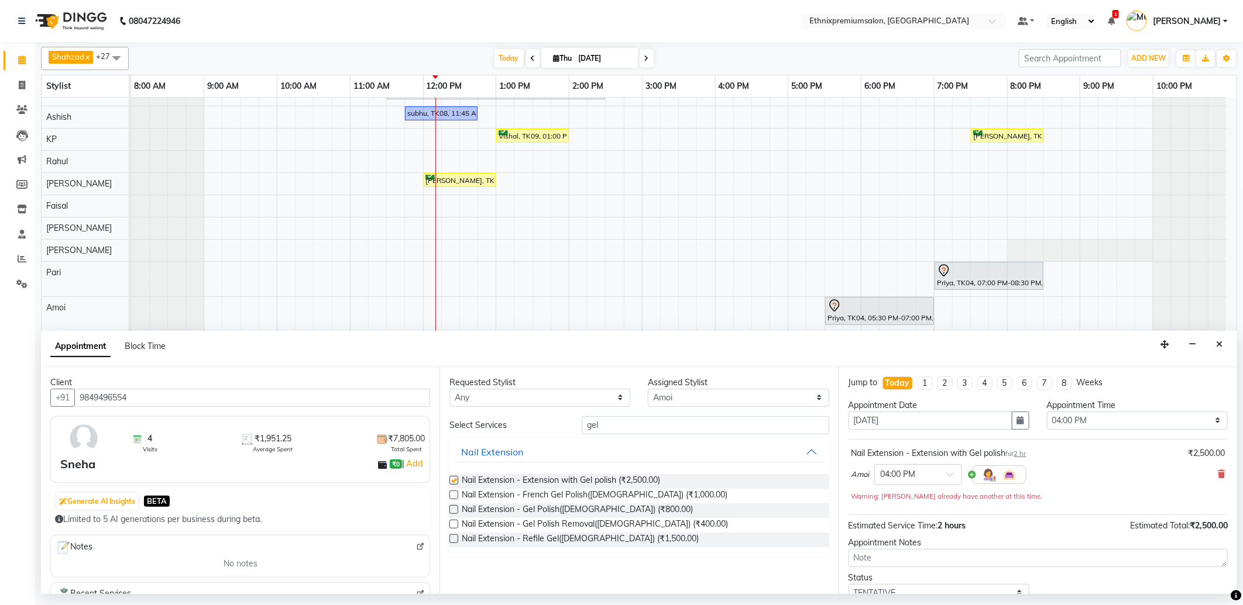
checkbox input "false"
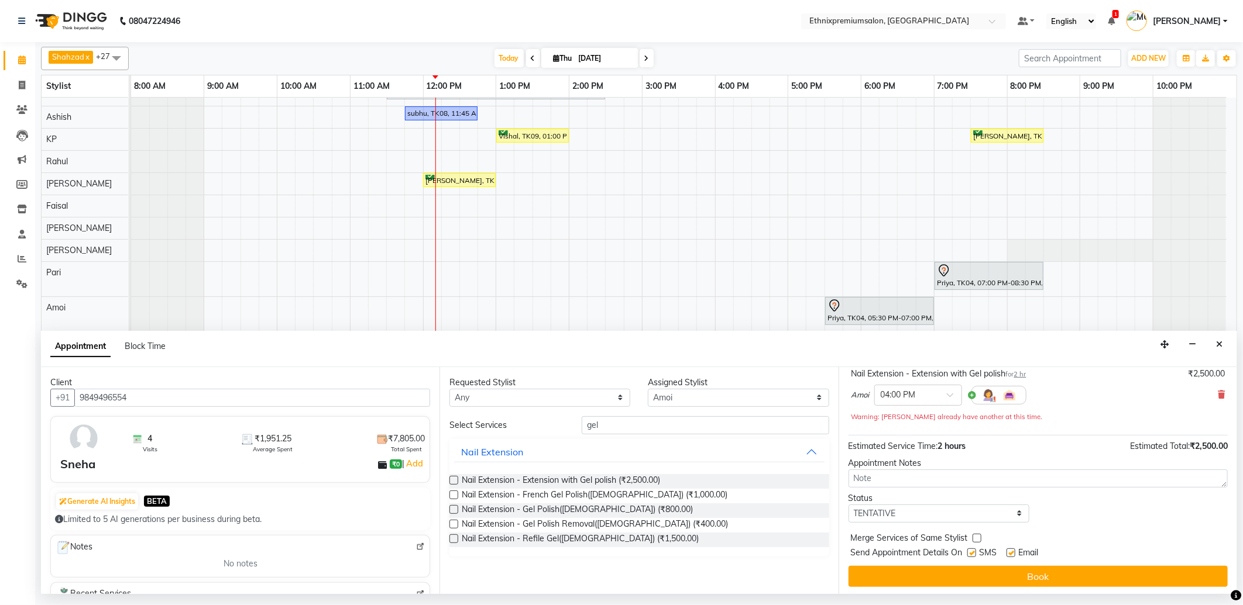
scroll to position [82, 0]
click at [962, 512] on select "Select TENTATIVE CONFIRM CHECK-IN UPCOMING" at bounding box center [938, 512] width 181 height 18
select select "confirm booking"
click at [848, 503] on select "Select TENTATIVE CONFIRM CHECK-IN UPCOMING" at bounding box center [938, 512] width 181 height 18
click at [1011, 552] on label at bounding box center [1010, 550] width 9 height 9
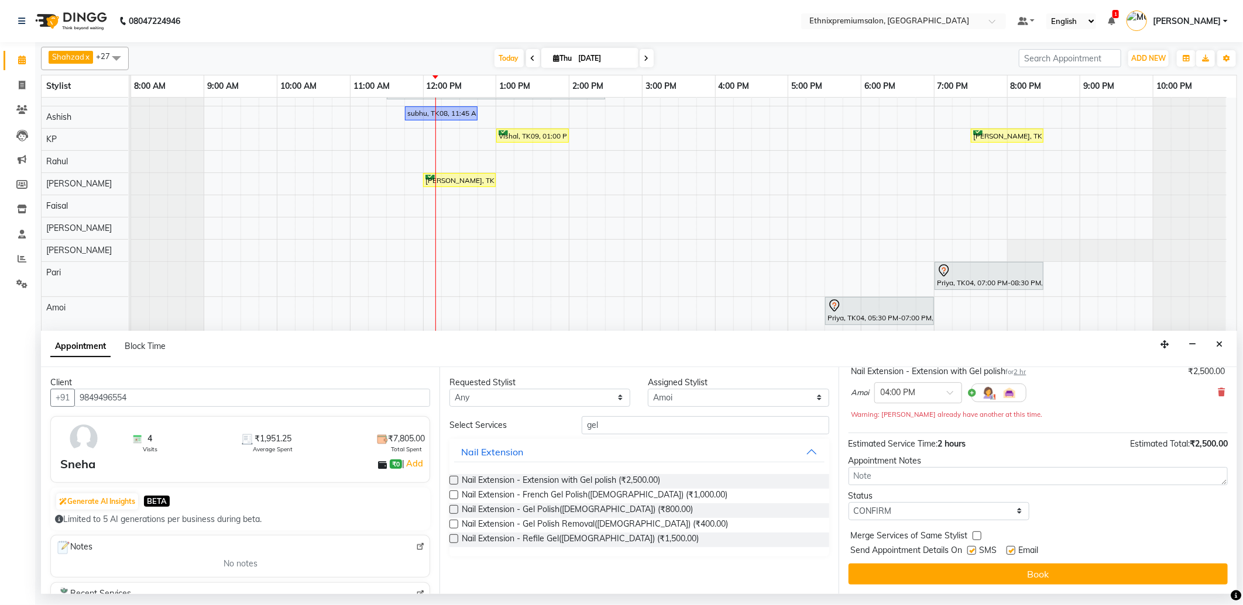
click at [1011, 552] on input "checkbox" at bounding box center [1010, 552] width 8 height 8
checkbox input "false"
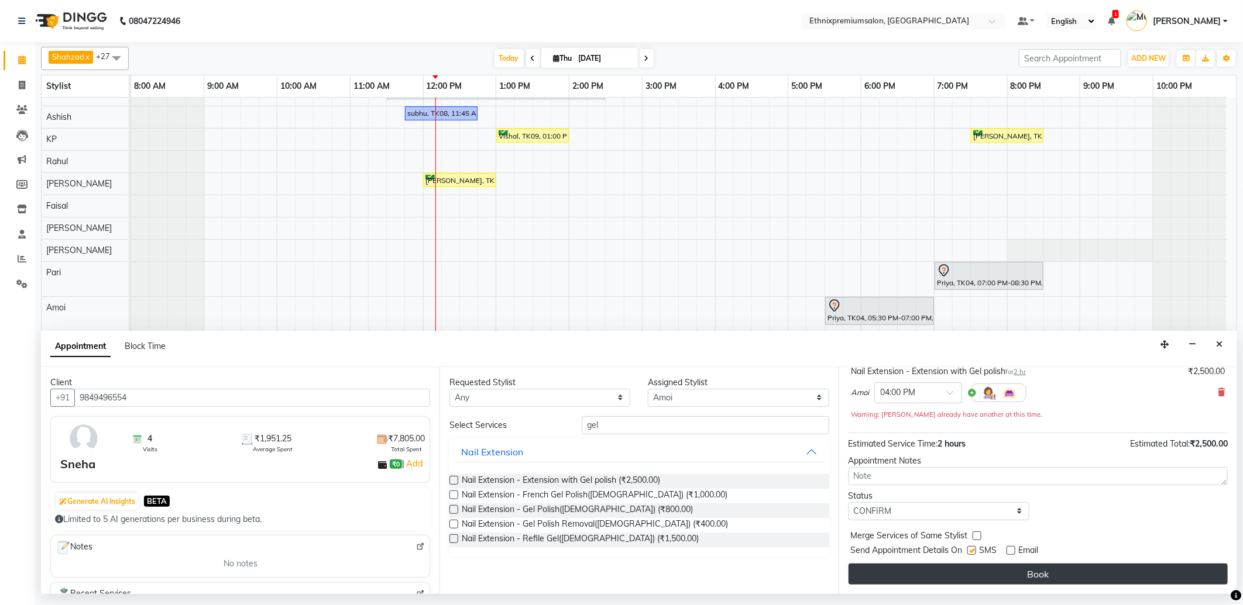
click at [1011, 570] on button "Book" at bounding box center [1037, 574] width 379 height 21
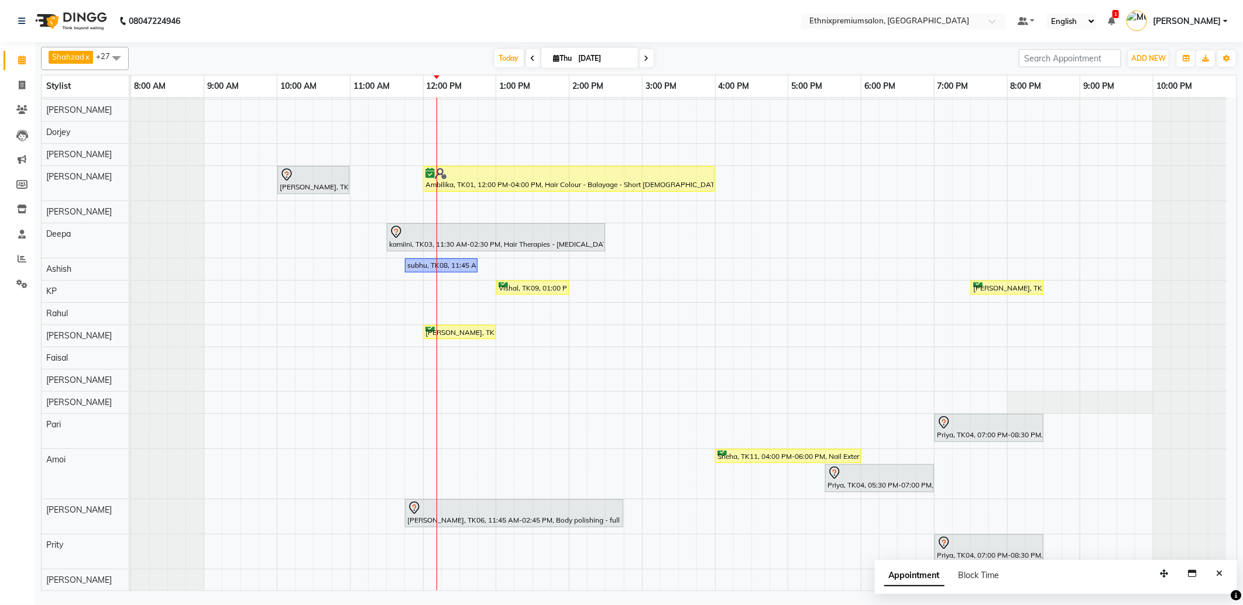
scroll to position [0, 0]
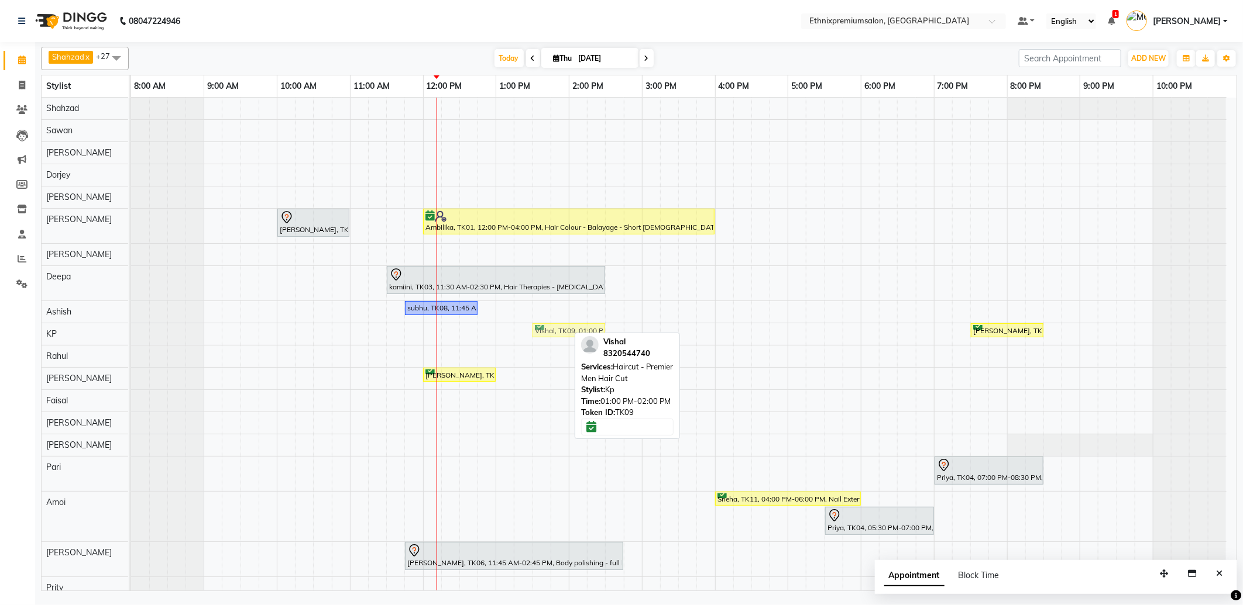
drag, startPoint x: 512, startPoint y: 332, endPoint x: 546, endPoint y: 332, distance: 34.5
click at [131, 332] on div "Vishal, TK09, 01:00 PM-02:00 PM, Haircut - Premier Men Hair Cut Saksham, TK02, …" at bounding box center [131, 334] width 0 height 21
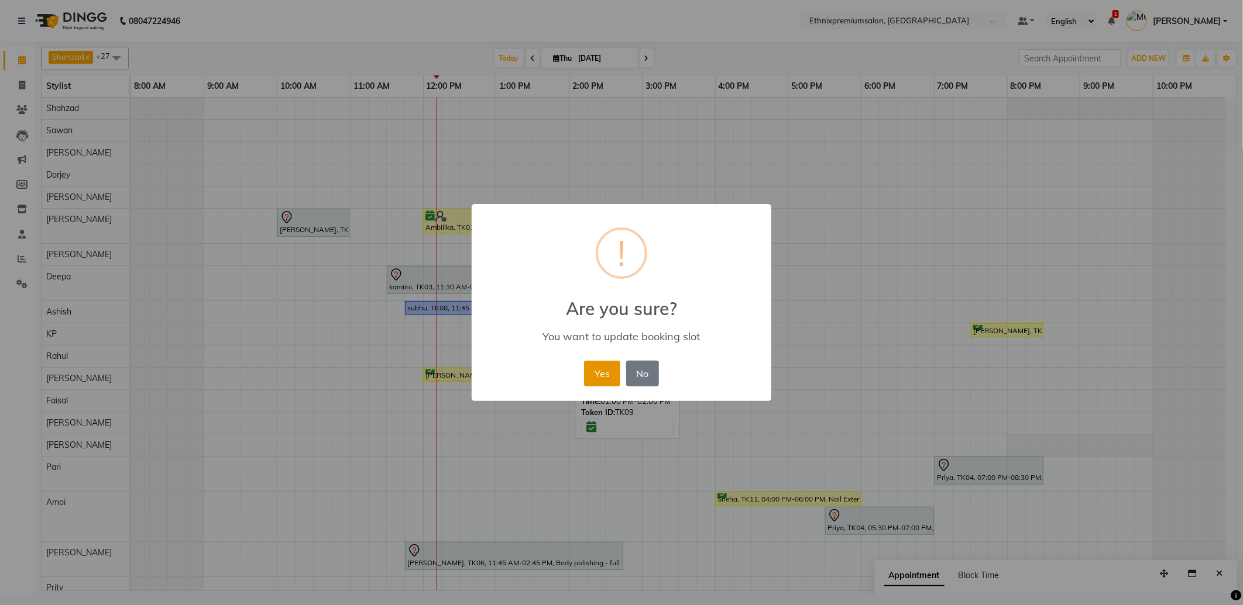
click at [594, 373] on button "Yes" at bounding box center [602, 374] width 36 height 26
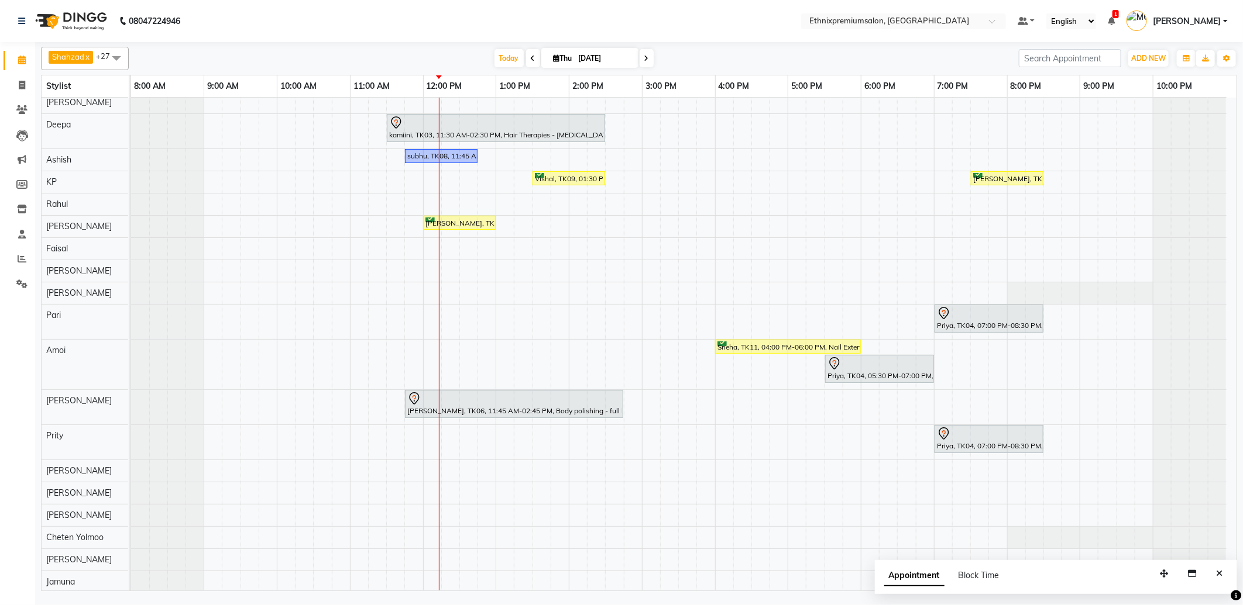
scroll to position [233, 0]
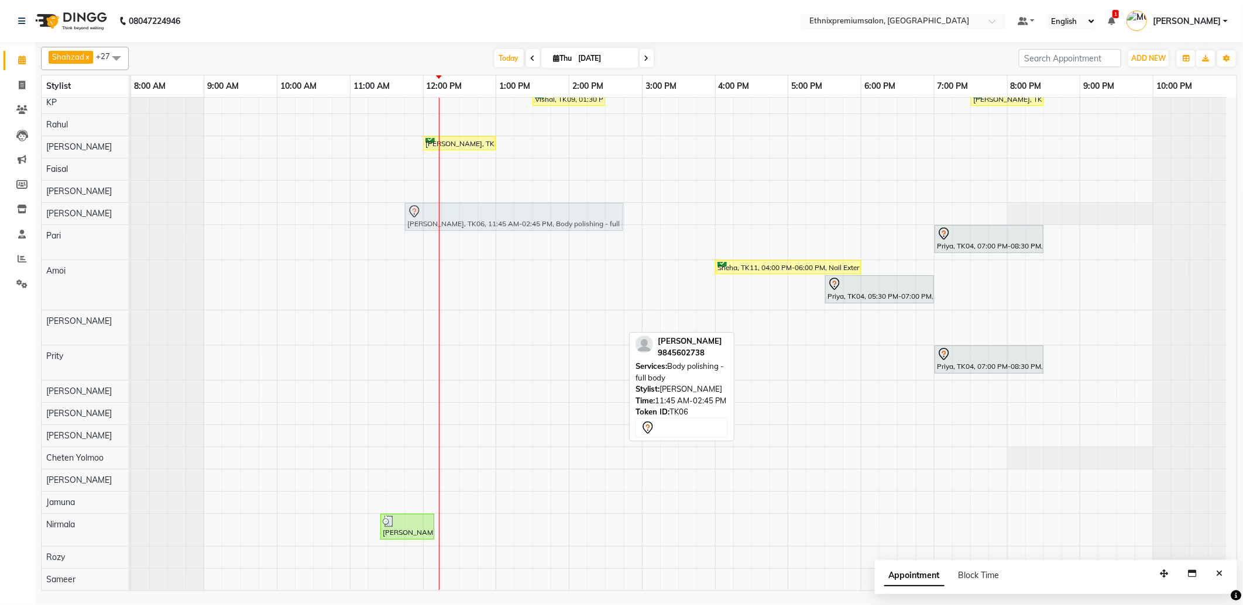
drag, startPoint x: 528, startPoint y: 325, endPoint x: 529, endPoint y: 221, distance: 104.7
click at [529, 221] on tbody "Shalani, TK05, 10:00 AM-11:00 AM, Hair spa With Cavier + Booster Medium Women A…" at bounding box center [678, 228] width 1095 height 725
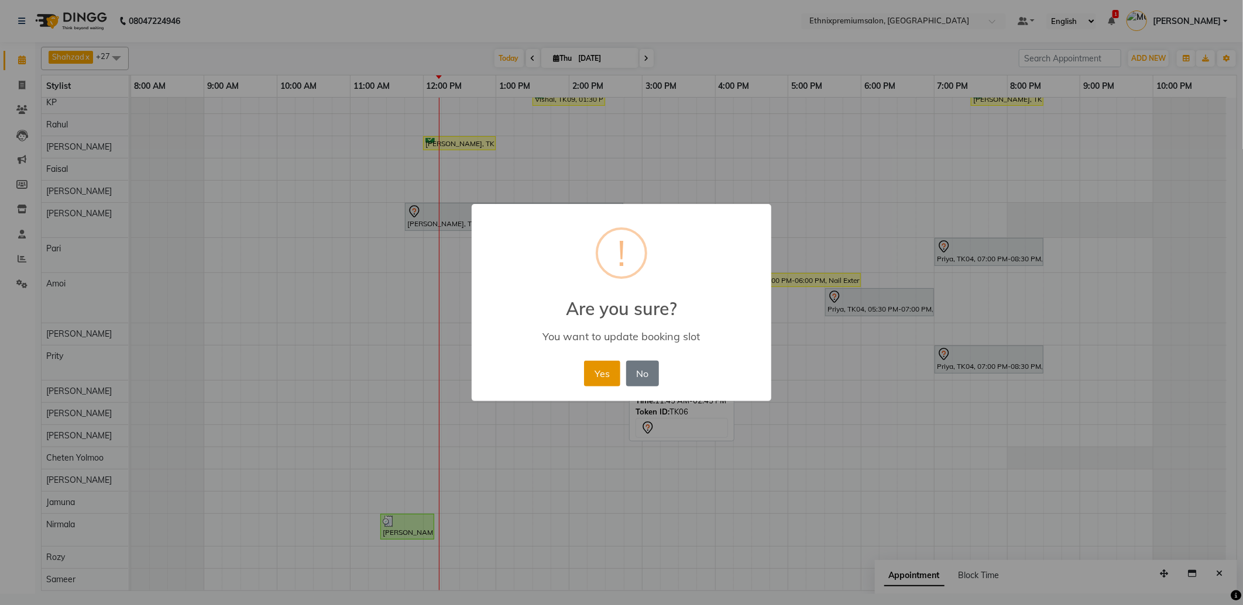
click at [605, 377] on button "Yes" at bounding box center [602, 374] width 36 height 26
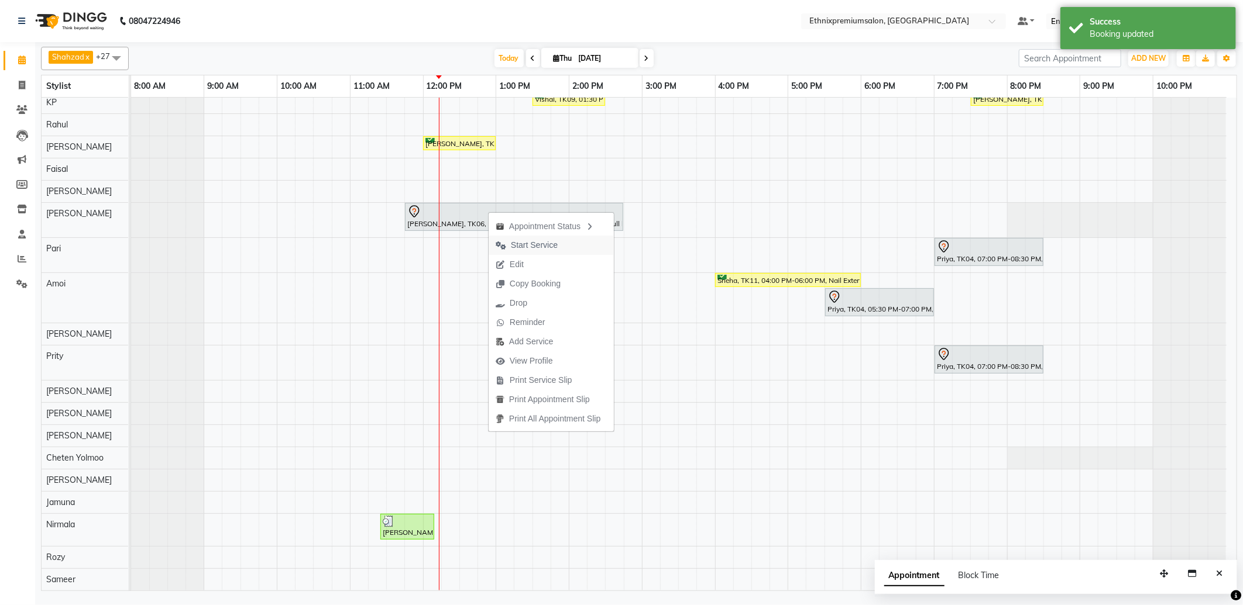
click at [541, 242] on span "Start Service" at bounding box center [534, 245] width 47 height 12
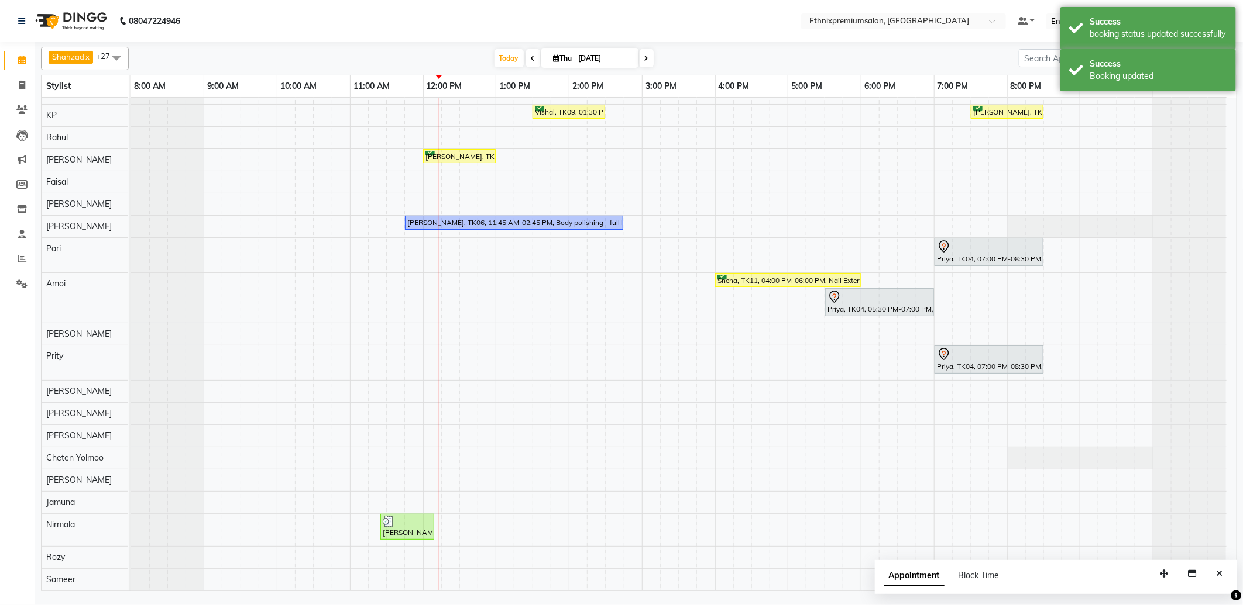
scroll to position [0, 0]
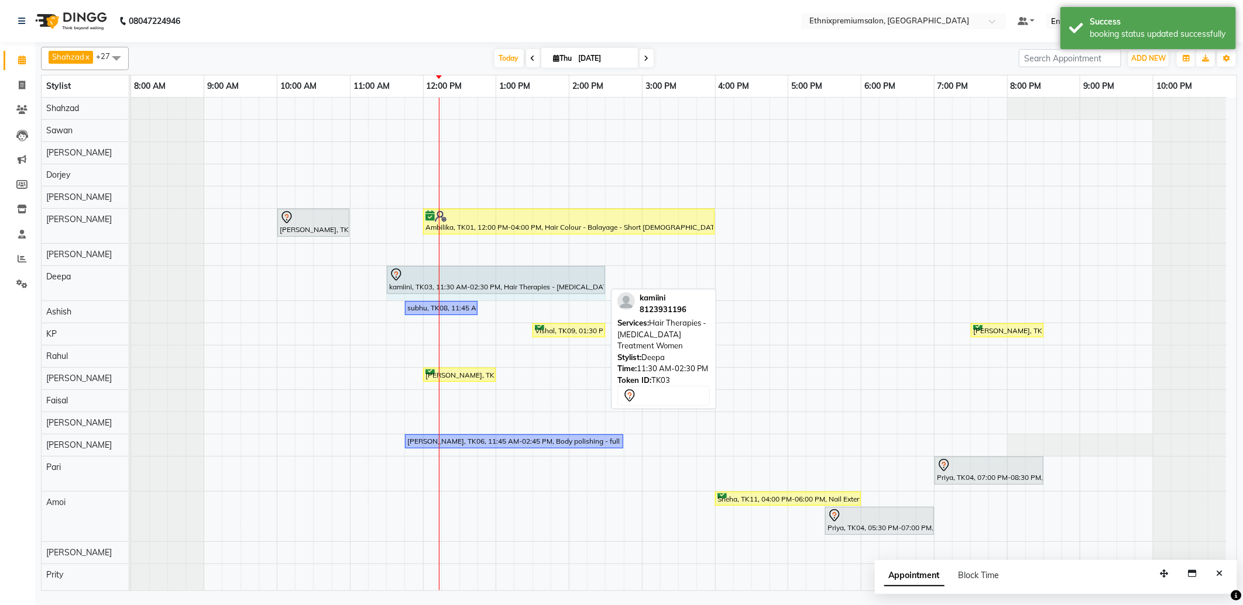
drag, startPoint x: 605, startPoint y: 277, endPoint x: 604, endPoint y: 269, distance: 8.3
click at [131, 269] on div "kamiini, TK03, 11:30 AM-02:30 PM, Hair Therapies - Botox Treatment Women kamiin…" at bounding box center [131, 283] width 0 height 35
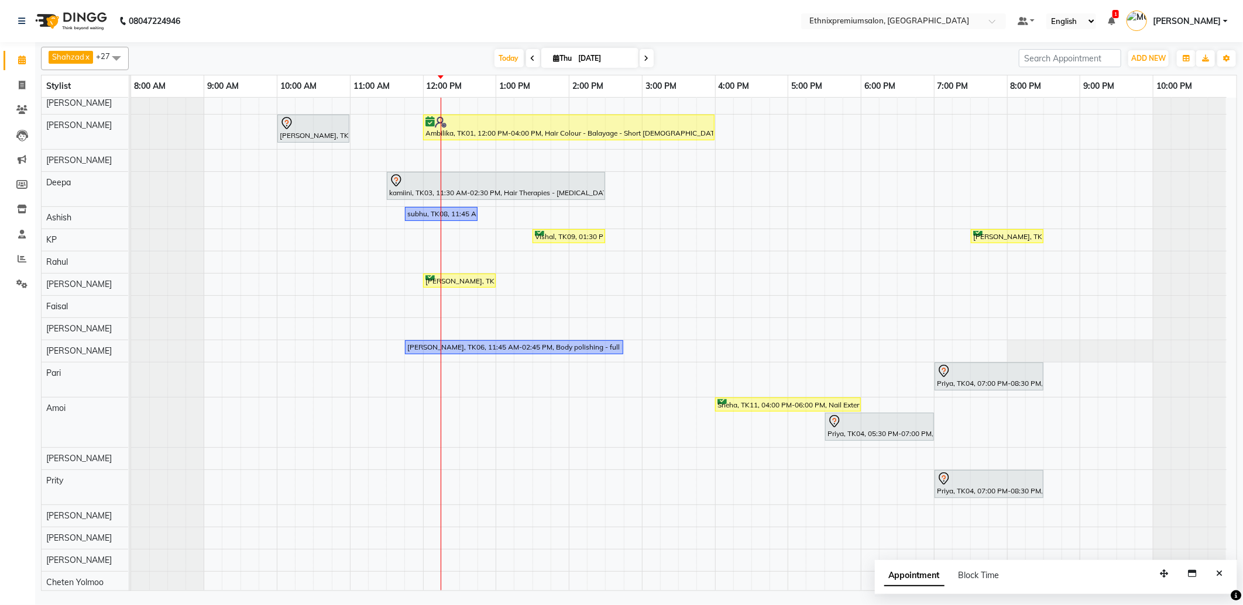
scroll to position [221, 0]
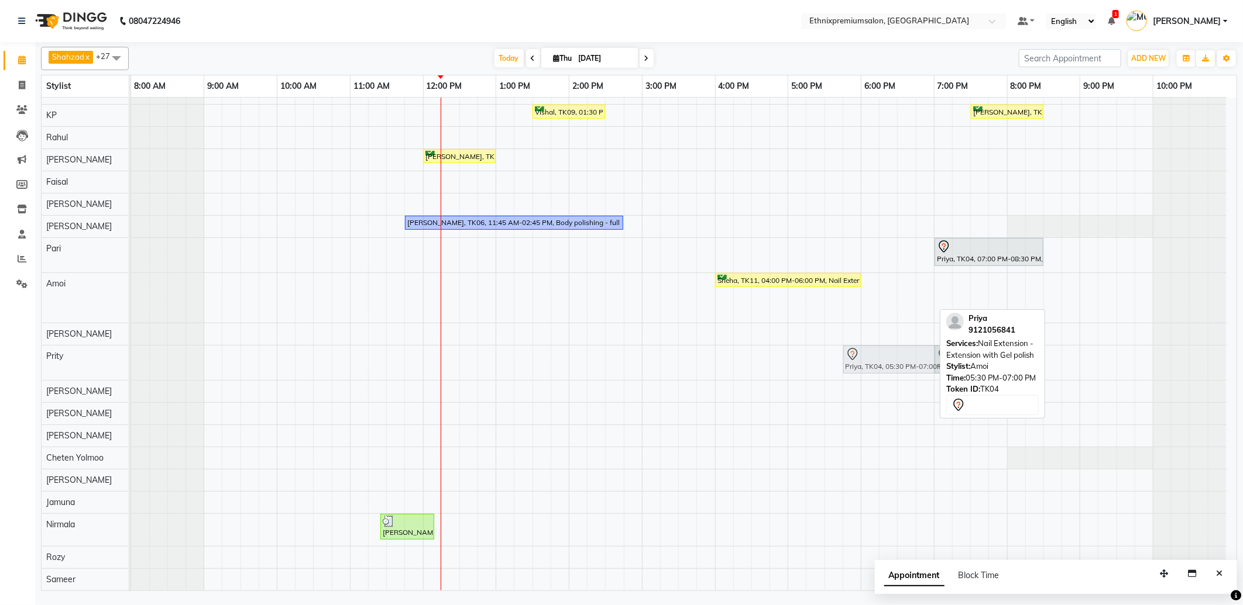
drag, startPoint x: 862, startPoint y: 305, endPoint x: 870, endPoint y: 356, distance: 51.0
click at [870, 357] on tbody "Shalani, TK05, 10:00 AM-11:00 AM, Hair spa With Cavier + Booster Medium Women A…" at bounding box center [678, 235] width 1095 height 712
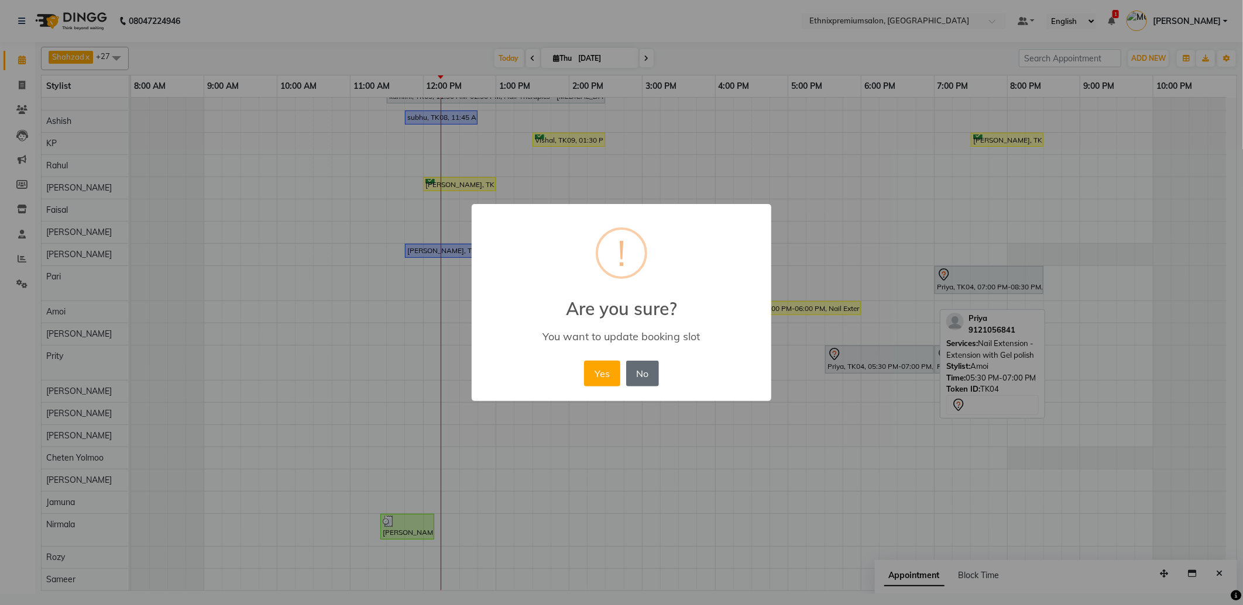
click at [642, 367] on button "No" at bounding box center [642, 374] width 33 height 26
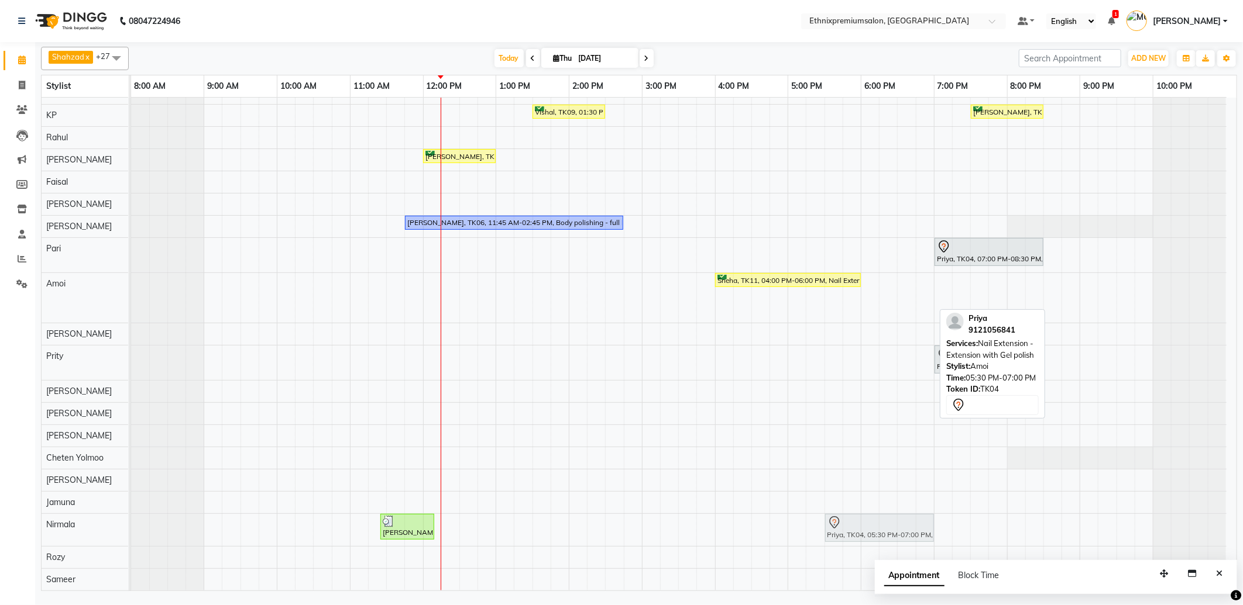
drag, startPoint x: 841, startPoint y: 302, endPoint x: 835, endPoint y: 515, distance: 213.0
click at [835, 518] on tbody "Shalani, TK05, 10:00 AM-11:00 AM, Hair spa With Cavier + Booster Medium Women A…" at bounding box center [678, 235] width 1095 height 712
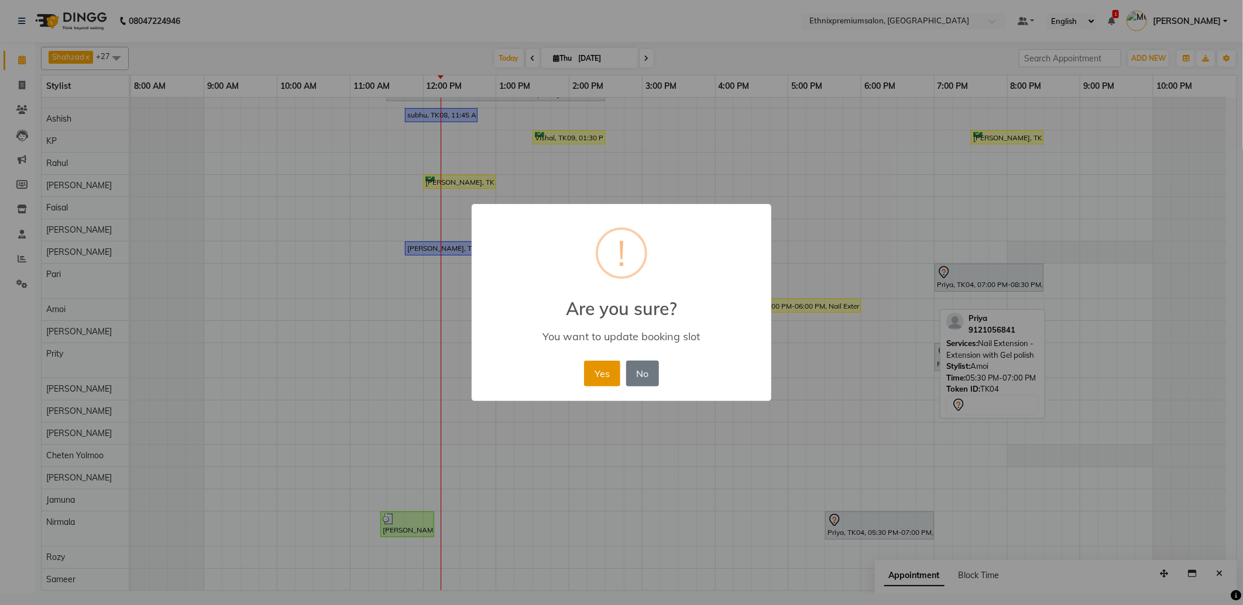
click at [609, 377] on button "Yes" at bounding box center [602, 374] width 36 height 26
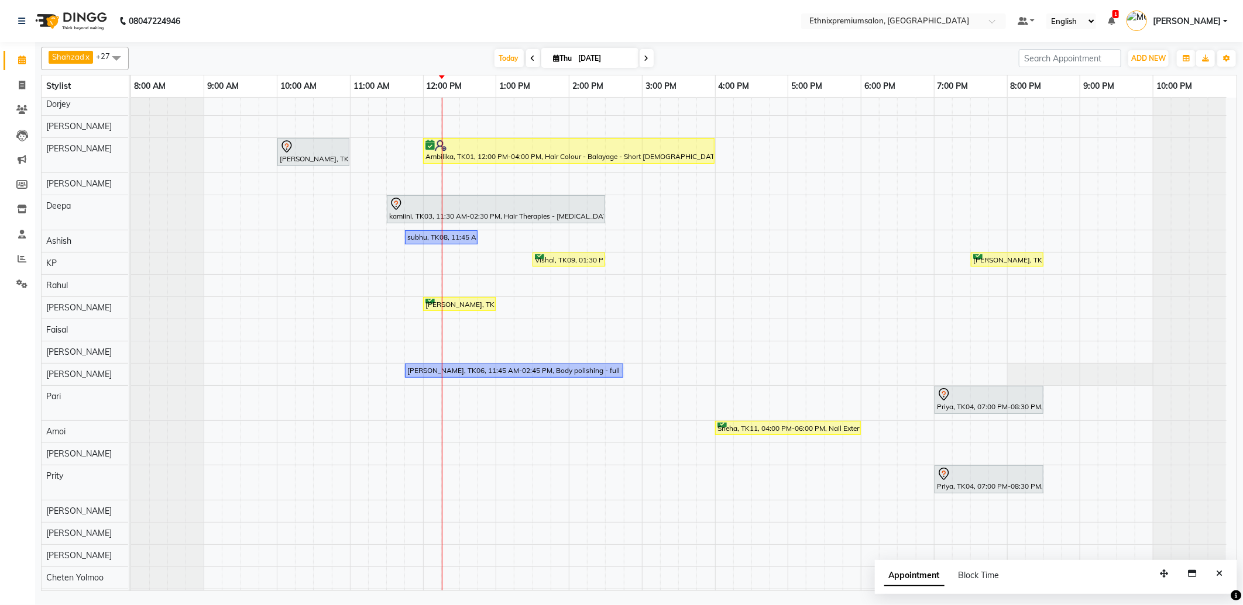
scroll to position [195, 0]
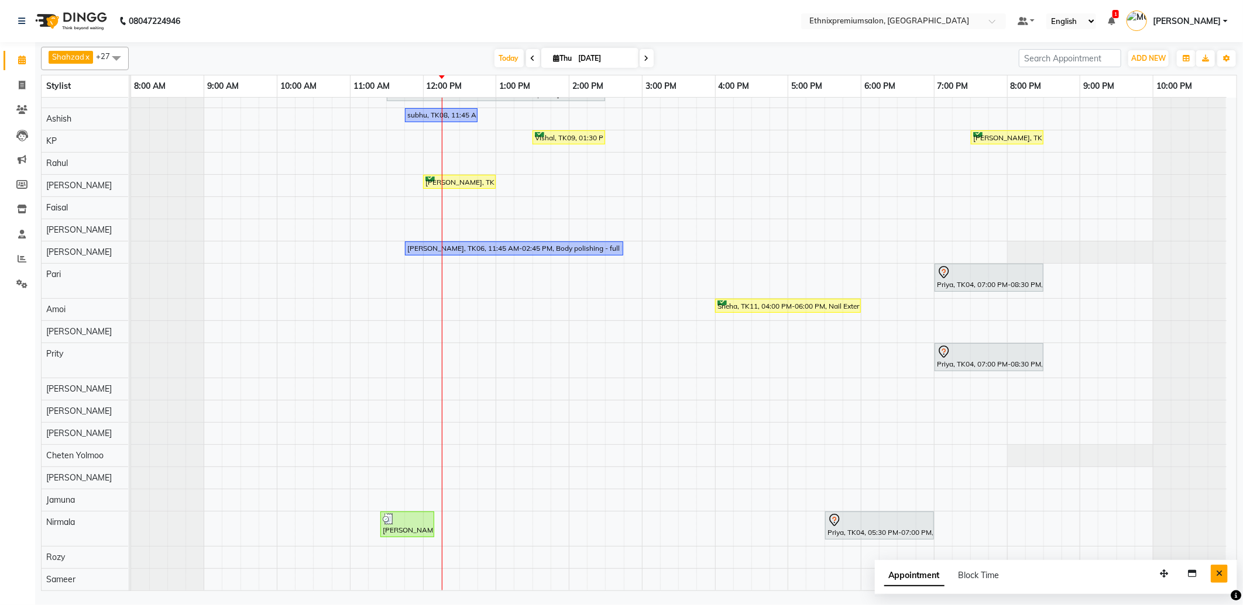
click at [1223, 574] on button "Close" at bounding box center [1218, 574] width 17 height 18
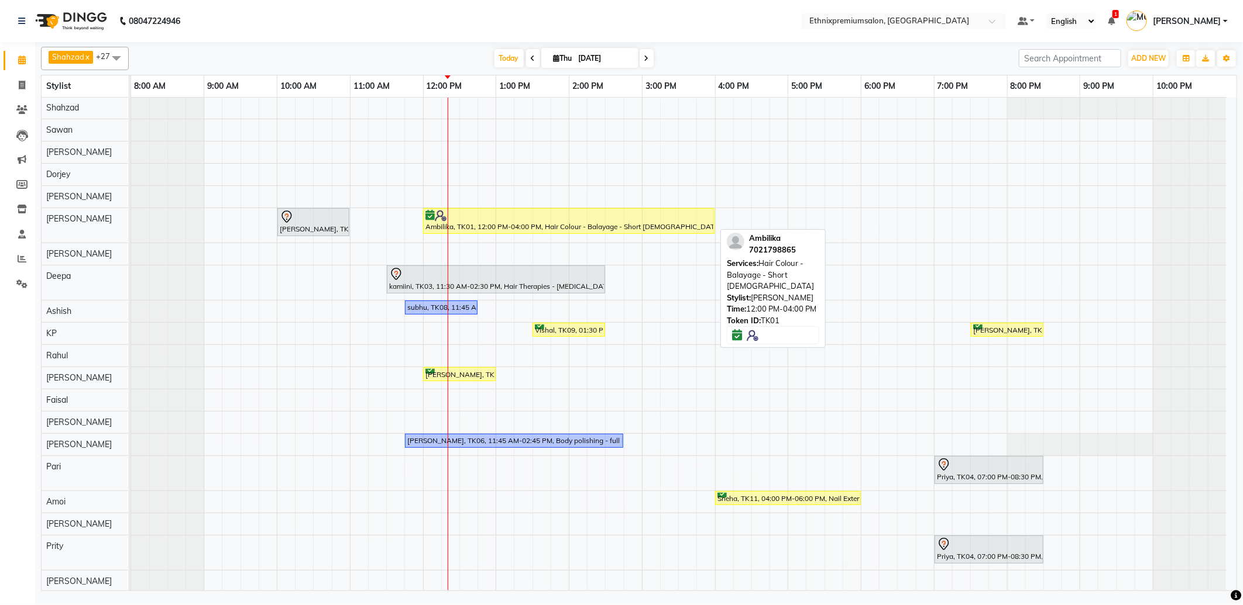
scroll to position [0, 0]
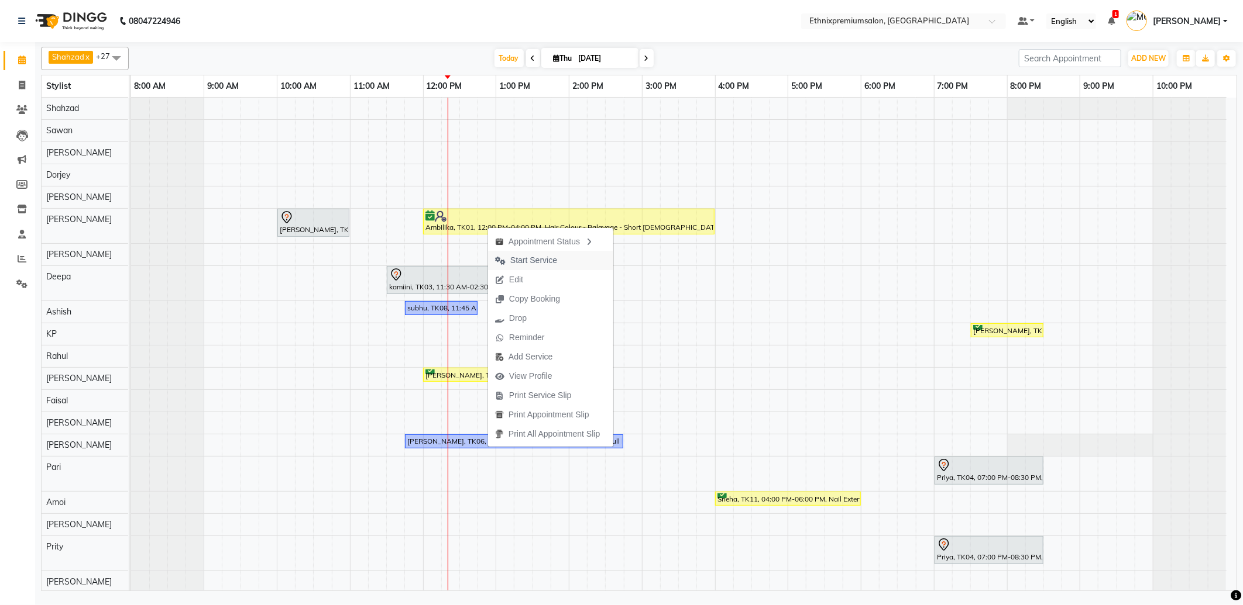
click at [525, 261] on span "Start Service" at bounding box center [533, 260] width 47 height 12
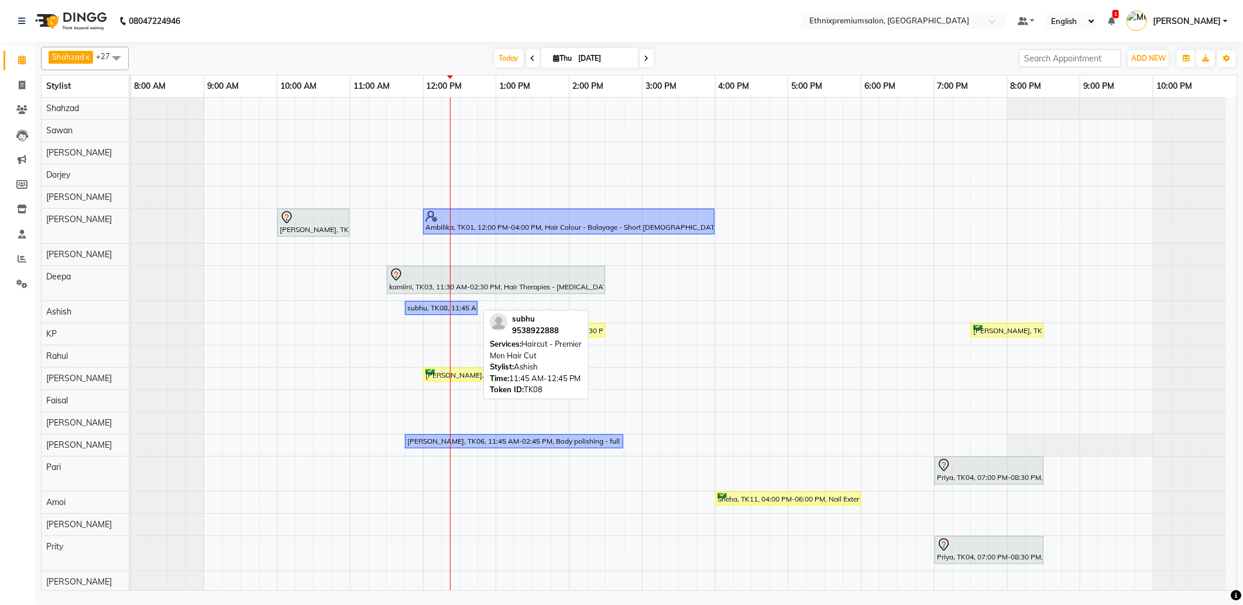
click at [425, 311] on div "subhu, TK08, 11:45 AM-12:45 PM, Haircut - Premier Men Hair Cut" at bounding box center [441, 308] width 70 height 11
click at [428, 312] on div "subhu, TK08, 11:45 AM-12:45 PM, Haircut - Premier Men Hair Cut" at bounding box center [441, 308] width 70 height 11
select select "1"
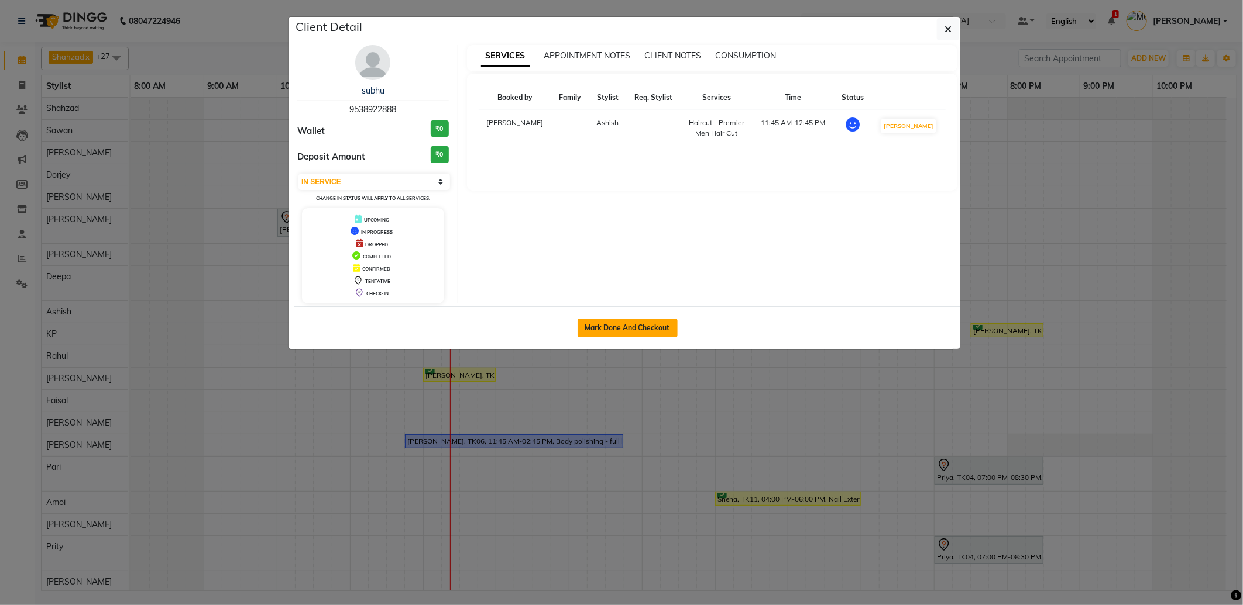
click at [632, 326] on button "Mark Done And Checkout" at bounding box center [627, 328] width 100 height 19
select select "service"
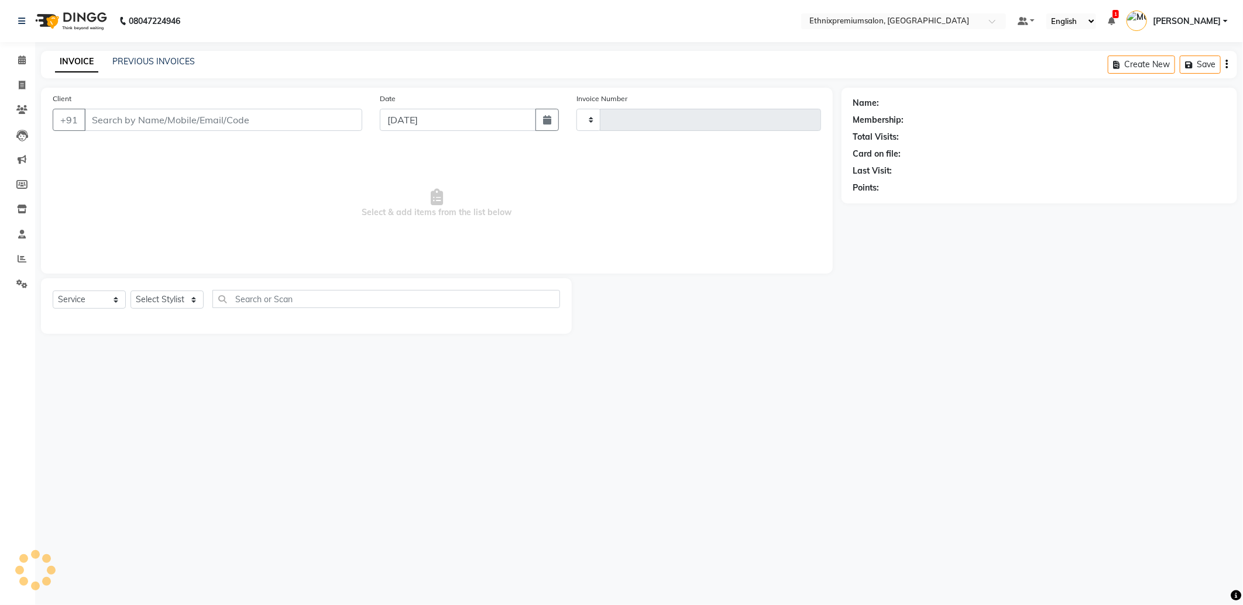
type input "9242"
select select "3625"
type input "9538922888"
select select "62328"
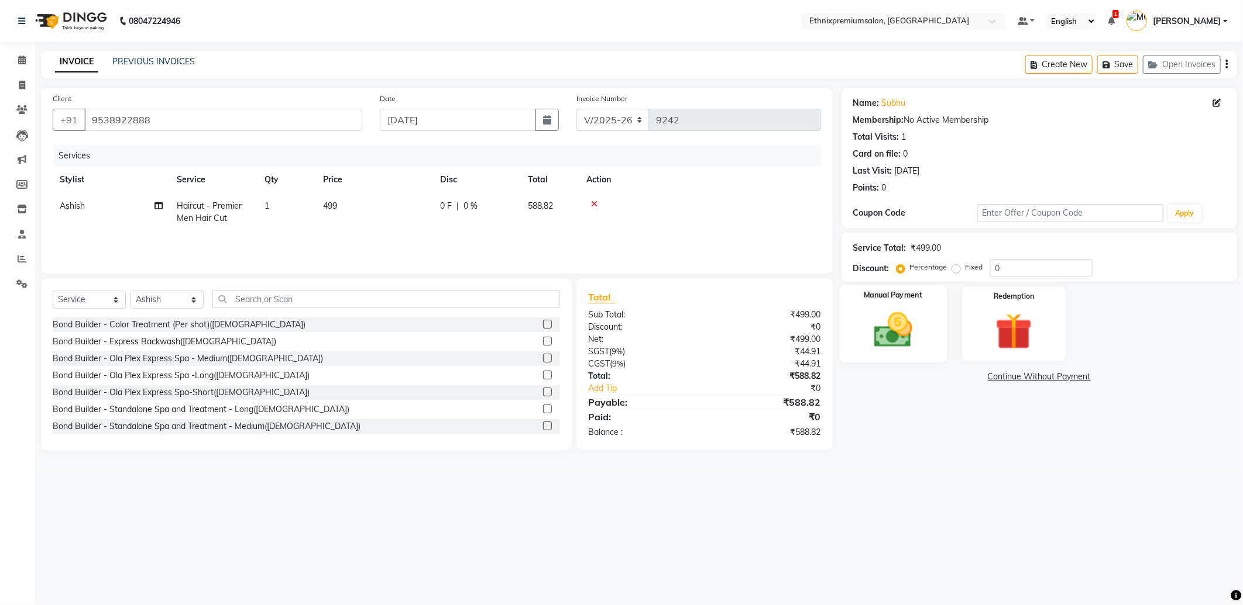
drag, startPoint x: 899, startPoint y: 322, endPoint x: 909, endPoint y: 357, distance: 36.3
click at [899, 323] on img at bounding box center [893, 330] width 63 height 44
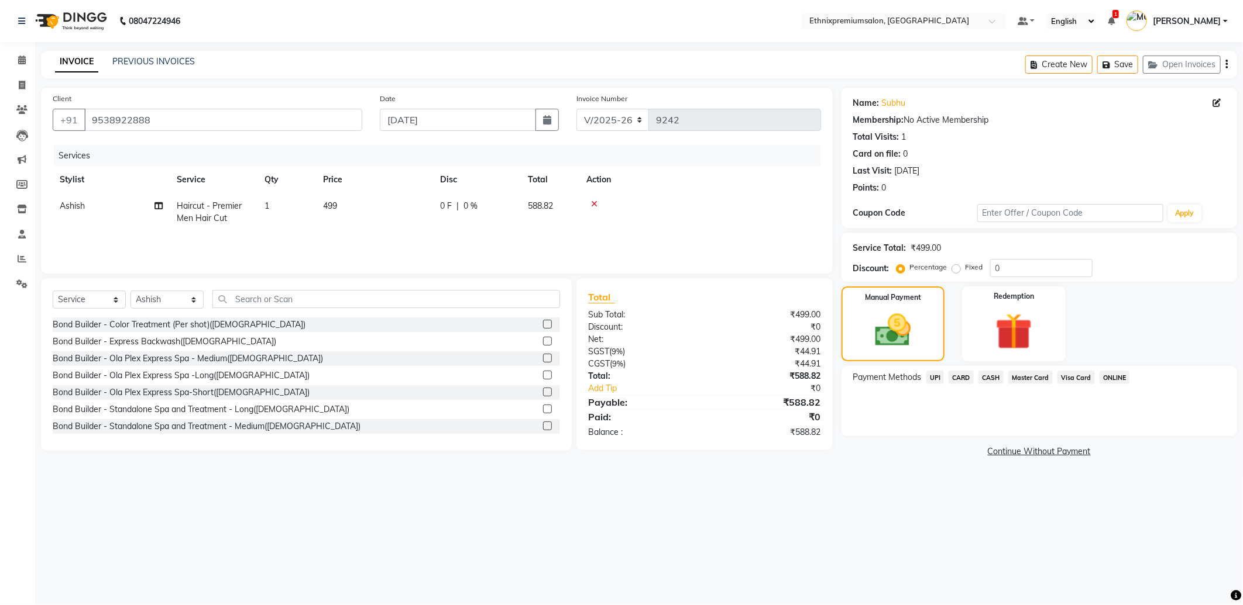
click at [951, 377] on span "CARD" at bounding box center [960, 377] width 25 height 13
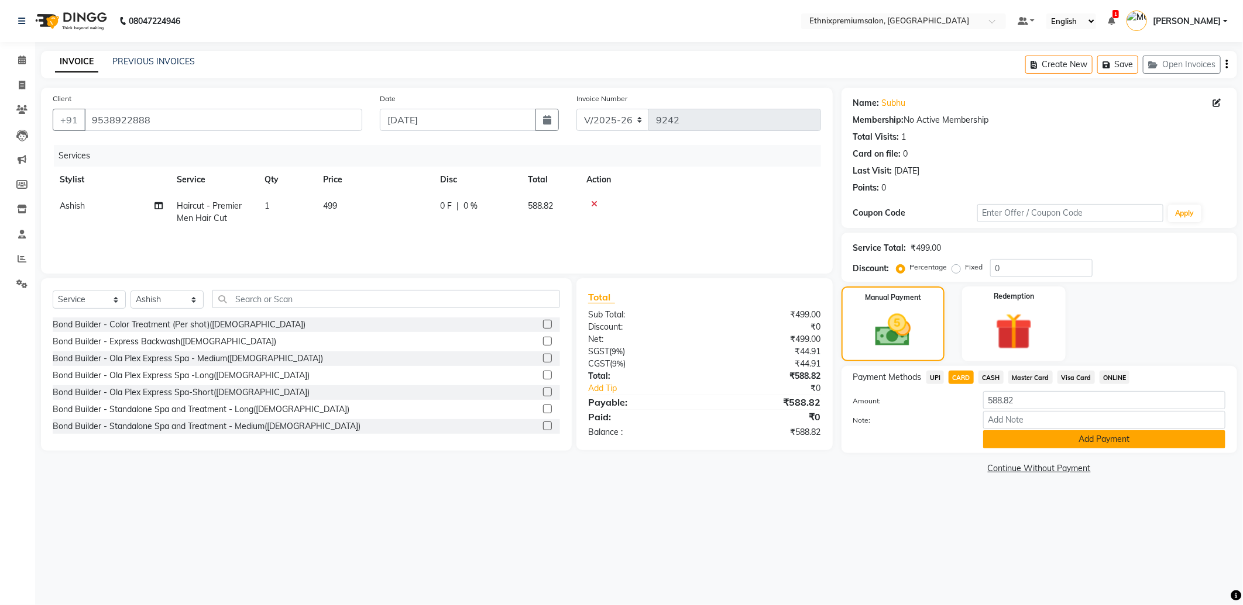
click at [1013, 439] on button "Add Payment" at bounding box center [1104, 440] width 242 height 18
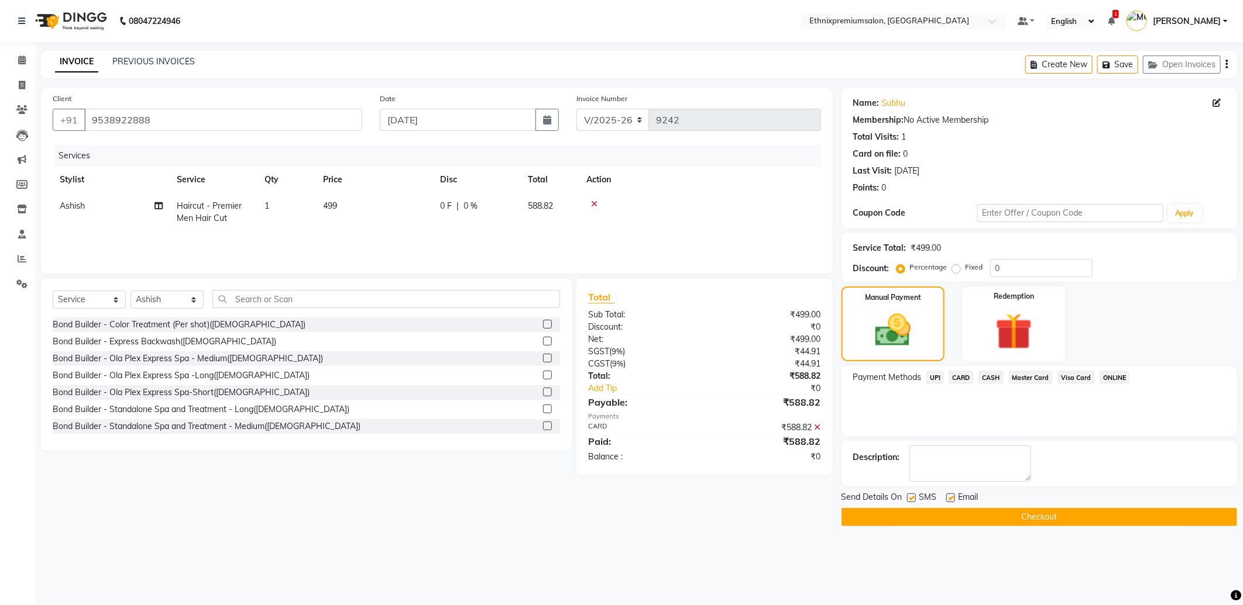
click at [1053, 518] on button "Checkout" at bounding box center [1038, 517] width 395 height 18
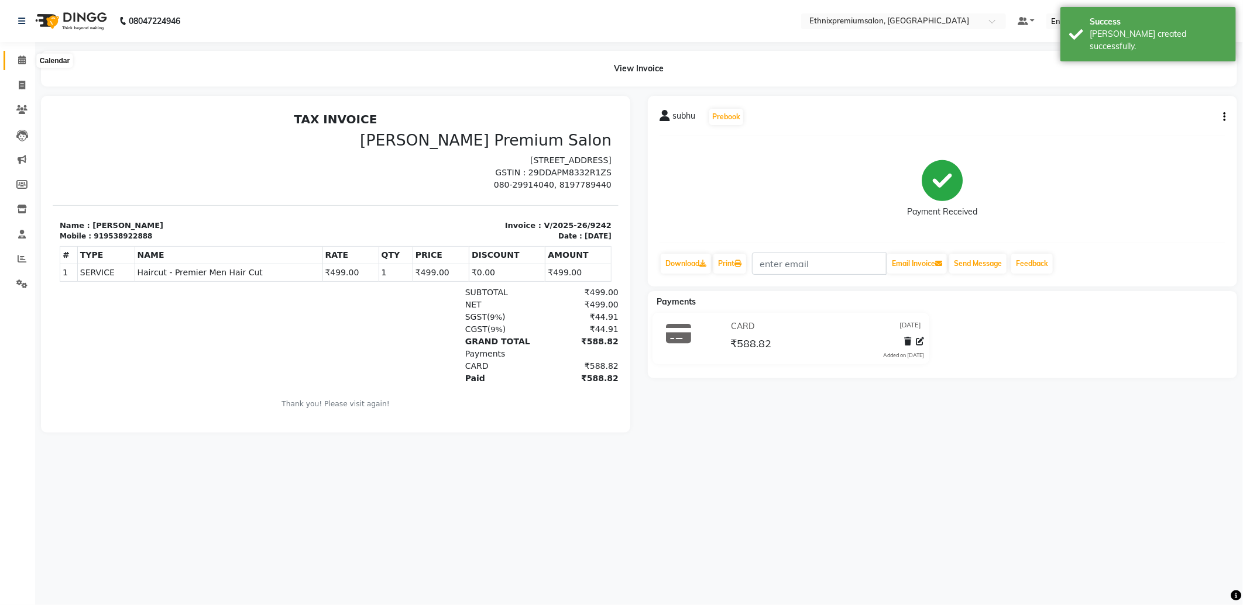
click at [18, 61] on icon at bounding box center [22, 60] width 8 height 9
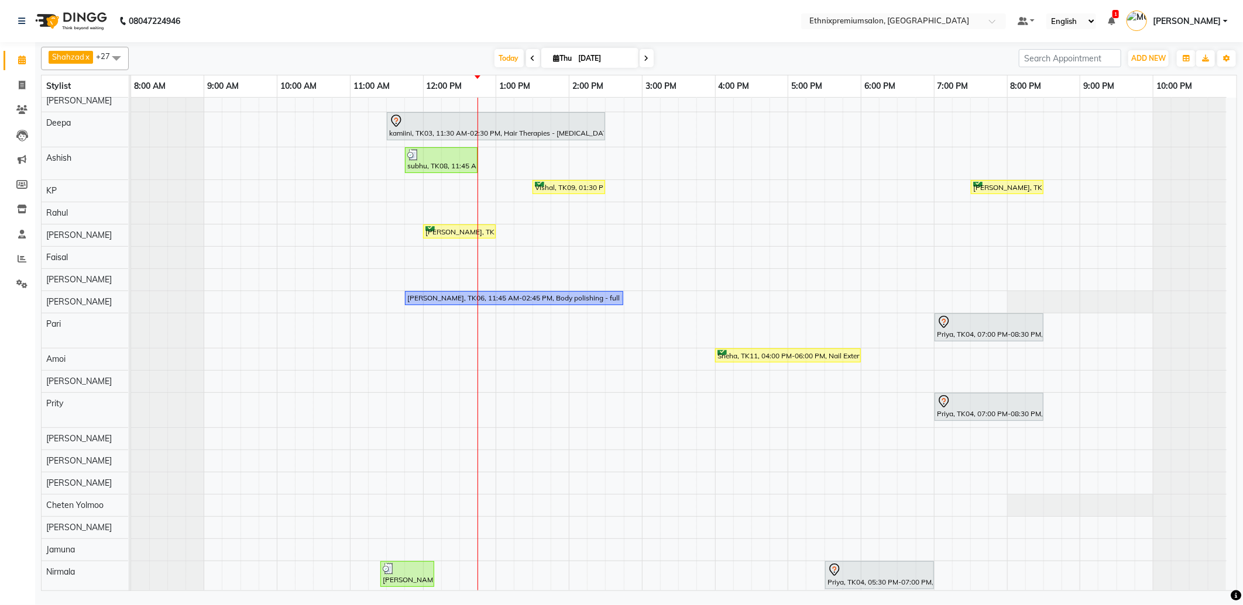
scroll to position [205, 0]
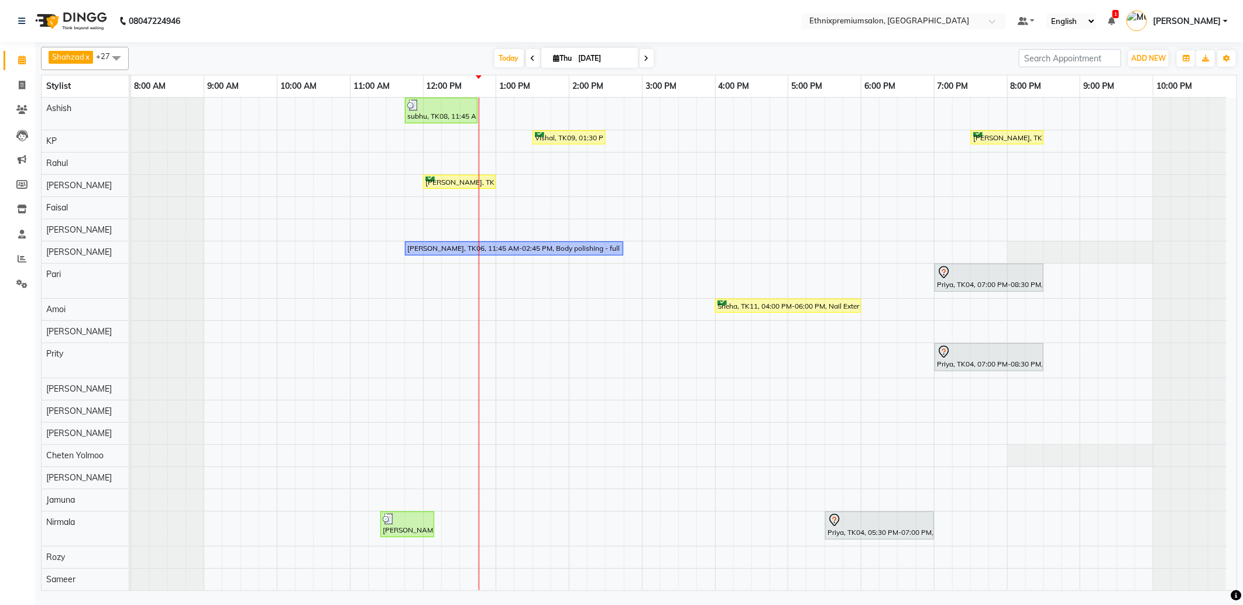
click at [648, 59] on span at bounding box center [646, 58] width 14 height 18
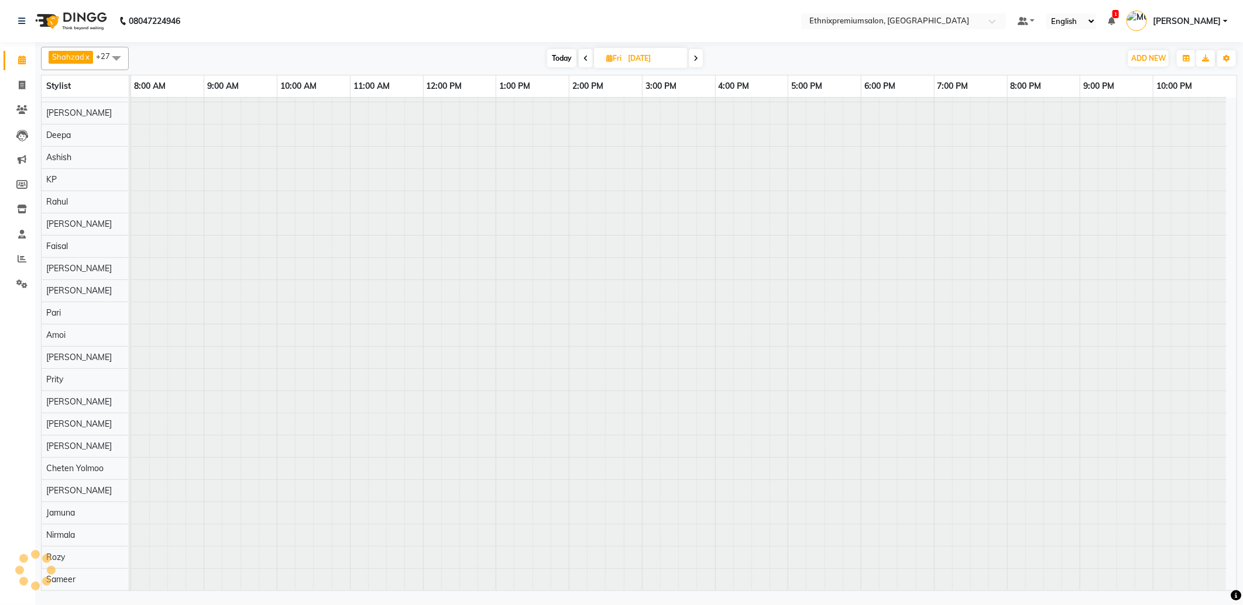
scroll to position [130, 0]
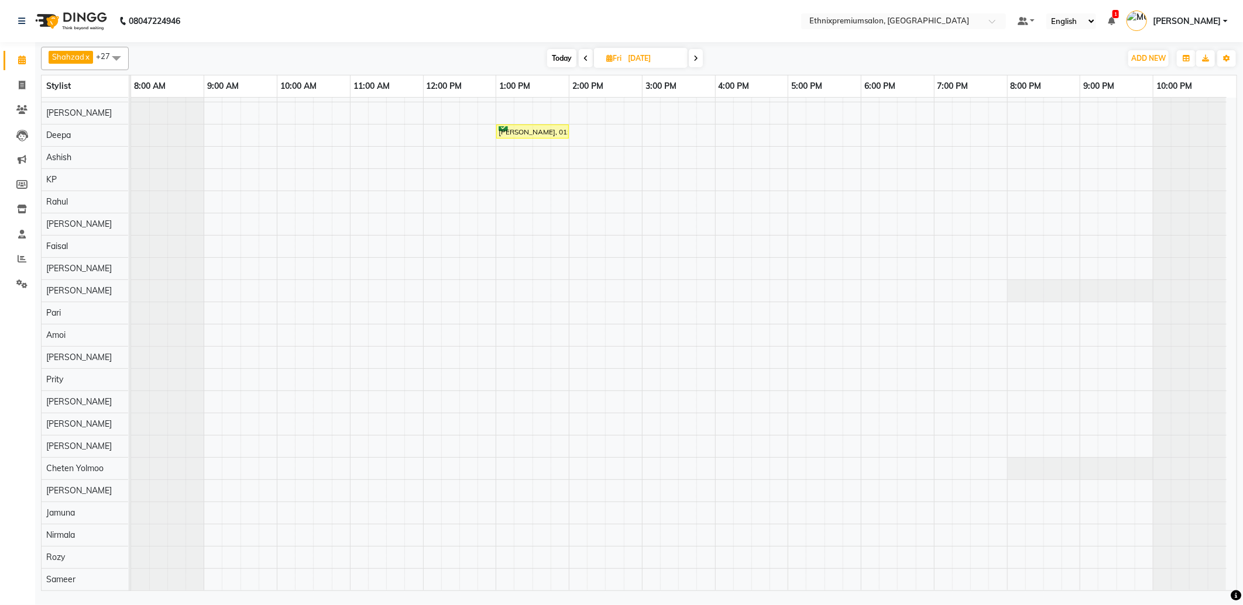
click at [583, 62] on span at bounding box center [586, 58] width 14 height 18
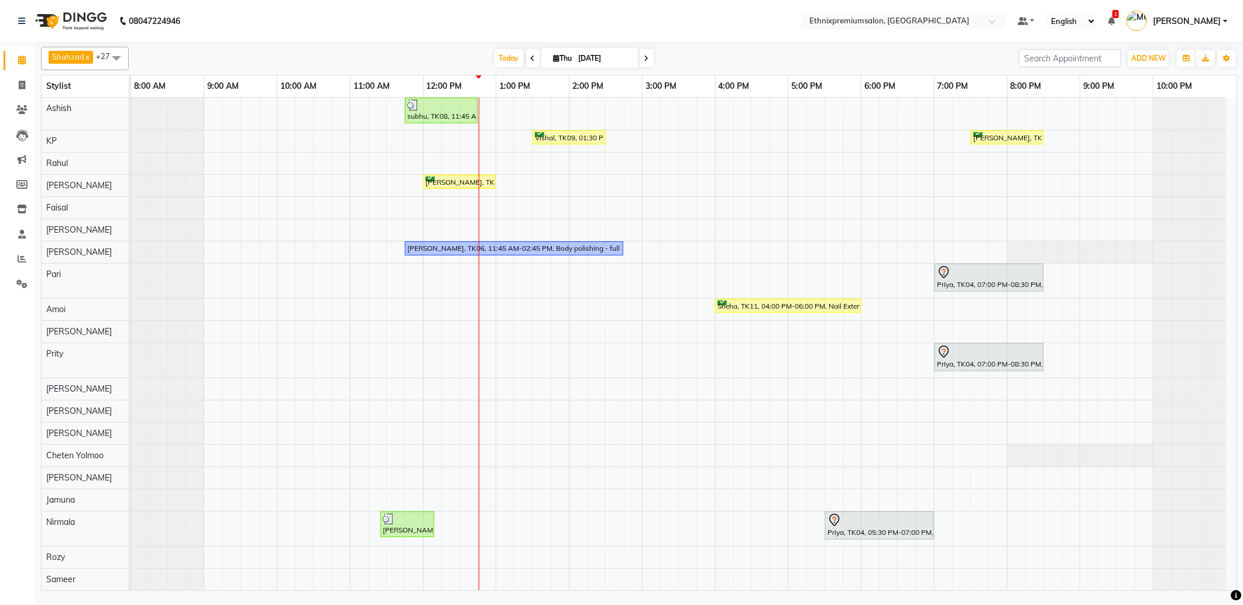
click at [649, 61] on span at bounding box center [646, 58] width 14 height 18
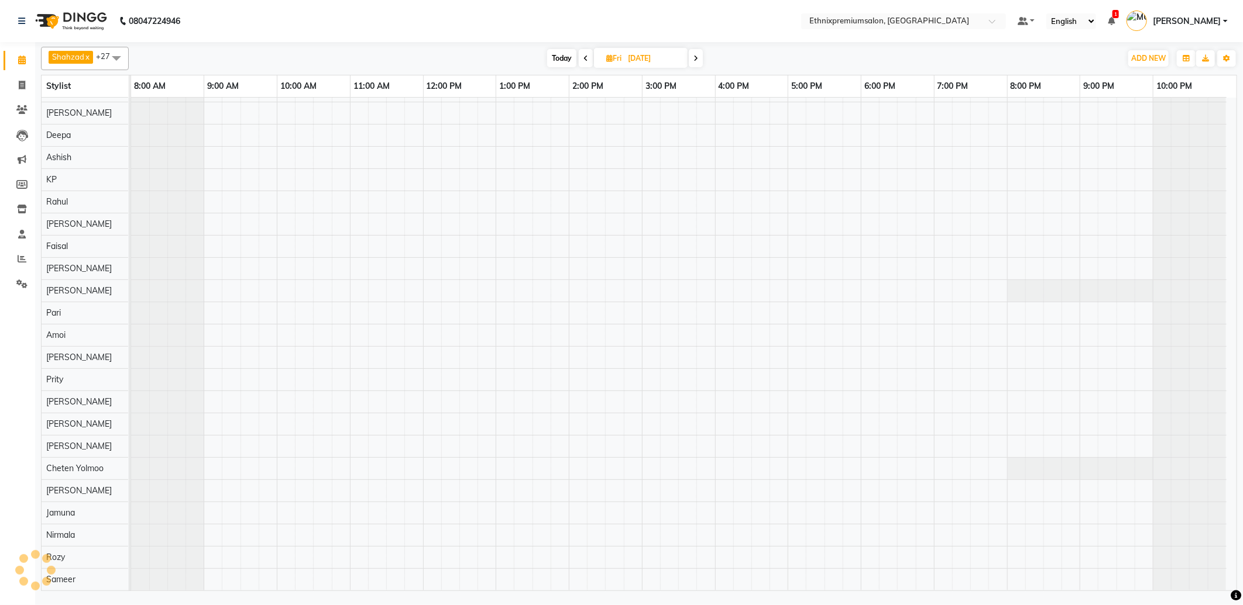
scroll to position [130, 0]
click at [559, 57] on span "Today" at bounding box center [561, 58] width 29 height 18
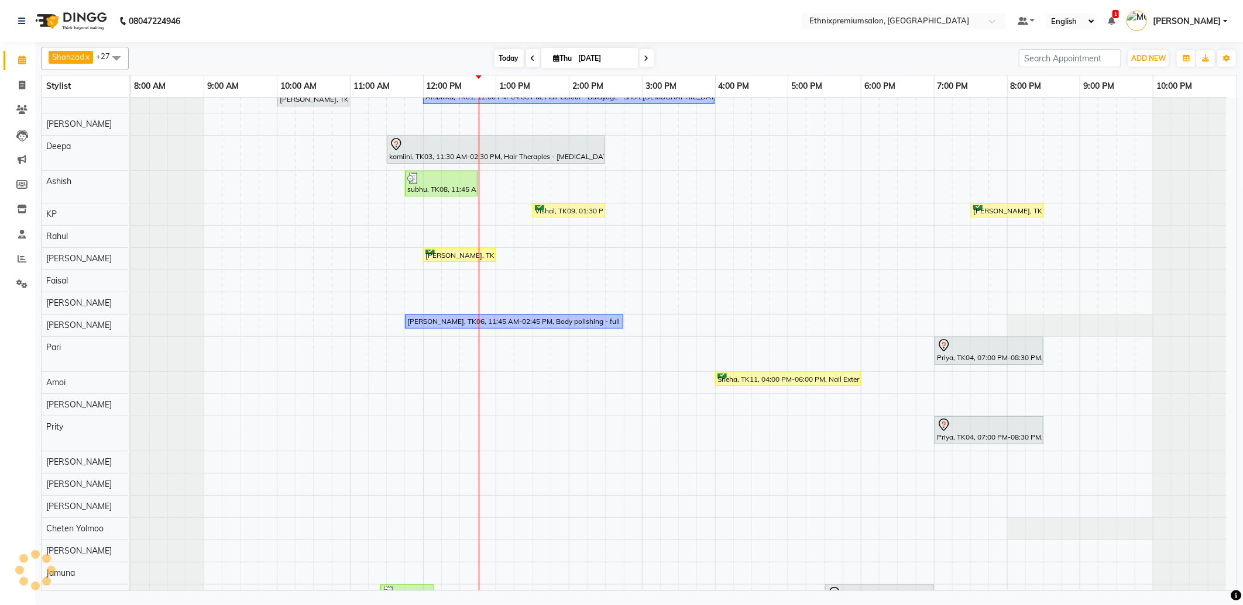
scroll to position [205, 0]
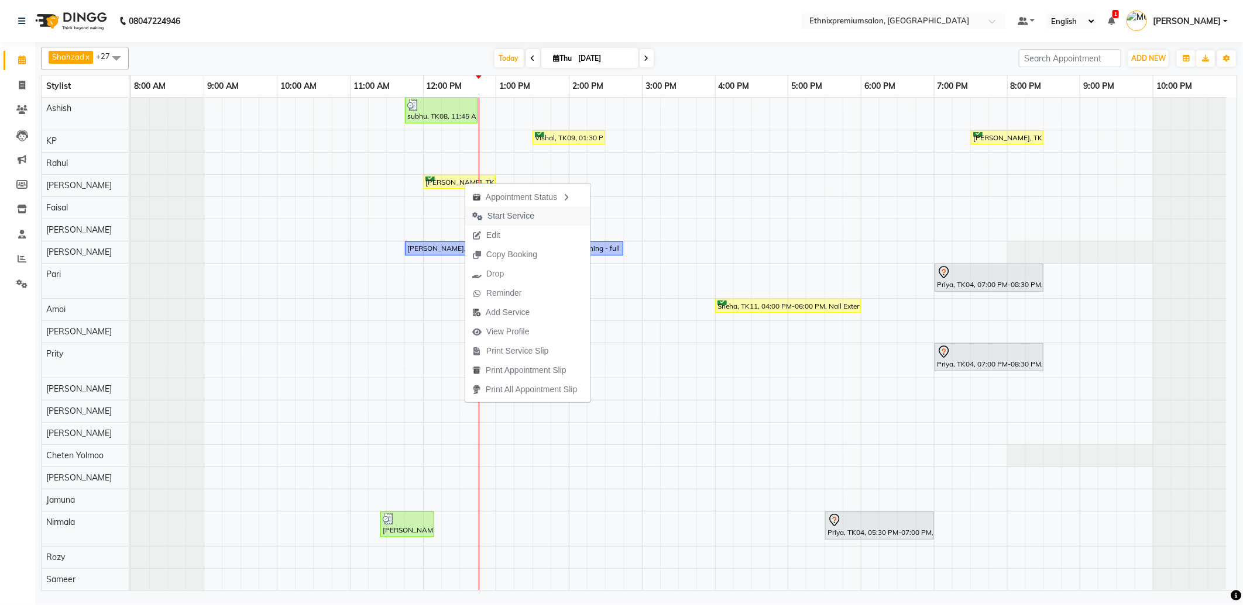
click at [490, 212] on span "Start Service" at bounding box center [510, 216] width 47 height 12
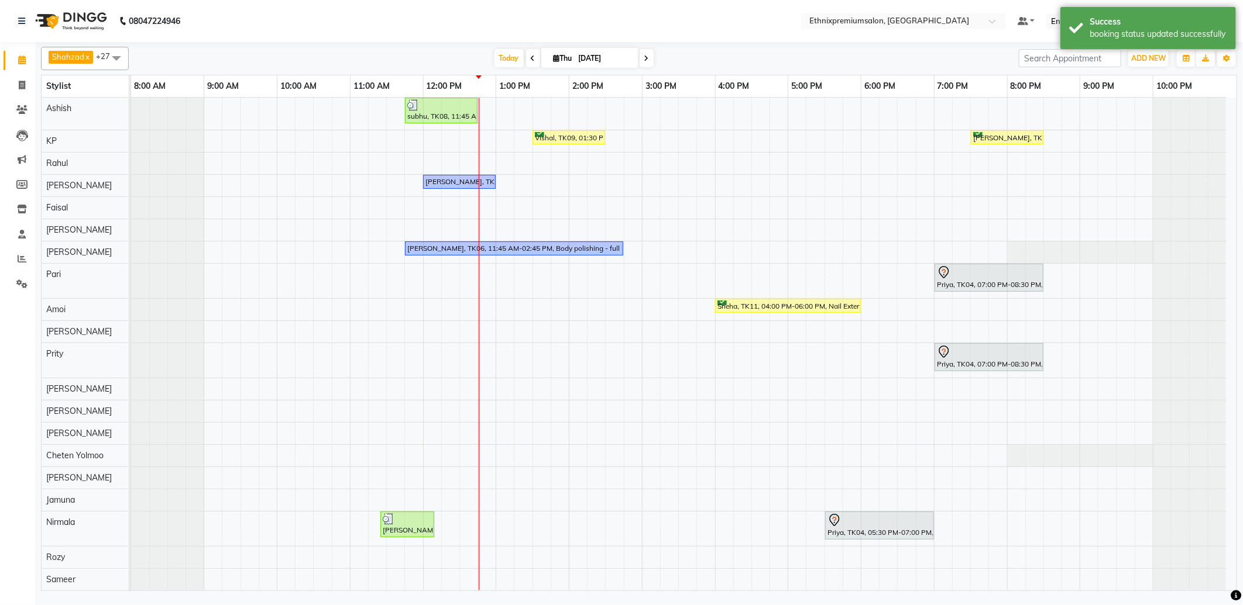
click at [639, 61] on span at bounding box center [646, 58] width 14 height 18
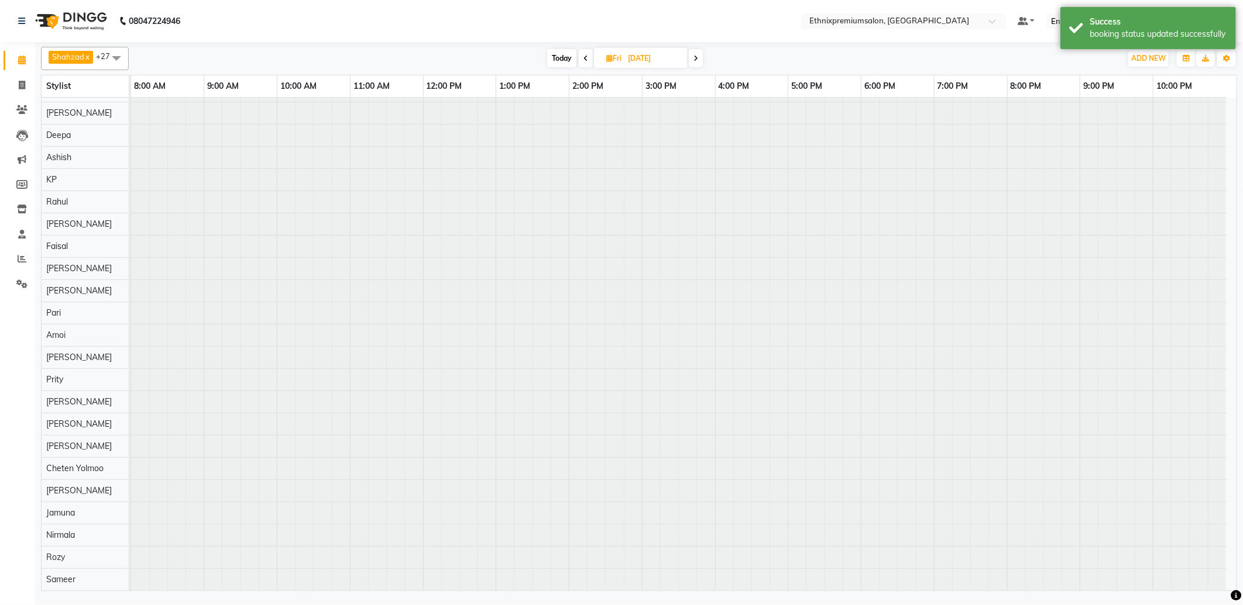
scroll to position [130, 0]
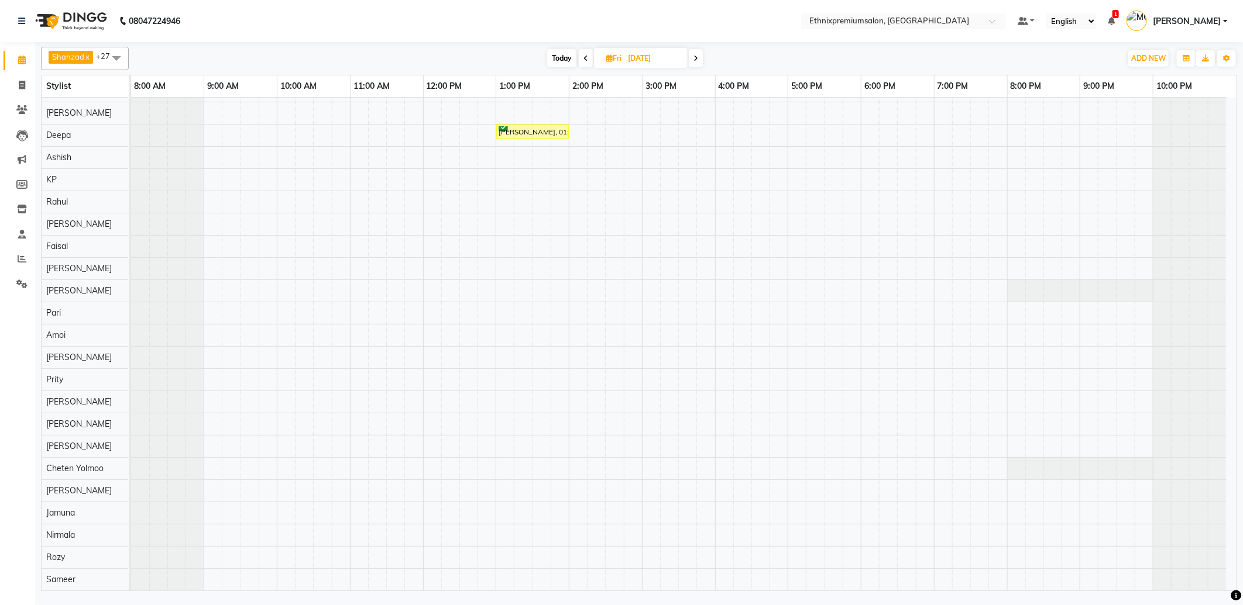
click at [565, 56] on span "Today" at bounding box center [561, 58] width 29 height 18
type input "[DATE]"
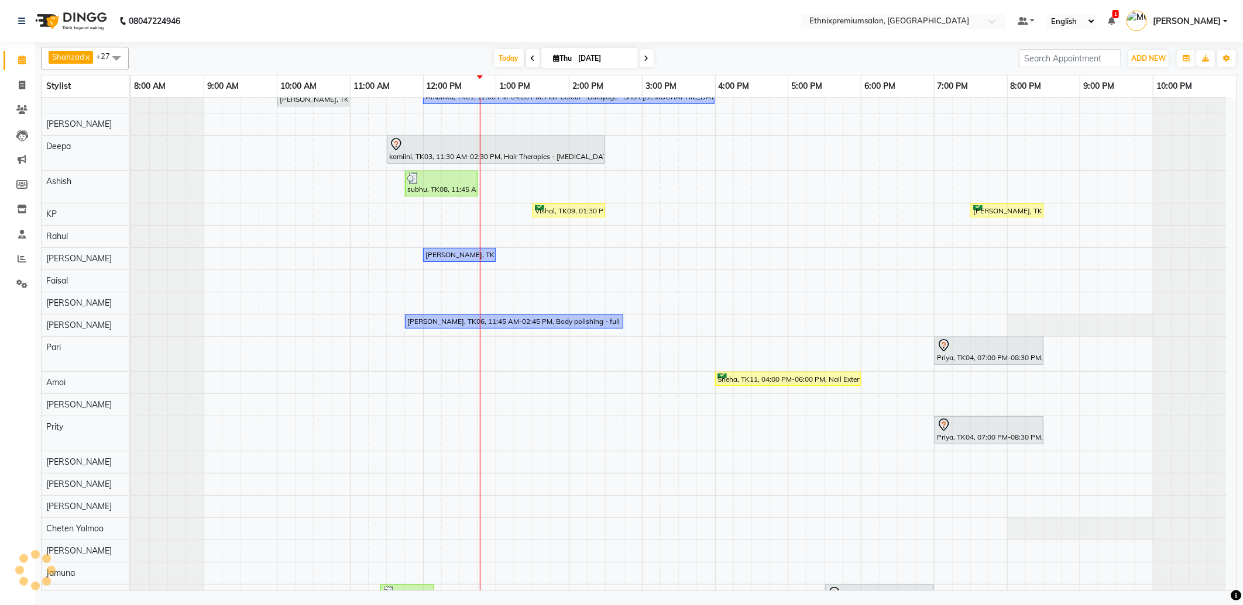
scroll to position [205, 0]
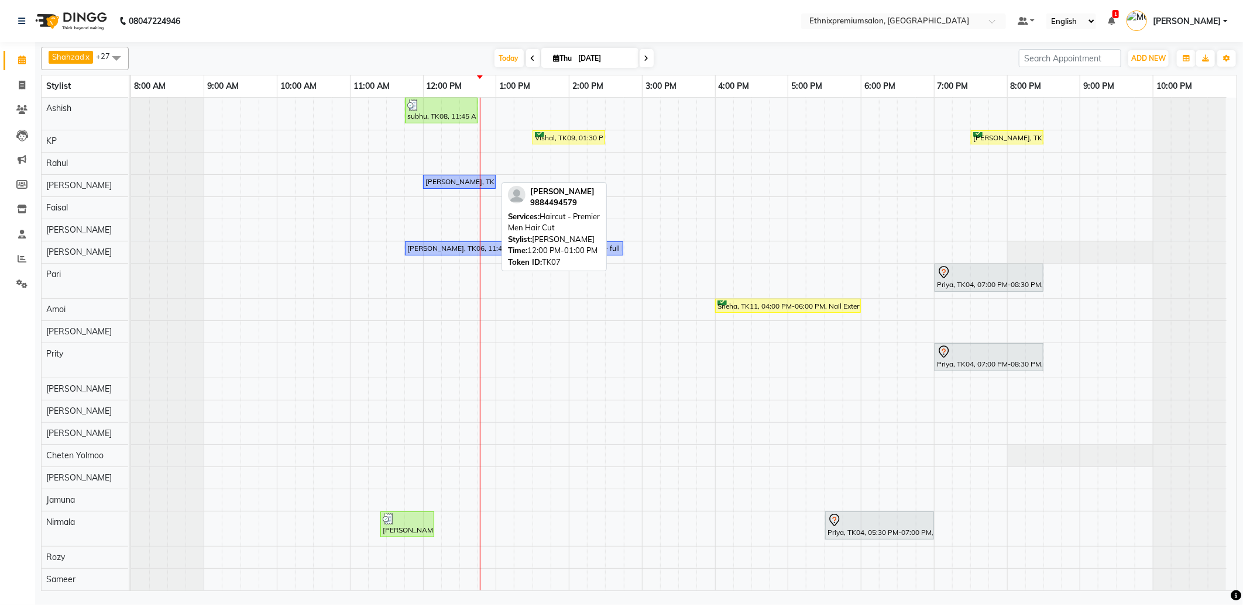
click at [465, 181] on div "[PERSON_NAME], TK07, 12:00 PM-01:00 PM, Haircut - Premier Men Hair Cut" at bounding box center [459, 182] width 70 height 11
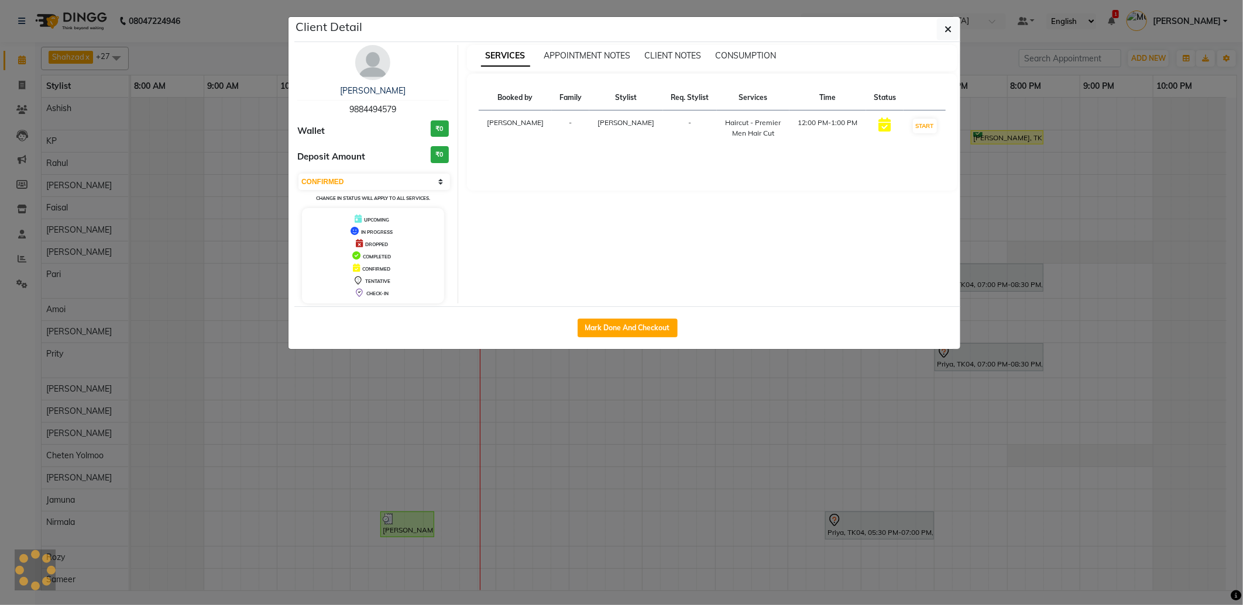
select select "1"
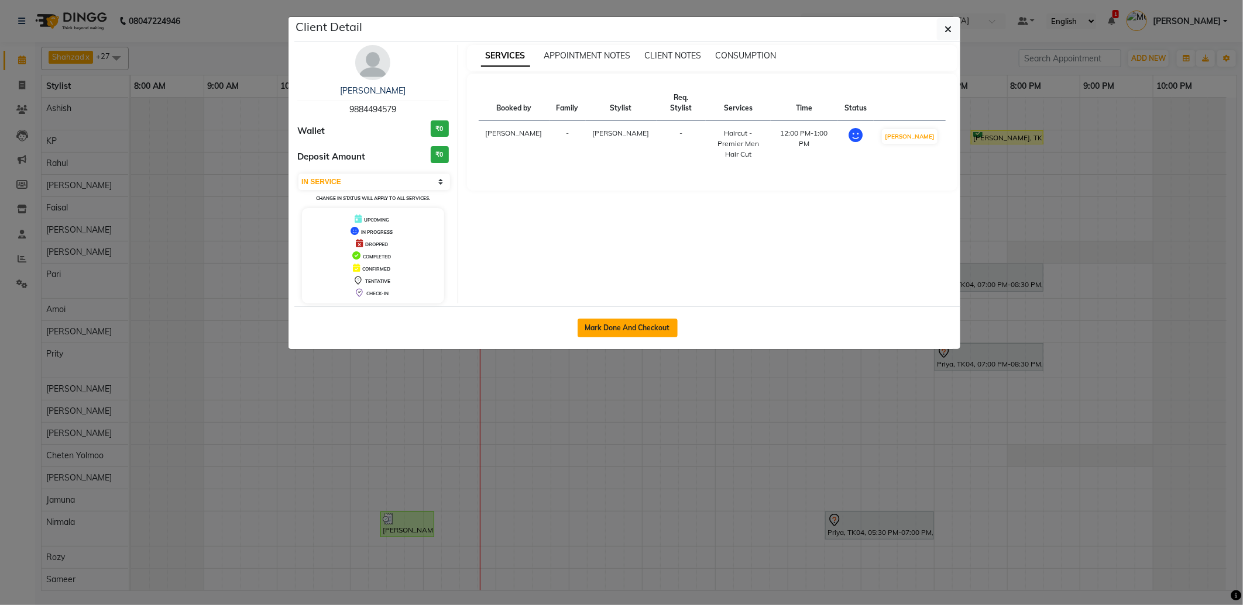
click at [666, 329] on button "Mark Done And Checkout" at bounding box center [627, 328] width 100 height 19
select select "service"
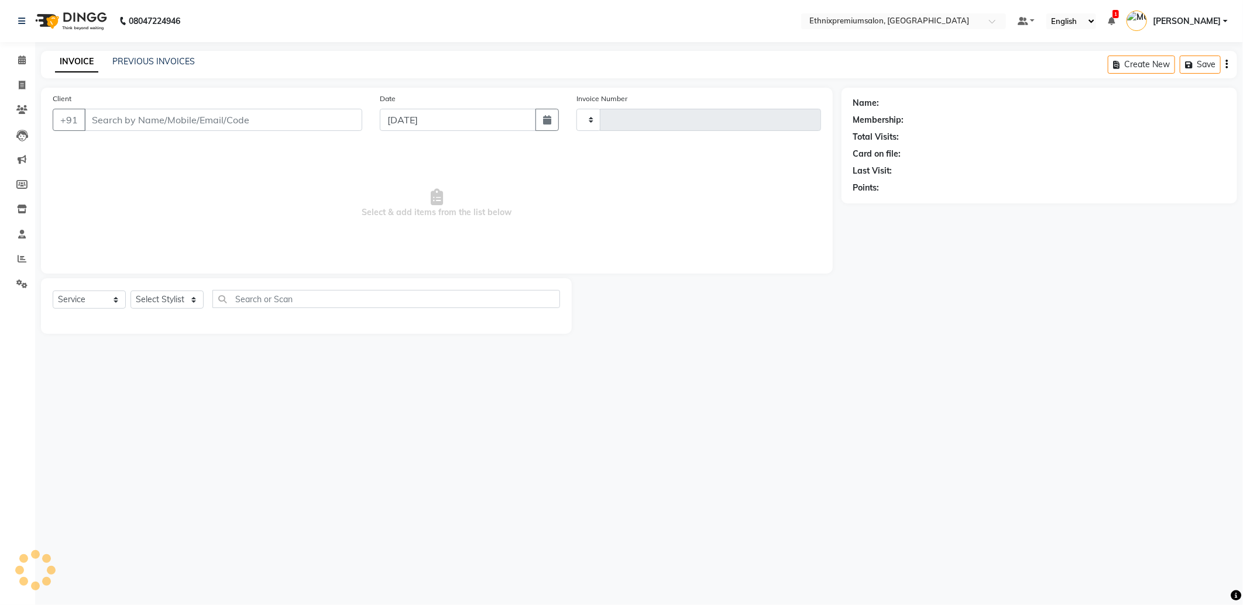
type input "9243"
select select "3625"
type input "9884494579"
select select "31070"
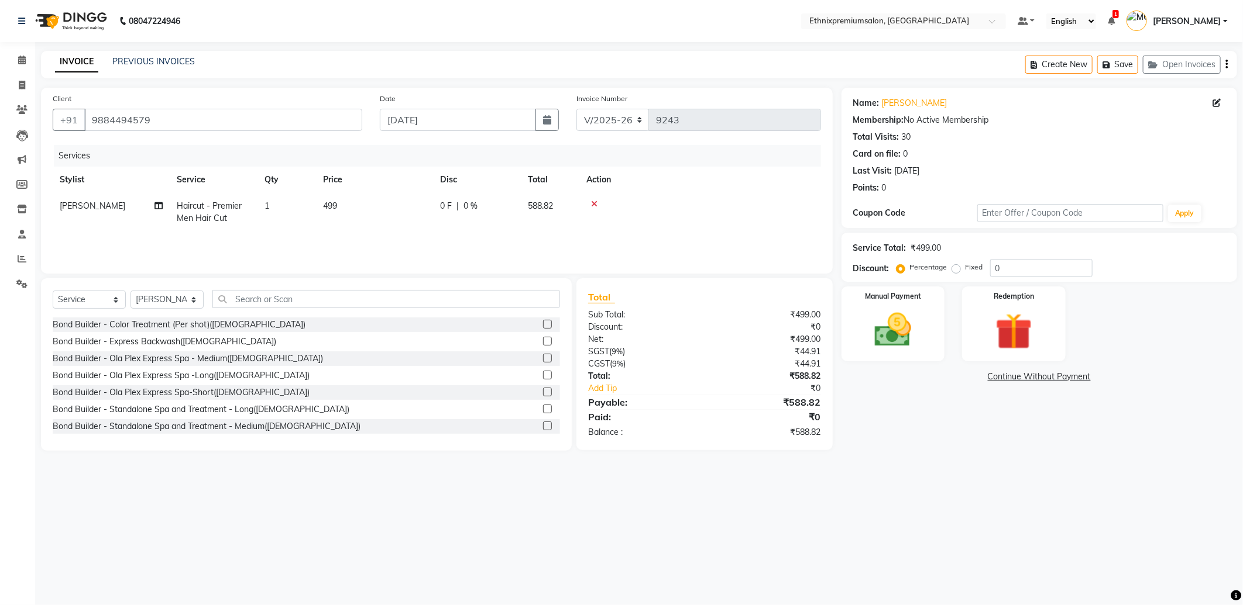
click at [277, 289] on div "Select Service Product Membership Package Voucher Prepaid Gift Card Select Styl…" at bounding box center [306, 364] width 531 height 173
click at [61, 209] on span "[PERSON_NAME]" at bounding box center [93, 206] width 66 height 11
select select "31070"
click at [77, 207] on select "Amoi Ashish Bishaka Cheten Yolmoo Deepa Dorjey Faisal Jacqueline James Jamuna K…" at bounding box center [111, 209] width 103 height 18
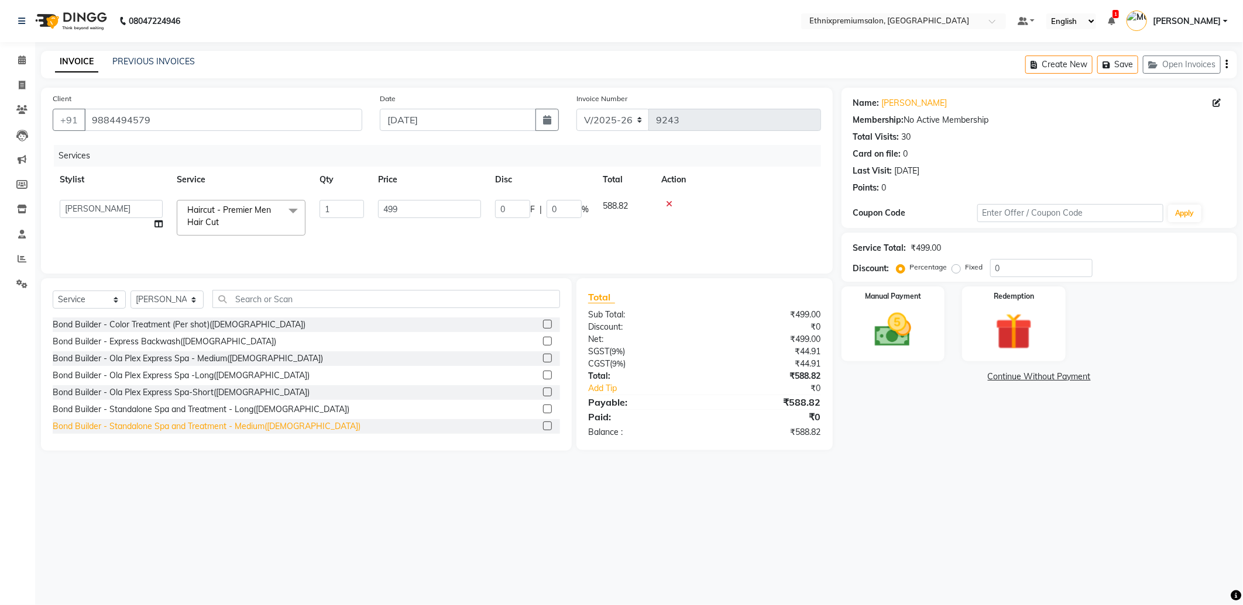
select select "61549"
click at [180, 299] on select "Select Stylist Amoi Ashish Bishaka Cheten Yolmoo Deepa Dorjey Faisal Jacqueline…" at bounding box center [166, 300] width 73 height 18
select select "61549"
click at [130, 291] on select "Select Stylist Amoi Ashish Bishaka Cheten Yolmoo Deepa Dorjey Faisal Jacqueline…" at bounding box center [166, 300] width 73 height 18
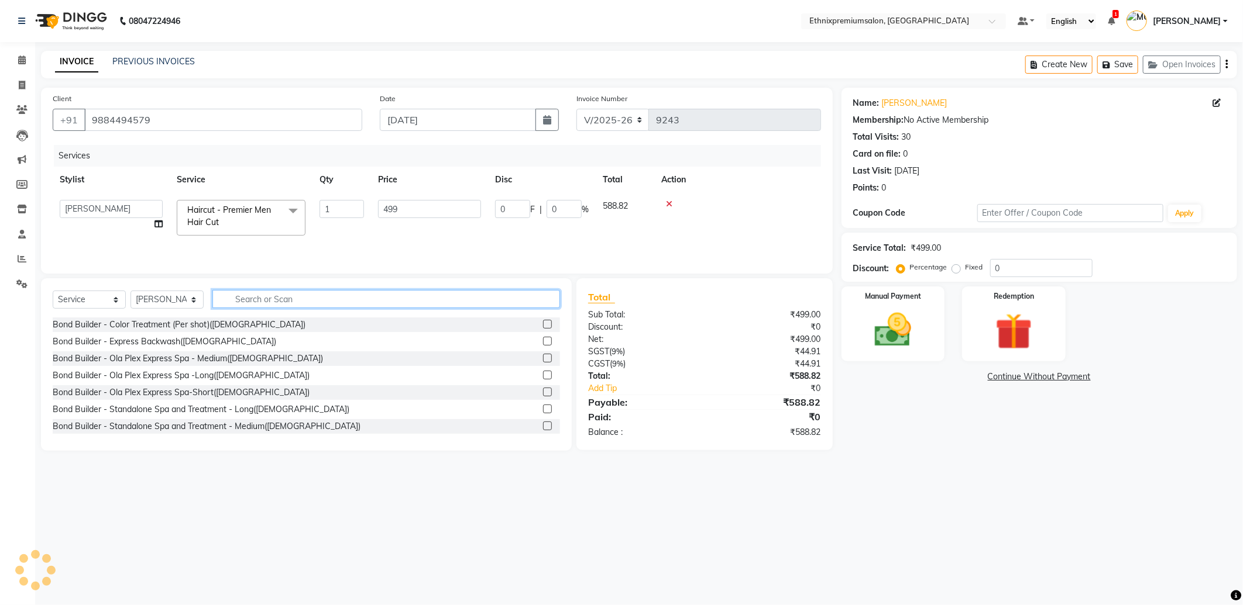
click at [253, 299] on input "text" at bounding box center [385, 299] width 347 height 18
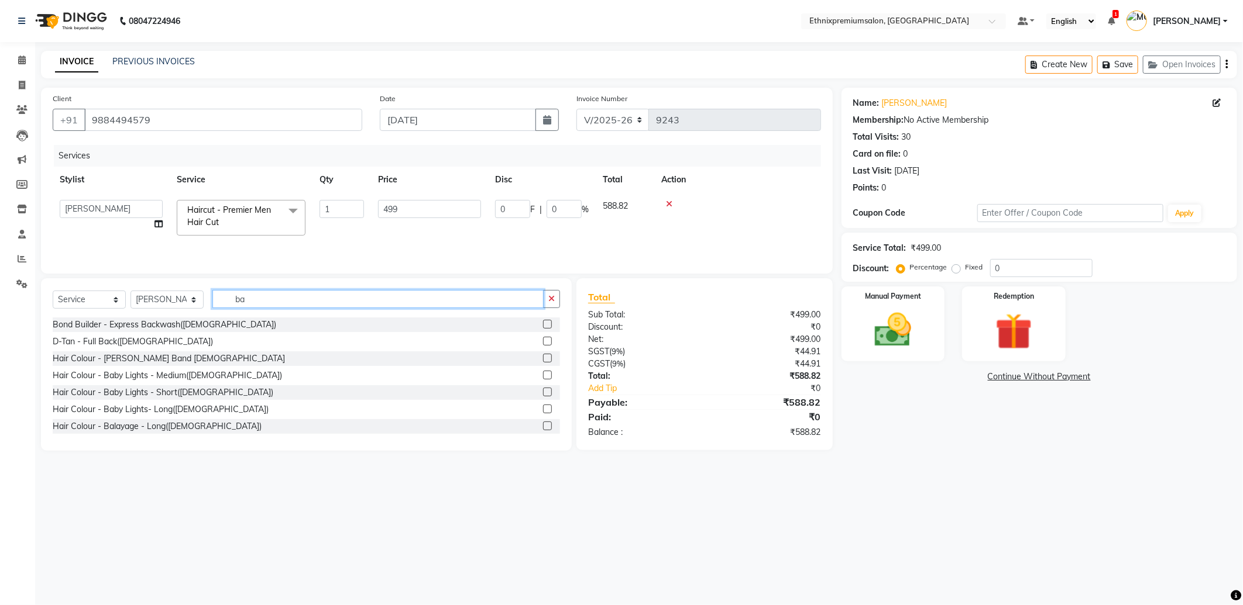
type input "ba"
click at [922, 320] on img at bounding box center [893, 330] width 63 height 44
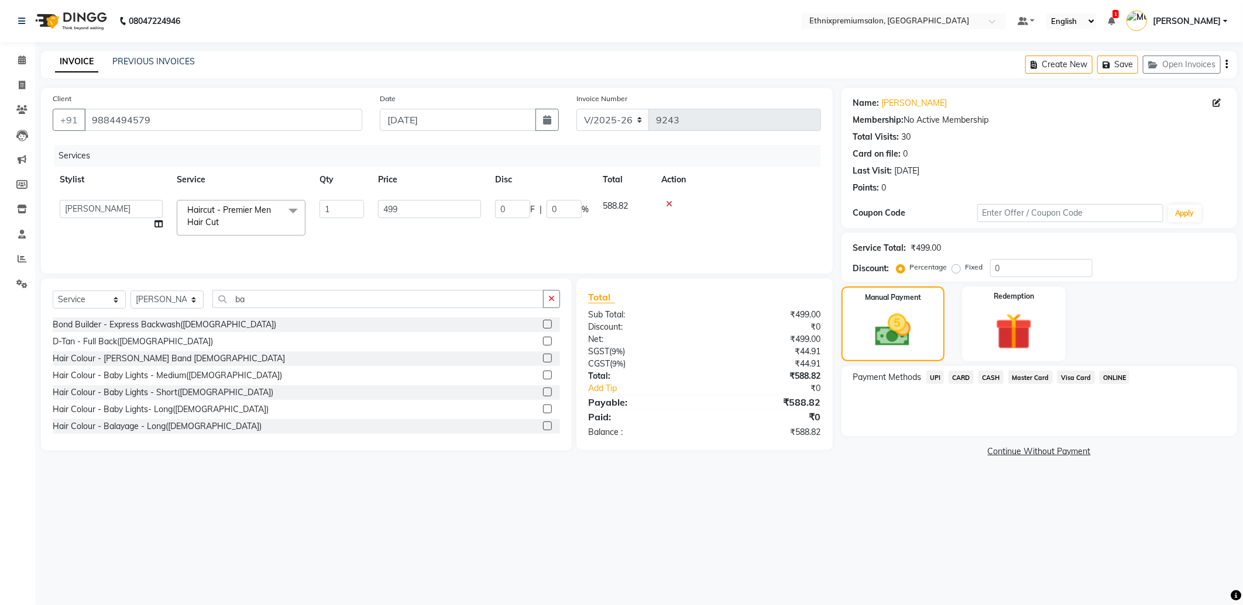
click at [940, 378] on span "UPI" at bounding box center [935, 377] width 18 height 13
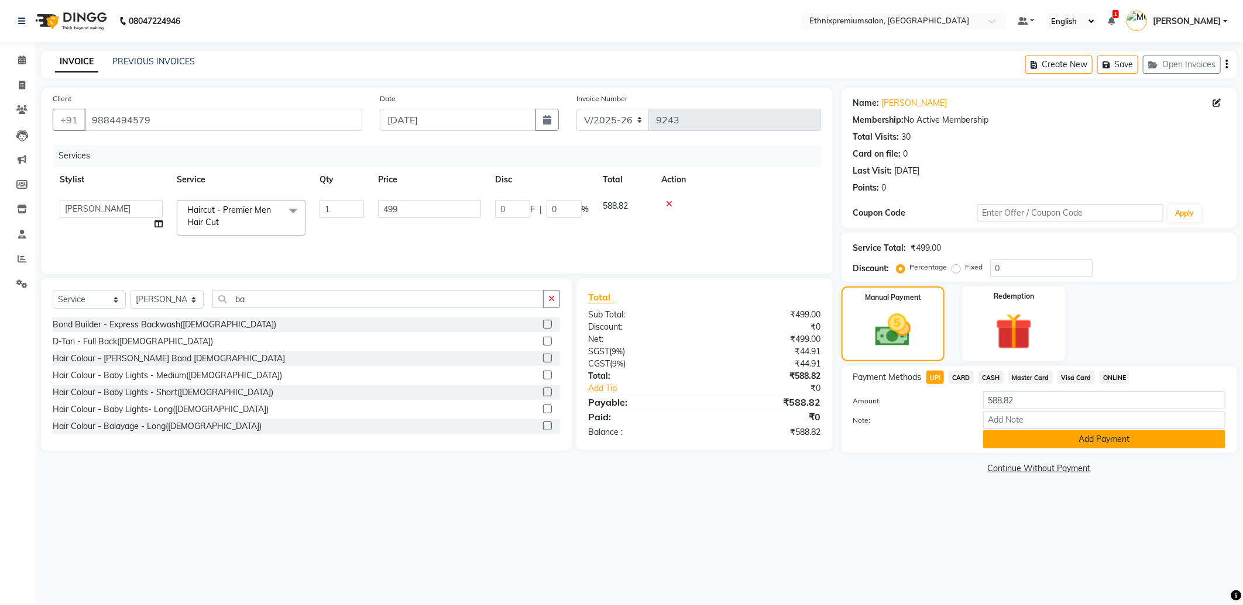
click at [1009, 436] on button "Add Payment" at bounding box center [1104, 440] width 242 height 18
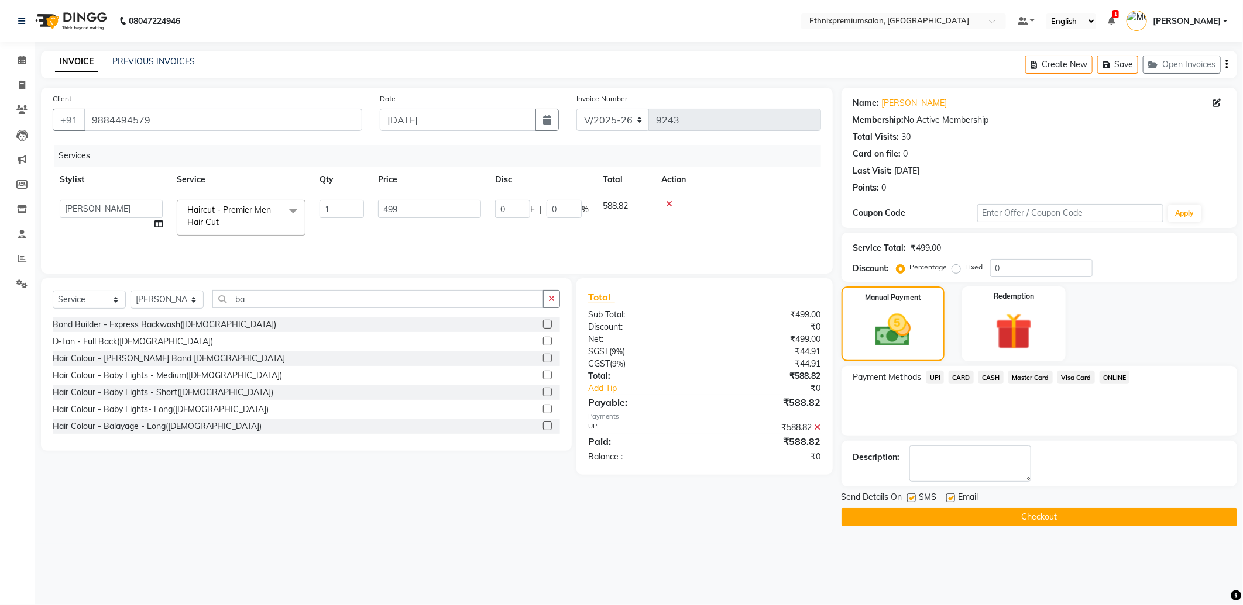
click at [1074, 512] on button "Checkout" at bounding box center [1038, 517] width 395 height 18
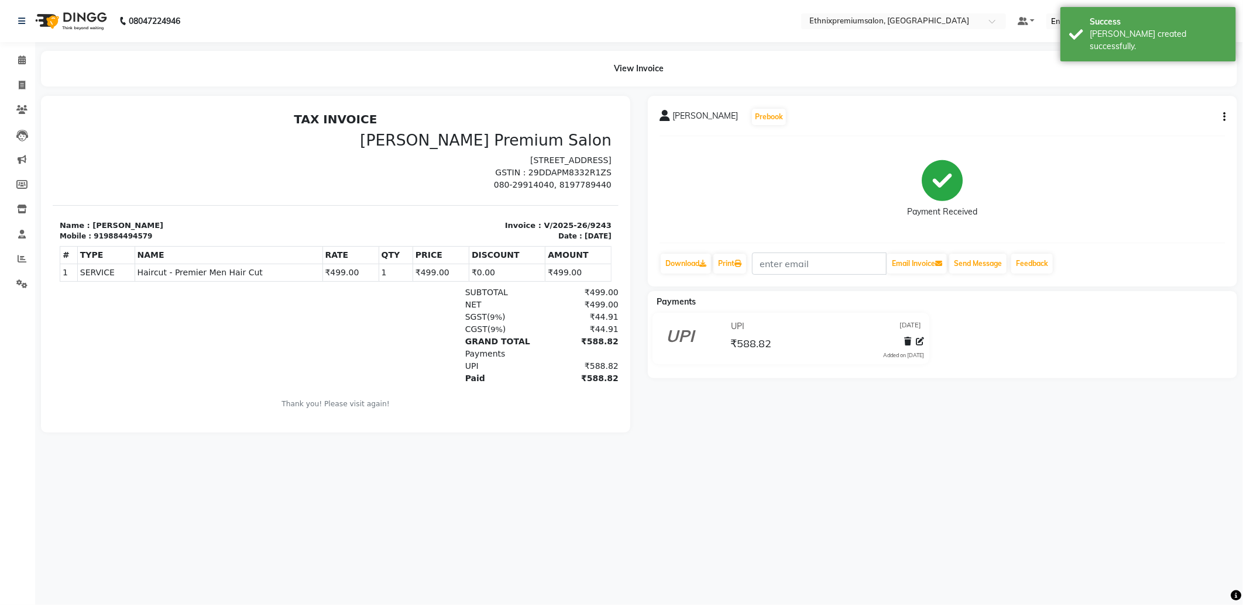
click at [1220, 117] on button "button" at bounding box center [1221, 117] width 7 height 12
click at [1151, 129] on div "Edit Invoice" at bounding box center [1166, 124] width 80 height 15
select select "service"
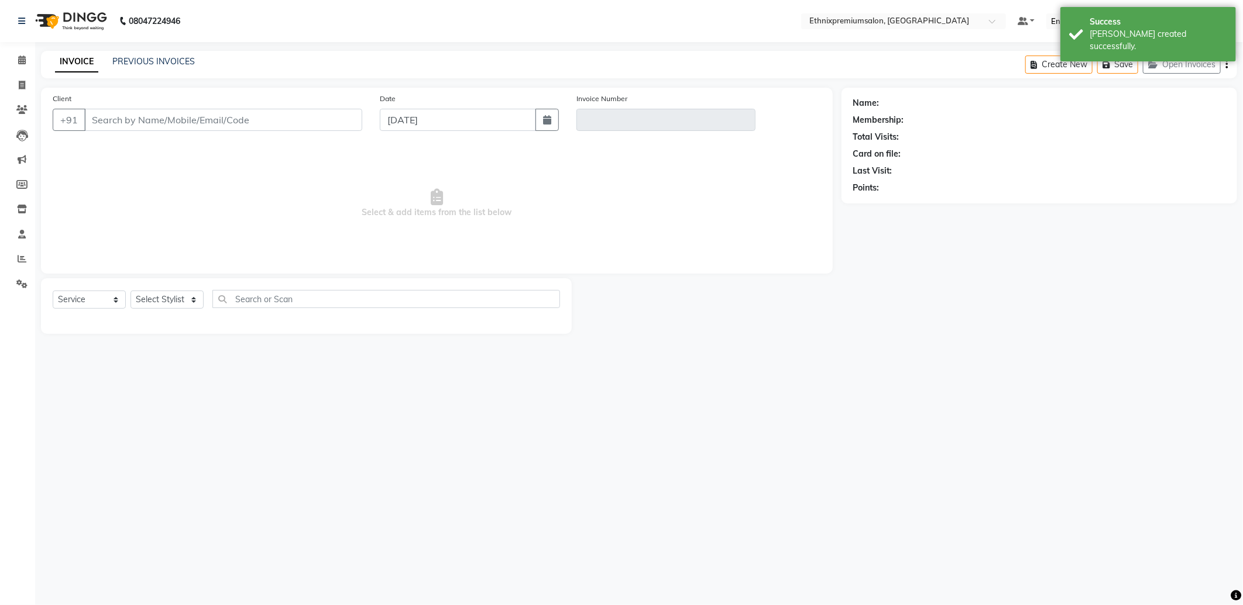
type input "9884494579"
type input "V/2025-26/9243"
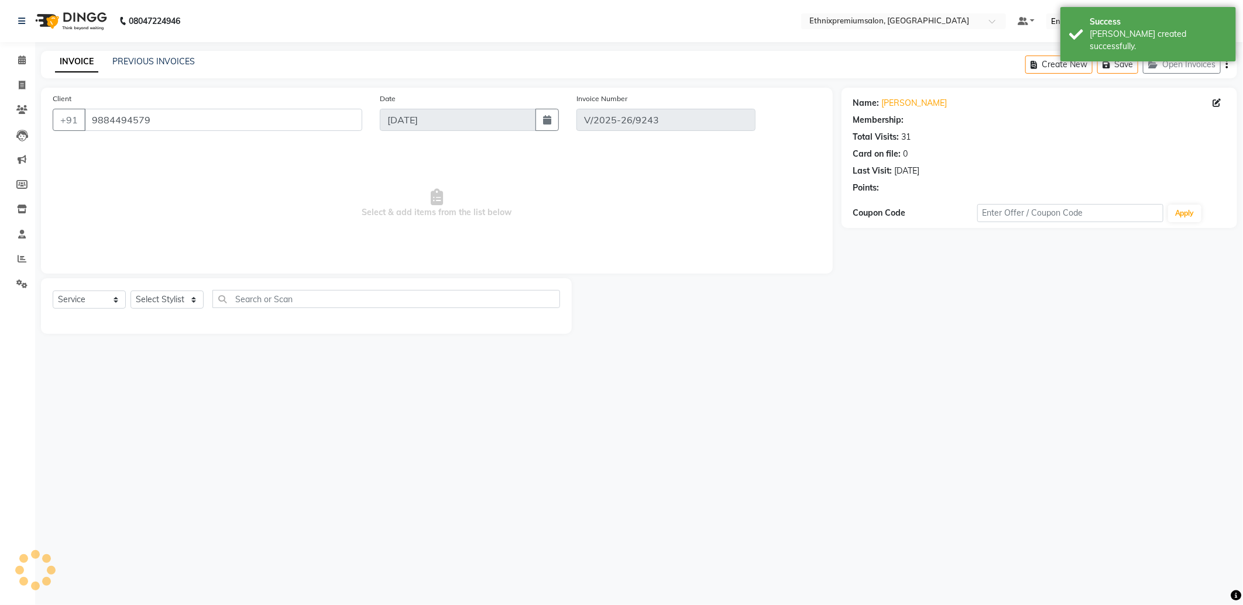
select select "select"
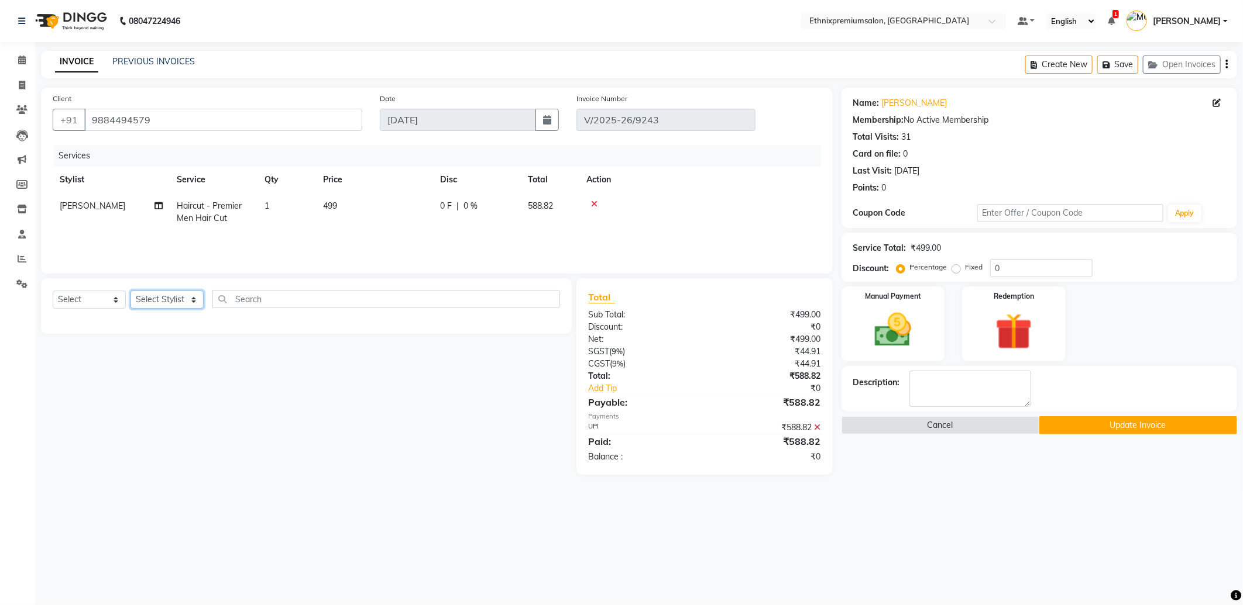
click at [188, 299] on select "Select Stylist Amoi Ashish Bishaka Cheten Yolmoo Deepa Dorjey Faisal Jacqueline…" at bounding box center [166, 300] width 73 height 18
select select "61549"
click at [130, 291] on select "Select Stylist Amoi Ashish Bishaka Cheten Yolmoo Deepa Dorjey Faisal Jacqueline…" at bounding box center [166, 300] width 73 height 18
click at [246, 291] on input "text" at bounding box center [385, 299] width 347 height 18
click at [77, 300] on select "Select Service Product Membership Package Voucher Prepaid Gift Card" at bounding box center [89, 300] width 73 height 18
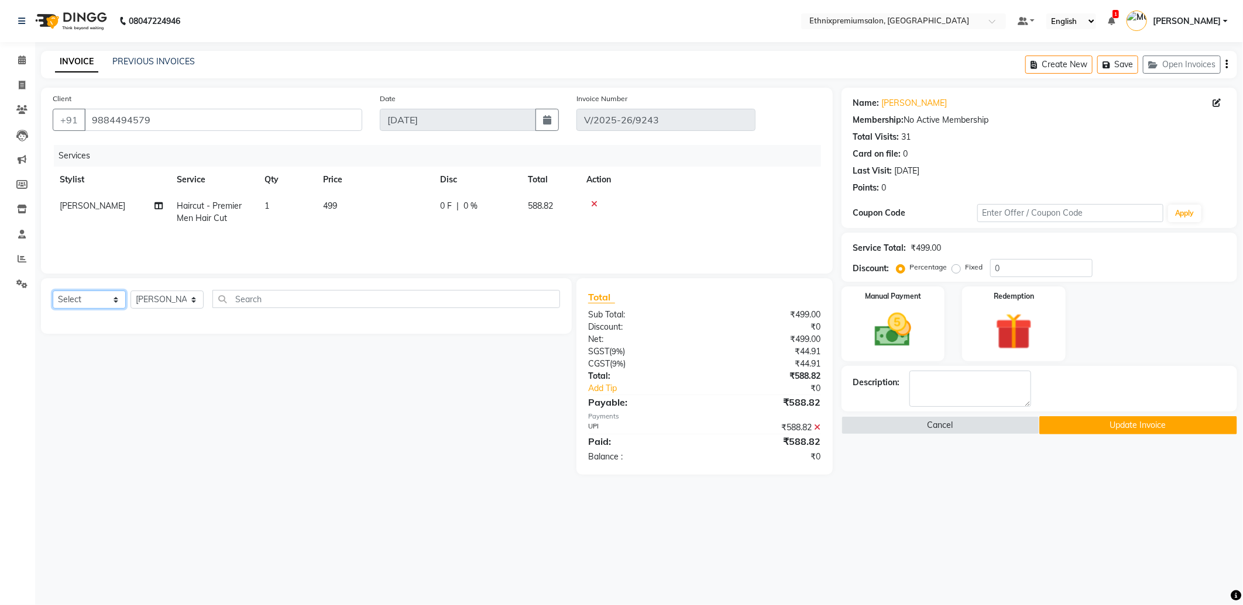
select select "service"
click at [53, 291] on select "Select Service Product Membership Package Voucher Prepaid Gift Card" at bounding box center [89, 300] width 73 height 18
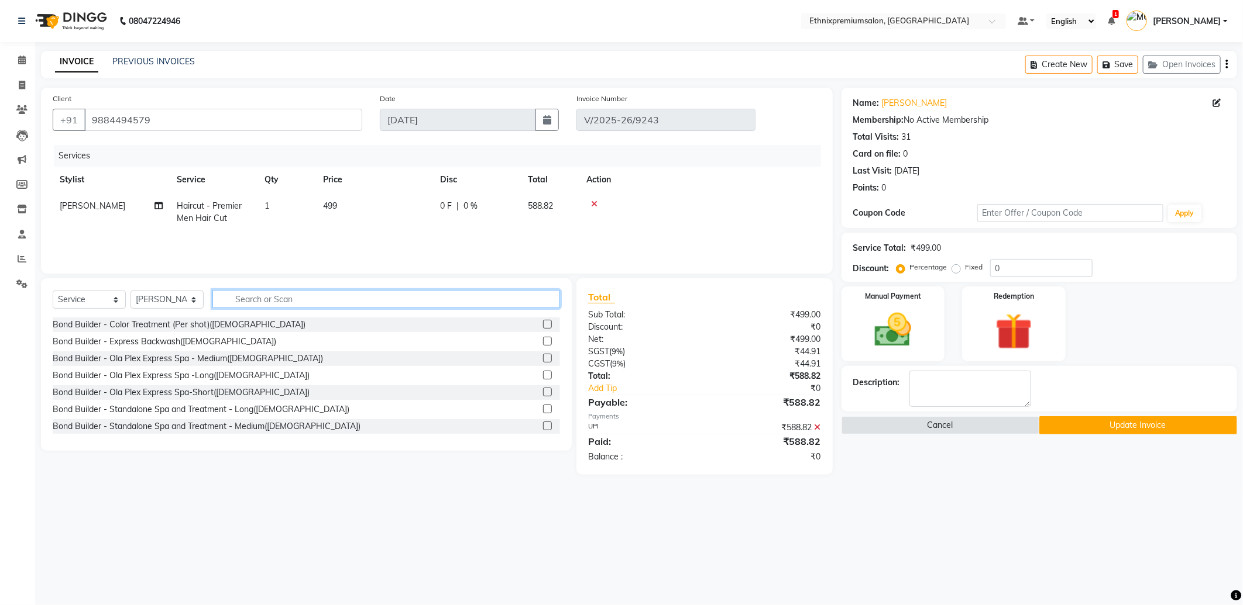
click at [242, 306] on input "text" at bounding box center [385, 299] width 347 height 18
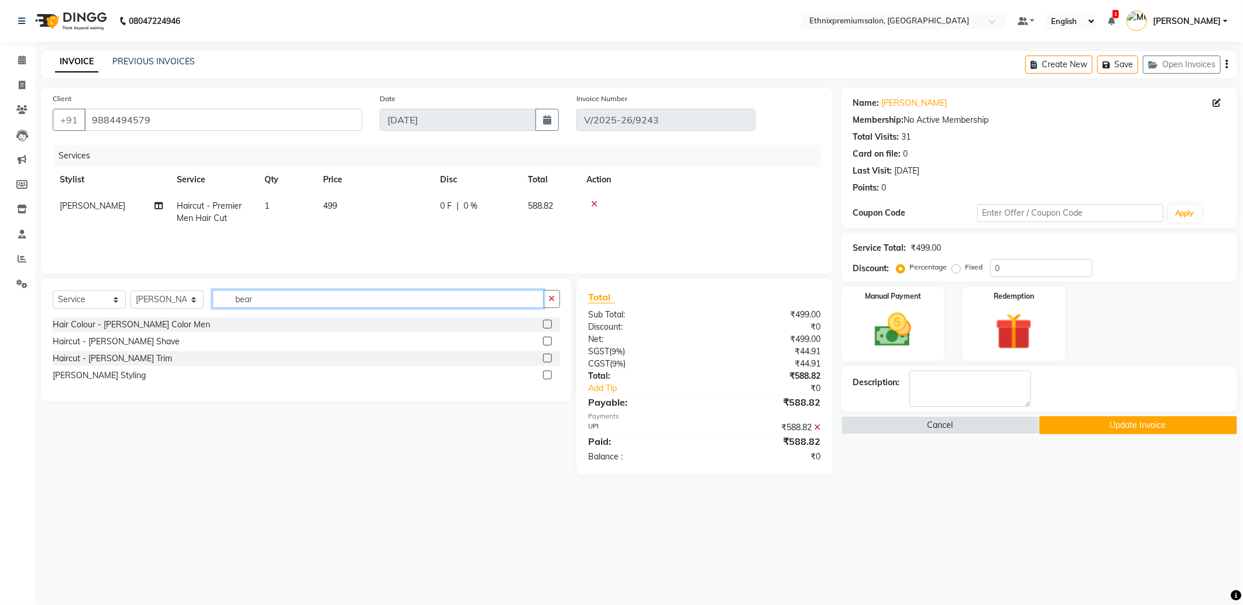
type input "bear"
click at [548, 358] on label at bounding box center [547, 358] width 9 height 9
click at [548, 358] on input "checkbox" at bounding box center [547, 359] width 8 height 8
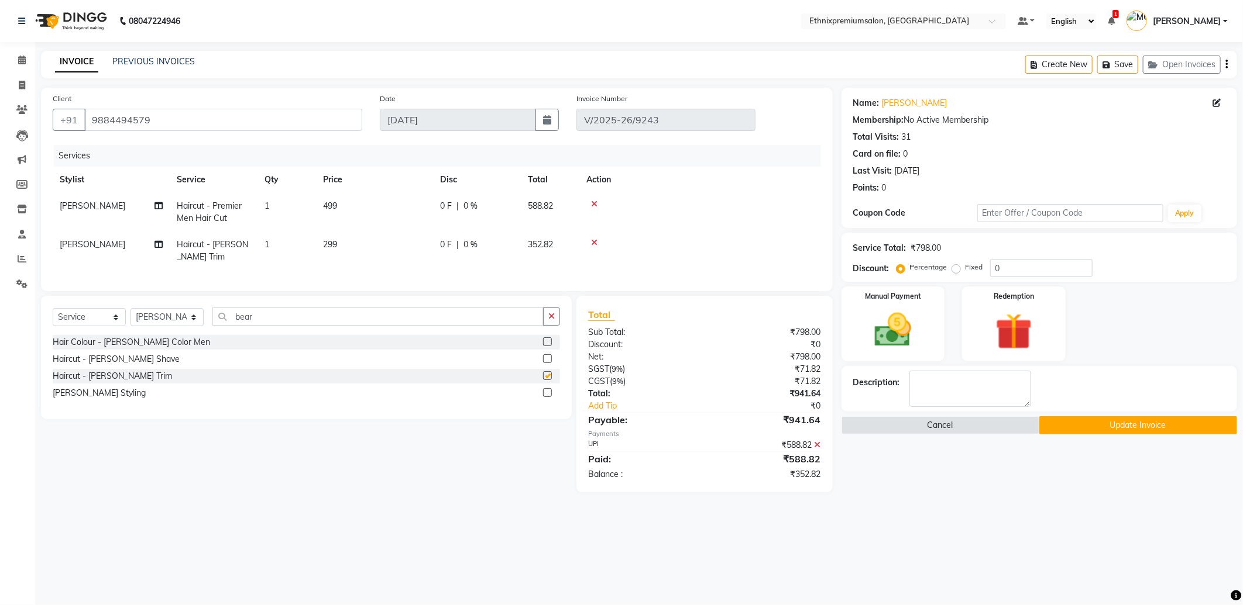
checkbox input "false"
click at [815, 449] on icon at bounding box center [817, 445] width 6 height 8
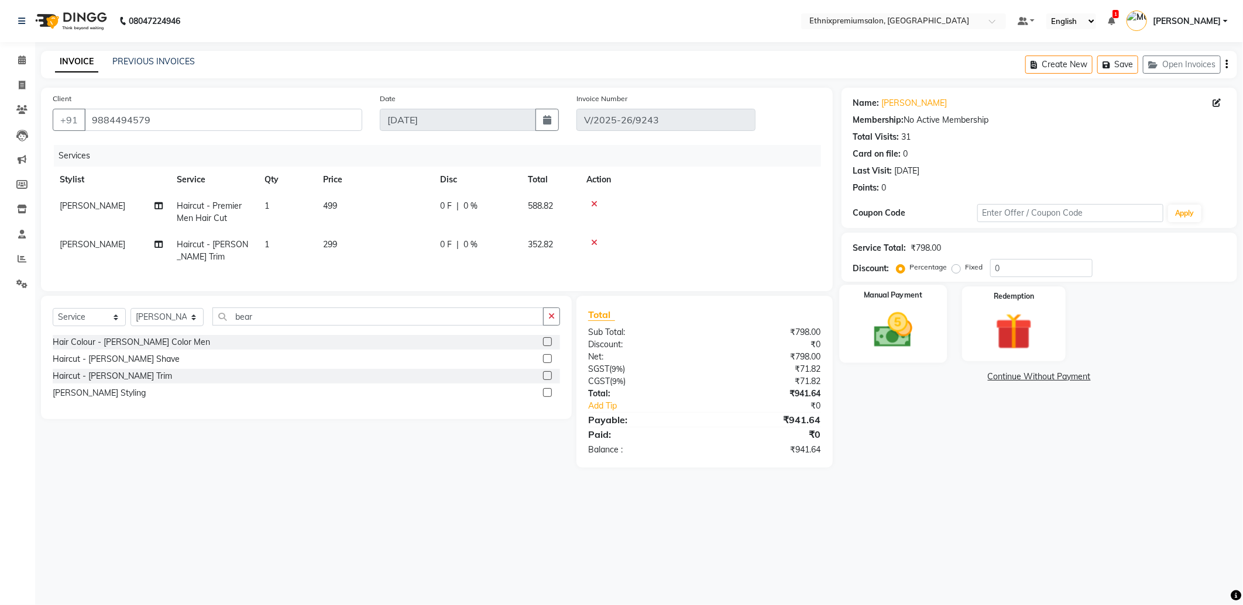
click at [911, 326] on img at bounding box center [893, 330] width 63 height 44
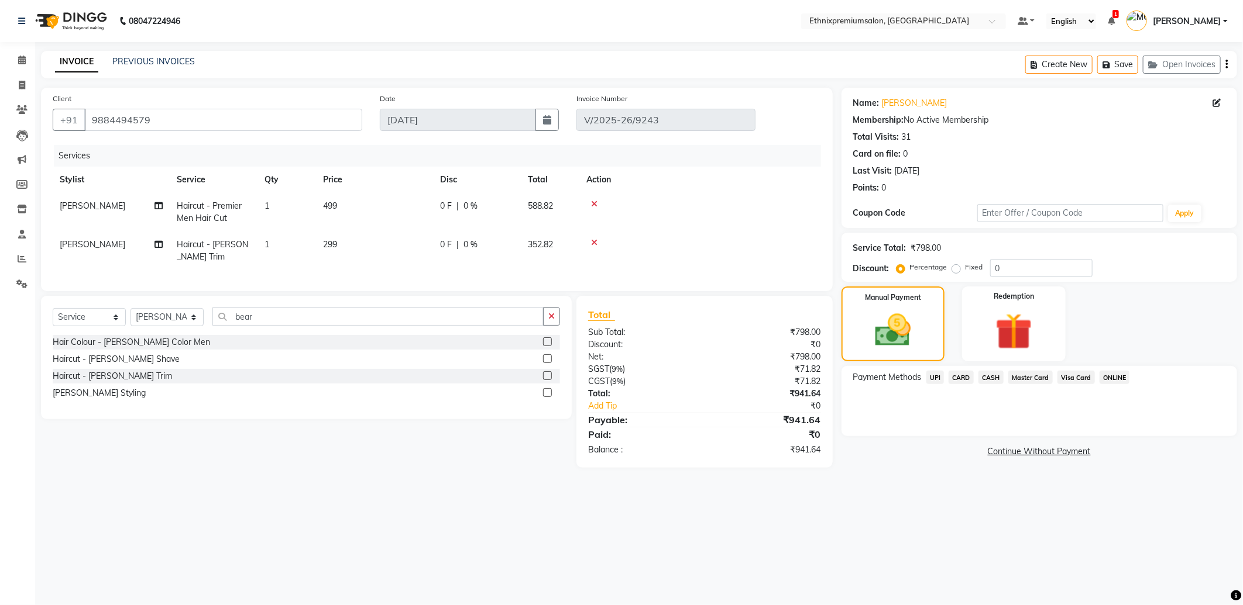
click at [939, 377] on span "UPI" at bounding box center [935, 377] width 18 height 13
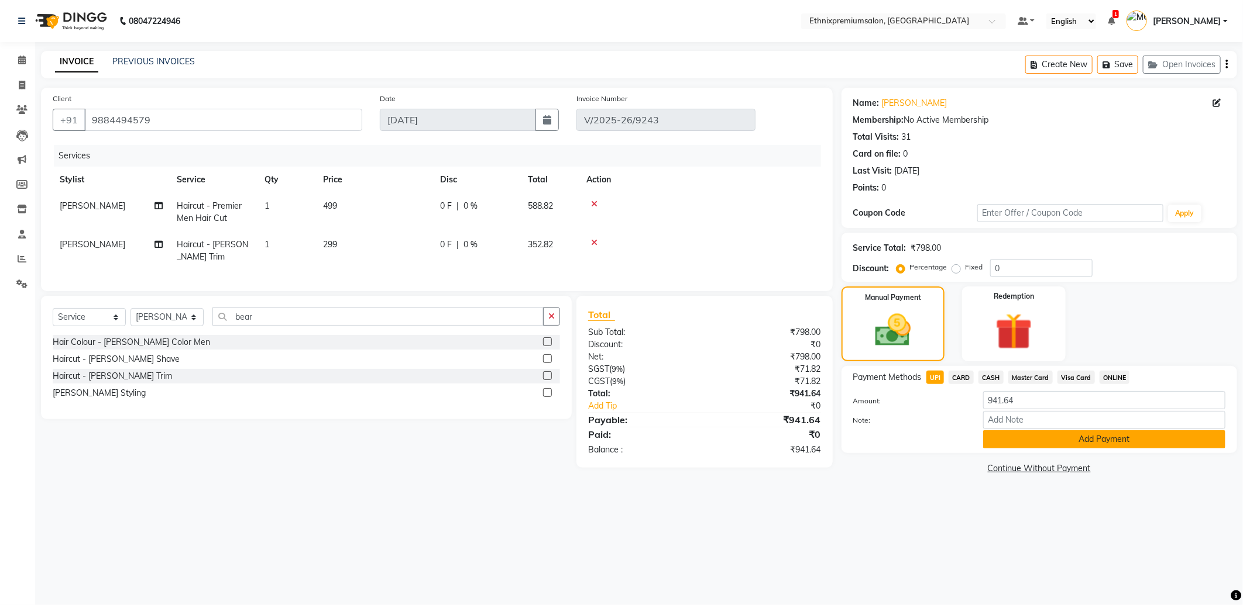
click at [1111, 439] on button "Add Payment" at bounding box center [1104, 440] width 242 height 18
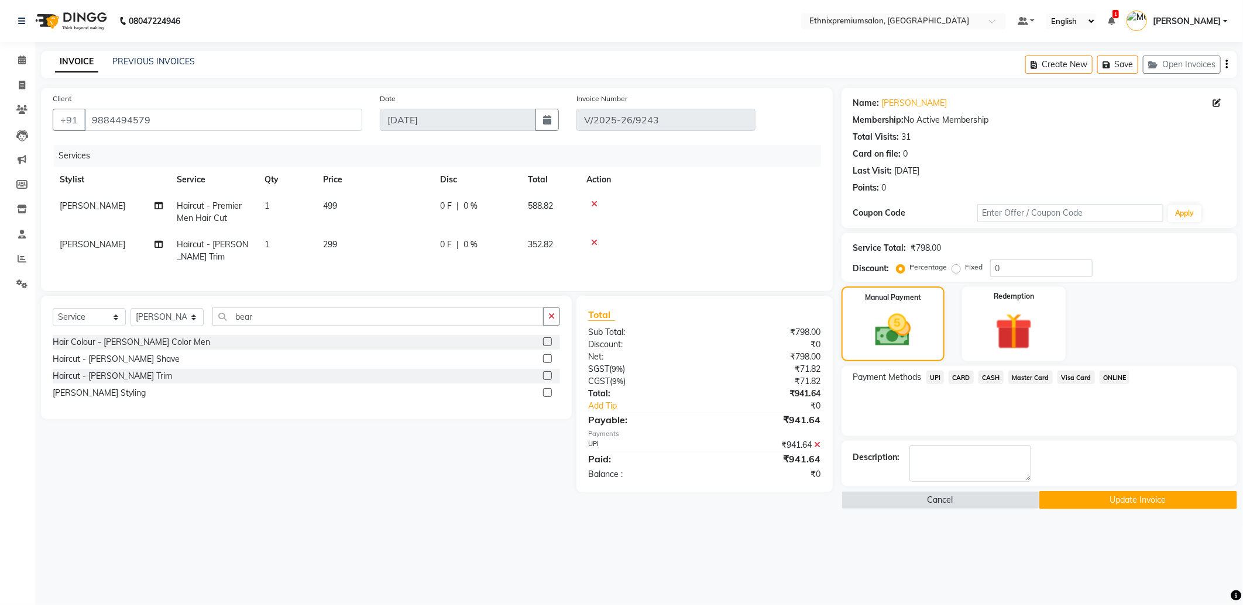
click at [1133, 501] on button "Update Invoice" at bounding box center [1138, 500] width 198 height 18
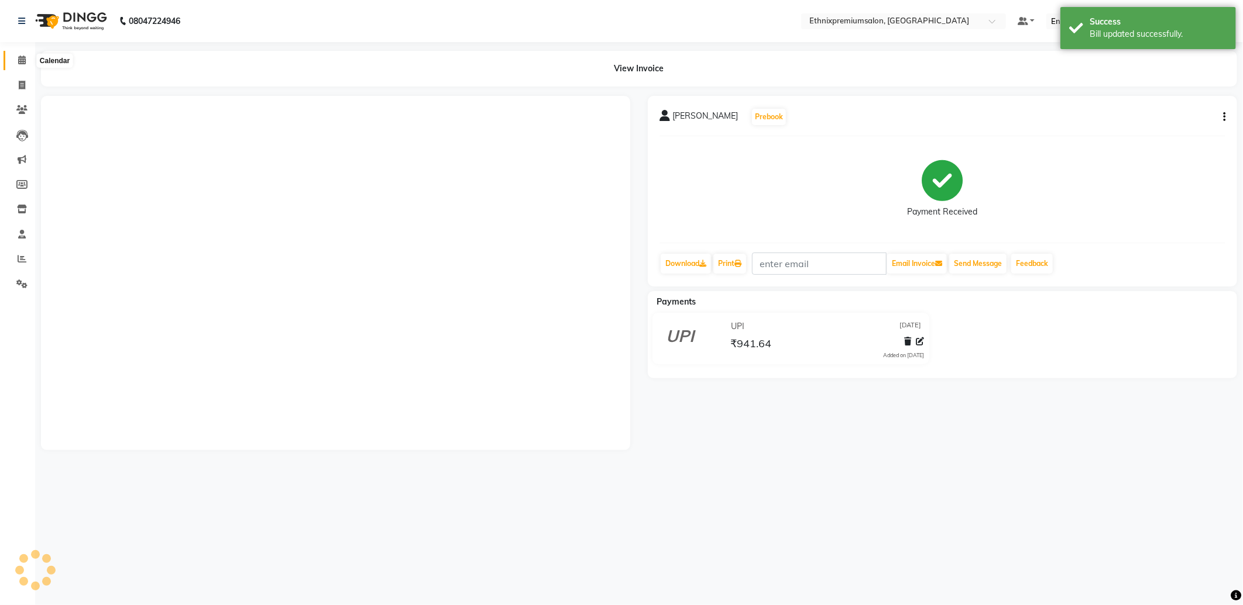
click at [18, 60] on icon at bounding box center [22, 60] width 8 height 9
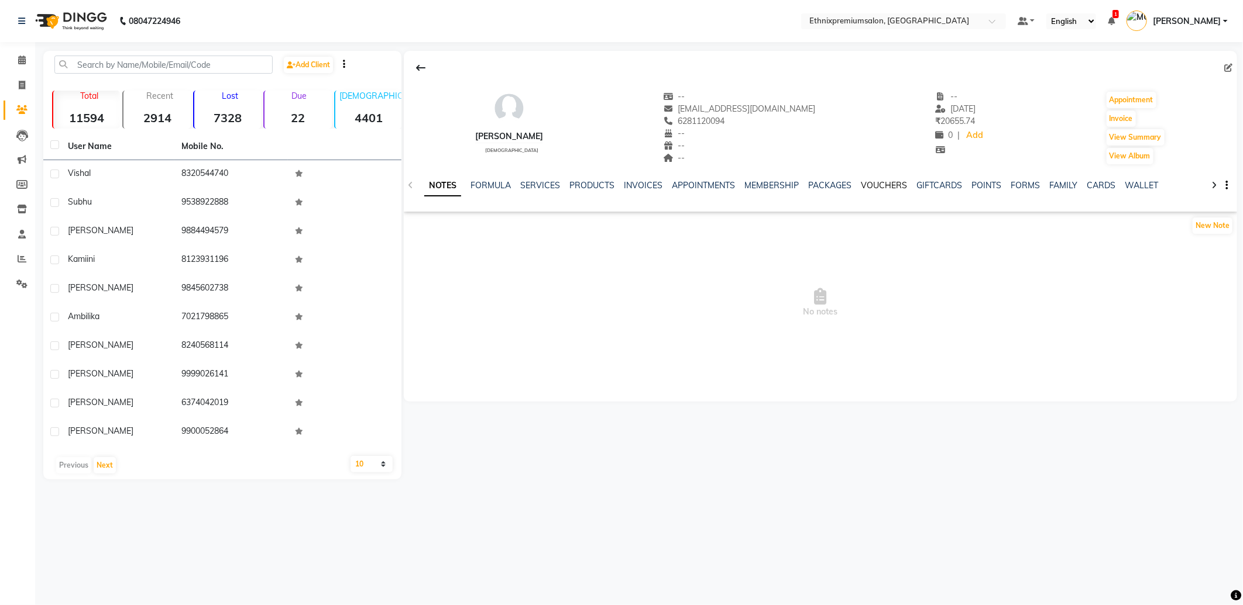
click at [879, 183] on link "VOUCHERS" at bounding box center [884, 185] width 46 height 11
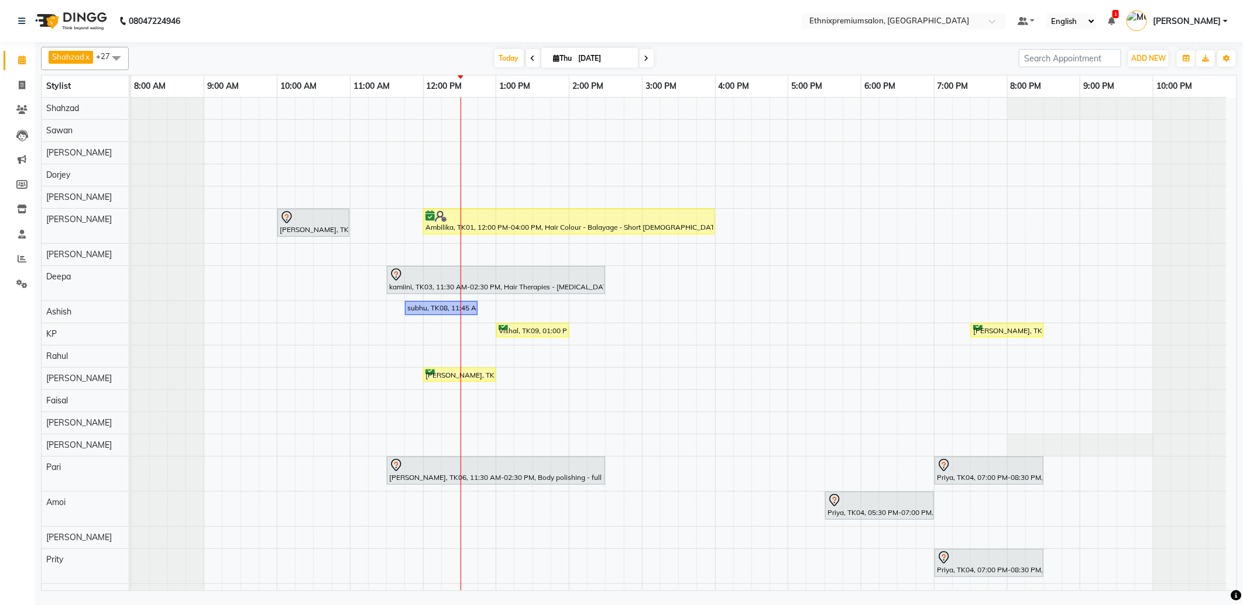
scroll to position [195, 0]
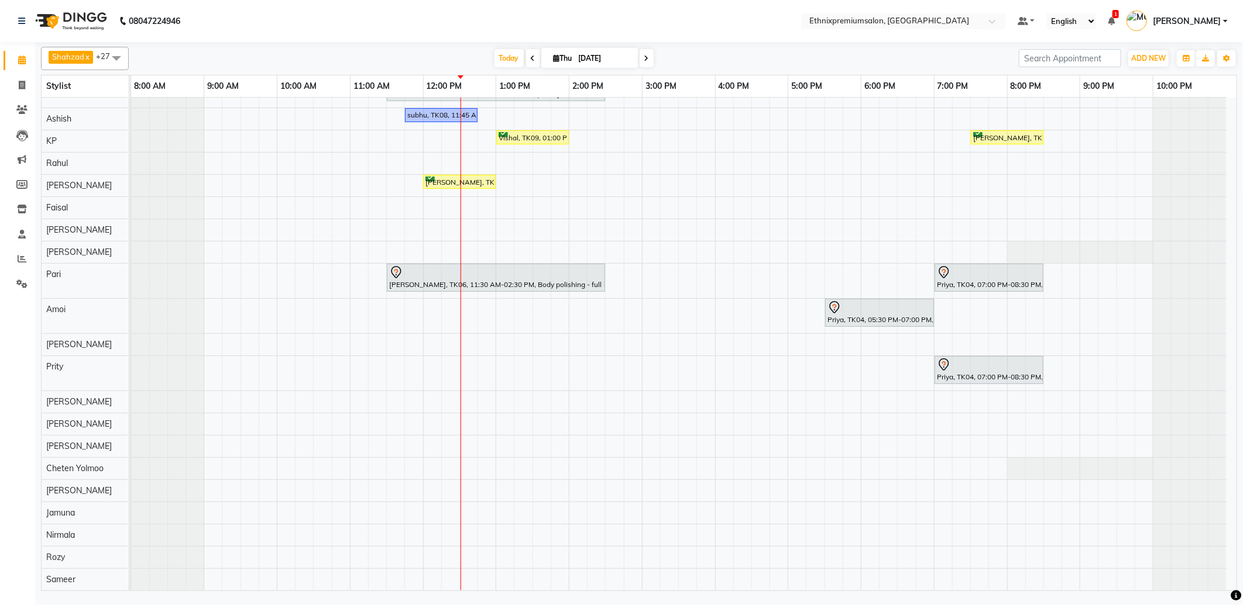
click at [644, 61] on icon at bounding box center [646, 58] width 5 height 7
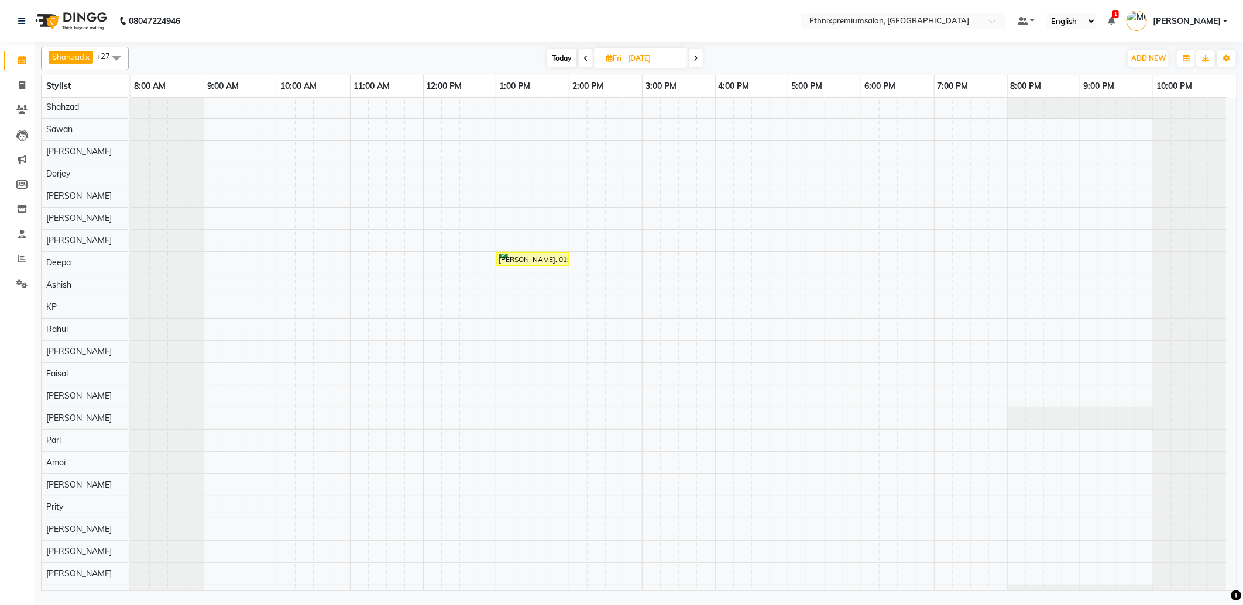
scroll to position [0, 0]
drag, startPoint x: 538, startPoint y: 260, endPoint x: 527, endPoint y: 108, distance: 153.1
click at [527, 108] on tbody "[PERSON_NAME], 01:00 PM-02:00 PM, Haircut - Premier Women Hair Cut [PERSON_NAME…" at bounding box center [678, 409] width 1095 height 622
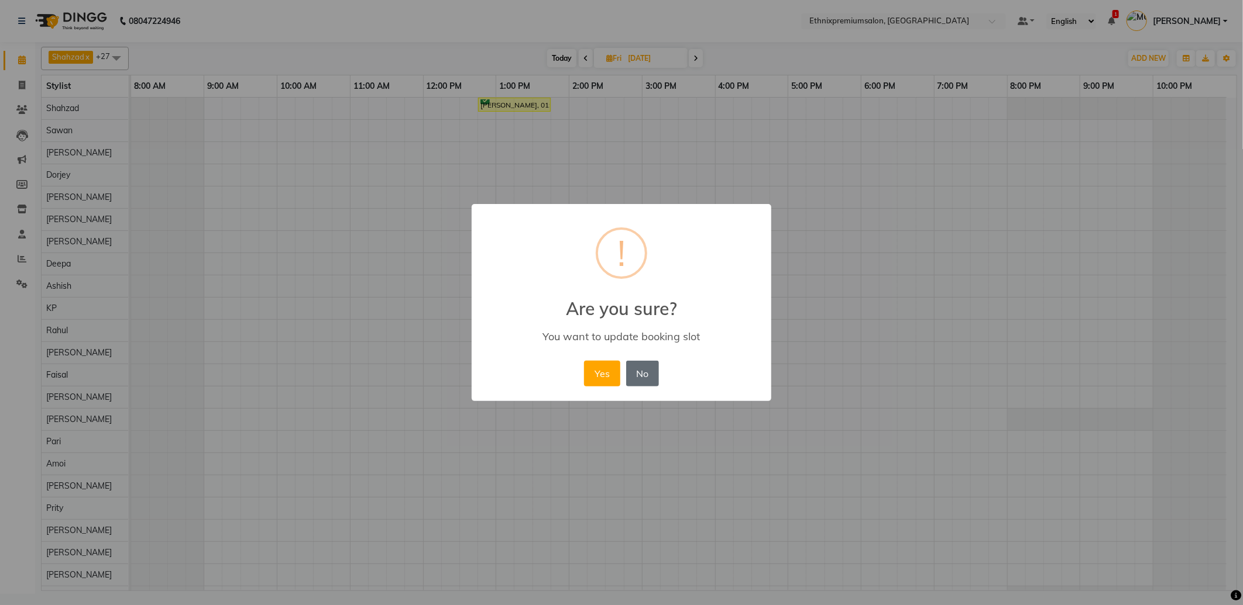
click at [642, 370] on button "No" at bounding box center [642, 374] width 33 height 26
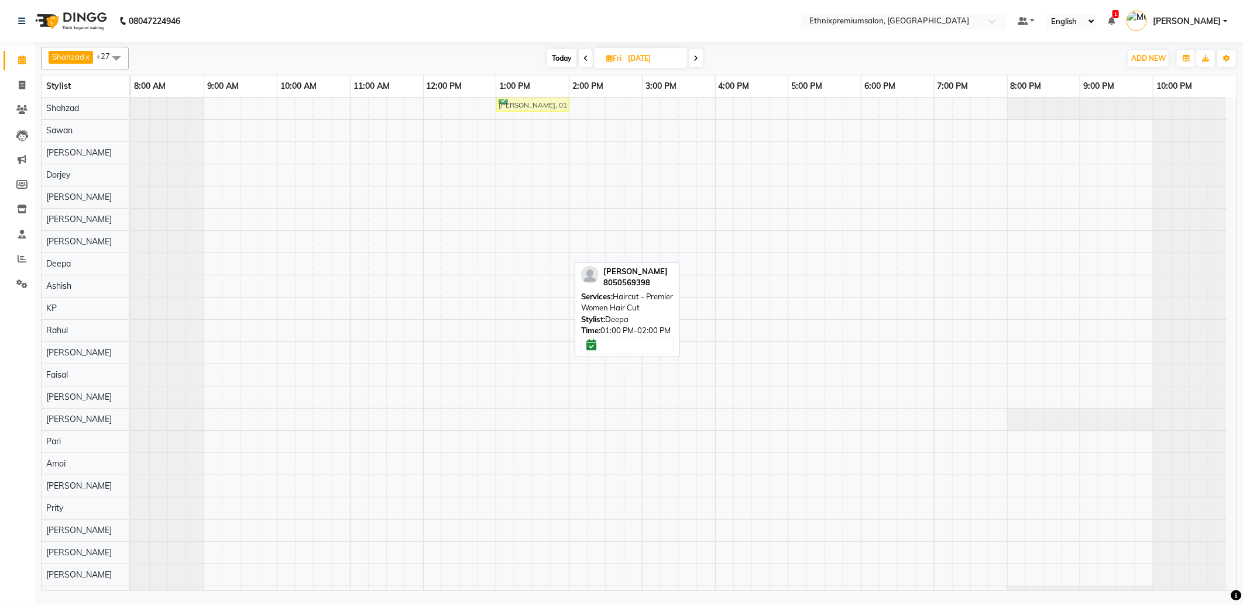
drag, startPoint x: 541, startPoint y: 259, endPoint x: 535, endPoint y: 108, distance: 151.6
click at [535, 108] on tbody "[PERSON_NAME], 01:00 PM-02:00 PM, Haircut - Premier Women Hair Cut [PERSON_NAME…" at bounding box center [678, 409] width 1095 height 622
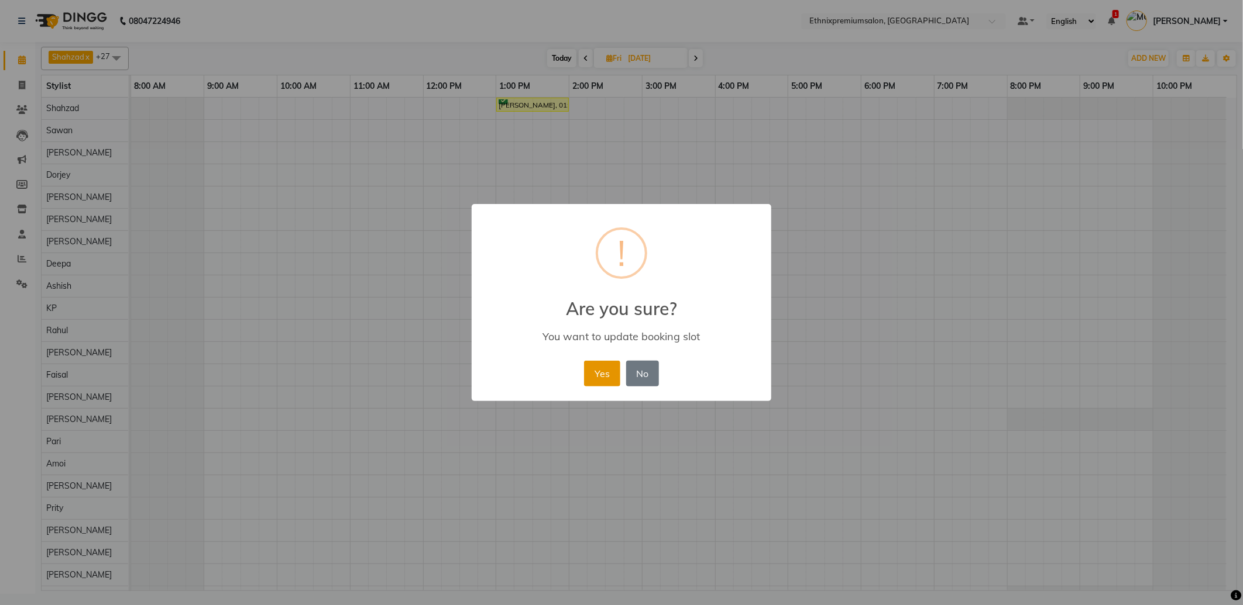
click at [605, 376] on button "Yes" at bounding box center [602, 374] width 36 height 26
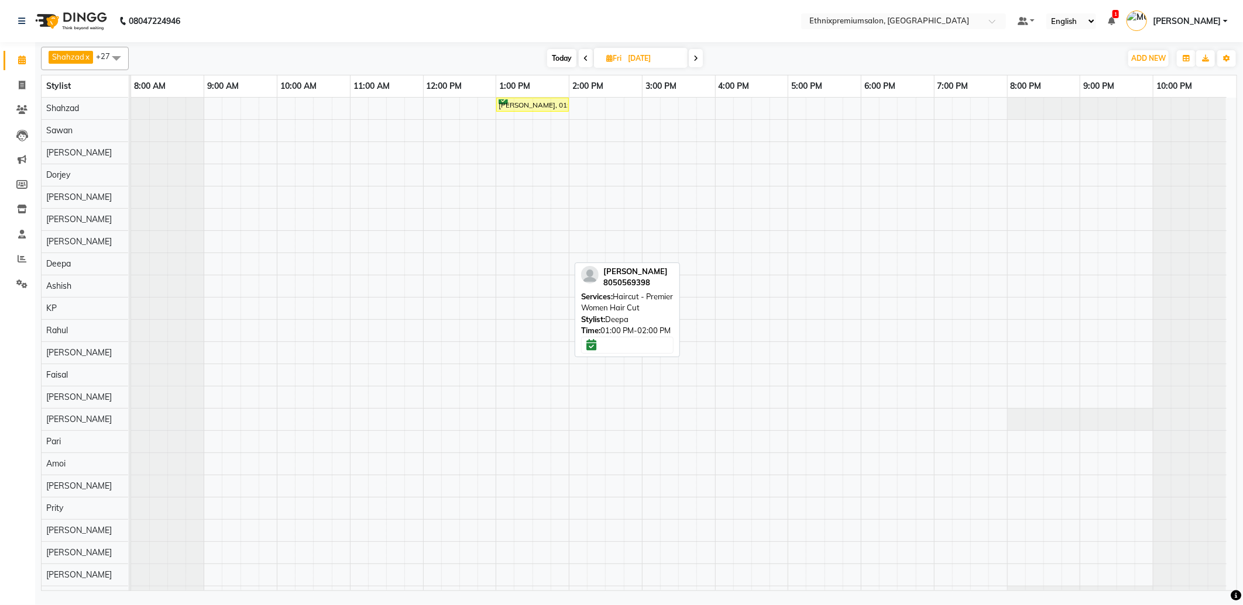
click at [564, 60] on span "Today" at bounding box center [561, 58] width 29 height 18
type input "[DATE]"
